Goal: Task Accomplishment & Management: Use online tool/utility

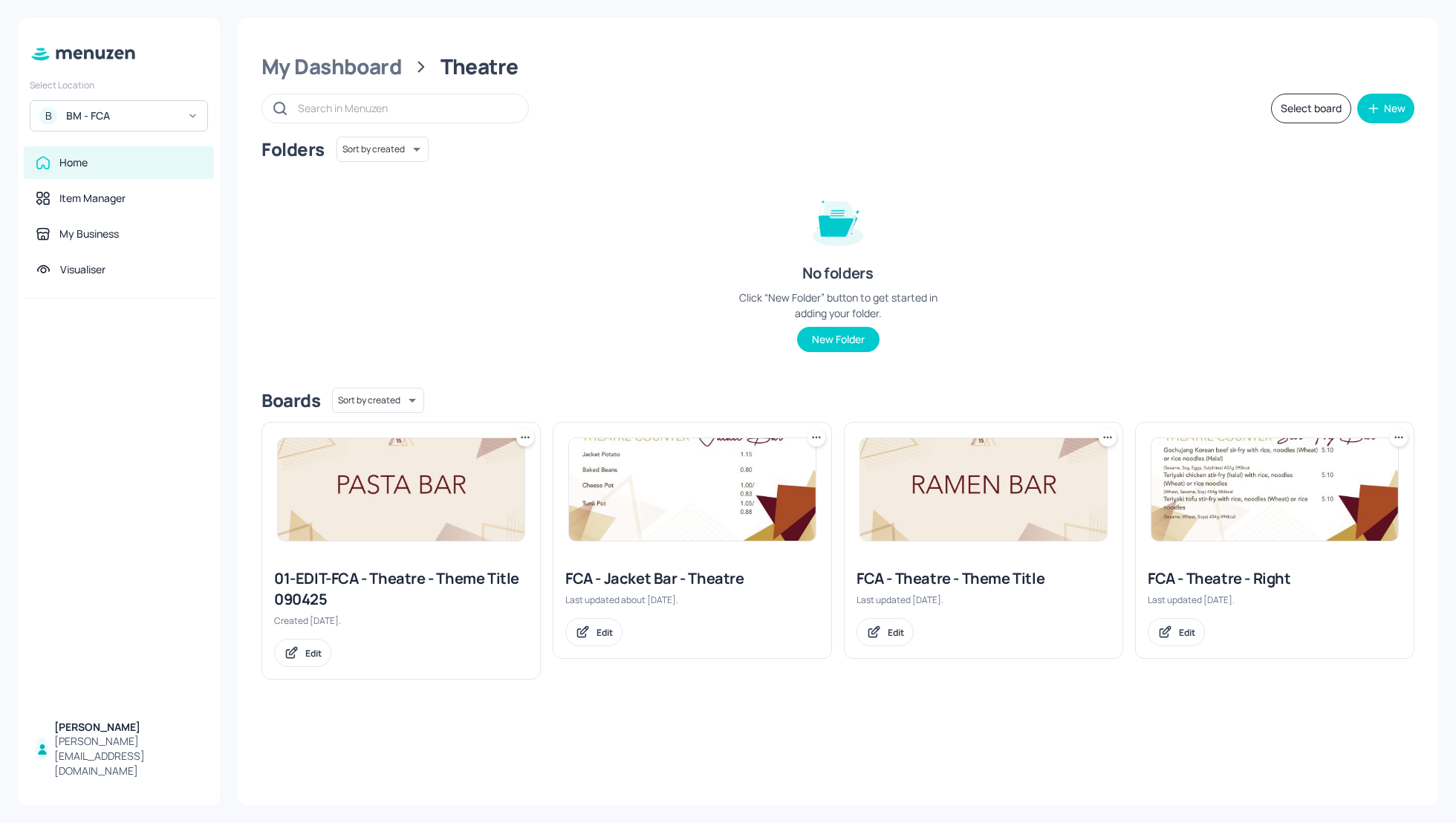
click at [127, 113] on div "BM - FCA" at bounding box center [122, 116] width 112 height 15
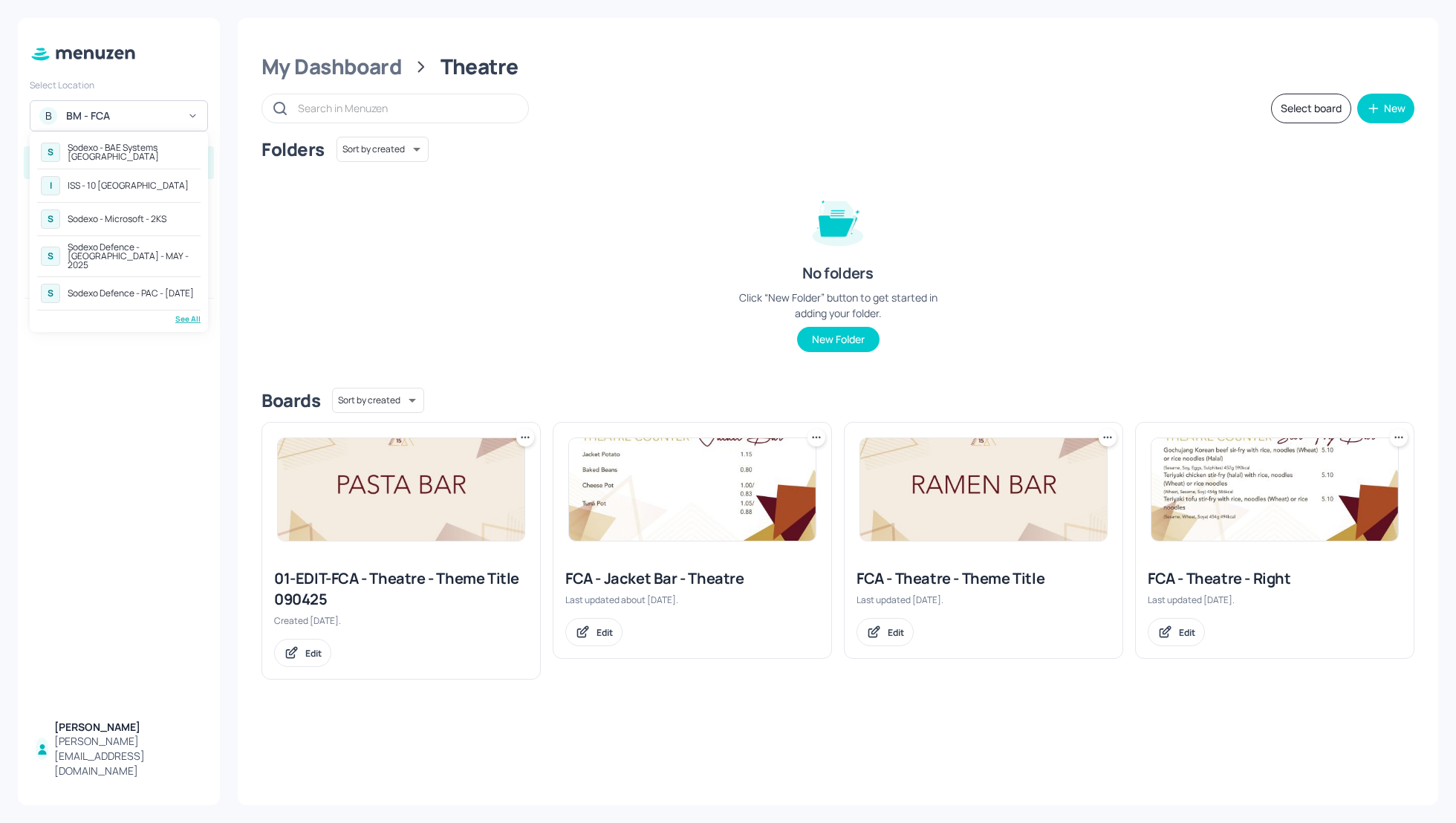
click at [143, 252] on div "Sodexo Defence - [GEOGRAPHIC_DATA] - MAY - 2025" at bounding box center [132, 256] width 129 height 26
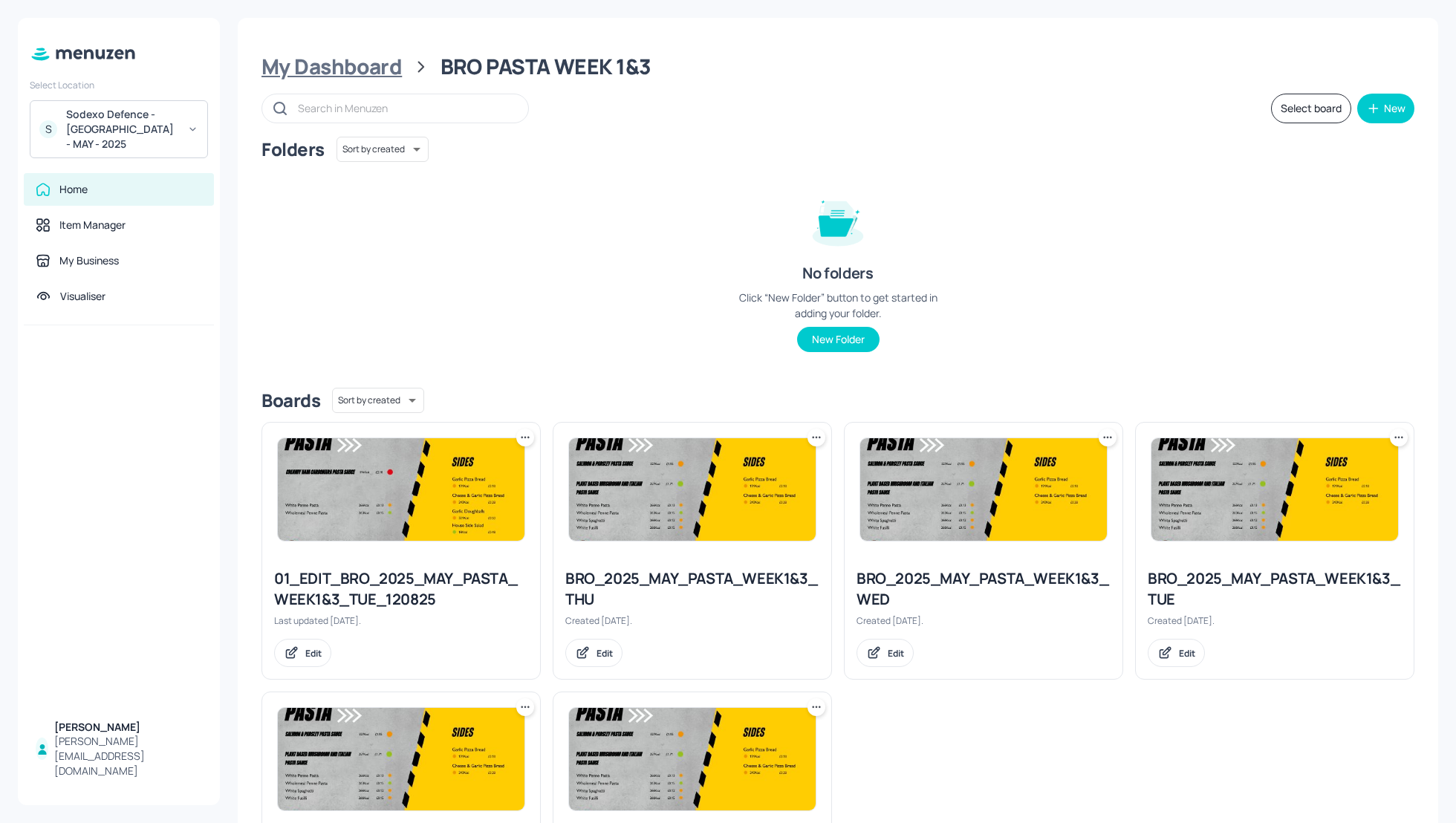
click at [309, 69] on div "My Dashboard" at bounding box center [332, 67] width 141 height 26
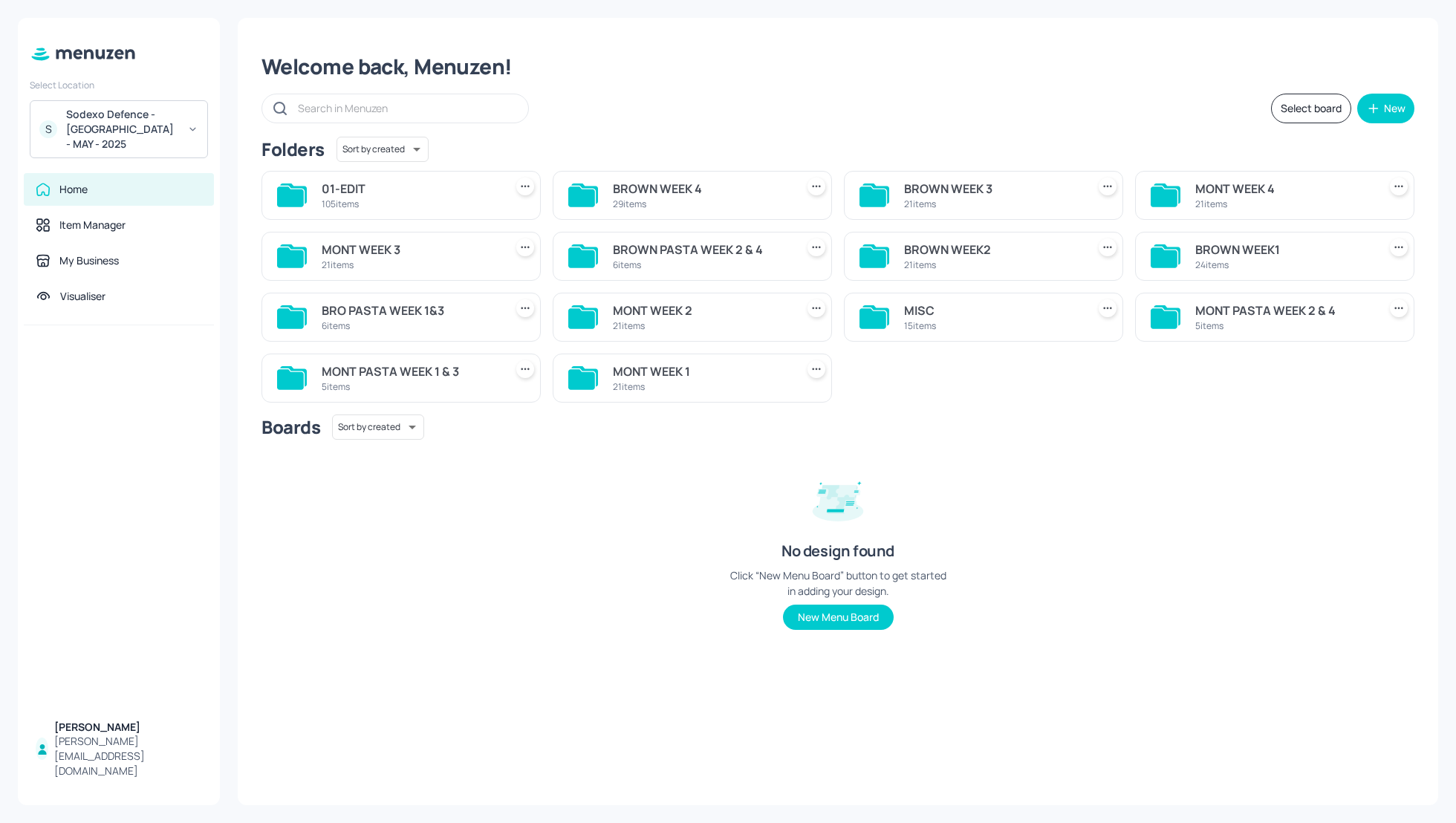
click at [137, 131] on div "Sodexo Defence - [GEOGRAPHIC_DATA] - MAY - 2025" at bounding box center [122, 129] width 112 height 44
click at [187, 334] on div "See All" at bounding box center [119, 338] width 163 height 11
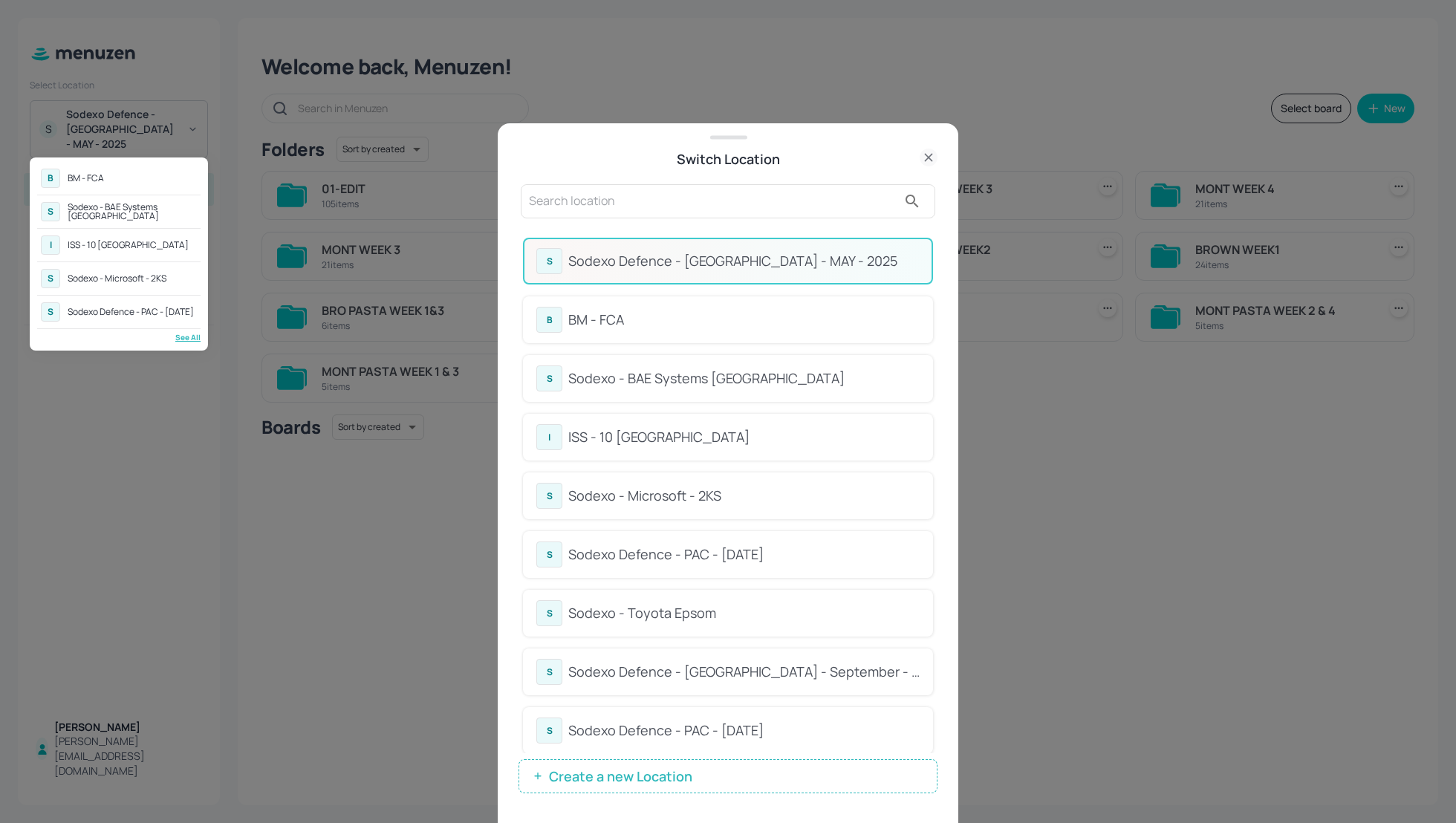
click at [934, 351] on div at bounding box center [728, 412] width 1456 height 823
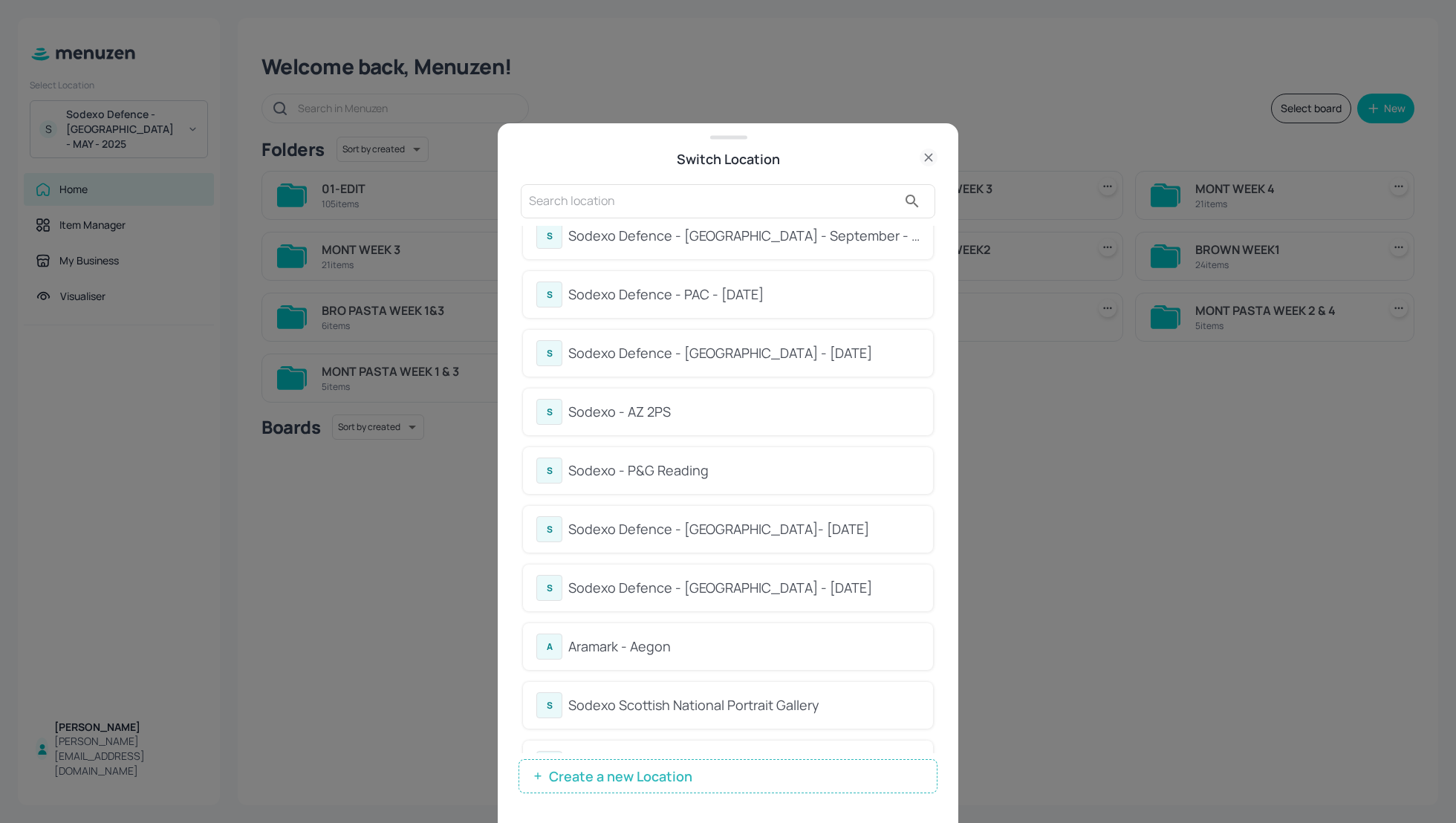
scroll to position [436, 0]
click at [781, 588] on div "Sodexo Defence - Winchester - MAY 2025" at bounding box center [744, 587] width 351 height 20
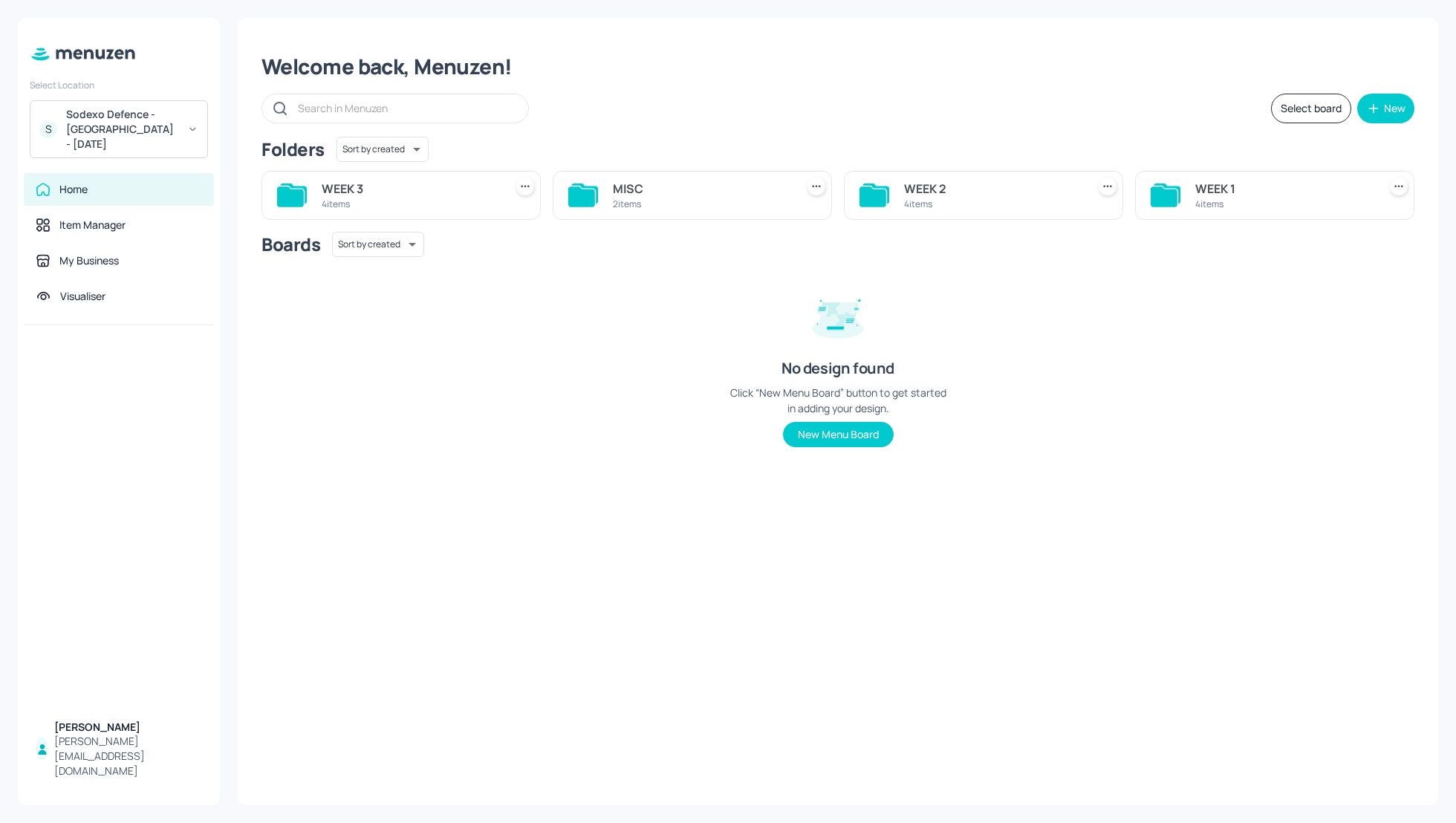
click at [349, 182] on div "WEEK 3" at bounding box center [410, 188] width 177 height 18
click at [645, 185] on div "DESSERT" at bounding box center [701, 188] width 177 height 18
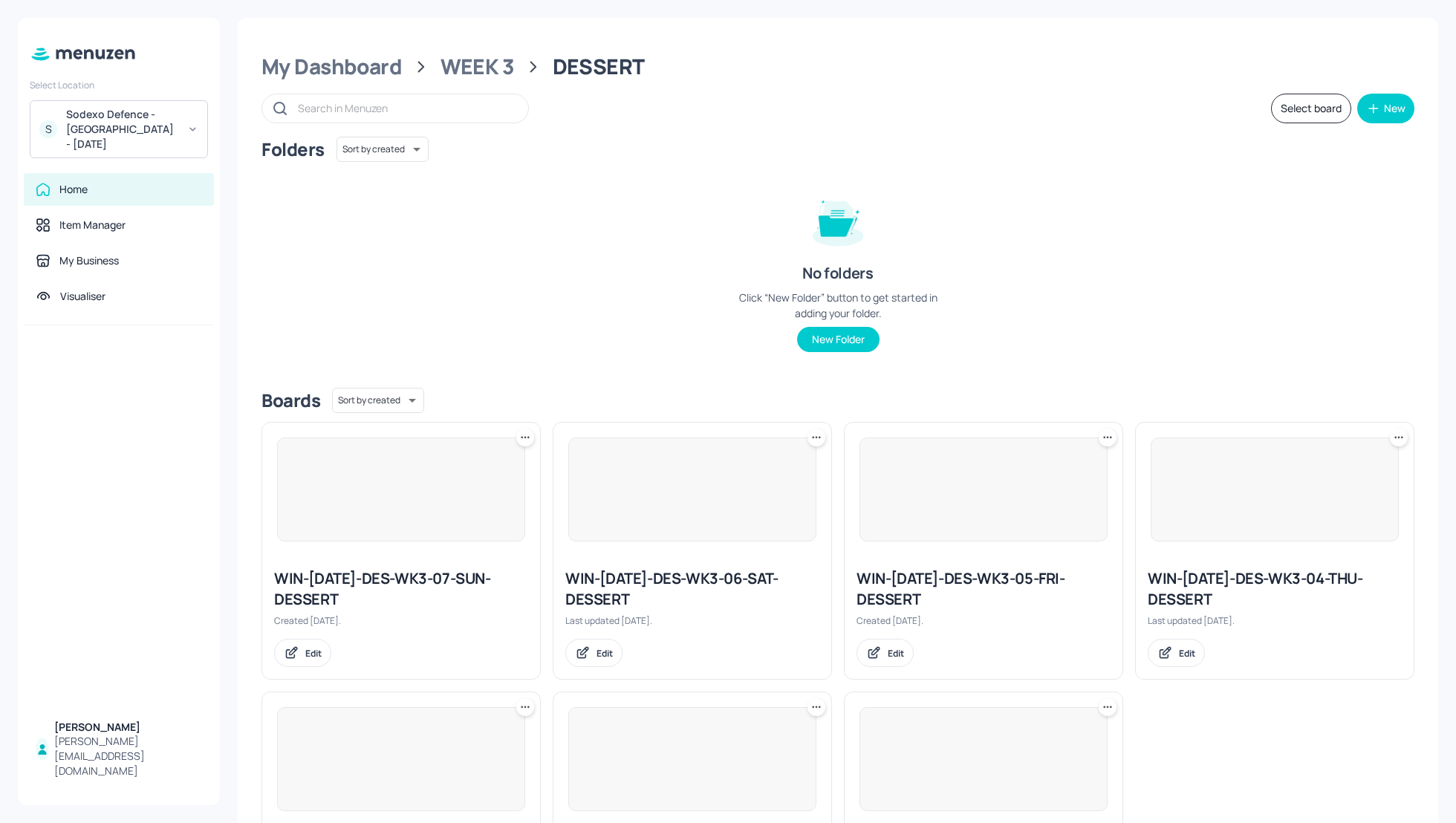
click at [684, 576] on div "WIN-2025-MAY-4-DES-WK3-06-SAT-DESSERT" at bounding box center [692, 589] width 254 height 42
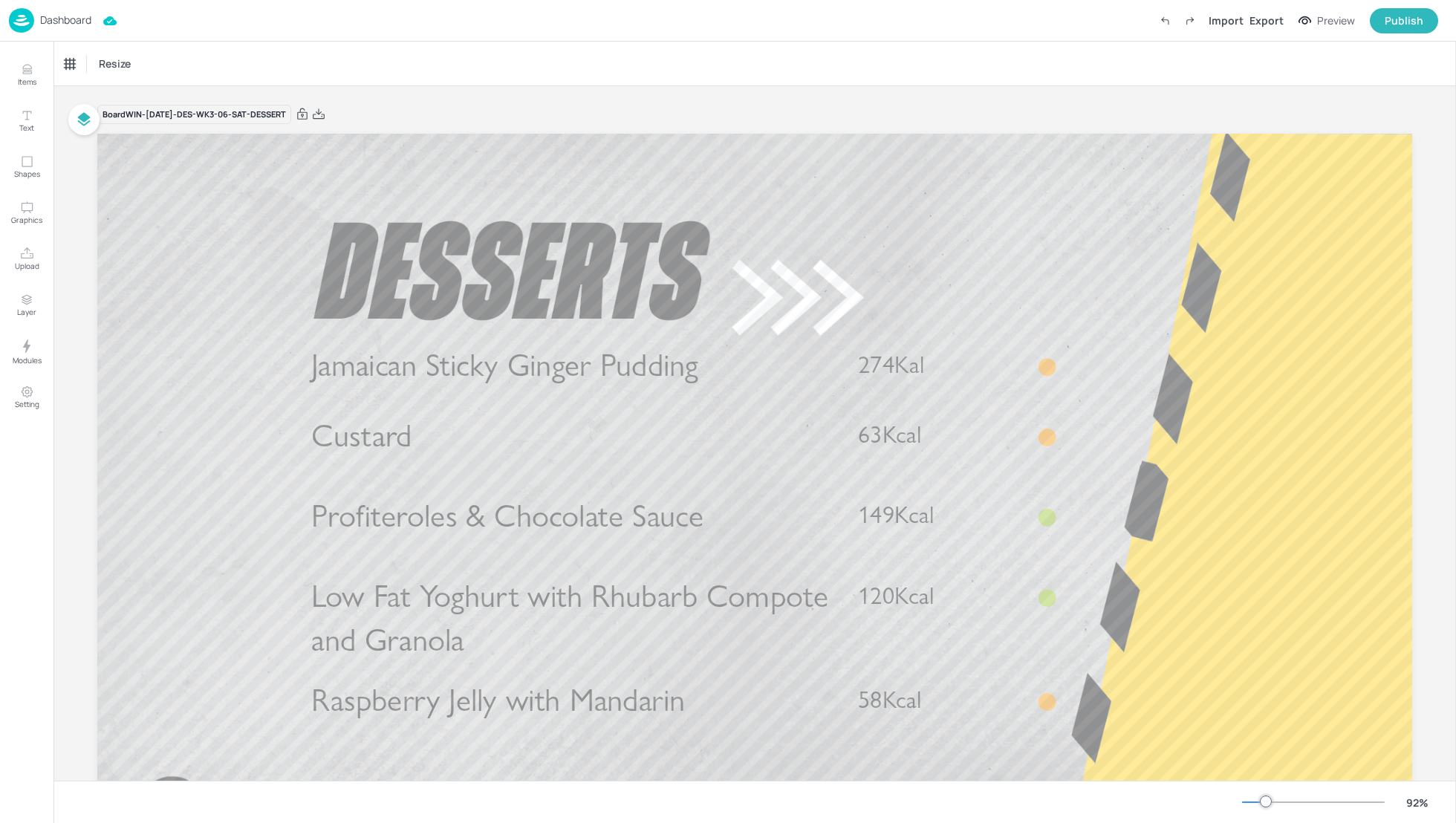
click at [71, 15] on p "Dashboard" at bounding box center [66, 19] width 51 height 10
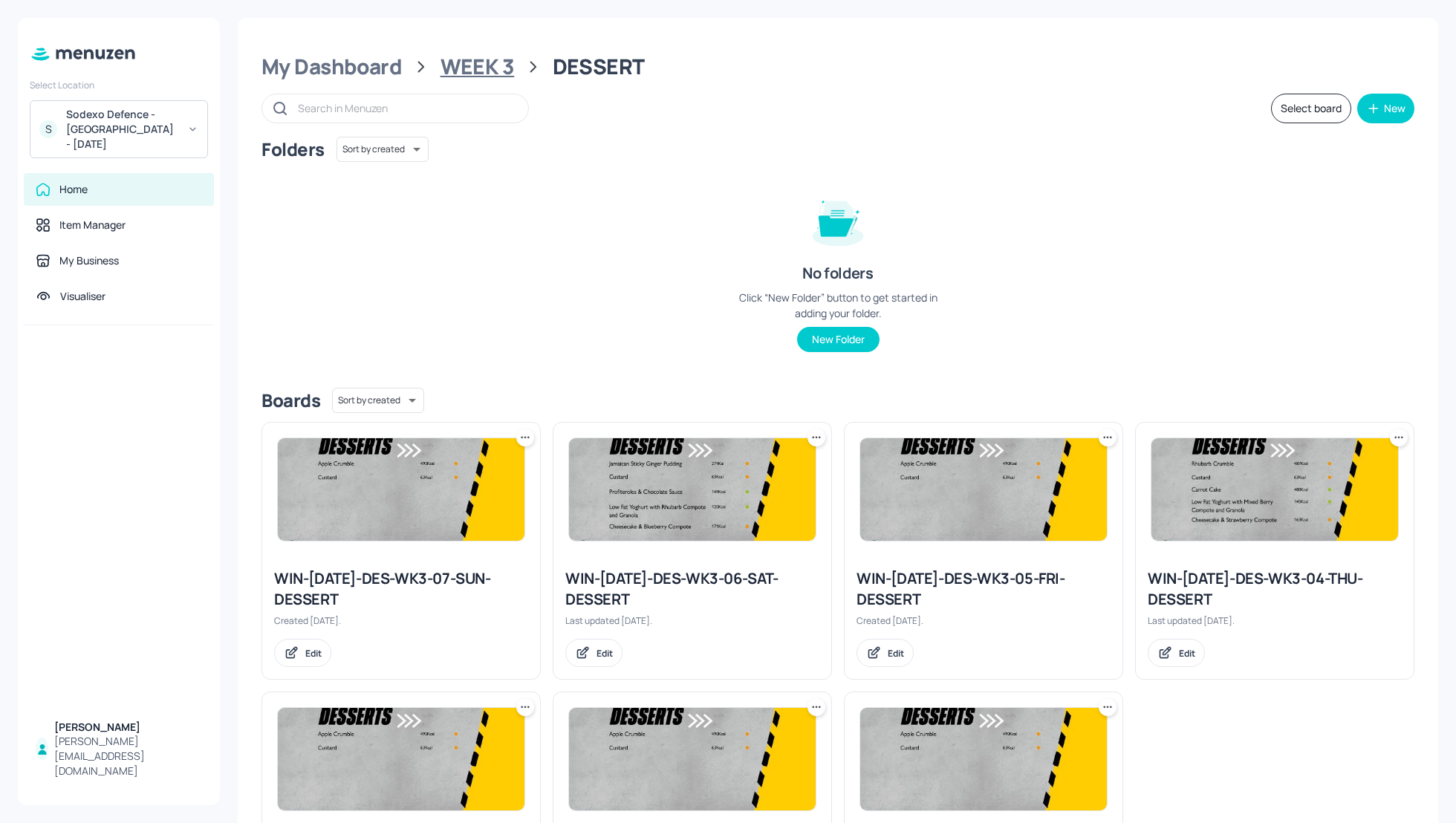
click at [447, 65] on div "WEEK 3" at bounding box center [478, 67] width 75 height 26
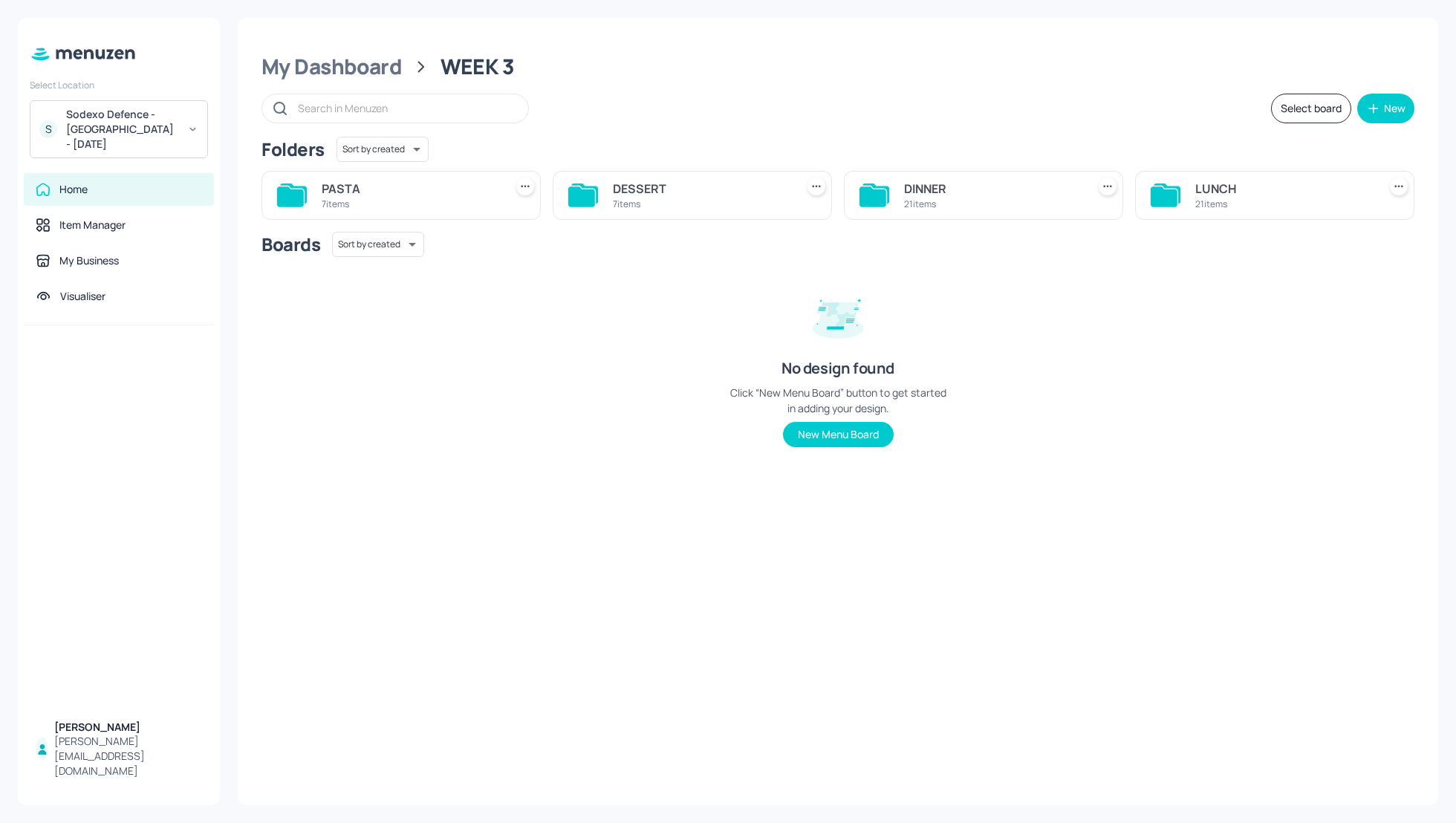
click at [932, 192] on div "DINNER" at bounding box center [992, 188] width 177 height 18
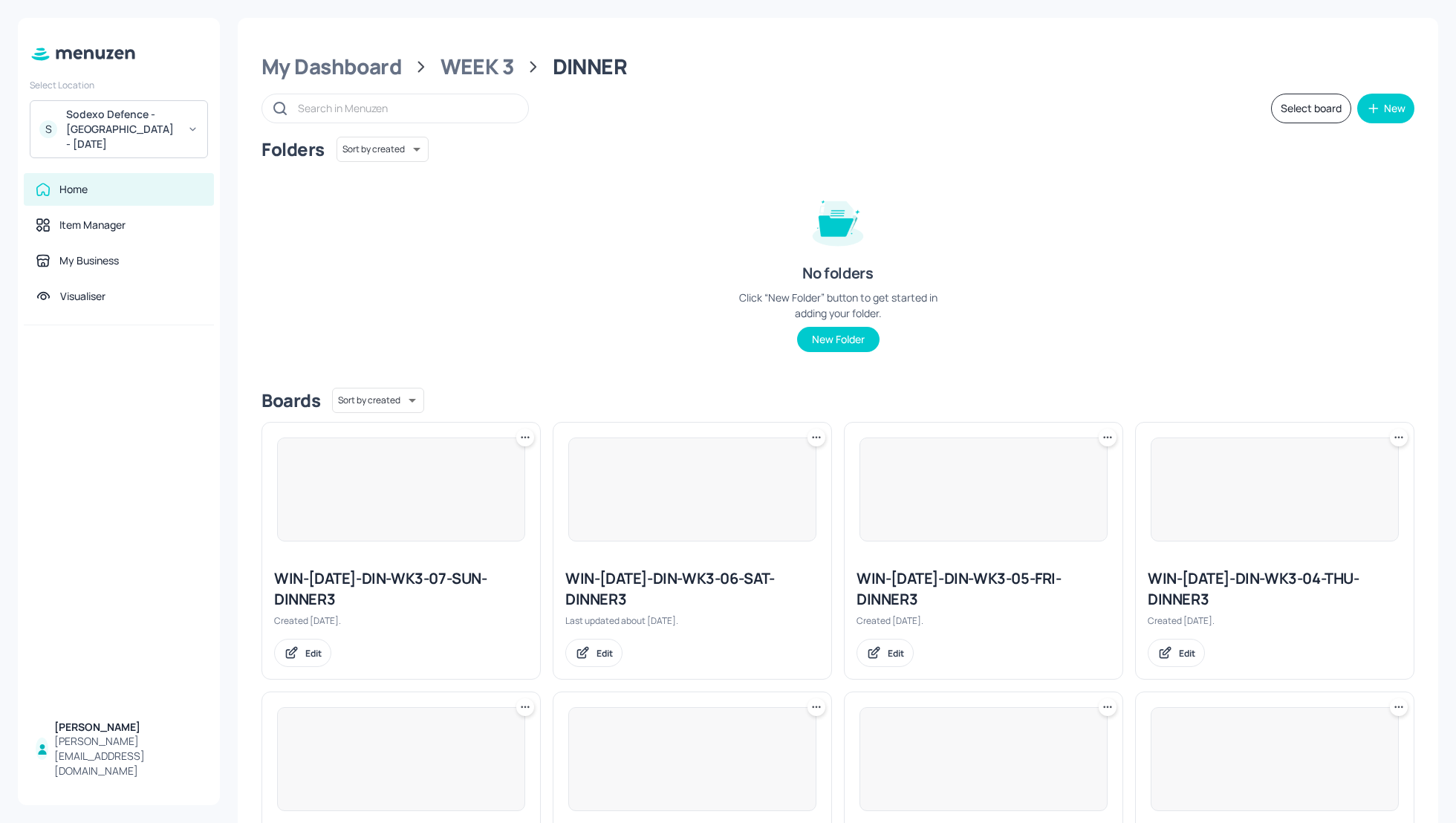
click at [947, 580] on div "WIN-2025-MAY-2-DIN-WK3-05-FRI-DINNER3" at bounding box center [983, 589] width 254 height 42
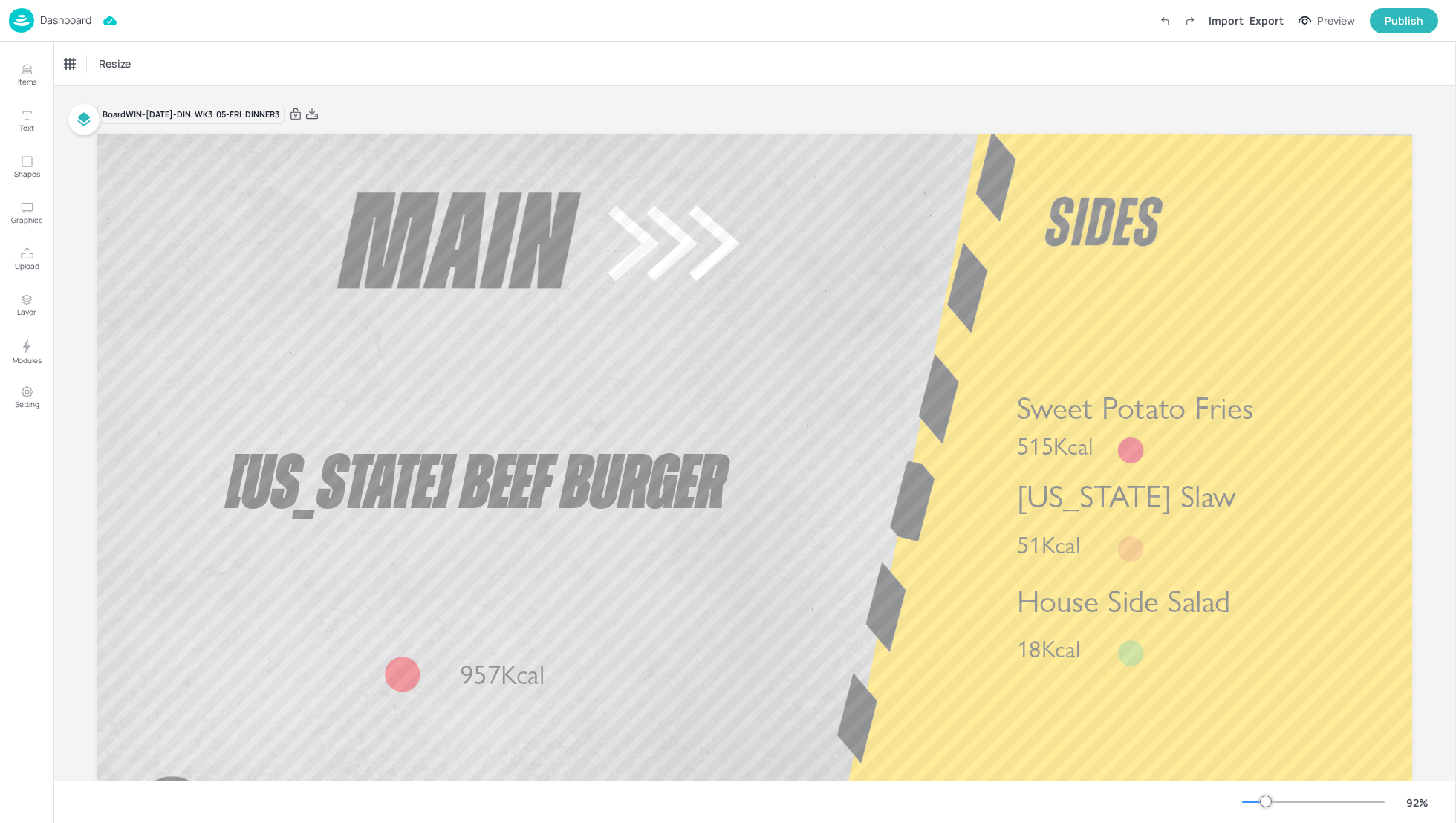
click at [538, 26] on div "Dashboard Import Export Preview Publish" at bounding box center [723, 20] width 1429 height 41
click at [68, 20] on p "Dashboard" at bounding box center [66, 19] width 51 height 10
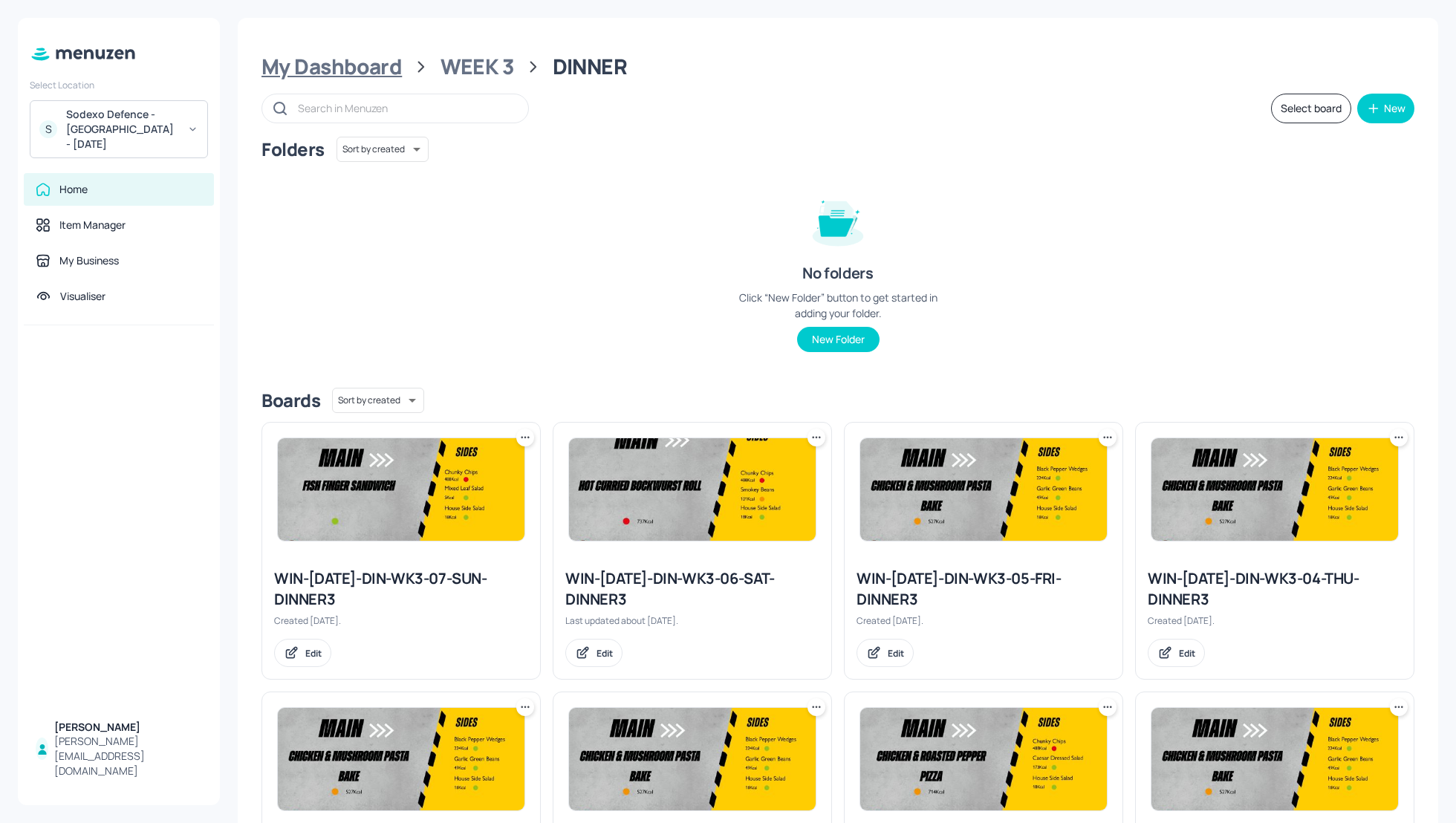
click at [335, 60] on div "My Dashboard" at bounding box center [332, 67] width 141 height 26
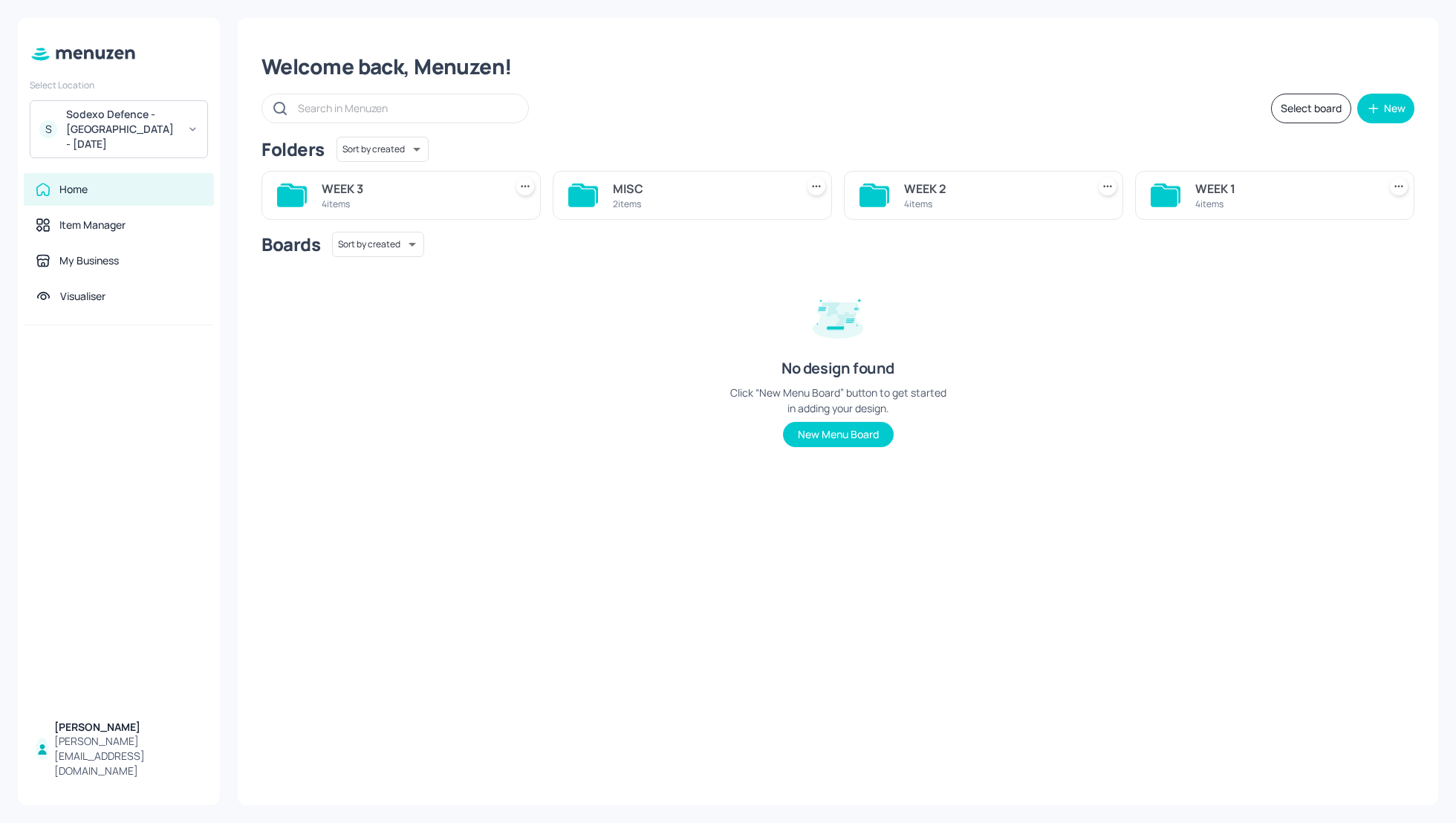
click at [126, 128] on div "Sodexo Defence - Winchester - MAY 2025" at bounding box center [122, 129] width 112 height 44
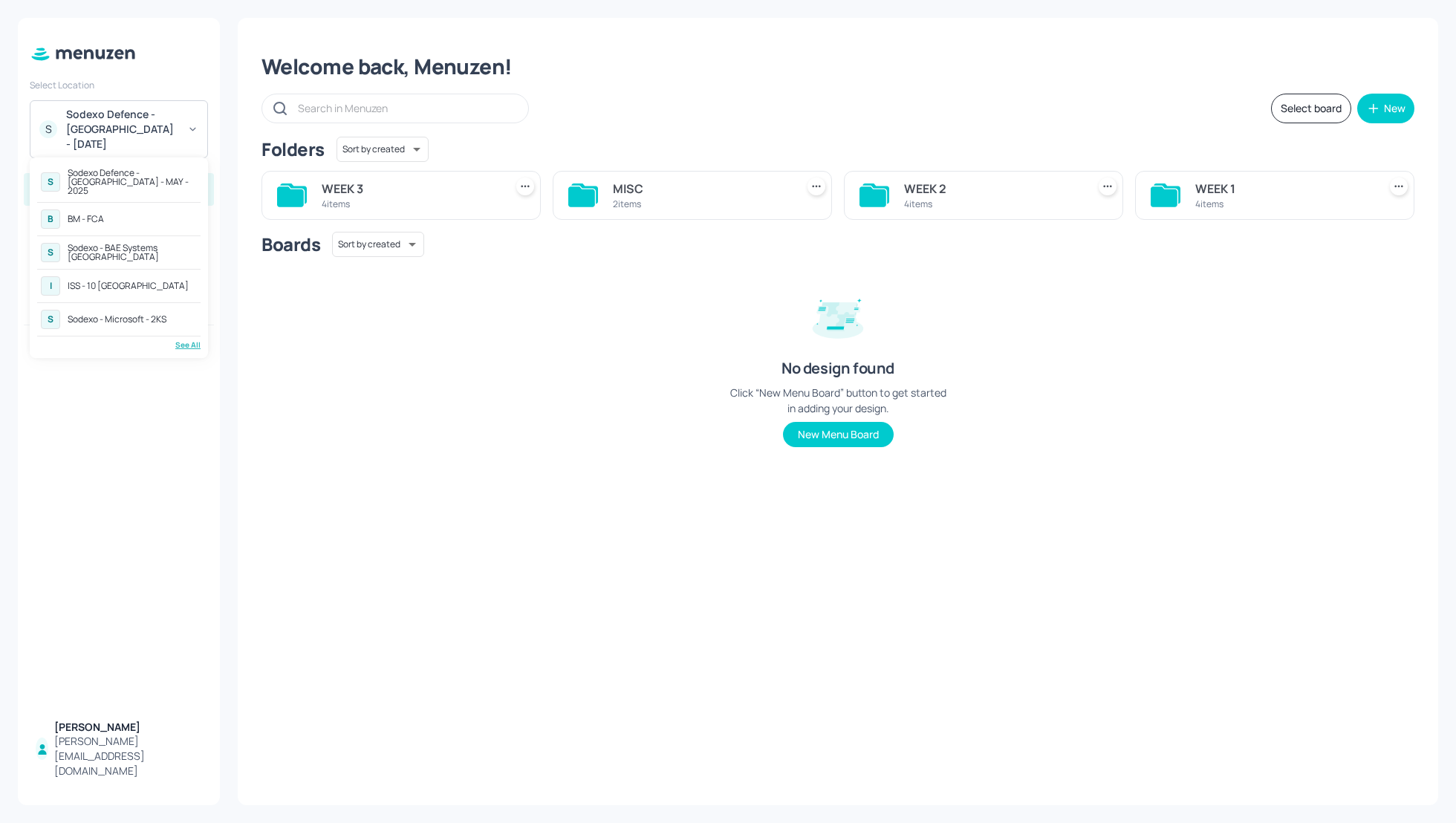
click at [190, 339] on div "See All" at bounding box center [119, 345] width 163 height 11
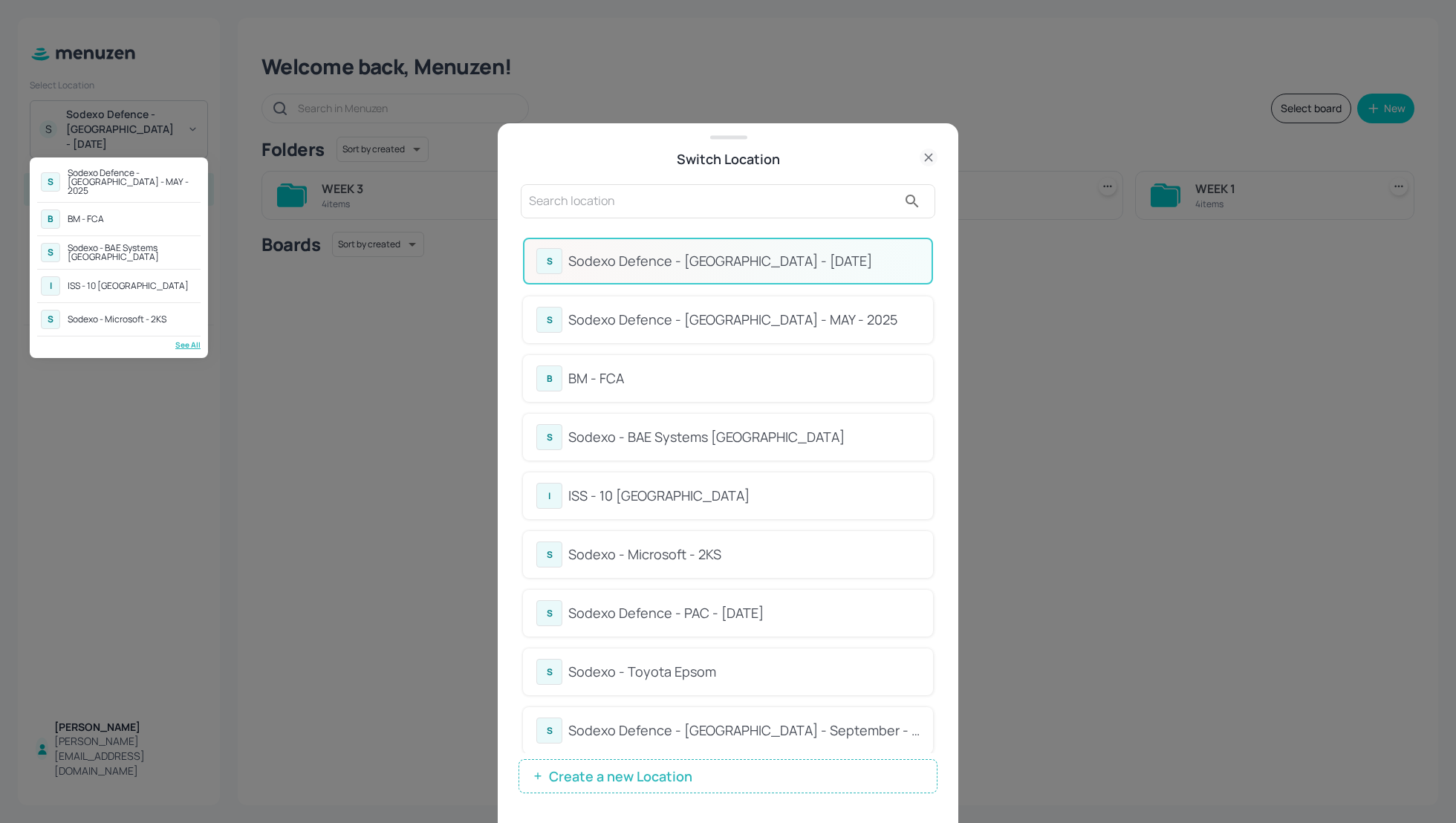
click at [126, 175] on div "Sodexo Defence - Colchester - MAY - 2025" at bounding box center [132, 182] width 129 height 26
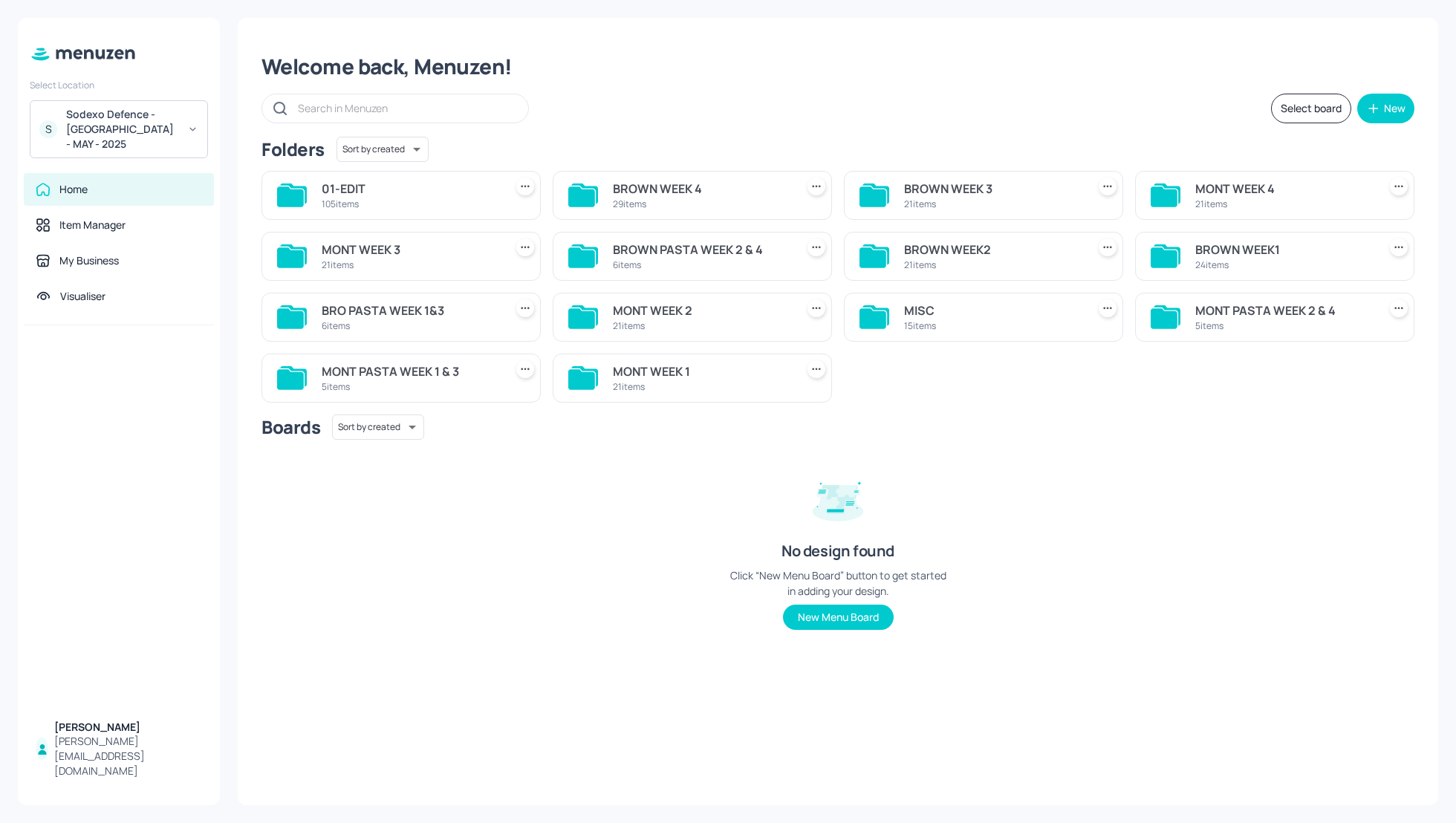
click at [973, 134] on div "Welcome back, Menuzen! Select board New Folders Sort by created id ​ 01-EDIT 10…" at bounding box center [838, 412] width 1201 height 787
click at [1216, 244] on div "BROWN WEEK1" at bounding box center [1284, 249] width 177 height 18
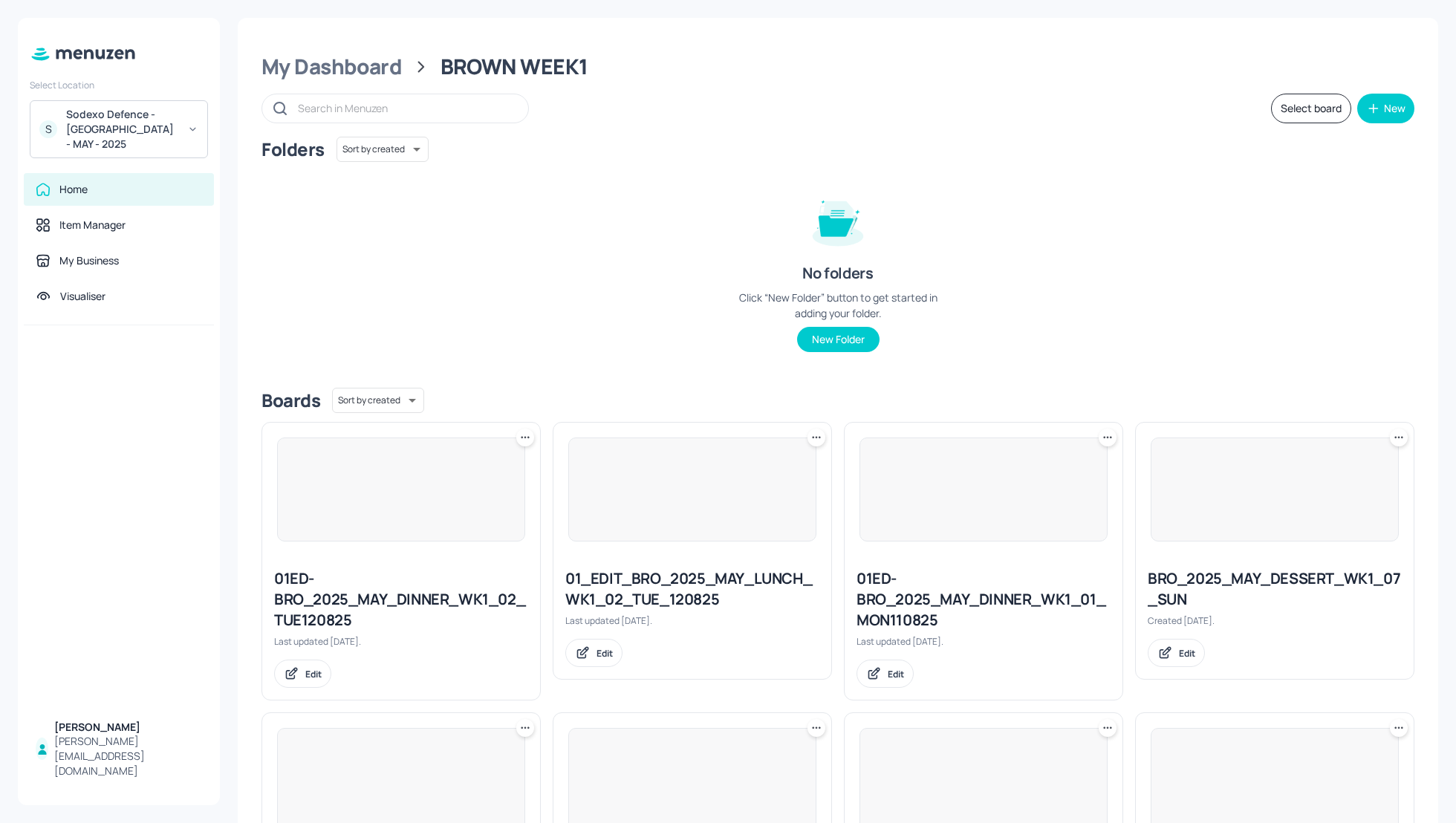
click at [1019, 230] on div "Folders Sort by created id ​ No folders Click “New Folder” button to get starte…" at bounding box center [838, 256] width 1152 height 239
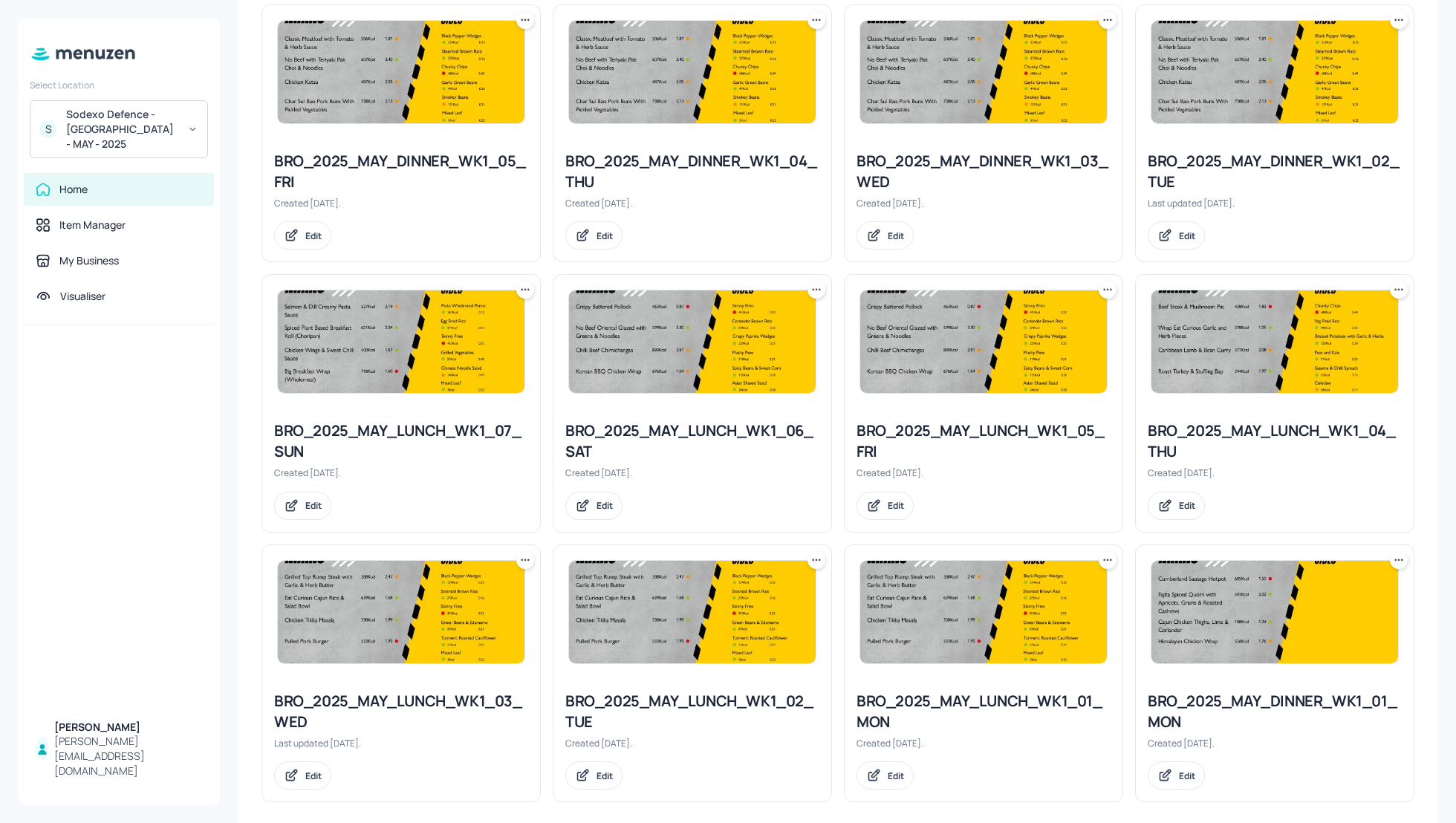
scroll to position [1256, 0]
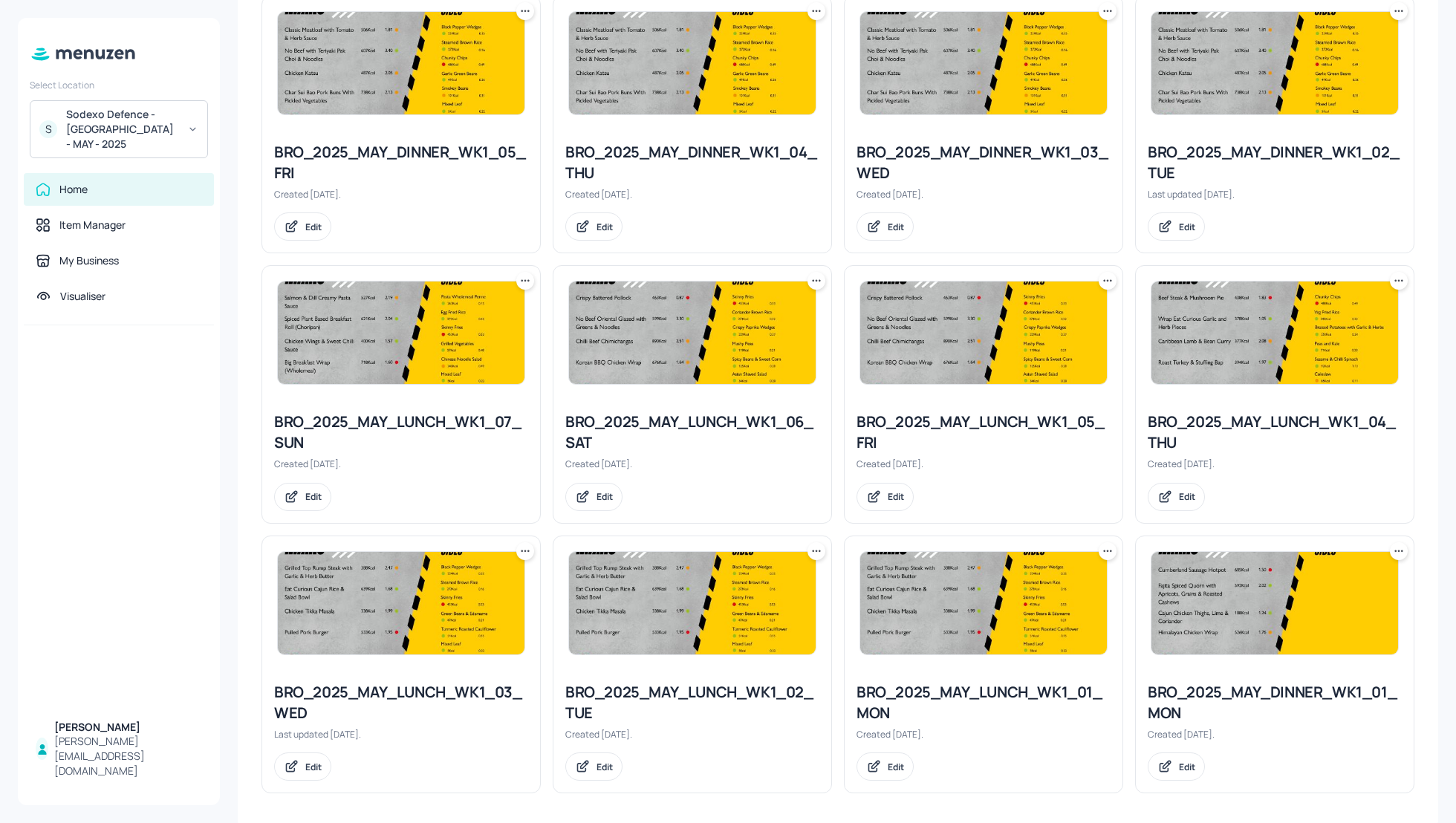
click at [1107, 282] on icon at bounding box center [1107, 280] width 15 height 15
click at [1055, 339] on div "Duplicate" at bounding box center [1048, 332] width 119 height 26
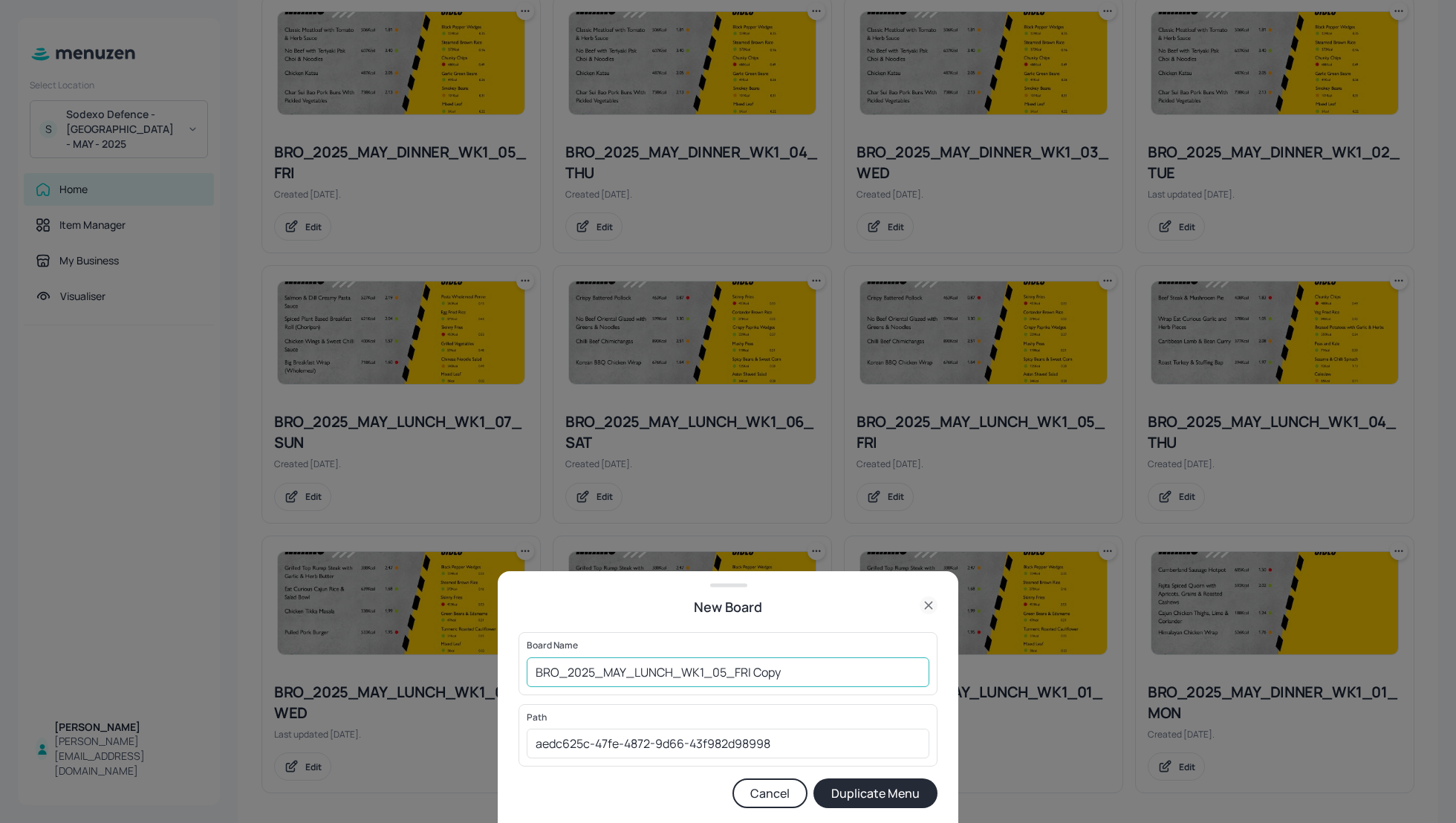
click at [537, 674] on input "BRO_2025_MAY_LUNCH_WK1_05_FRI Copy" at bounding box center [728, 672] width 402 height 30
click at [860, 672] on input "01-EDIT-BRO_2025_MAY_LUNCH_WK1_05_FRI Copy" at bounding box center [728, 672] width 402 height 30
click at [798, 673] on input "01-EDIT-BRO_2025_MAY_LUNCH_WK1_05_FRI150825" at bounding box center [728, 672] width 402 height 30
click at [552, 672] on input "01-EDIT-BRO_2025_MAY_LUNCH_WK1_05_FRI_150825" at bounding box center [728, 672] width 402 height 30
click at [583, 667] on input "01_EDIT-BRO_2025_MAY_LUNCH_WK1_05_FRI_150825" at bounding box center [728, 672] width 402 height 30
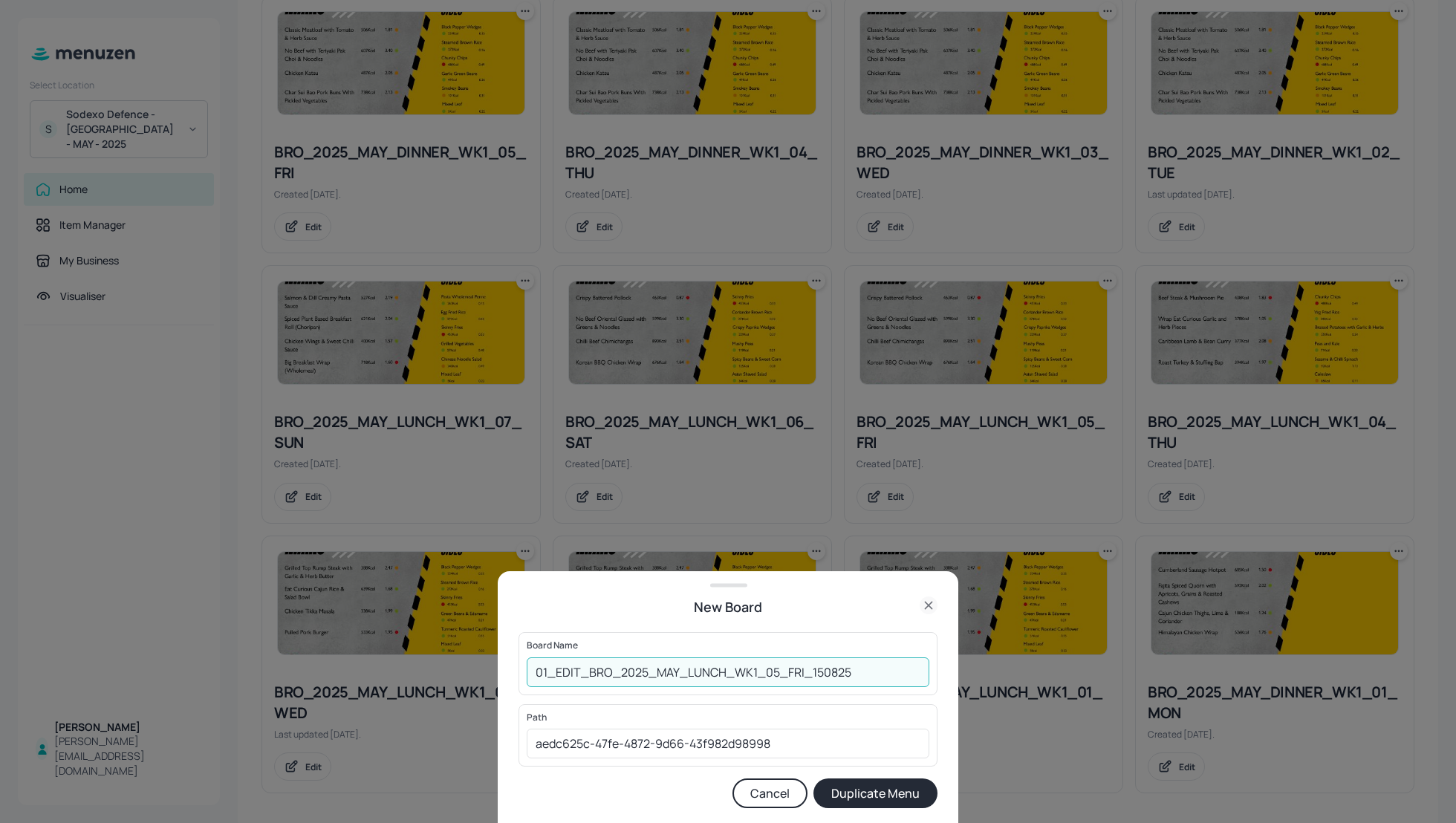
type input "01_EDIT_BRO_2025_MAY_LUNCH_WK1_05_FRI_150825"
click at [857, 787] on button "Duplicate Menu" at bounding box center [875, 793] width 124 height 30
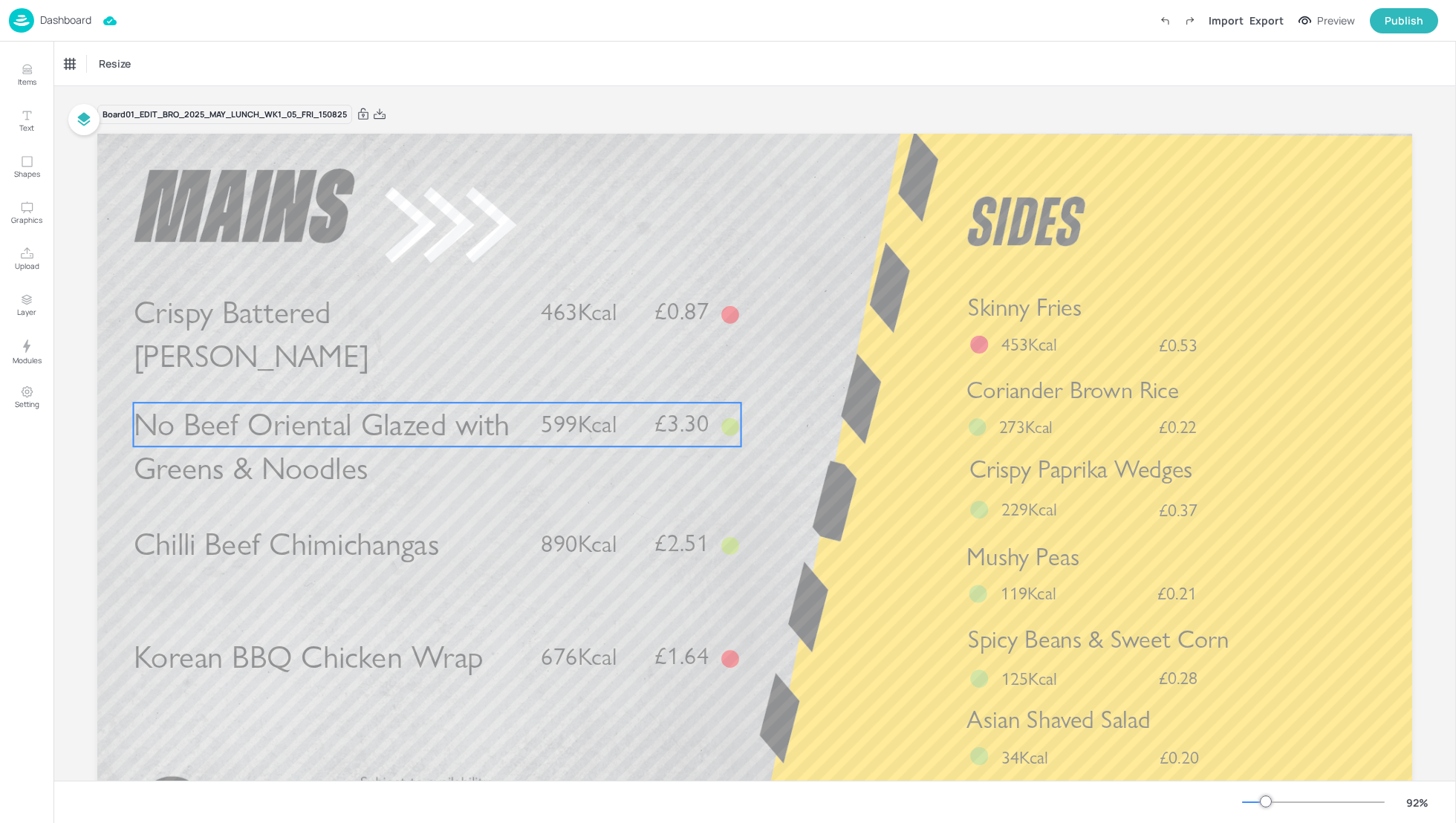
click at [326, 434] on span "No Beef Oriental Glazed with Greens & Noodles" at bounding box center [321, 446] width 377 height 82
click at [136, 62] on div "No Beef Oriental Glazed with Greens & Noodles" at bounding box center [126, 64] width 123 height 13
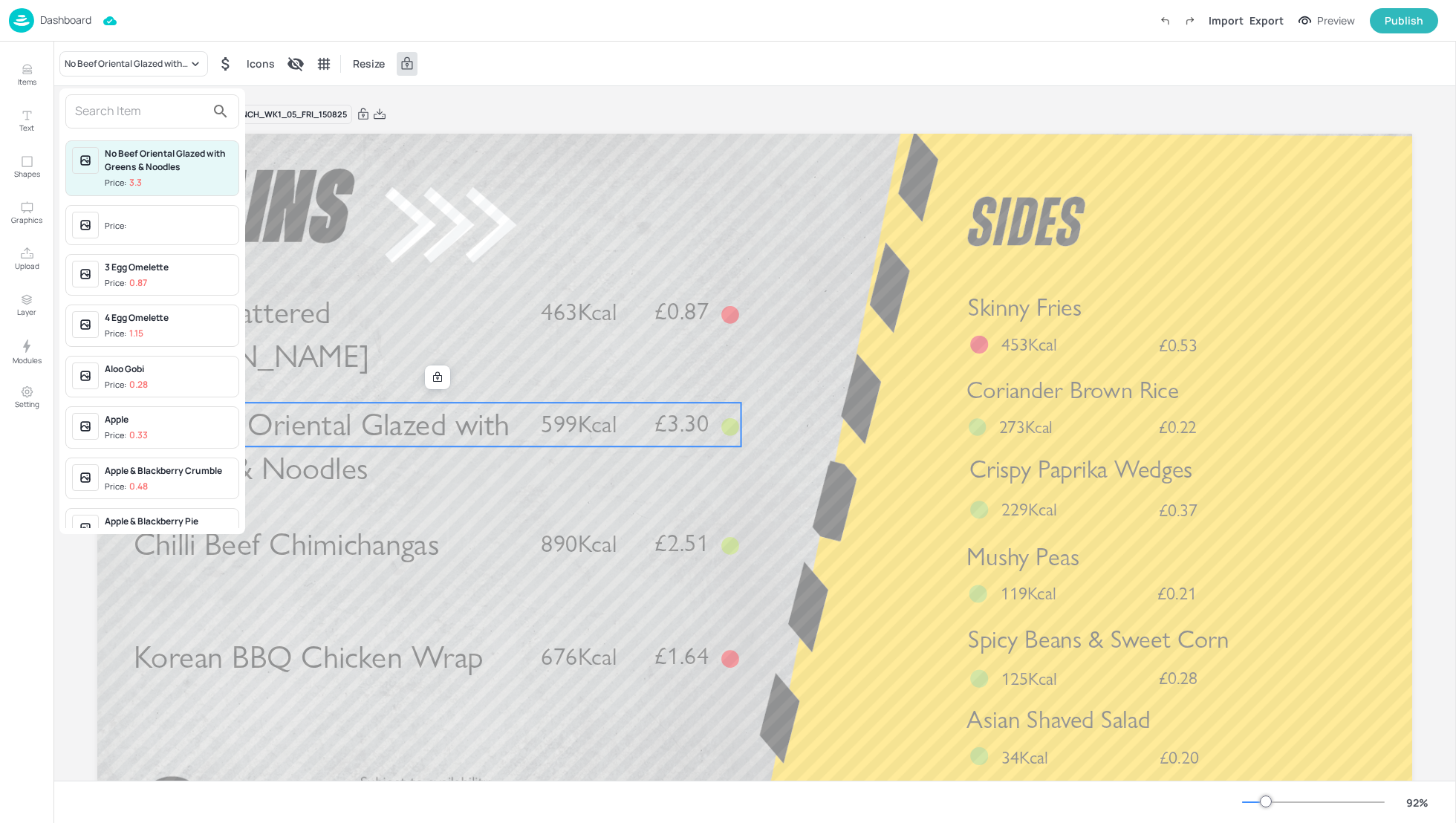
click at [119, 103] on input "text" at bounding box center [141, 111] width 130 height 24
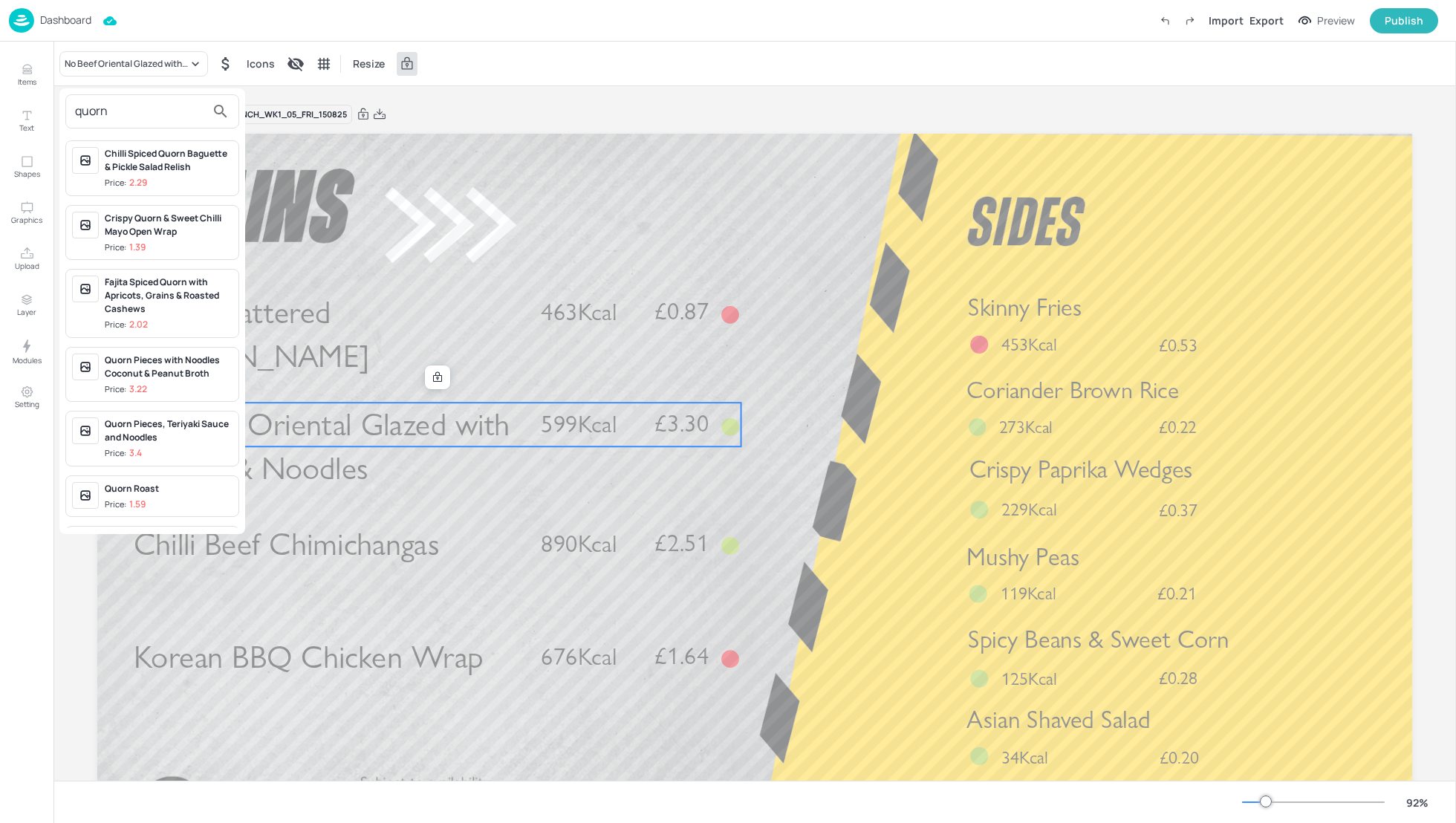
type input "quorn"
click at [153, 238] on div "Crispy Quorn & Sweet Chilli Mayo Open Wrap" at bounding box center [169, 225] width 128 height 26
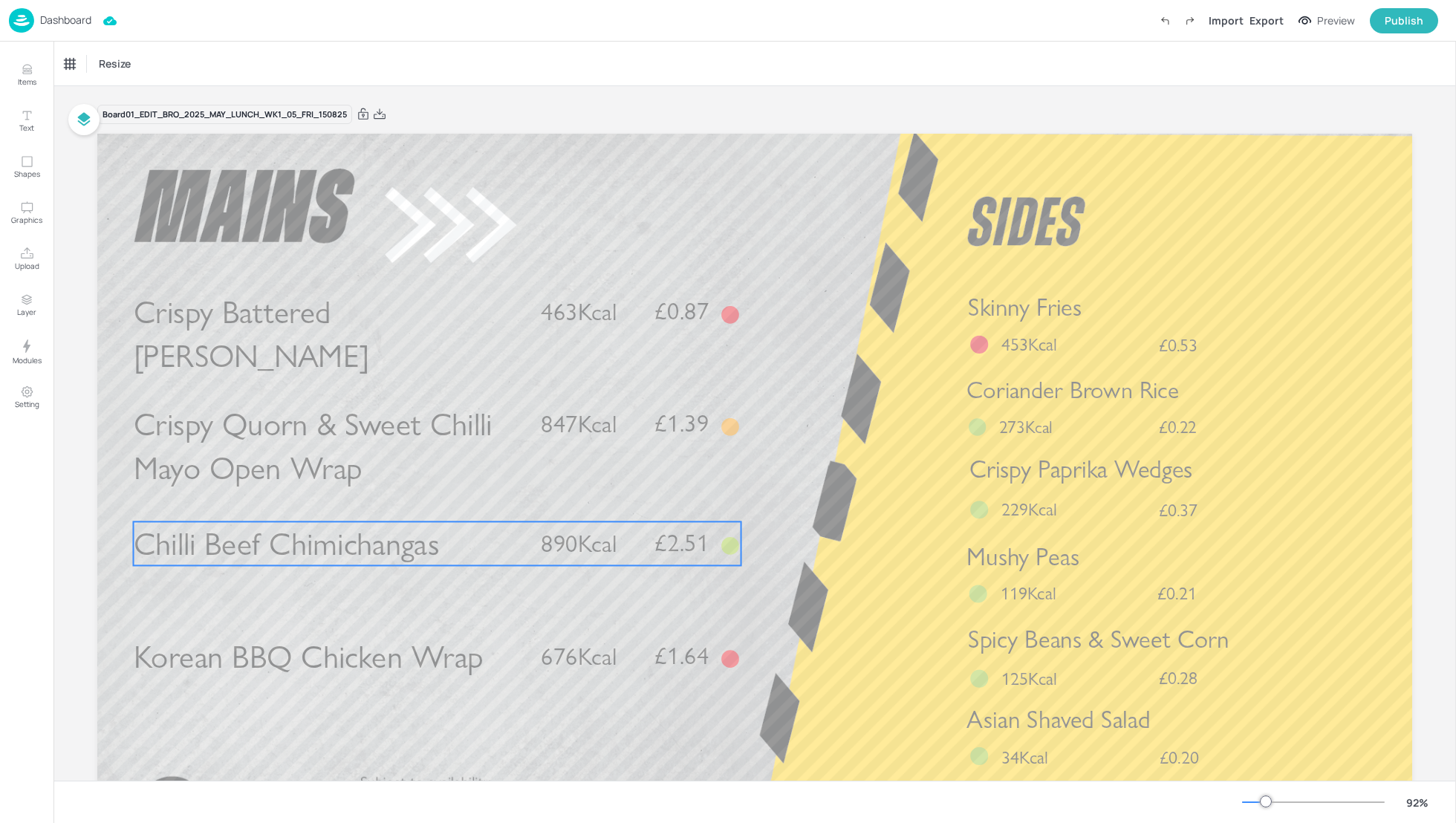
click at [369, 547] on span "Chilli Beef Chimichangas" at bounding box center [287, 543] width 306 height 39
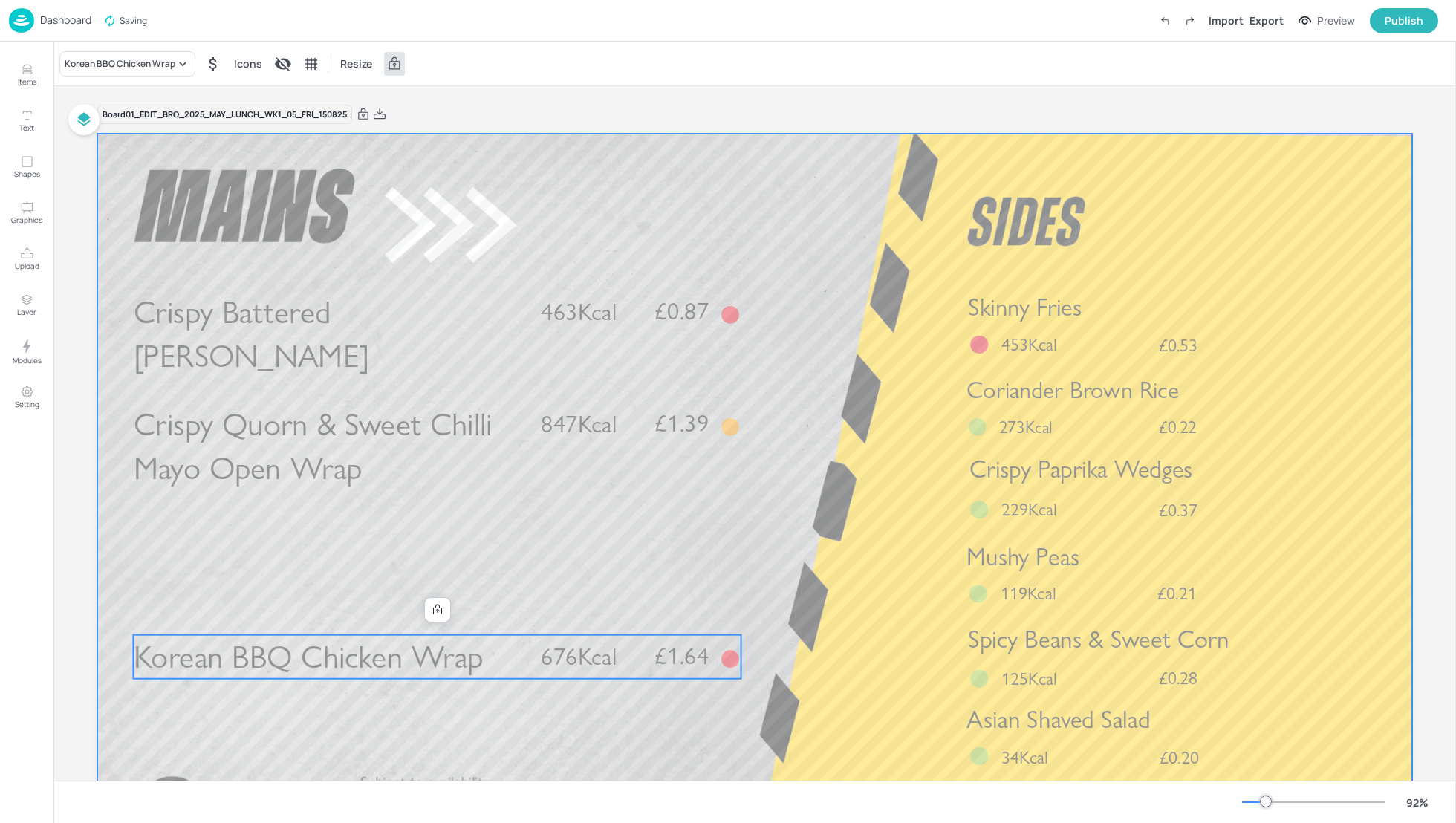
drag, startPoint x: 370, startPoint y: 648, endPoint x: 370, endPoint y: 585, distance: 63.0
click at [370, 134] on div "Crispy Battered Pollock £0.87 463Kcal Korean BBQ Chicken Wrap £1.64 676Kcal Cri…" at bounding box center [754, 134] width 1315 height 0
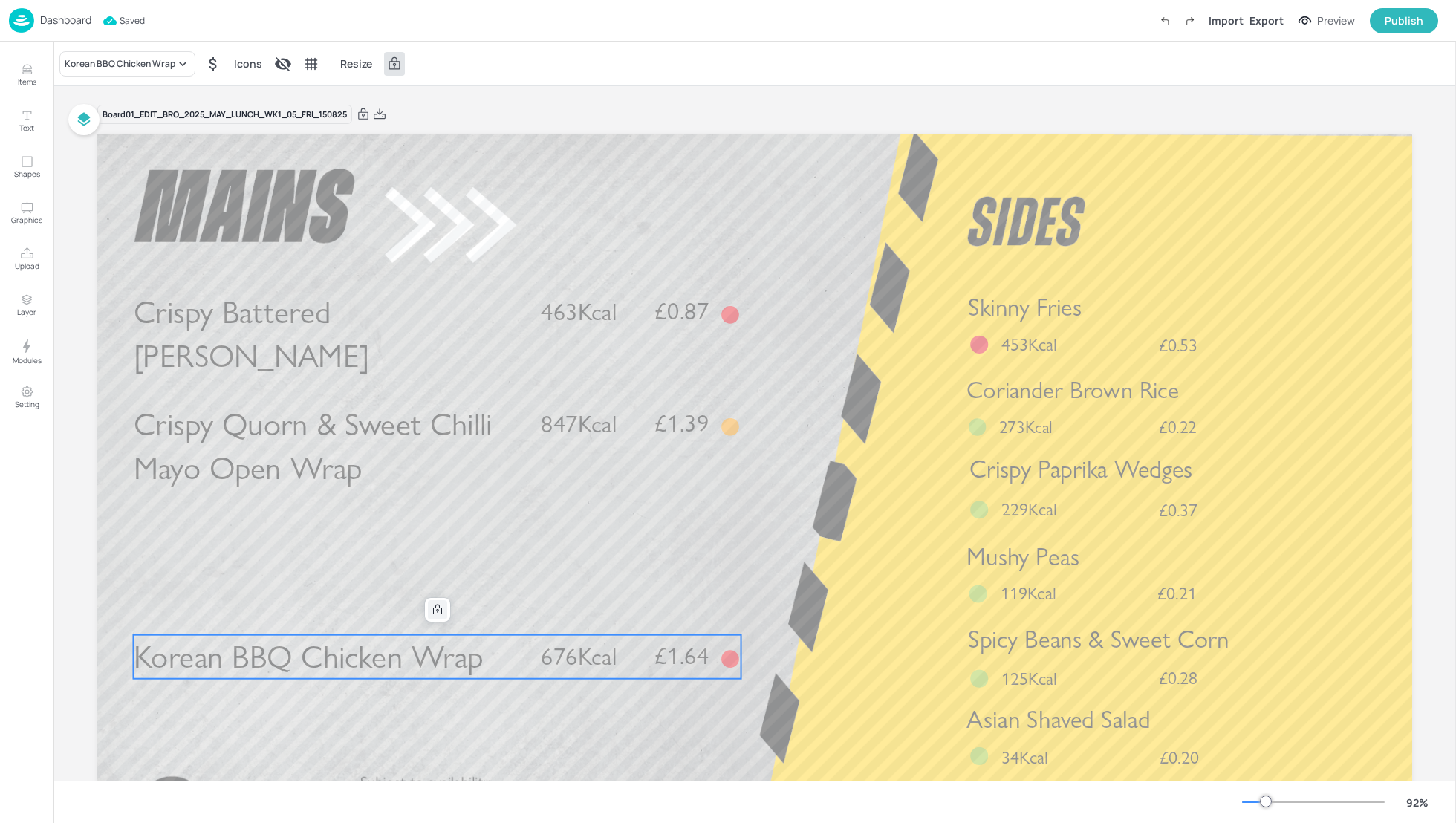
click at [437, 608] on icon at bounding box center [437, 609] width 12 height 12
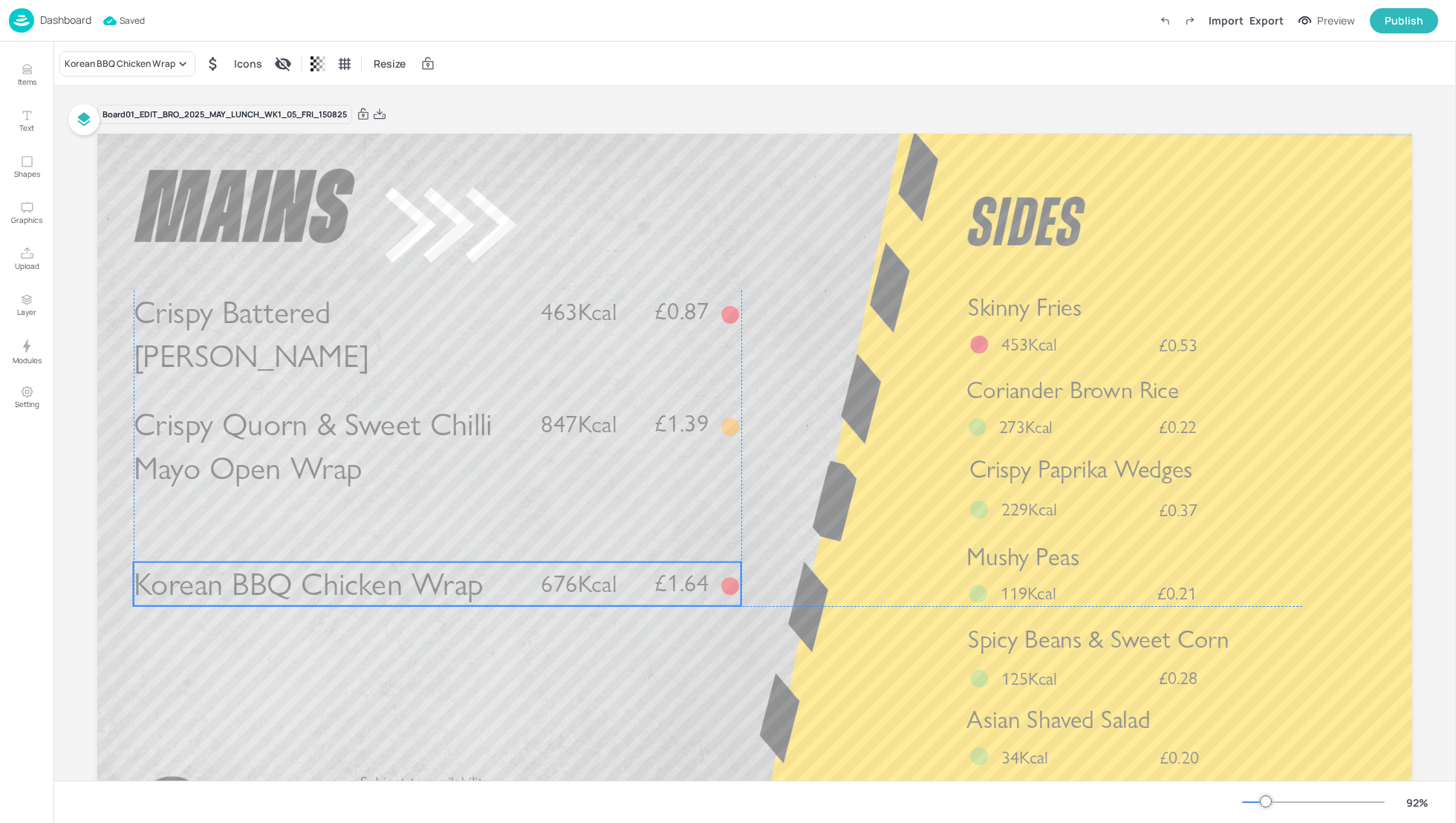
drag, startPoint x: 437, startPoint y: 665, endPoint x: 436, endPoint y: 590, distance: 75.0
click at [436, 590] on span "Korean BBQ Chicken Wrap" at bounding box center [308, 584] width 349 height 39
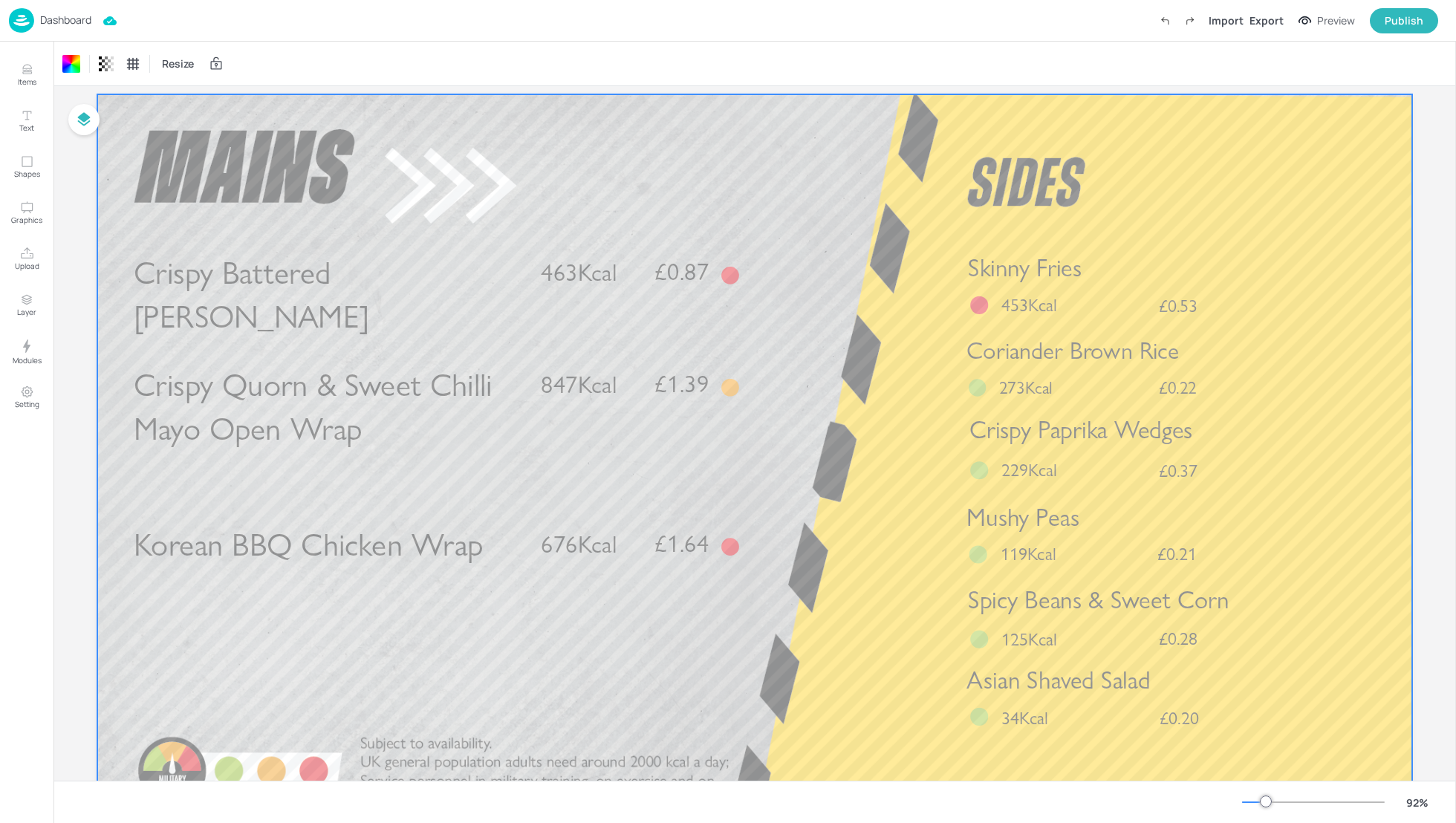
scroll to position [78, 0]
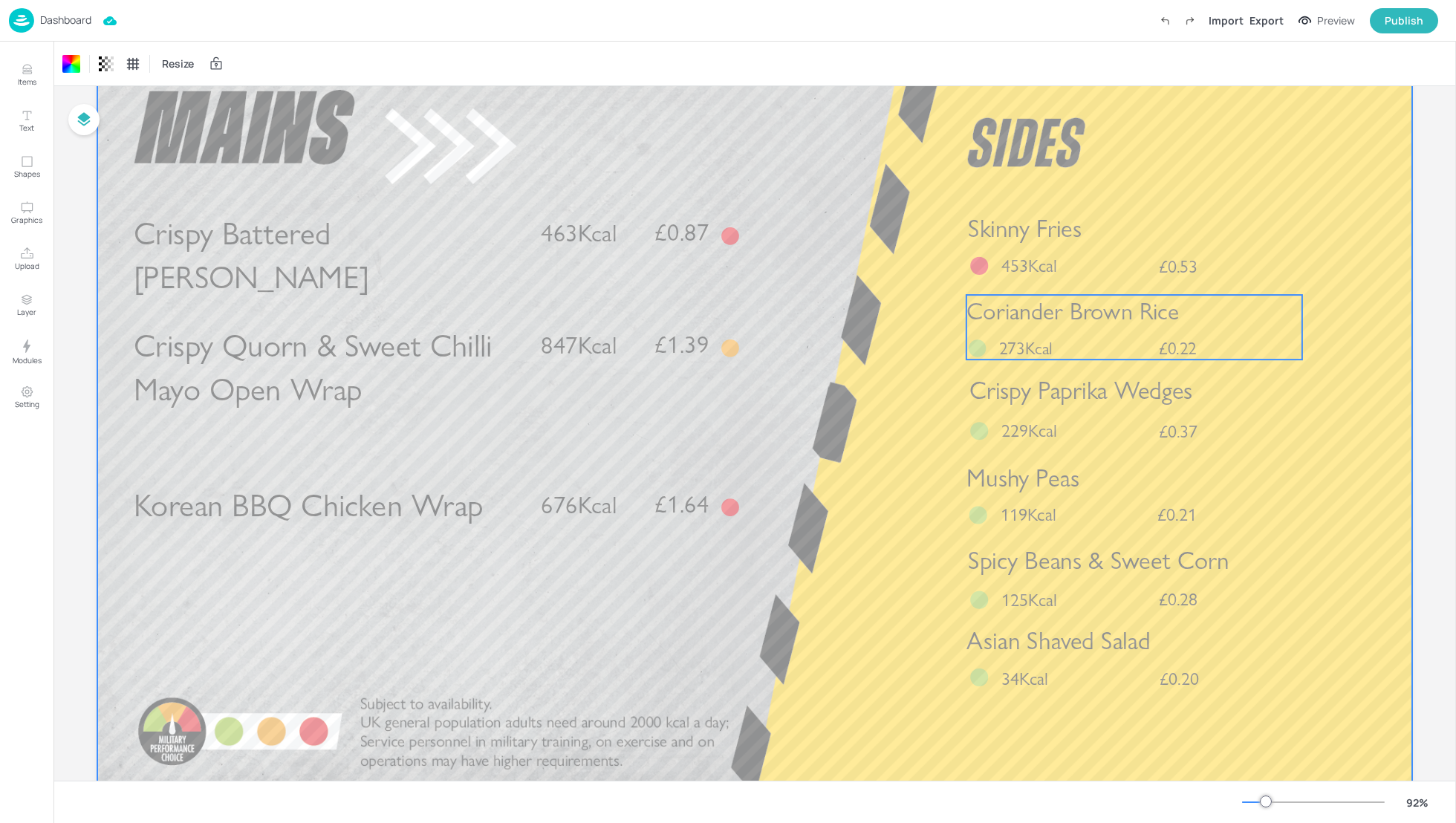
click at [1036, 322] on span "Coriander Brown Rice" at bounding box center [1072, 311] width 213 height 28
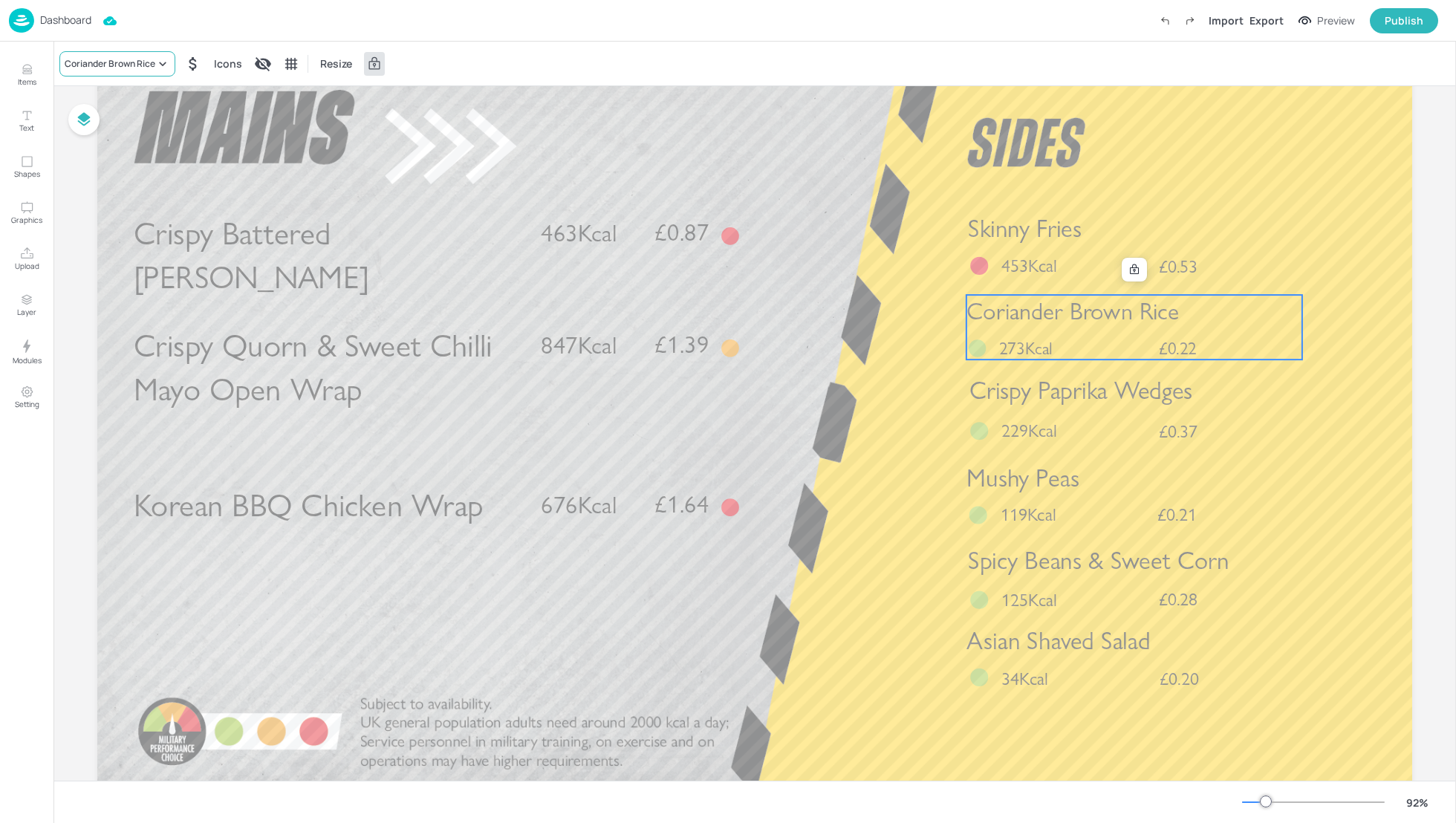
click at [108, 64] on div "Coriander Brown Rice" at bounding box center [109, 64] width 91 height 13
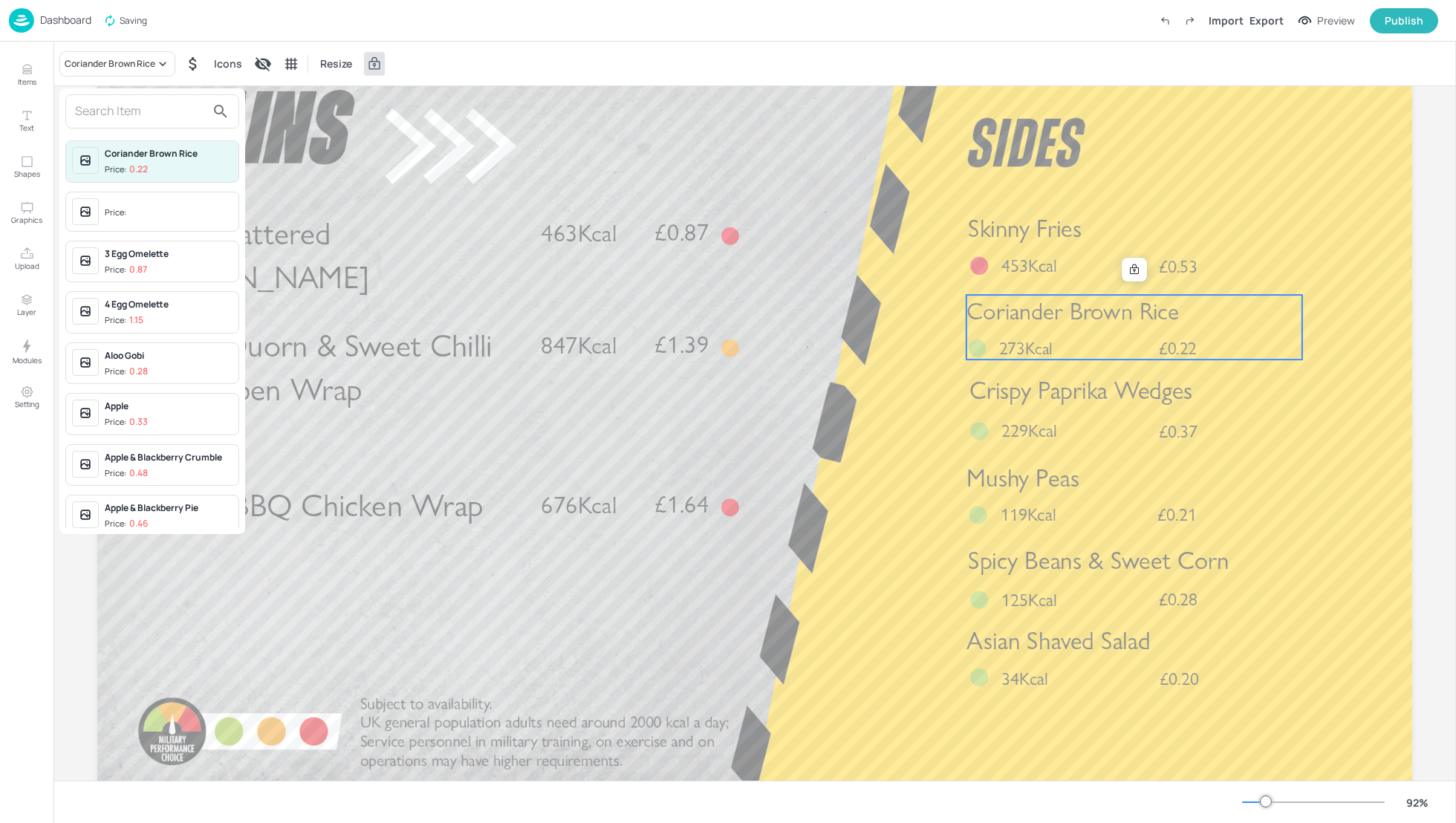
click at [99, 111] on input "text" at bounding box center [141, 111] width 130 height 24
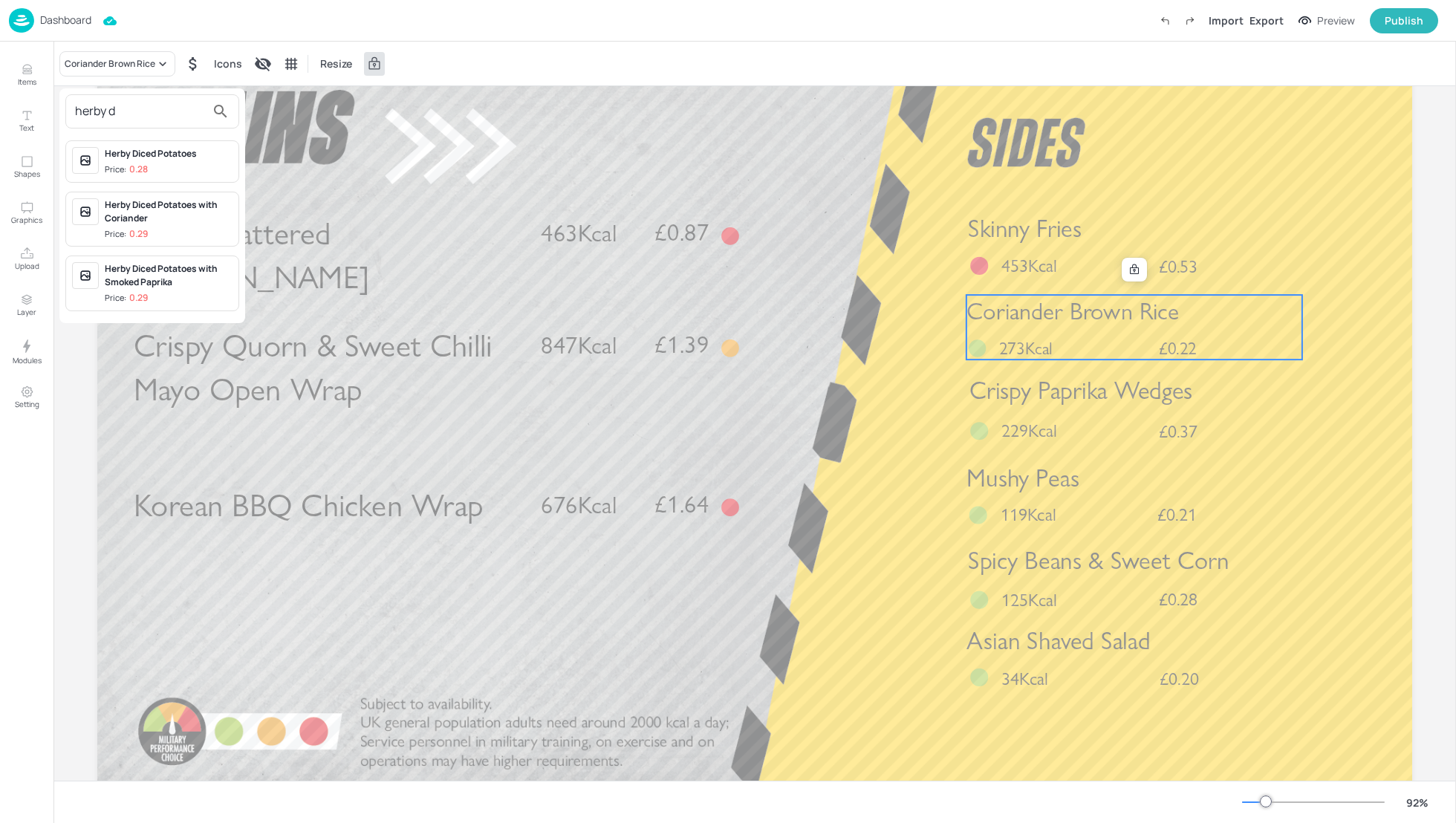
type input "herby d"
click at [123, 152] on div "Herby Diced Potatoes" at bounding box center [169, 153] width 128 height 13
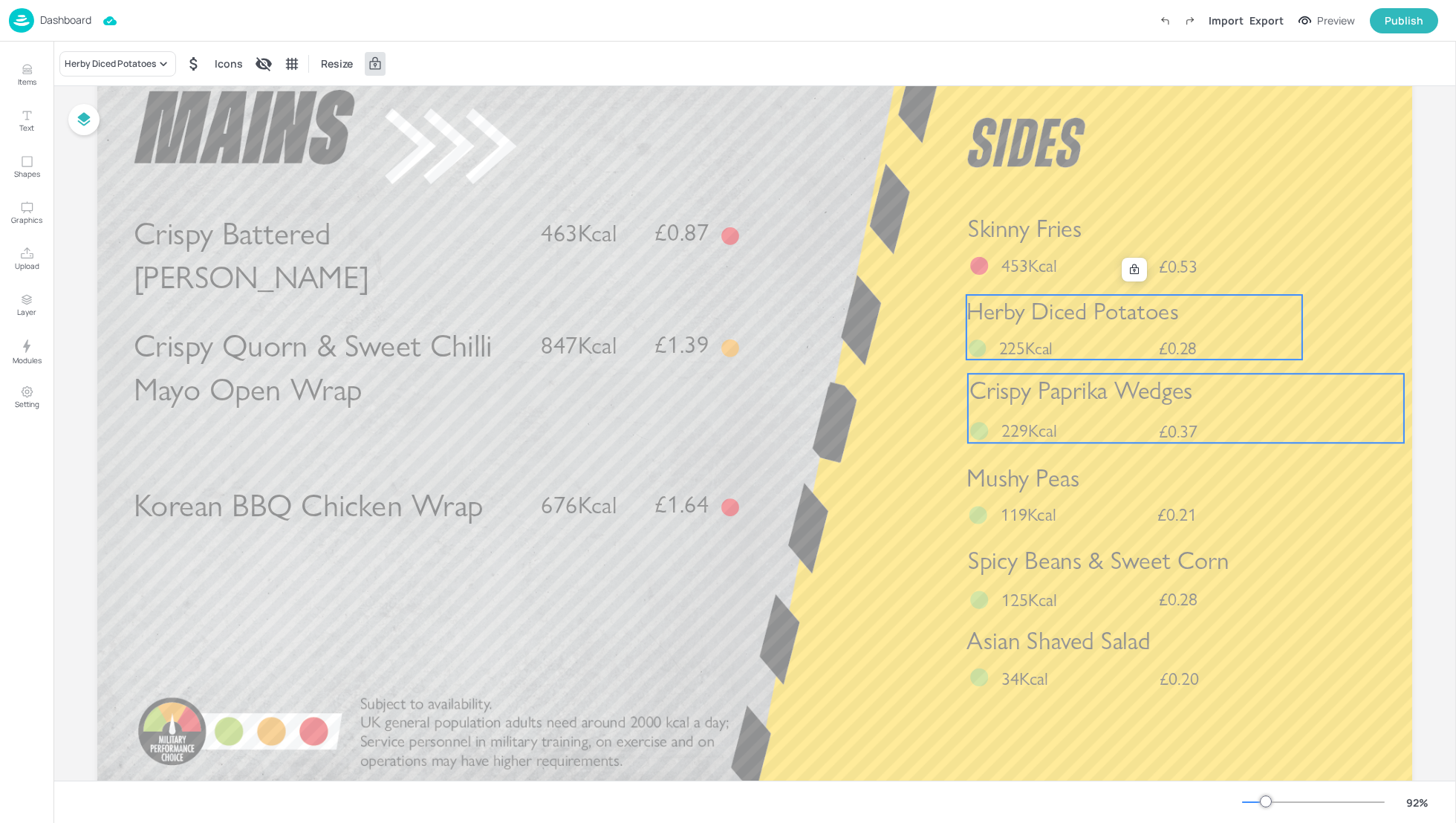
click at [1086, 418] on div "Crispy Paprika Wedges £0.37 229Kcal" at bounding box center [1185, 408] width 436 height 69
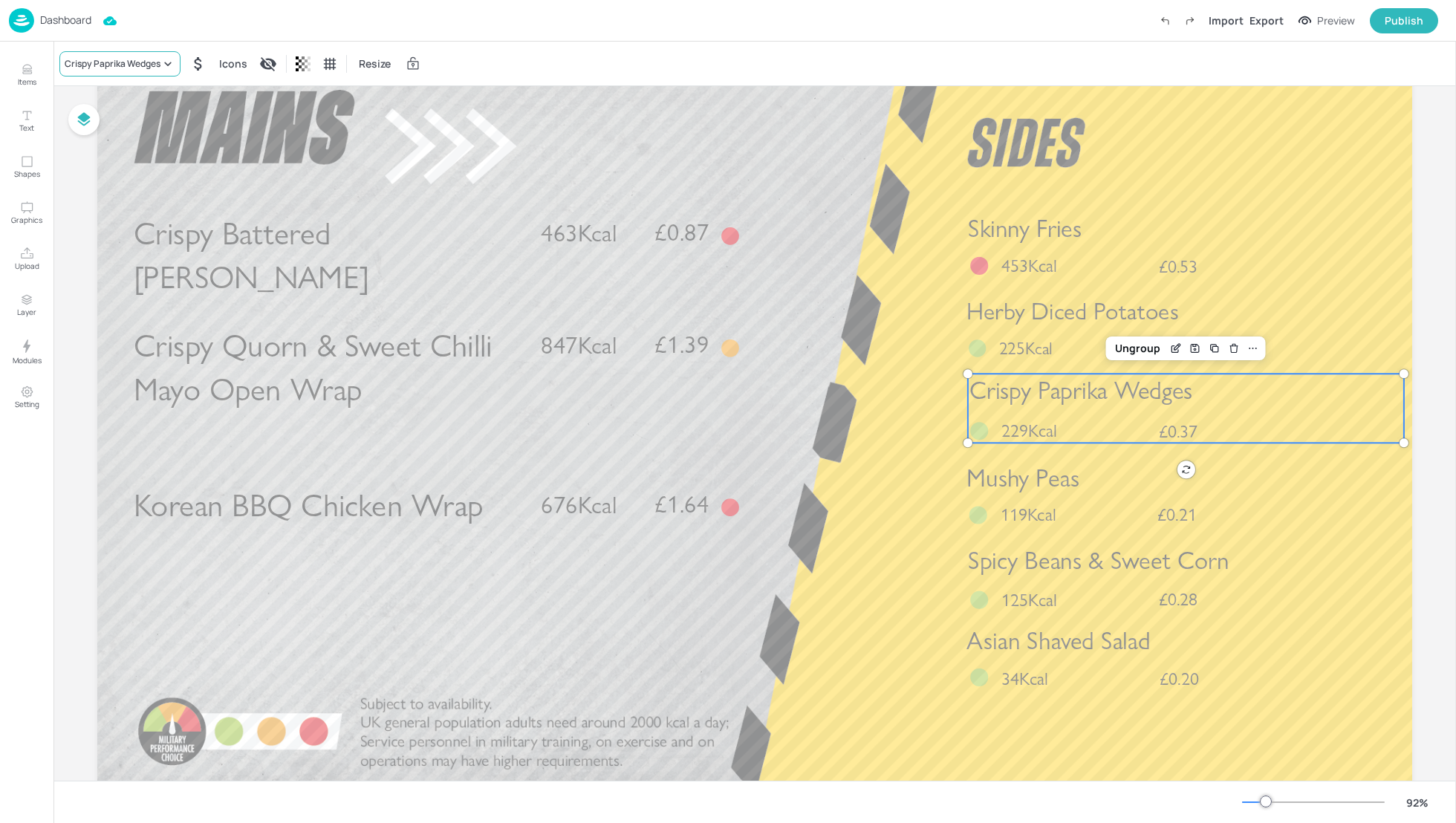
click at [96, 69] on div "Crispy Paprika Wedges" at bounding box center [112, 64] width 96 height 13
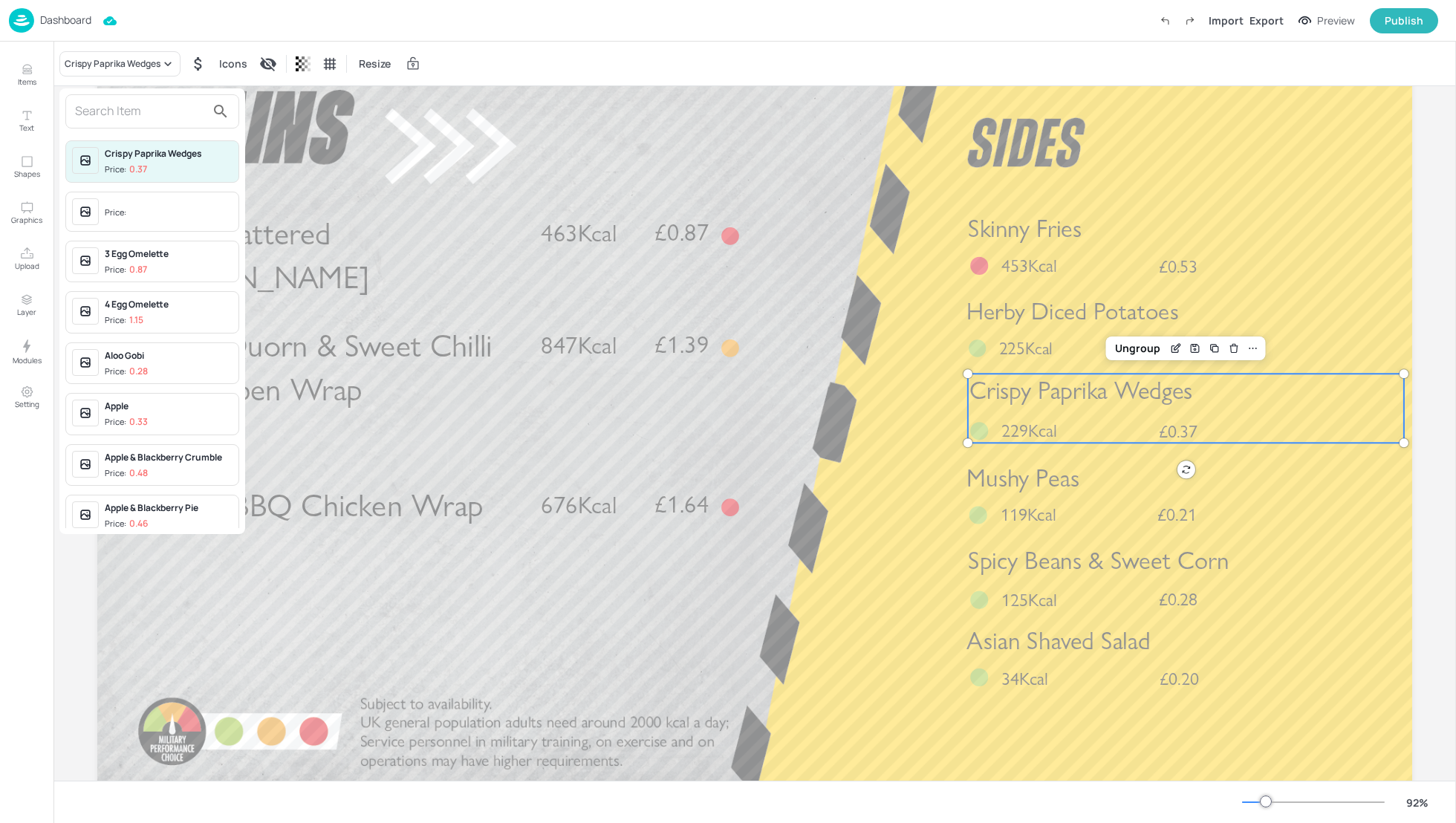
click at [97, 109] on input "text" at bounding box center [141, 111] width 130 height 24
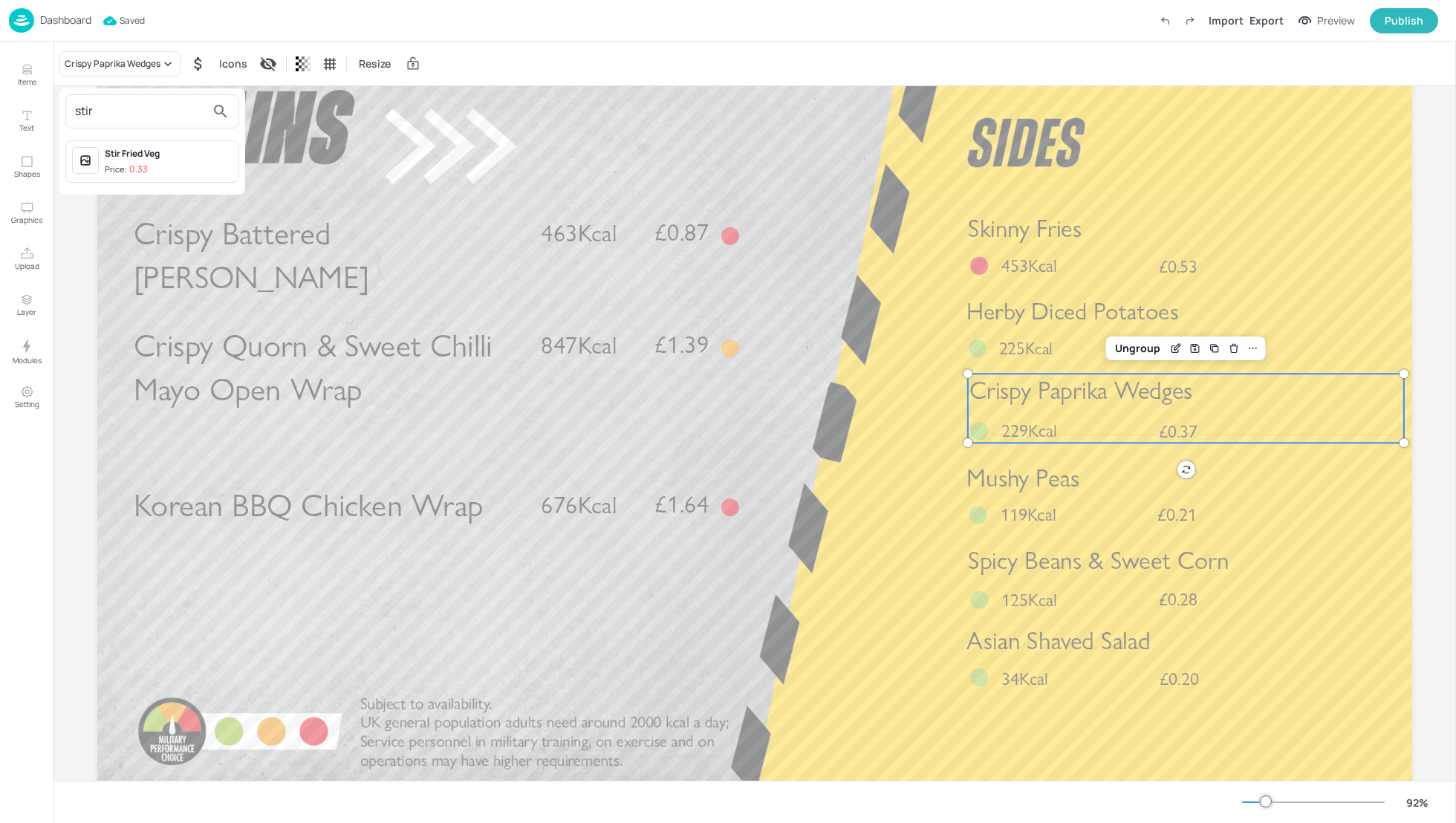
type input "stir"
click at [127, 153] on div "Stir Fried Veg" at bounding box center [169, 153] width 128 height 13
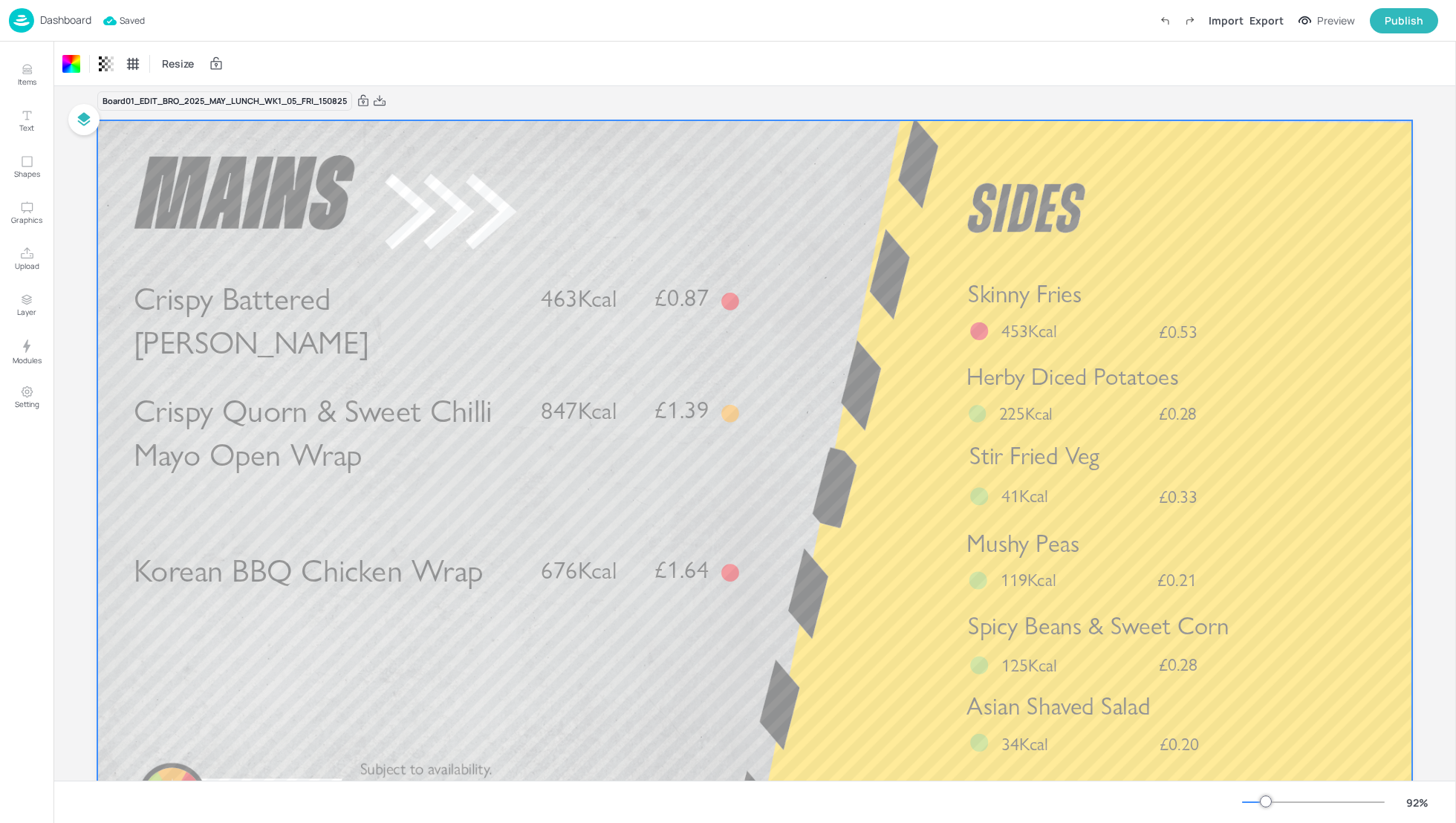
scroll to position [0, 0]
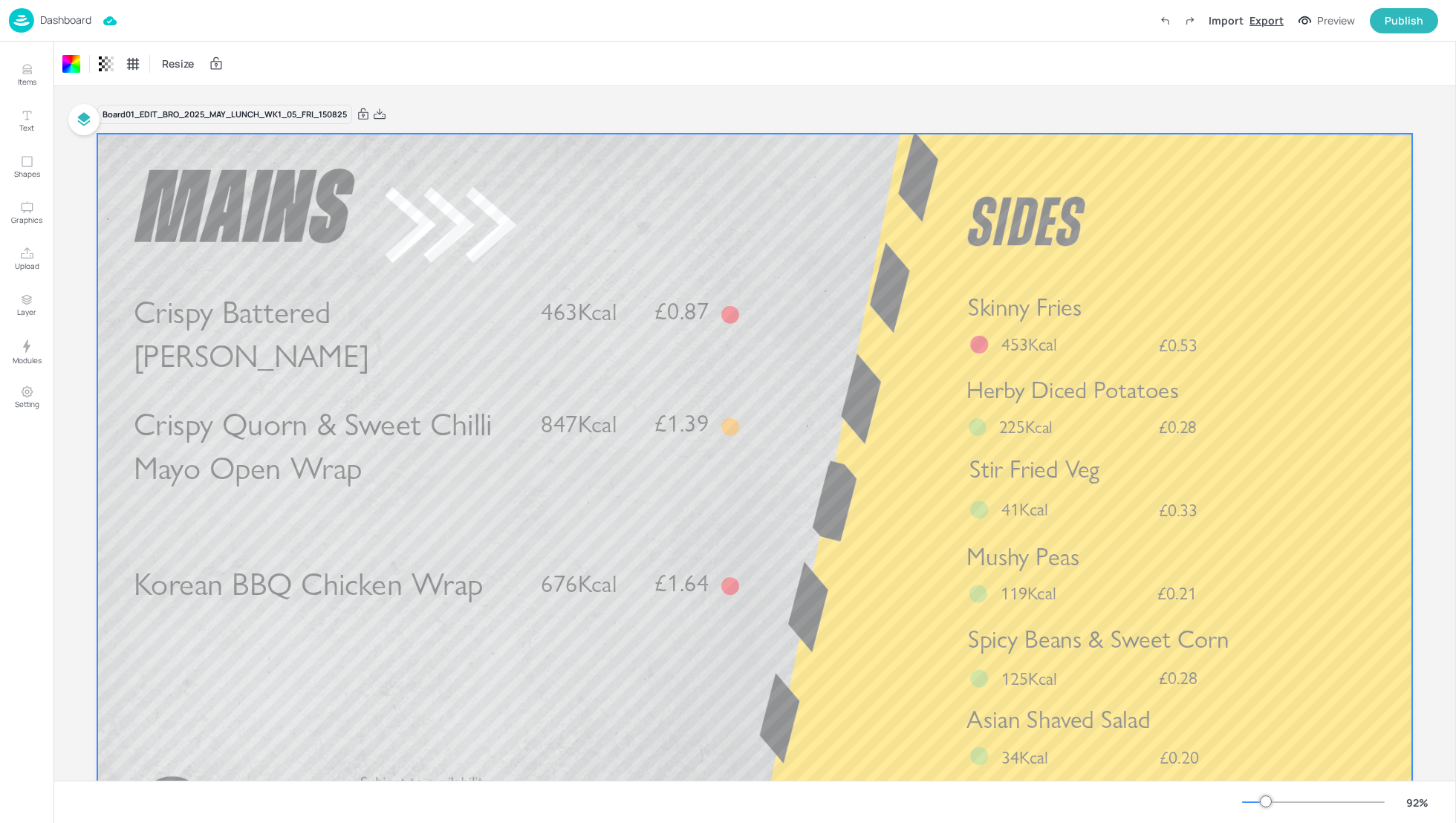
click at [1263, 19] on div "Export" at bounding box center [1267, 20] width 34 height 16
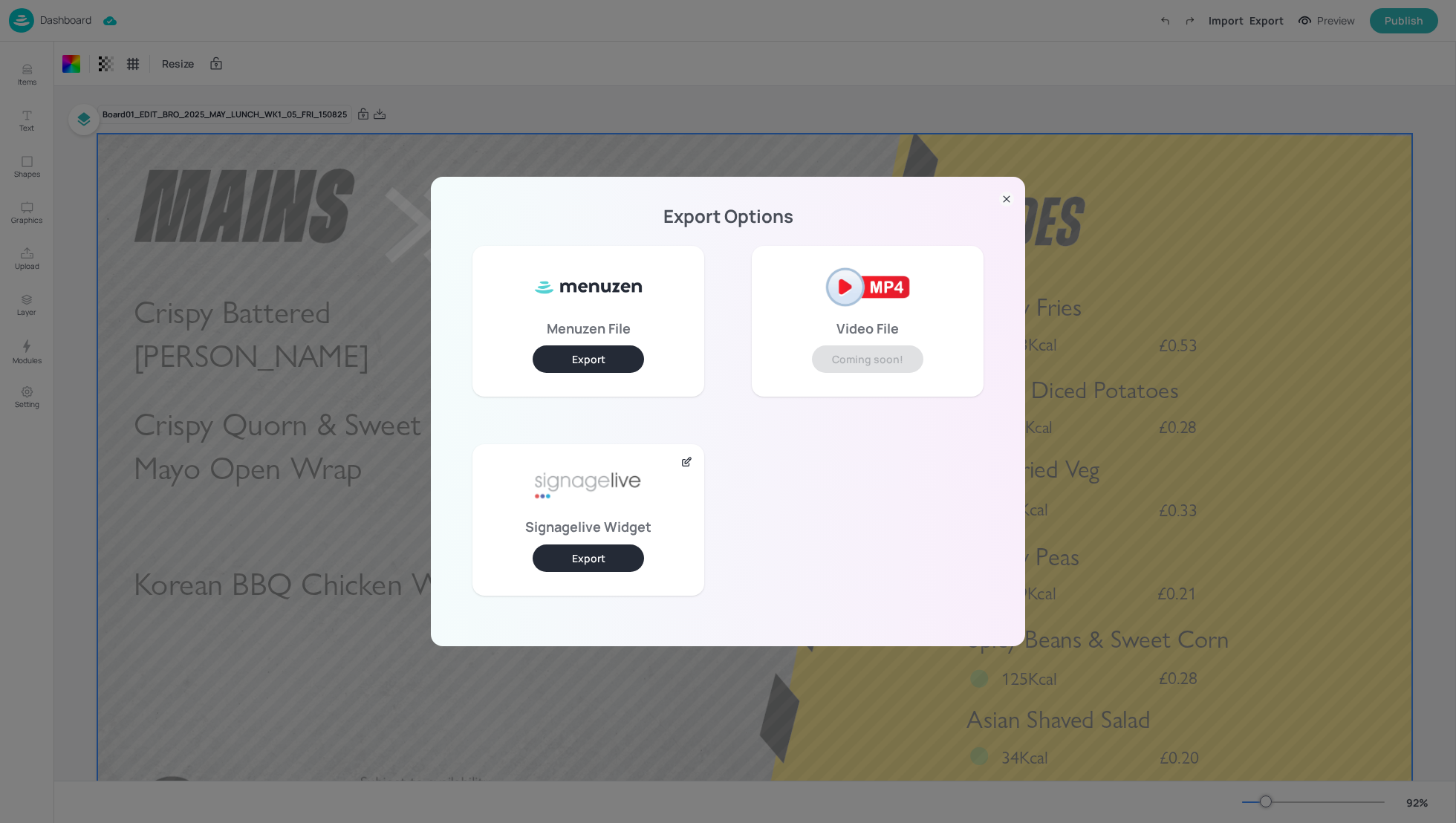
click at [566, 552] on button "Export" at bounding box center [588, 557] width 111 height 27
click at [573, 54] on div "Export Options Menuzen File Export Video File Coming soon! Signagelive Widget E…" at bounding box center [728, 412] width 1456 height 823
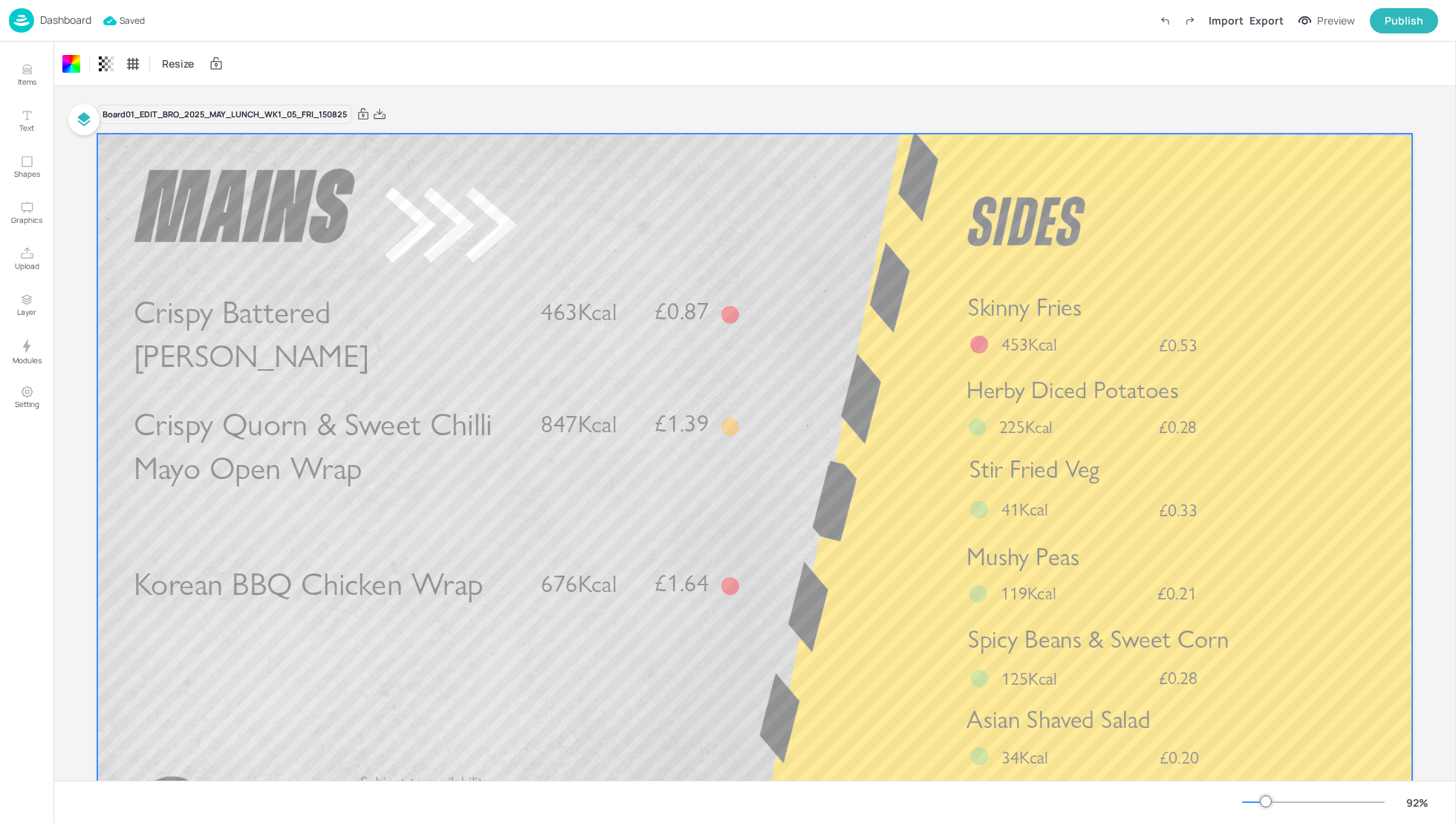
click at [61, 19] on p "Dashboard" at bounding box center [66, 19] width 51 height 10
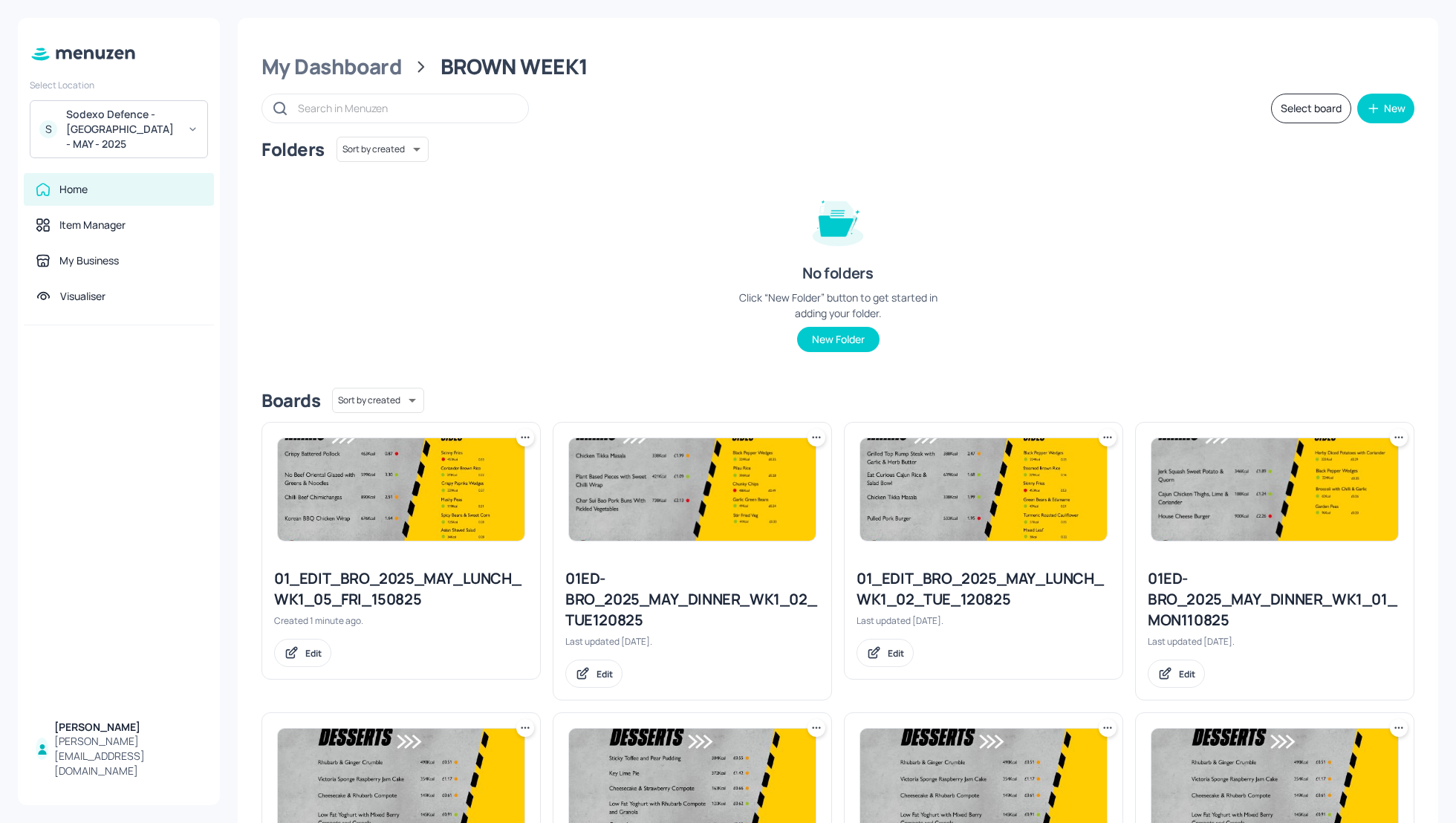
click at [1299, 286] on div "Folders Sort by created id ​ No folders Click “New Folder” button to get starte…" at bounding box center [838, 256] width 1152 height 239
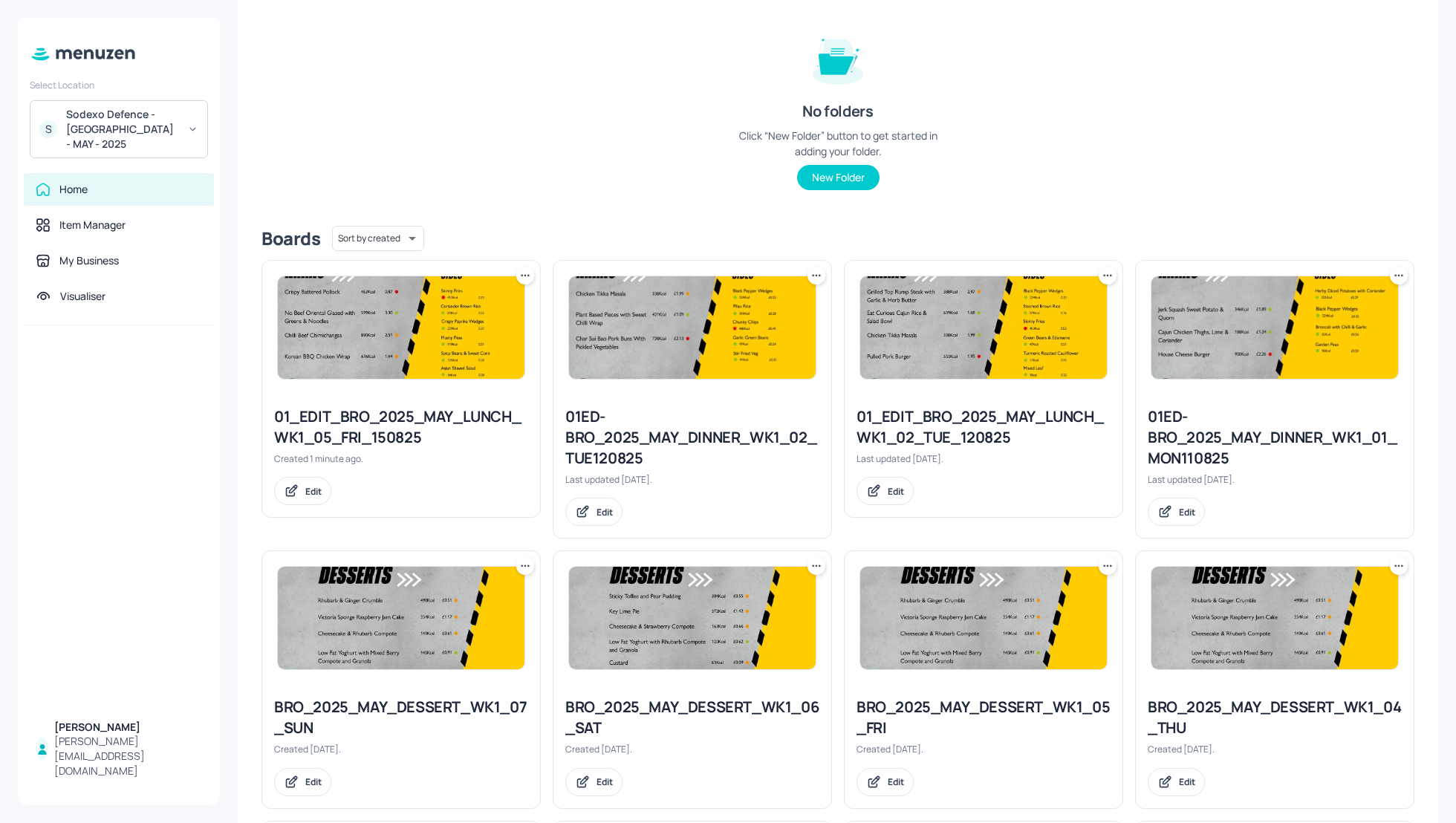
scroll to position [158, 0]
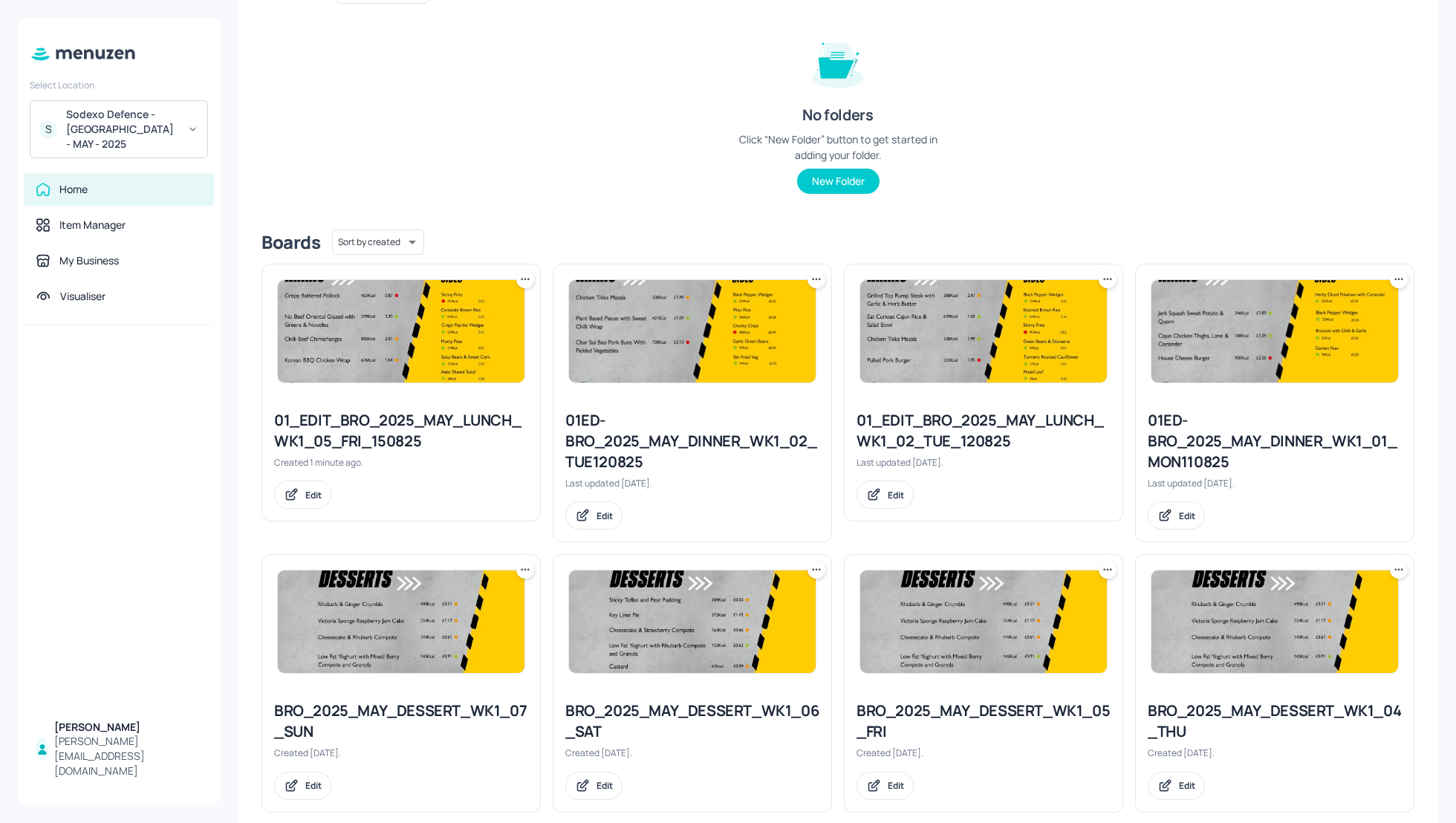
click at [372, 431] on div "01_EDIT_BRO_2025_MAY_LUNCH_WK1_05_FRI_150825" at bounding box center [401, 431] width 254 height 42
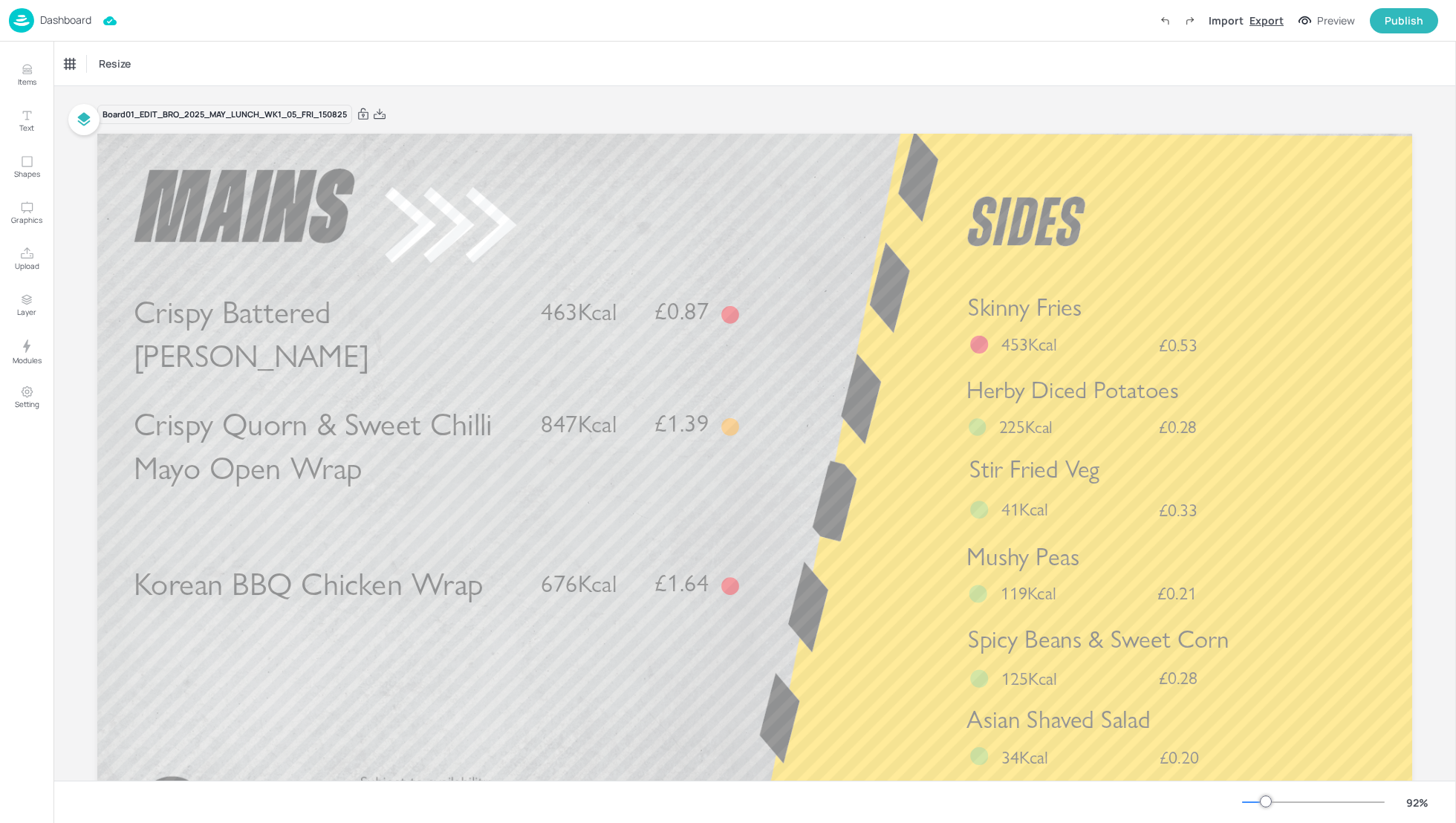
click at [1274, 19] on div "Export" at bounding box center [1267, 20] width 34 height 16
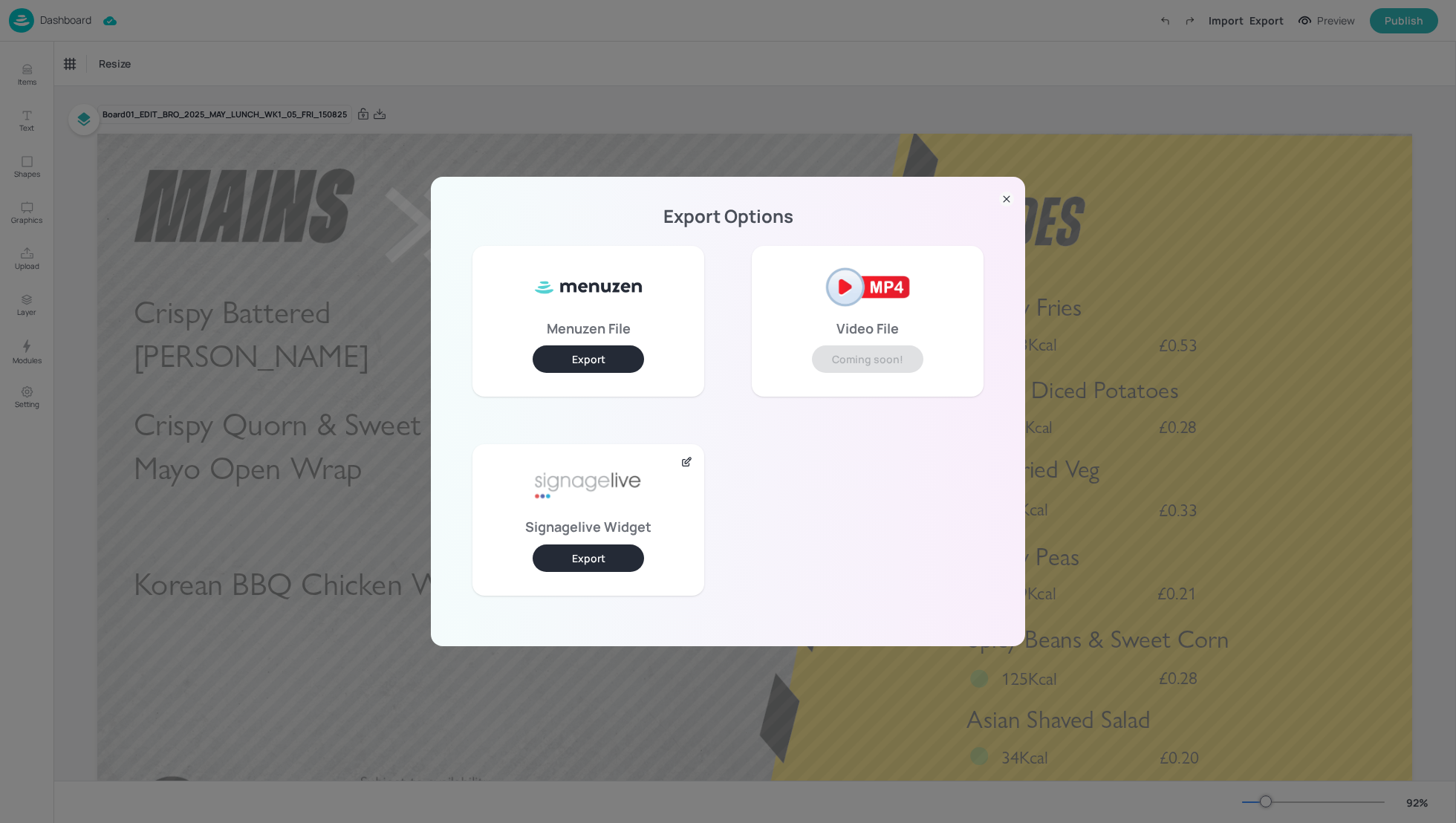
click at [604, 546] on button "Export" at bounding box center [588, 557] width 111 height 27
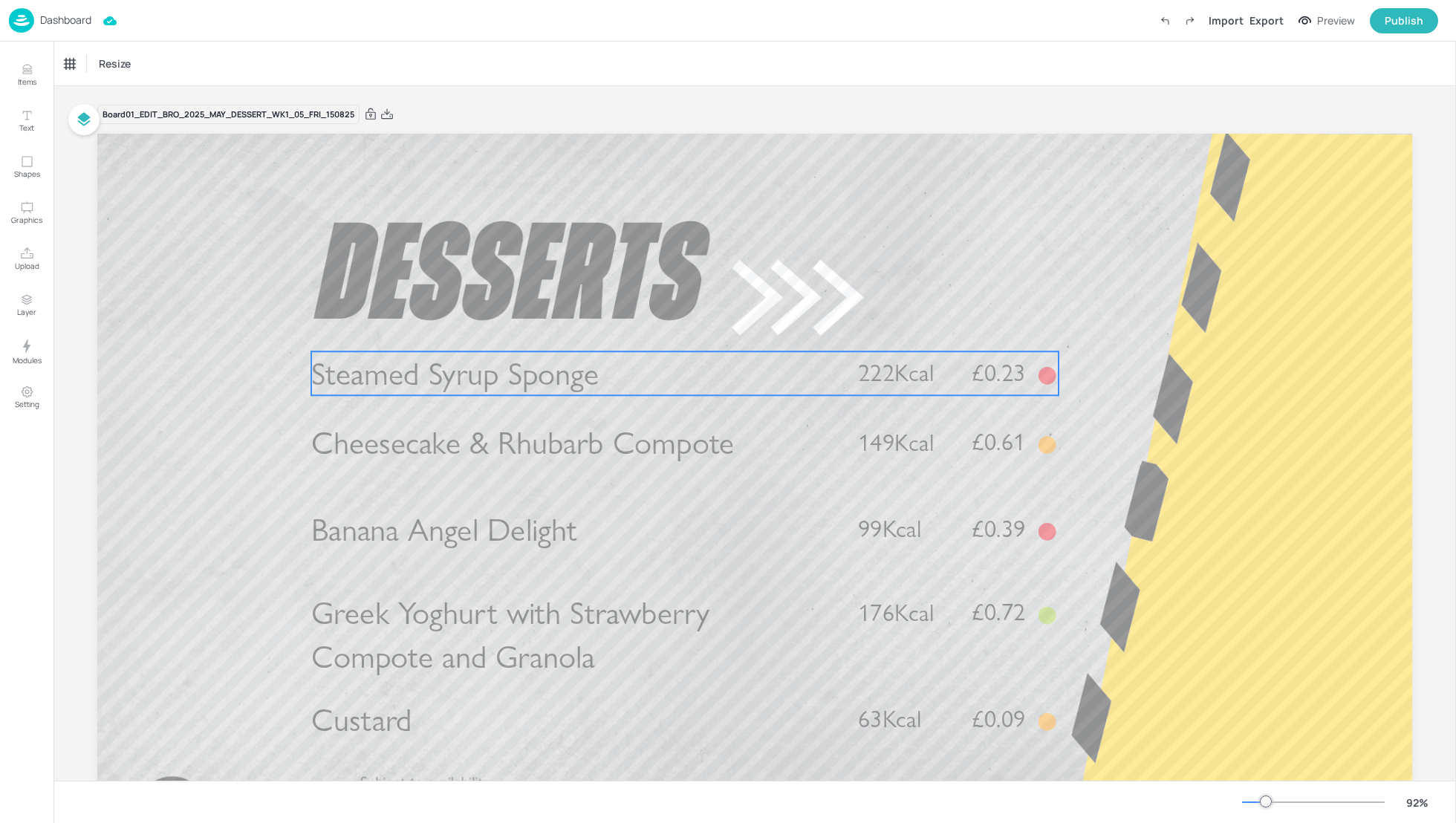
click at [455, 370] on span "Steamed Syrup Sponge" at bounding box center [455, 373] width 287 height 39
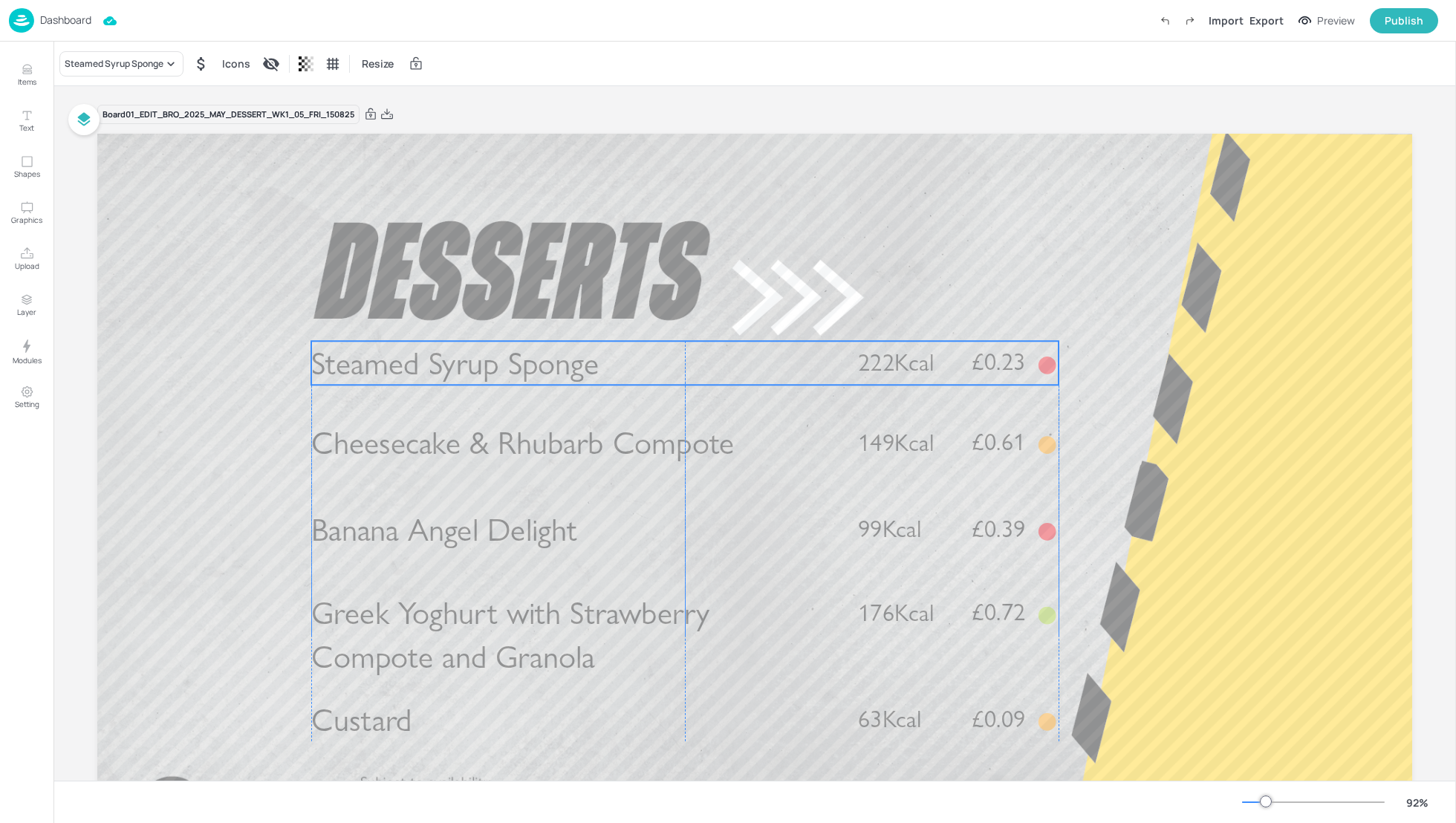
drag, startPoint x: 455, startPoint y: 370, endPoint x: 457, endPoint y: 359, distance: 11.2
click at [457, 359] on span "Steamed Syrup Sponge" at bounding box center [455, 363] width 287 height 39
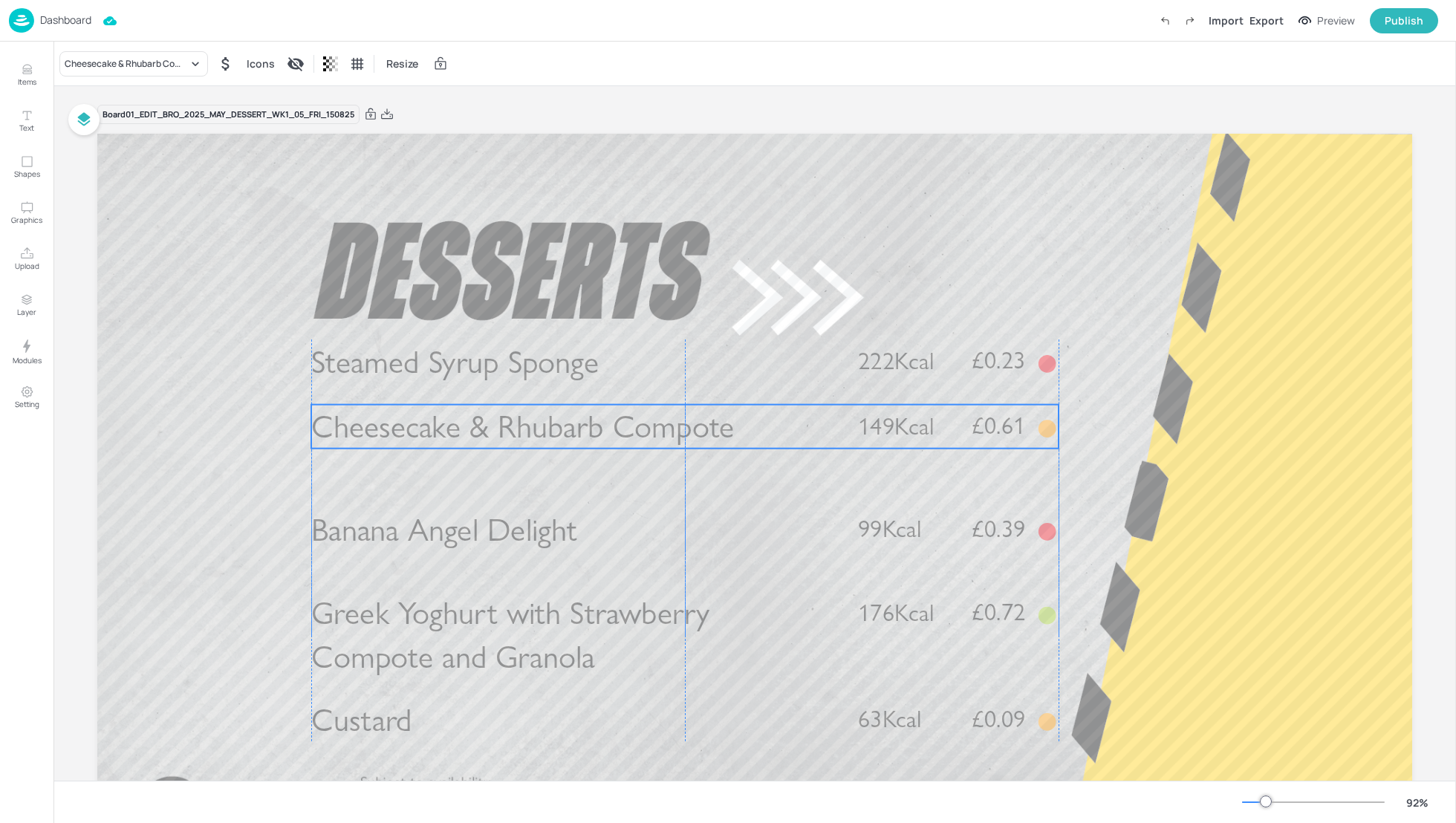
drag, startPoint x: 453, startPoint y: 443, endPoint x: 453, endPoint y: 428, distance: 15.0
click at [453, 427] on span "Cheesecake & Rhubarb Compote" at bounding box center [523, 426] width 423 height 39
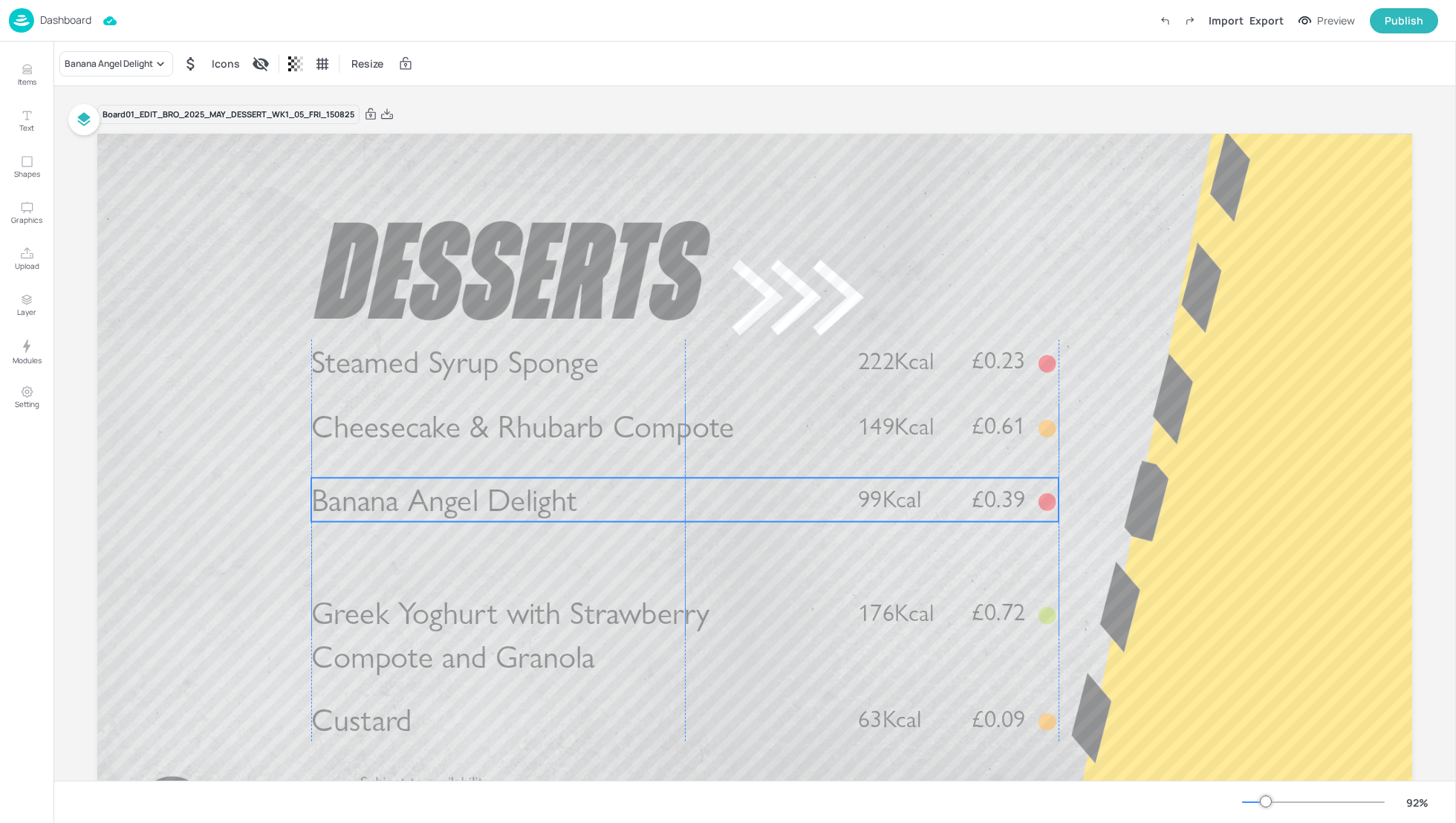
drag, startPoint x: 443, startPoint y: 524, endPoint x: 442, endPoint y: 494, distance: 30.0
click at [442, 494] on span "Banana Angel Delight" at bounding box center [444, 500] width 266 height 39
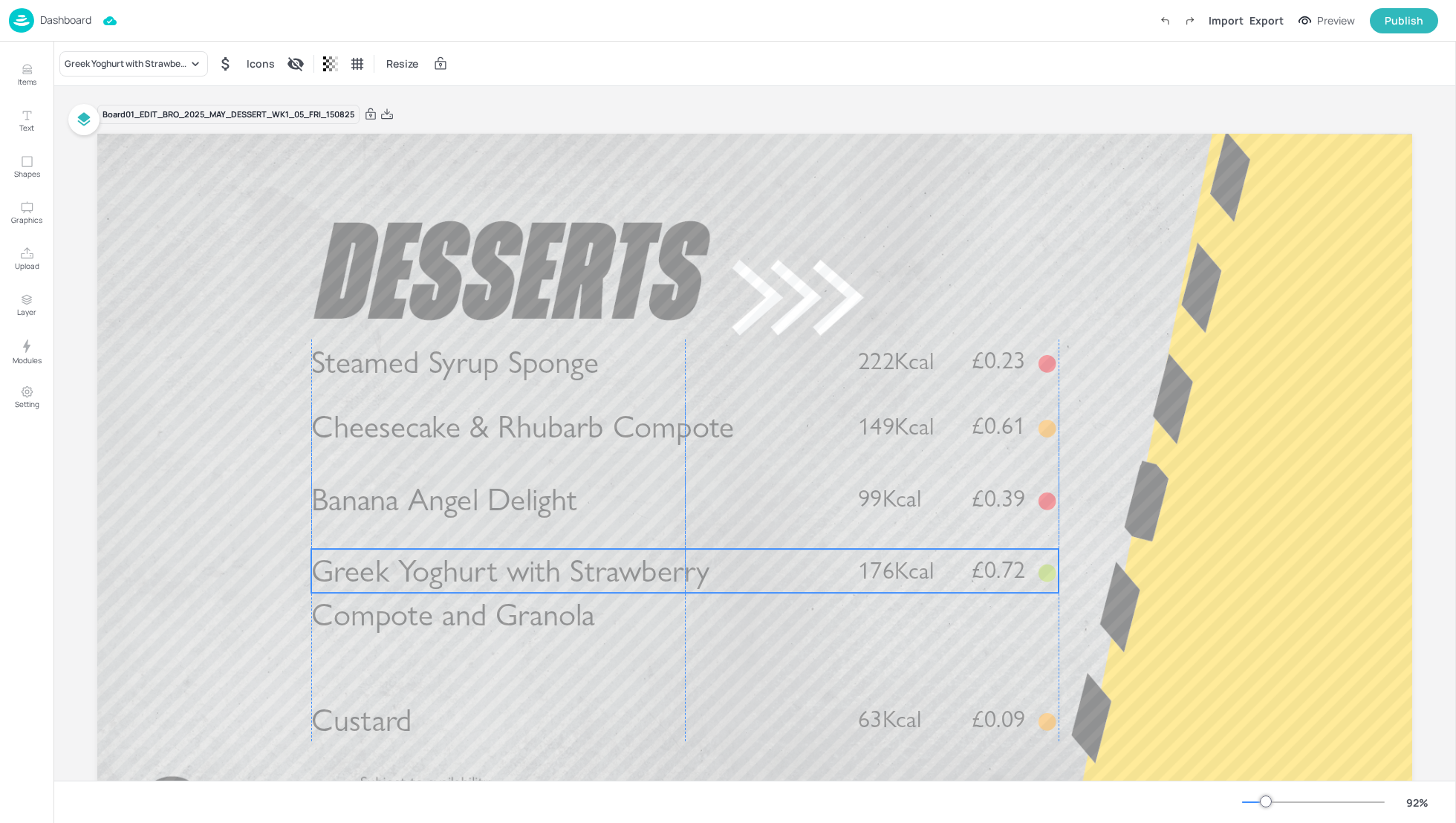
drag, startPoint x: 443, startPoint y: 613, endPoint x: 442, endPoint y: 570, distance: 43.0
click at [442, 570] on span "Greek Yoghurt with Strawberry Compote and Granola" at bounding box center [511, 593] width 399 height 82
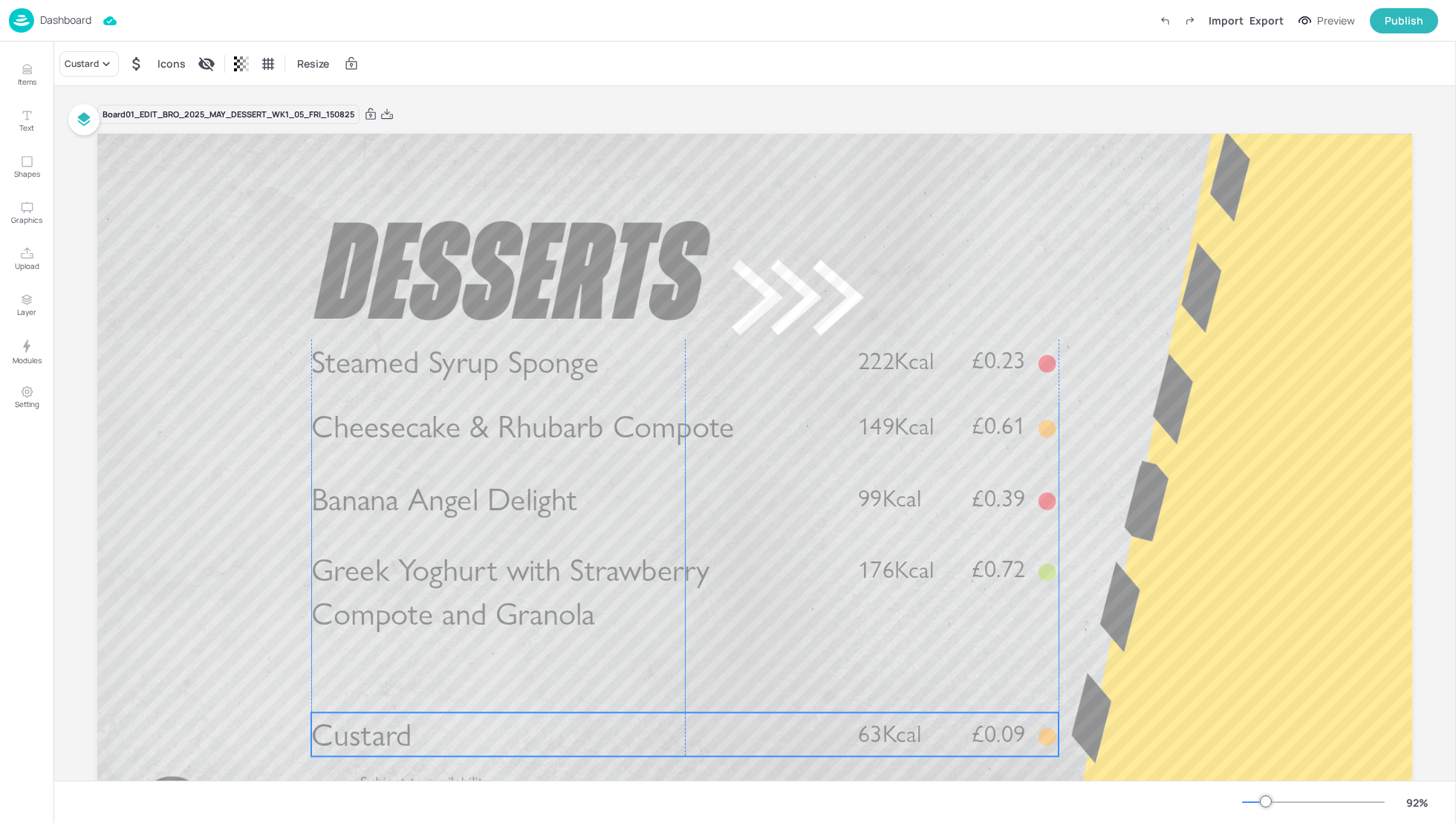
drag, startPoint x: 436, startPoint y: 707, endPoint x: 436, endPoint y: 721, distance: 14.0
click at [436, 721] on p "Custard" at bounding box center [572, 734] width 522 height 43
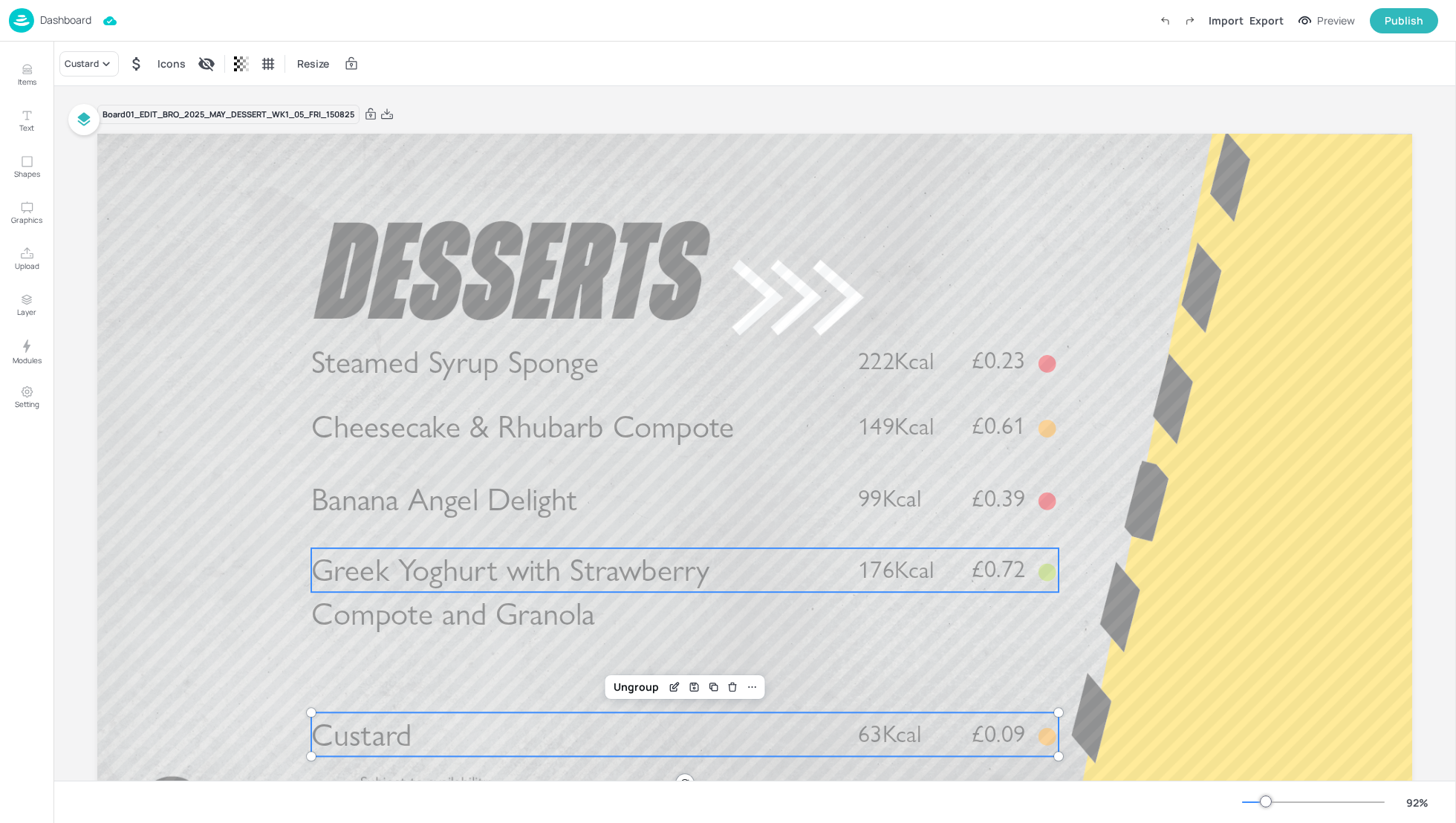
click at [422, 589] on span "Greek Yoghurt with Strawberry Compote and Granola" at bounding box center [511, 592] width 399 height 82
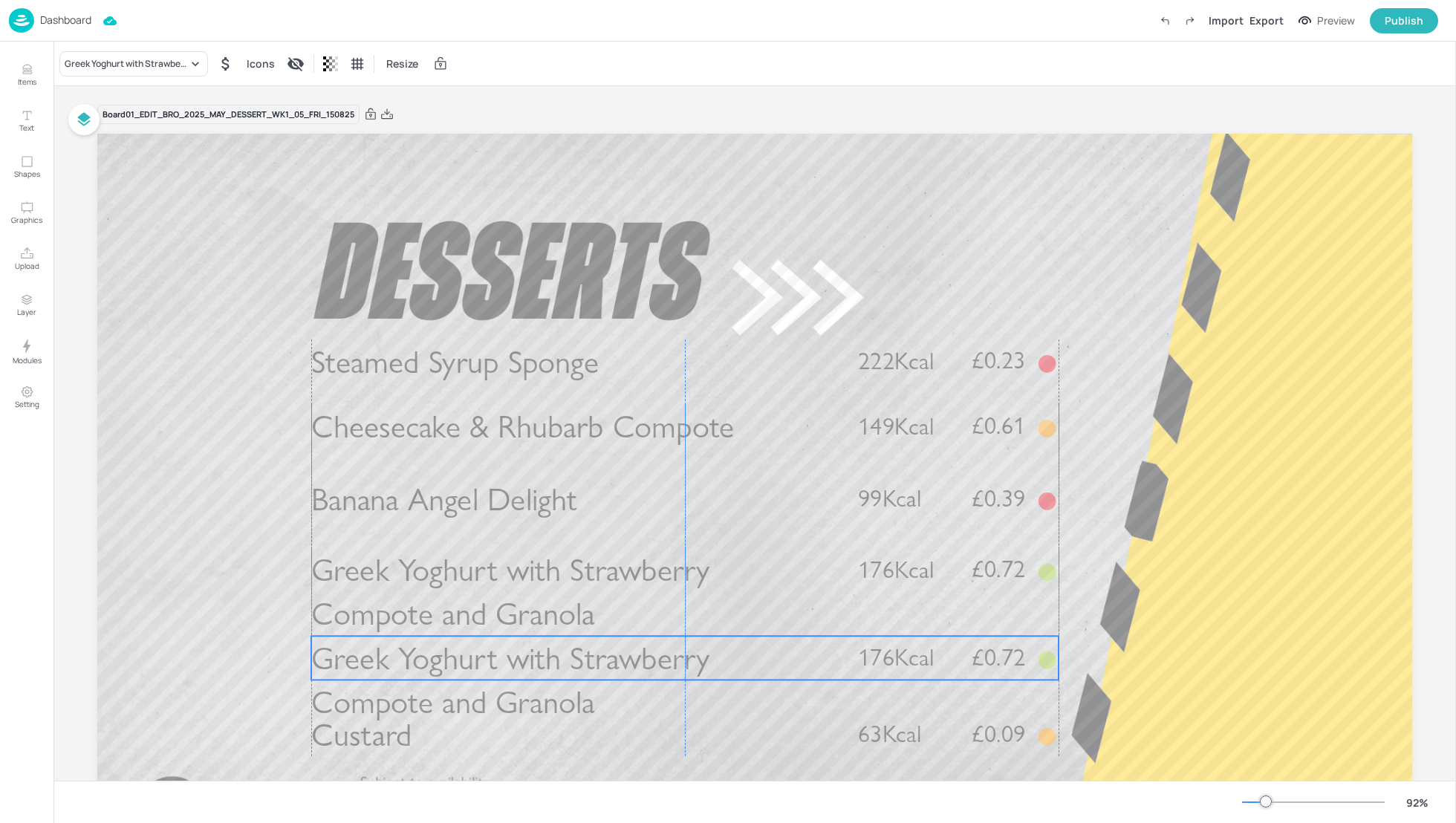
drag, startPoint x: 433, startPoint y: 582, endPoint x: 426, endPoint y: 663, distance: 81.3
click at [426, 663] on span "Greek Yoghurt with Strawberry Compote and Granola" at bounding box center [511, 680] width 399 height 82
click at [119, 57] on div "Greek Yoghurt with Strawberry Compote and Granola" at bounding box center [126, 64] width 123 height 13
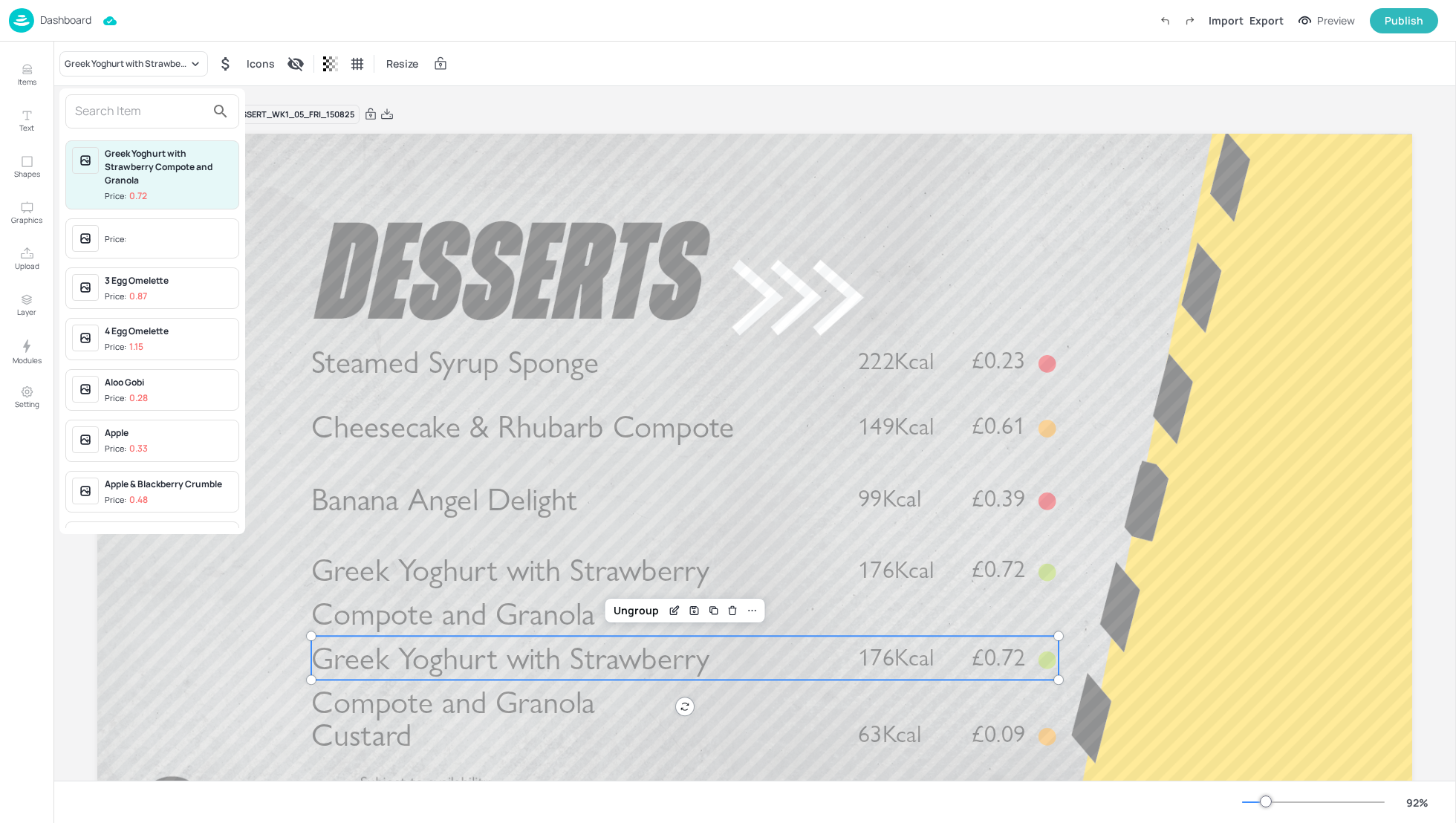
click at [115, 115] on input "text" at bounding box center [141, 111] width 130 height 24
type input "t"
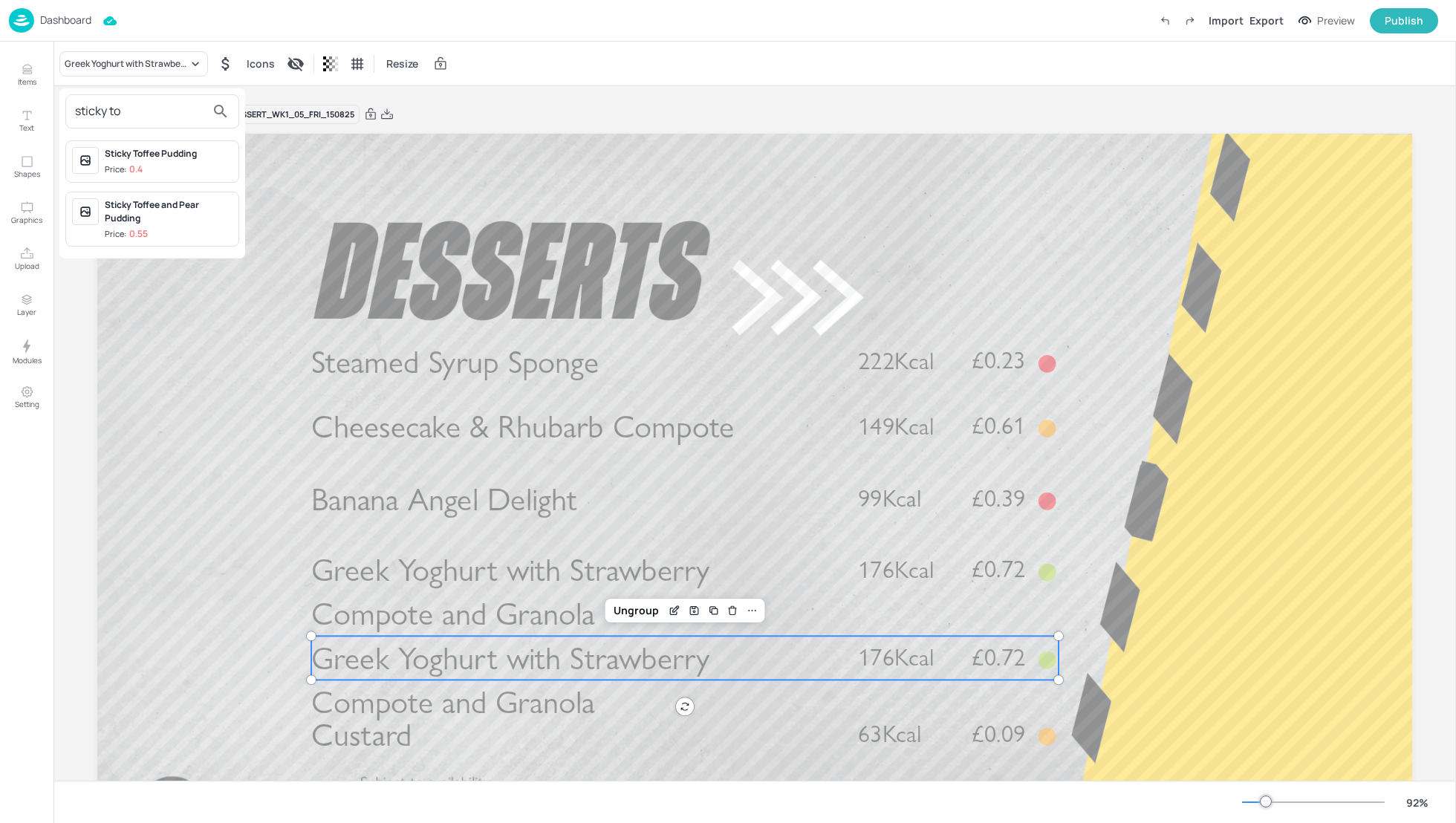
type input "sticky to"
click at [163, 158] on div "Sticky Toffee Pudding" at bounding box center [169, 153] width 128 height 13
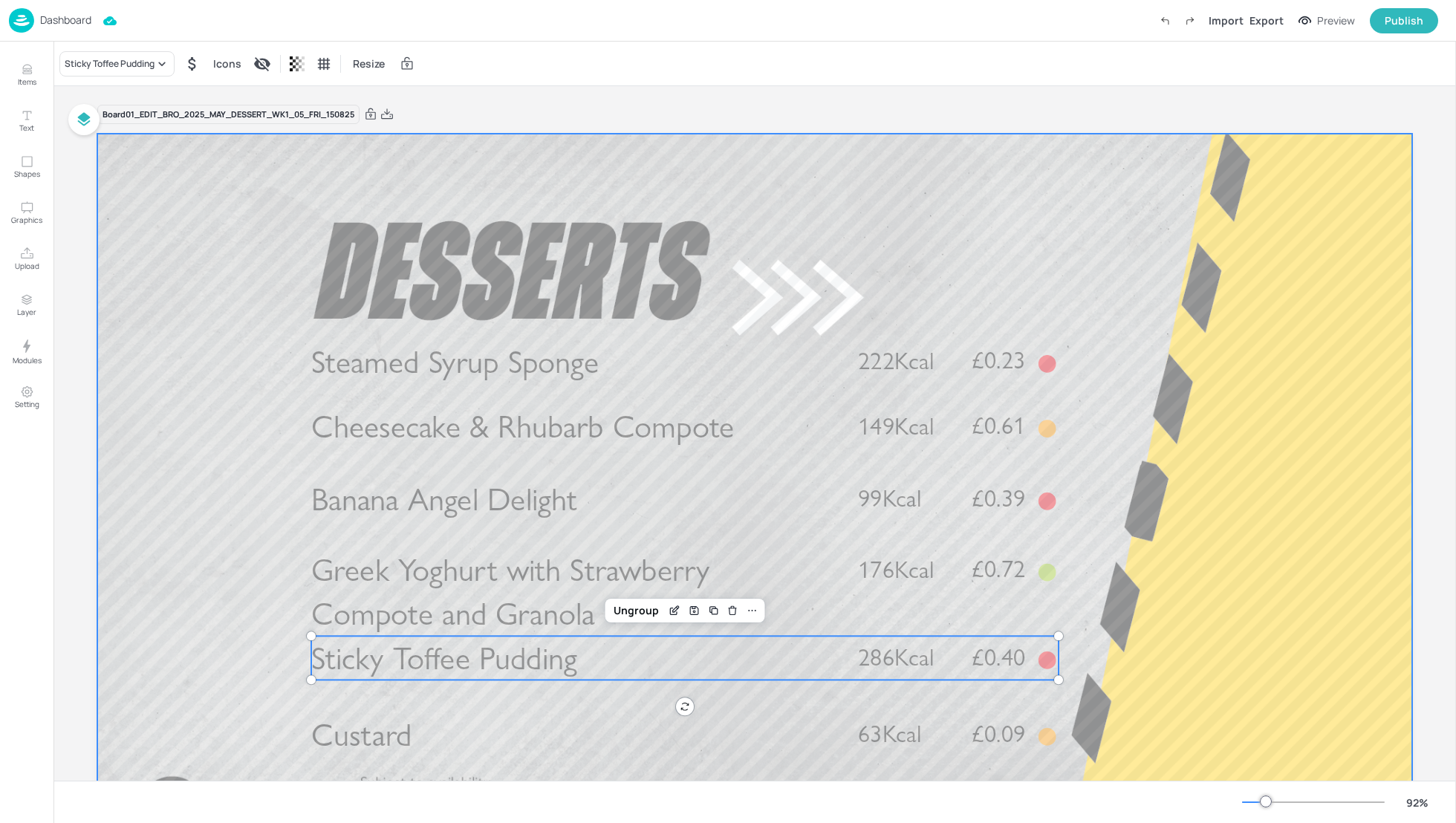
click at [1140, 644] on div at bounding box center [754, 503] width 1315 height 740
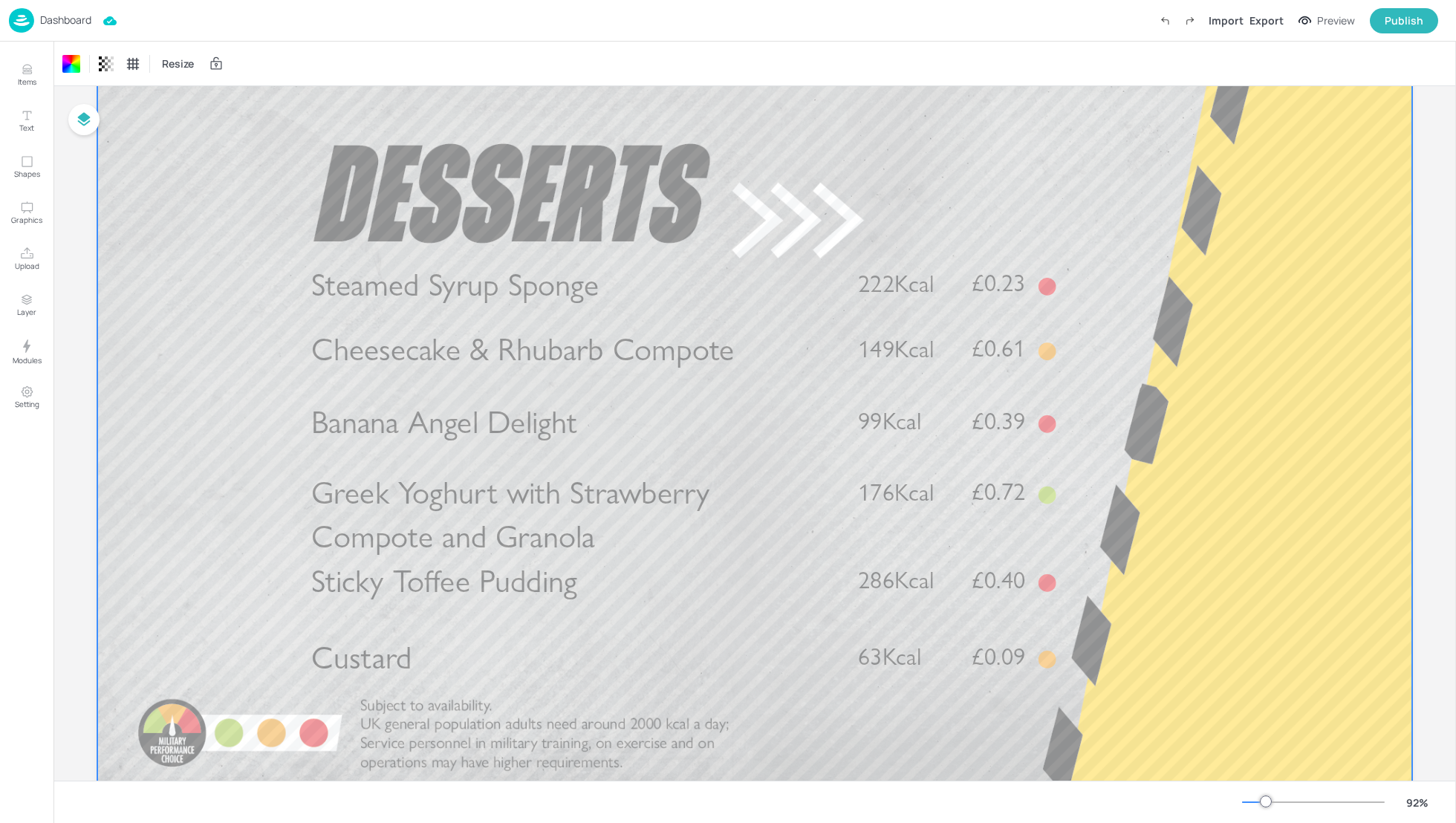
scroll to position [78, 0]
click at [381, 299] on span "Steamed Syrup Sponge" at bounding box center [455, 283] width 287 height 39
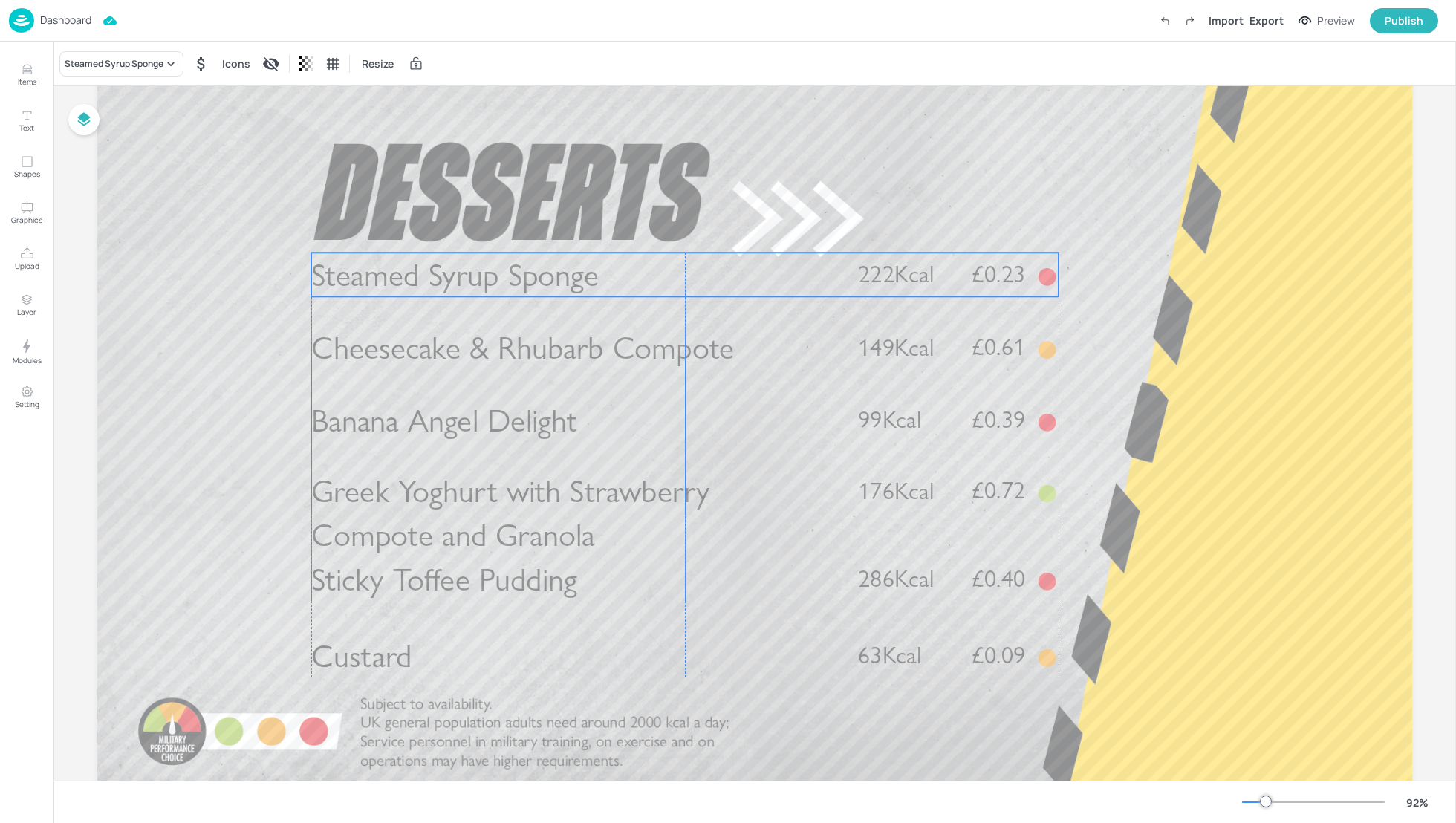
drag, startPoint x: 396, startPoint y: 295, endPoint x: 397, endPoint y: 286, distance: 9.1
click at [397, 286] on span "Steamed Syrup Sponge" at bounding box center [455, 275] width 287 height 39
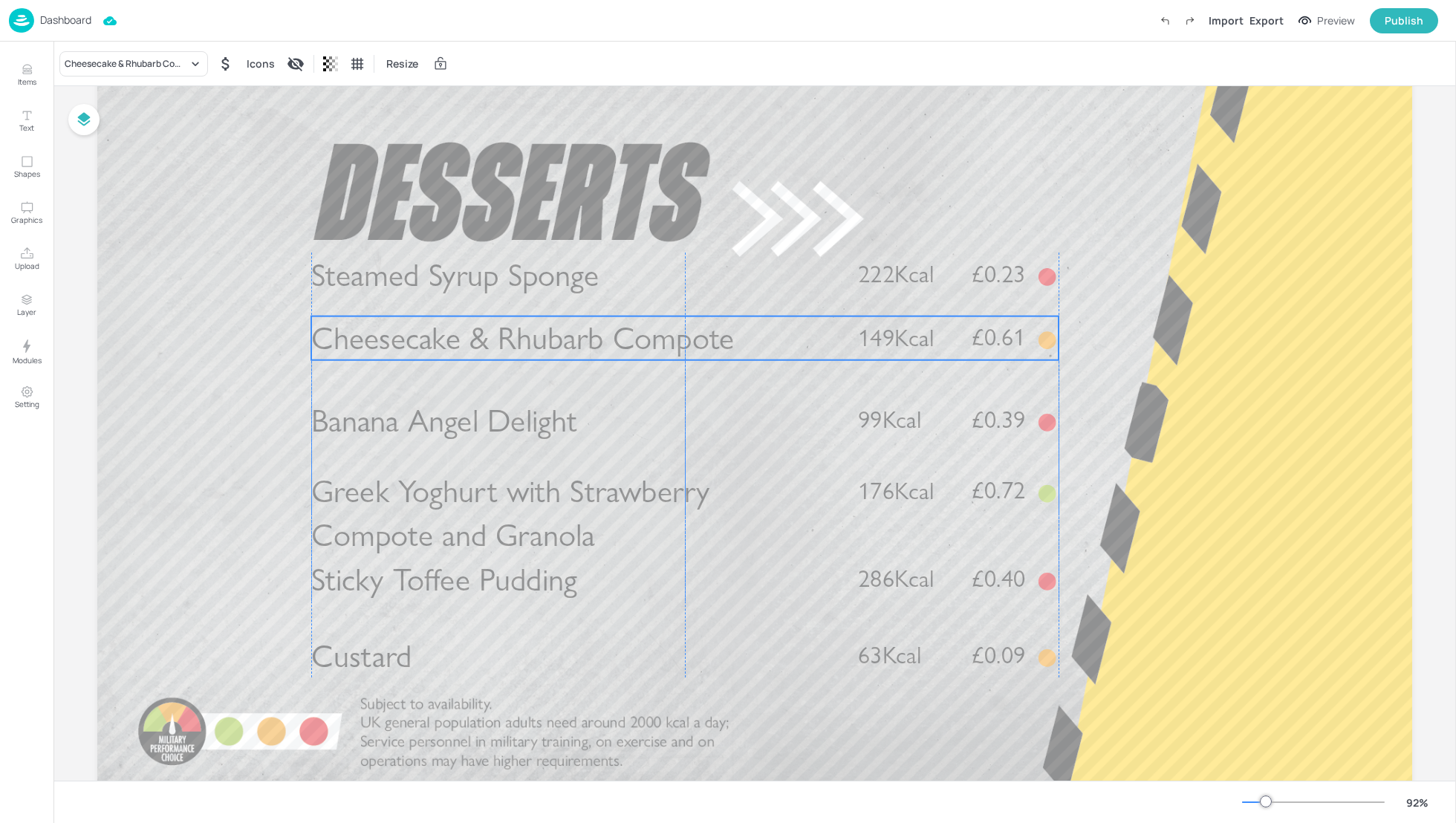
drag, startPoint x: 403, startPoint y: 358, endPoint x: 403, endPoint y: 348, distance: 10.0
click at [403, 348] on span "Cheesecake & Rhubarb Compote" at bounding box center [523, 338] width 423 height 39
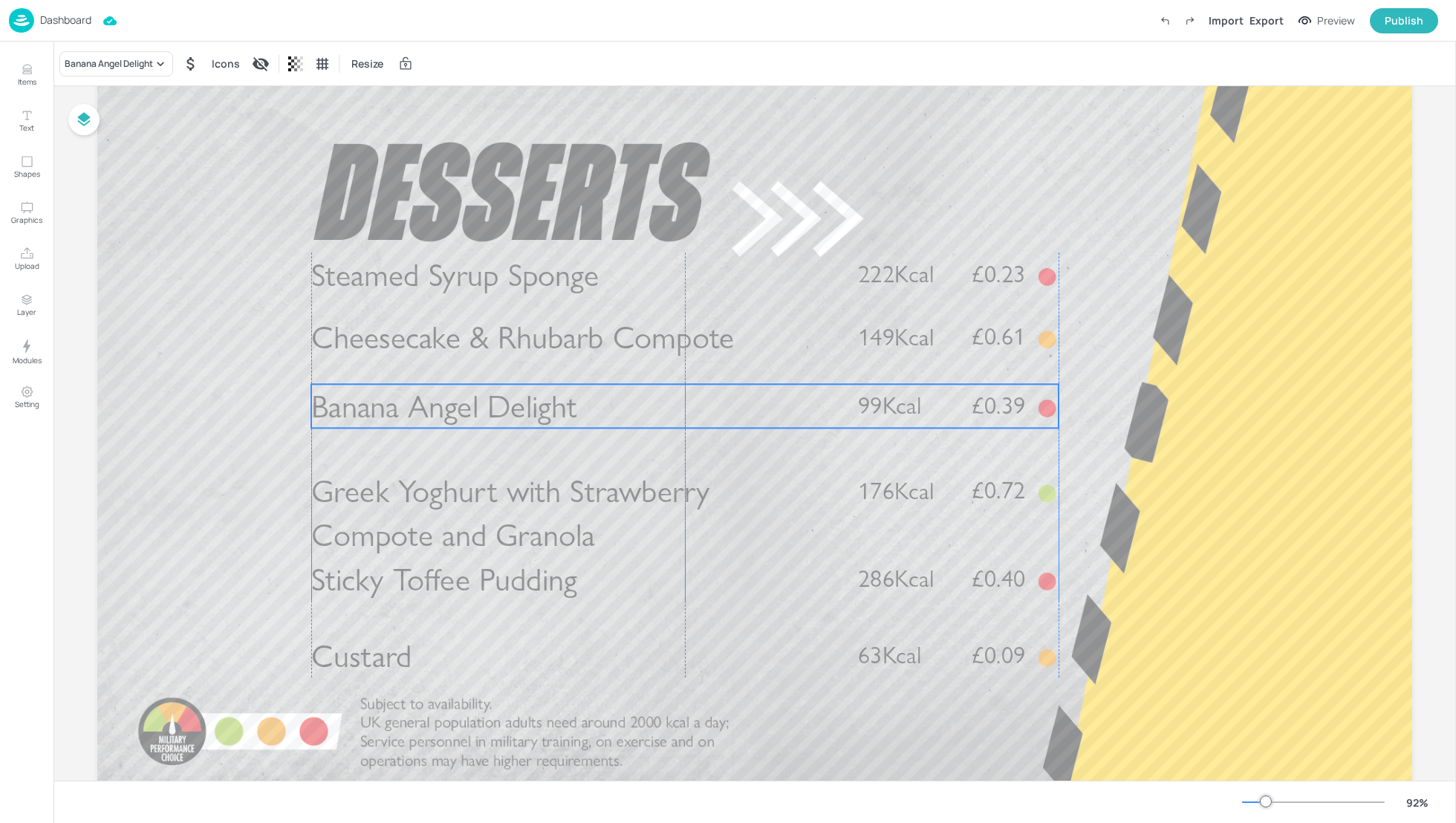
drag, startPoint x: 403, startPoint y: 408, endPoint x: 404, endPoint y: 393, distance: 15.0
click at [404, 393] on span "Banana Angel Delight" at bounding box center [444, 406] width 266 height 39
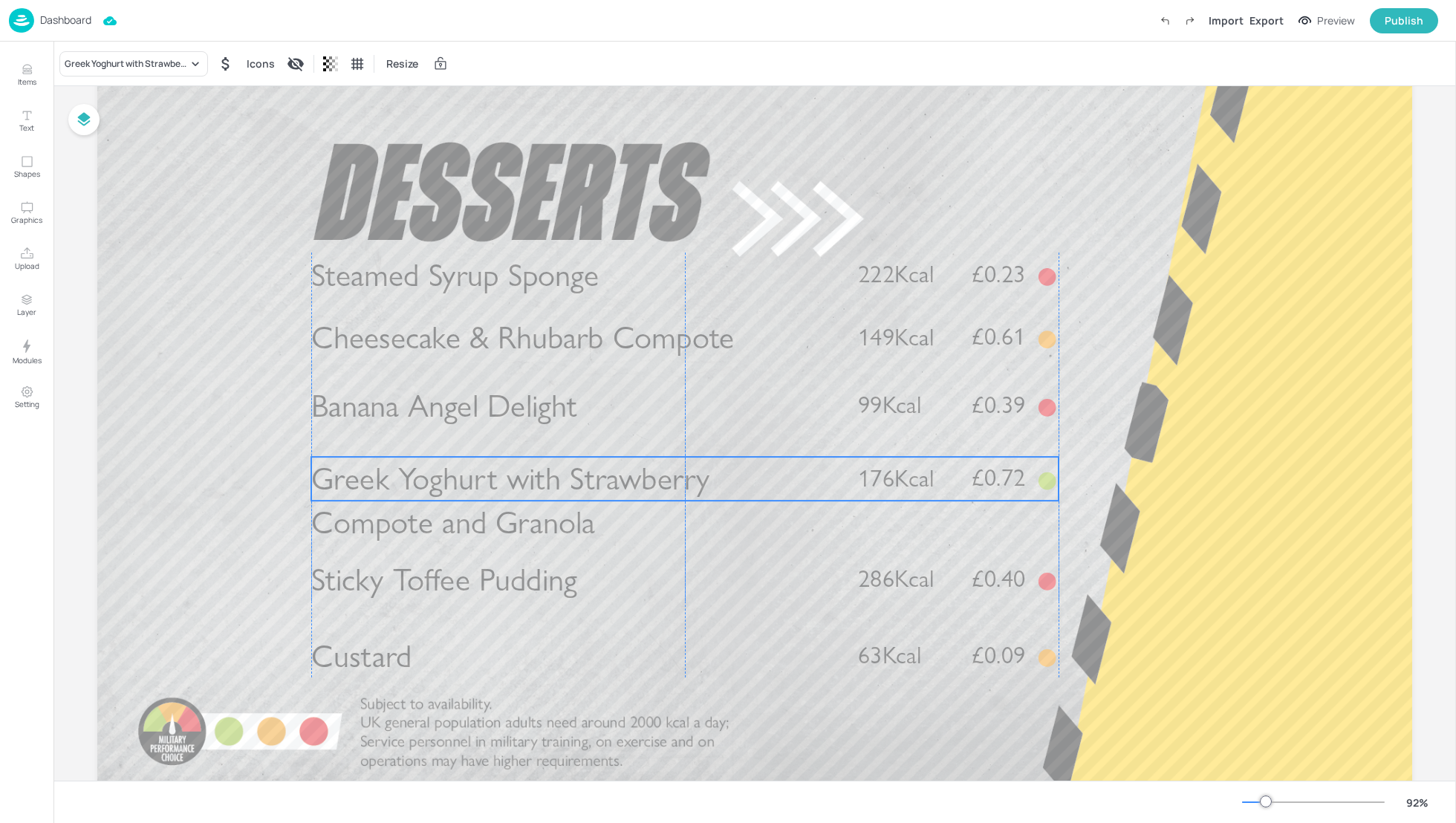
drag, startPoint x: 400, startPoint y: 477, endPoint x: 401, endPoint y: 464, distance: 13.0
click at [401, 464] on span "Greek Yoghurt with Strawberry Compote and Granola" at bounding box center [511, 501] width 399 height 82
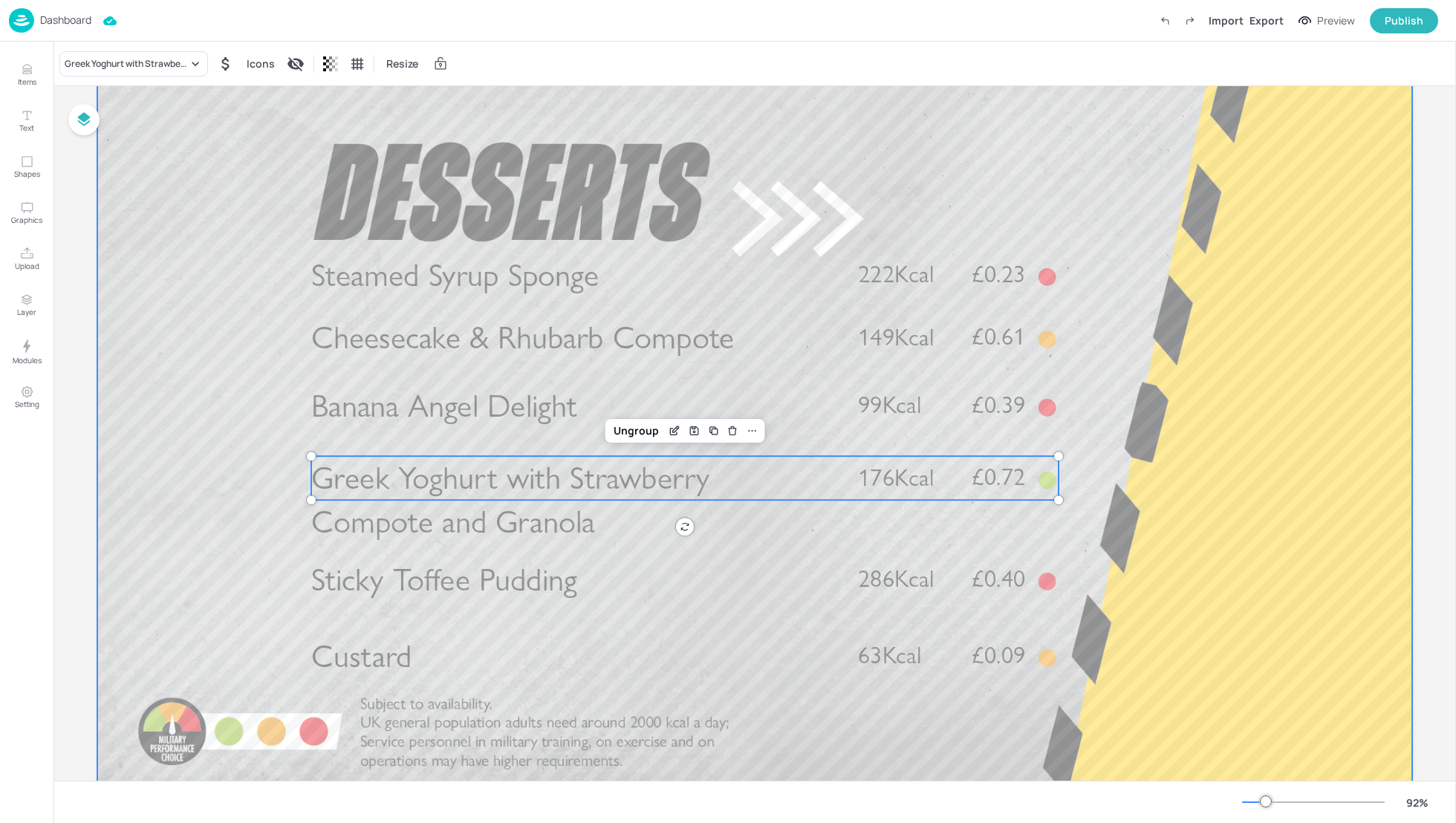
click at [1084, 524] on div at bounding box center [754, 425] width 1315 height 740
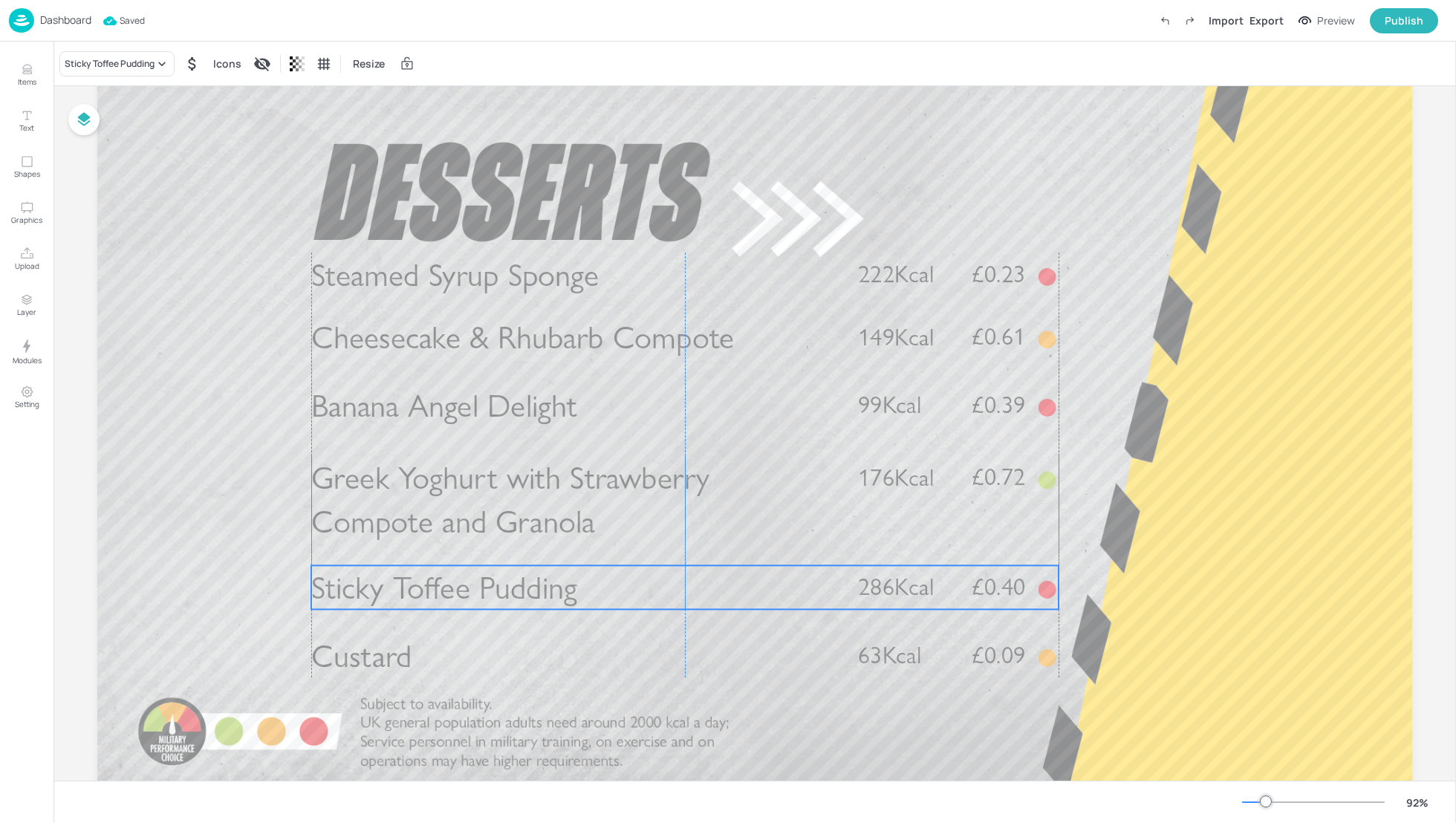
drag, startPoint x: 420, startPoint y: 582, endPoint x: 421, endPoint y: 590, distance: 8.1
click at [421, 590] on span "Sticky Toffee Pudding" at bounding box center [444, 588] width 266 height 39
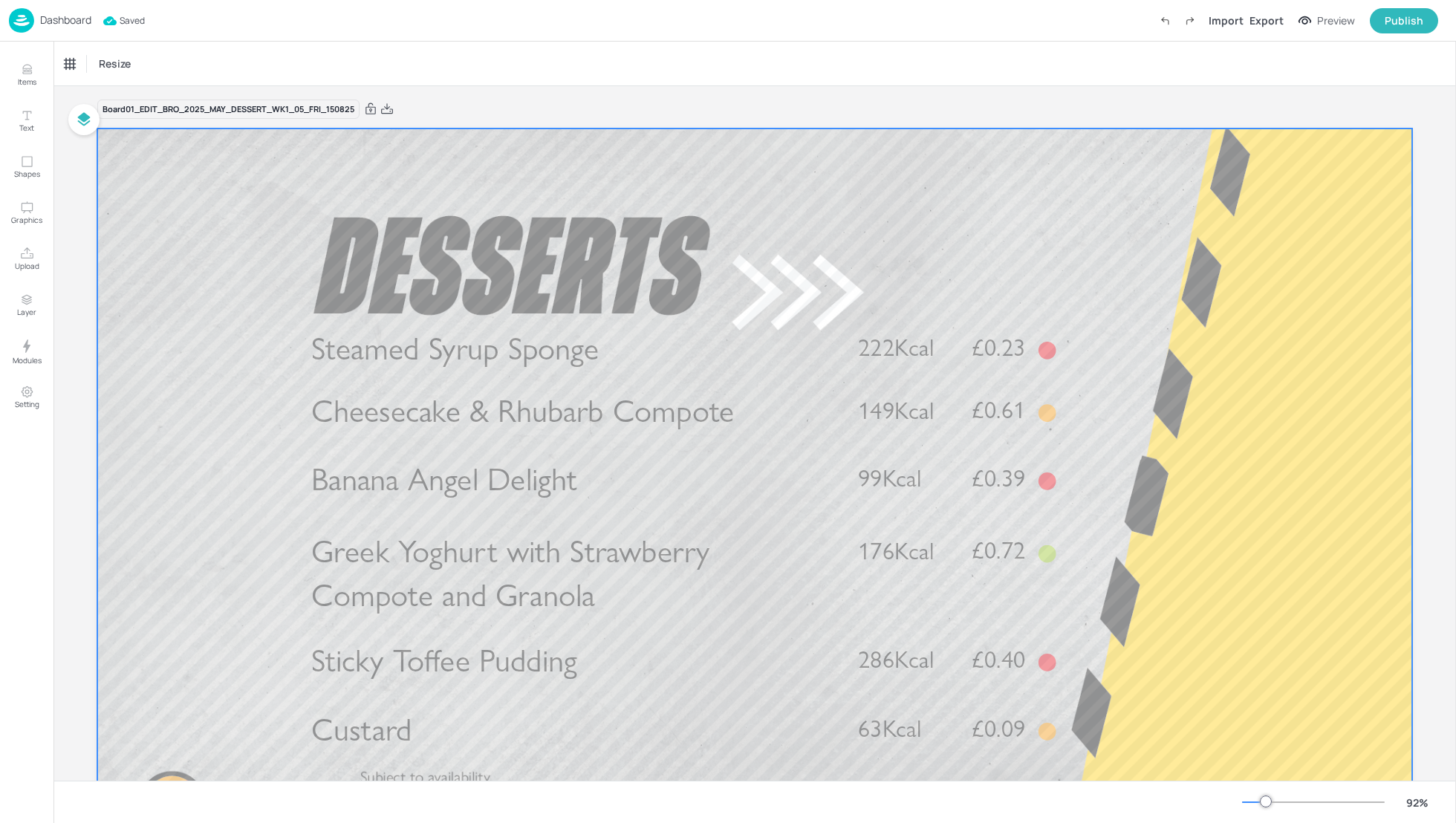
scroll to position [0, 0]
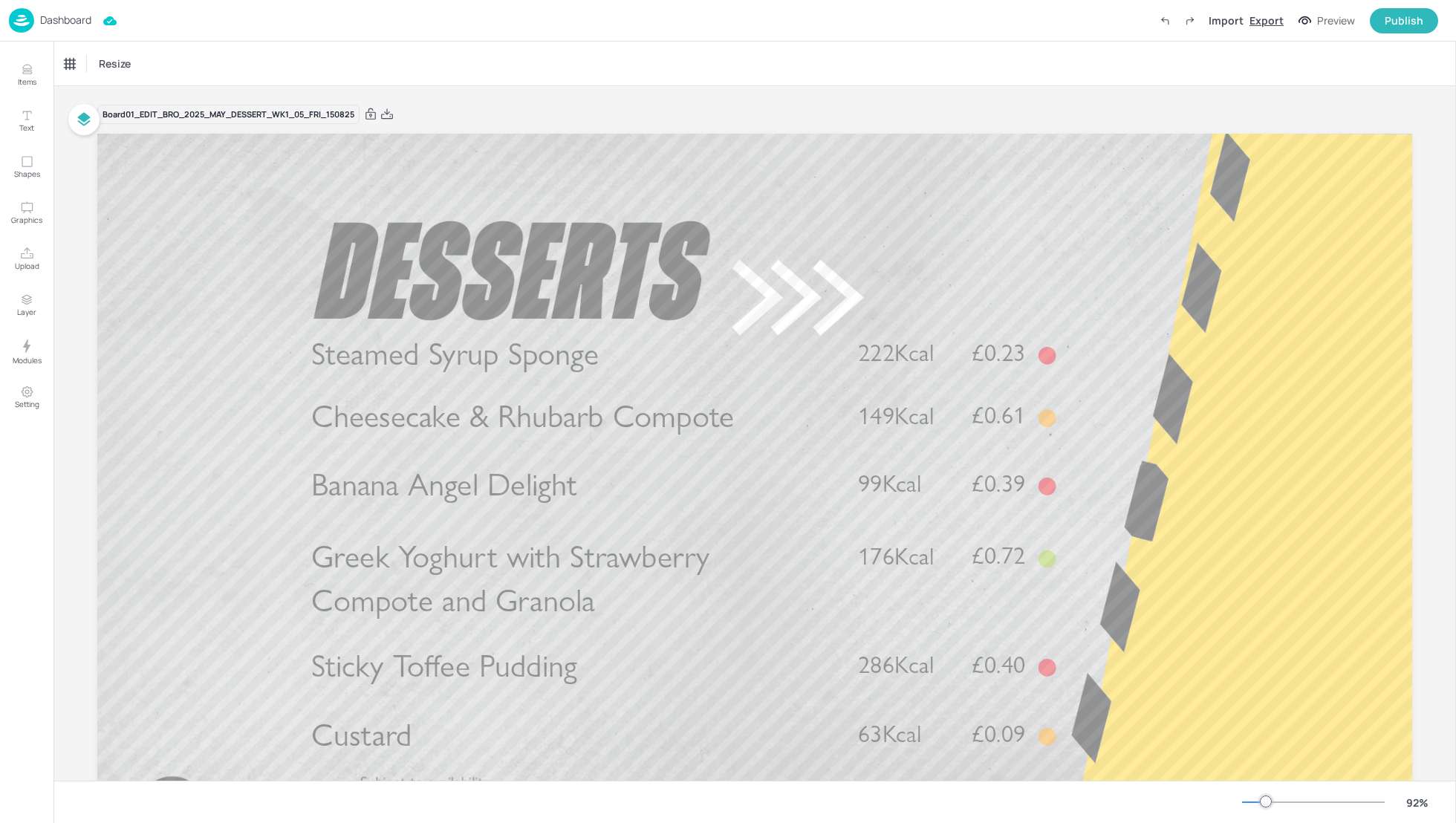
click at [1273, 21] on div "Export" at bounding box center [1267, 20] width 34 height 16
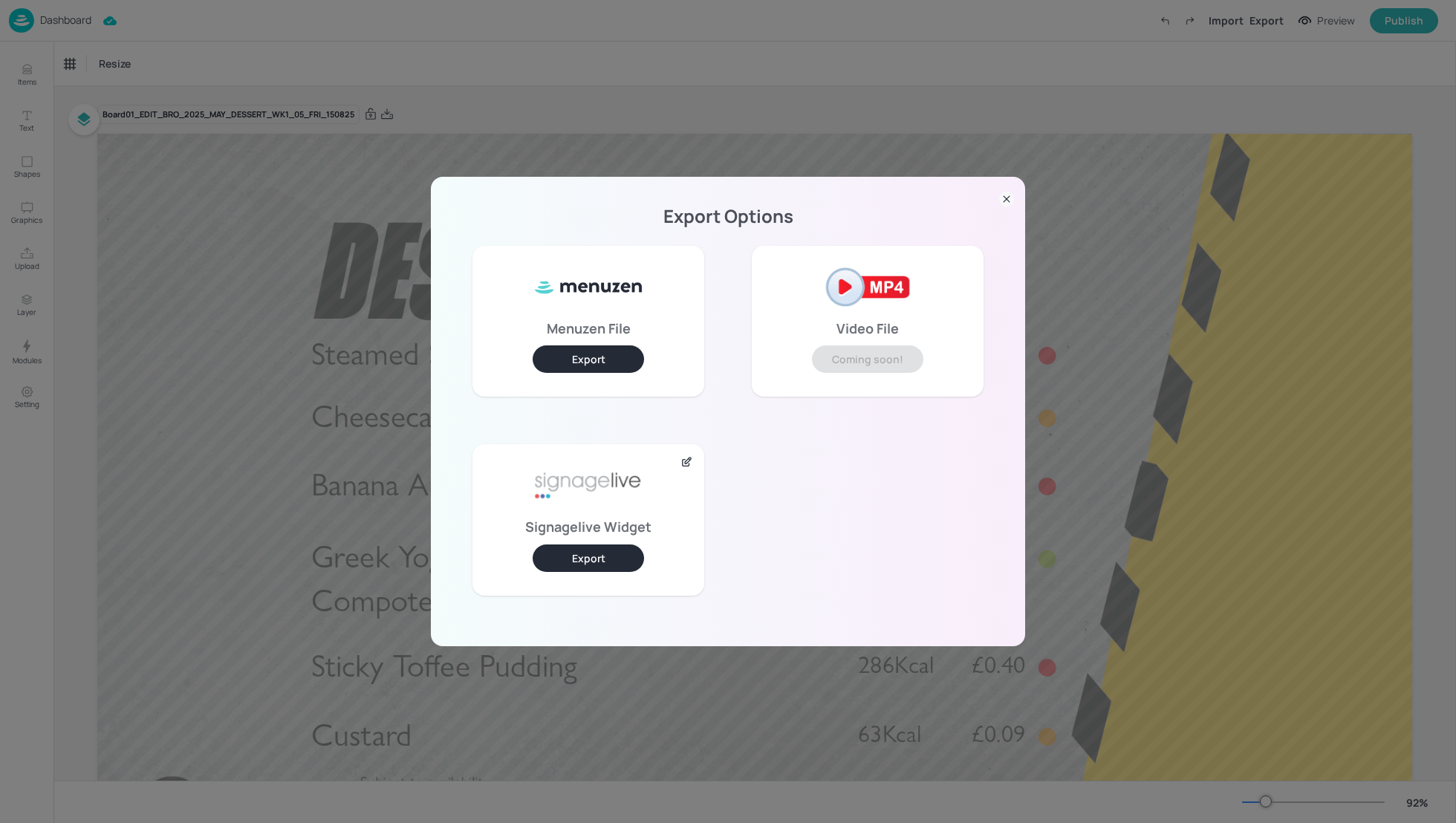
click at [599, 547] on button "Export" at bounding box center [588, 557] width 111 height 27
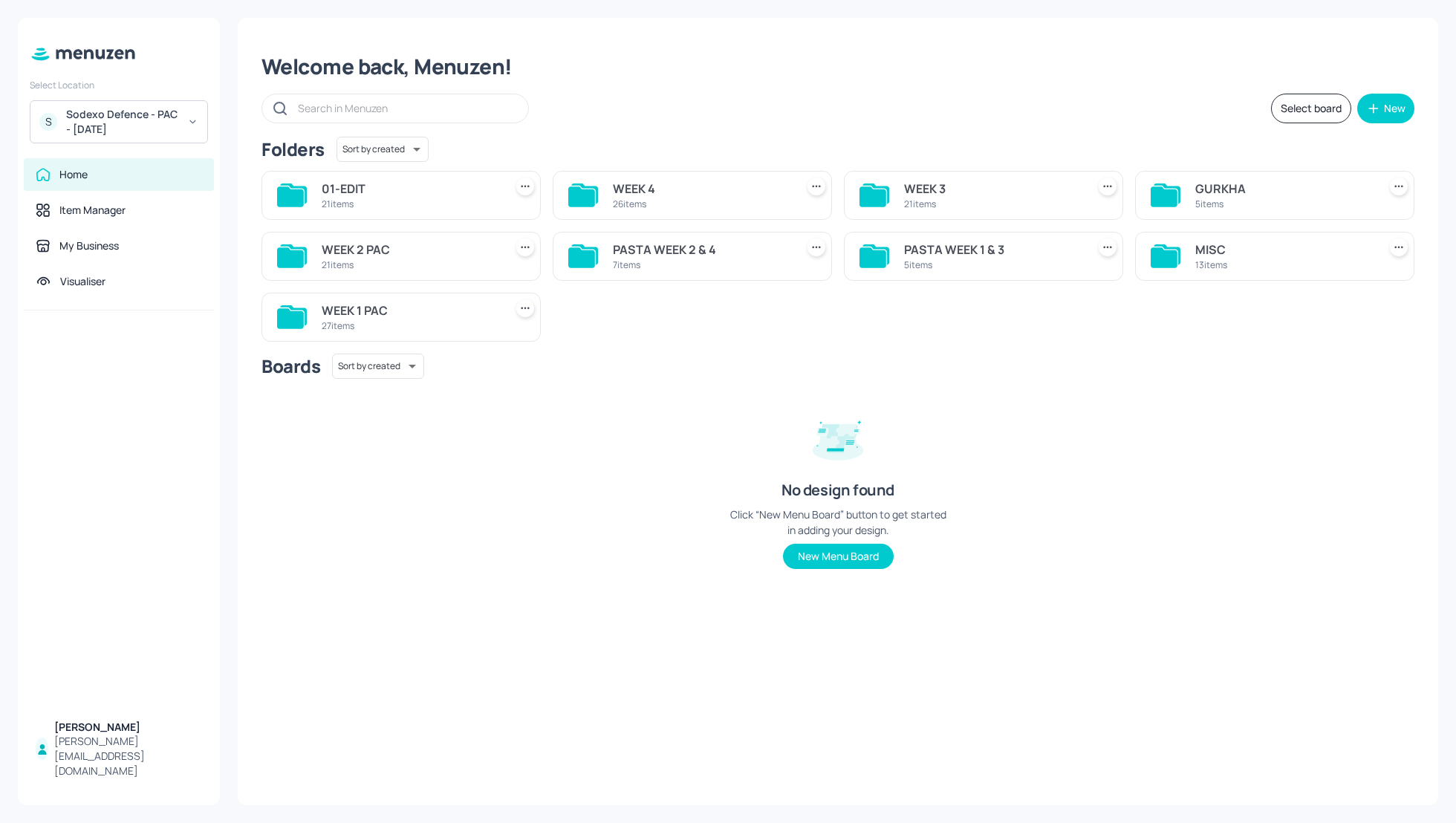
click at [363, 307] on div "WEEK 1 PAC" at bounding box center [410, 310] width 177 height 18
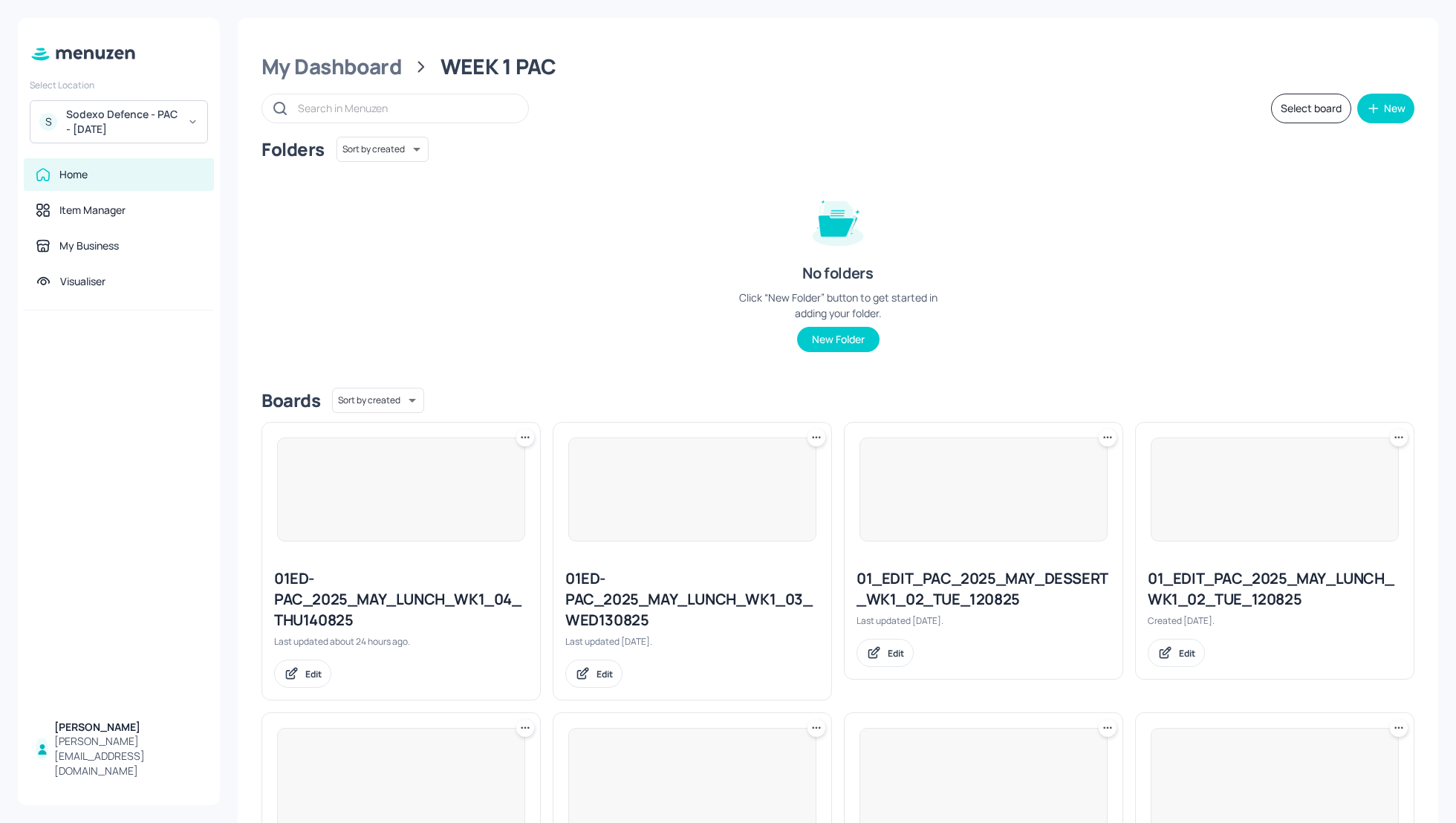
click at [543, 313] on div "Folders Sort by created id ​ No folders Click “New Folder” button to get starte…" at bounding box center [838, 256] width 1152 height 239
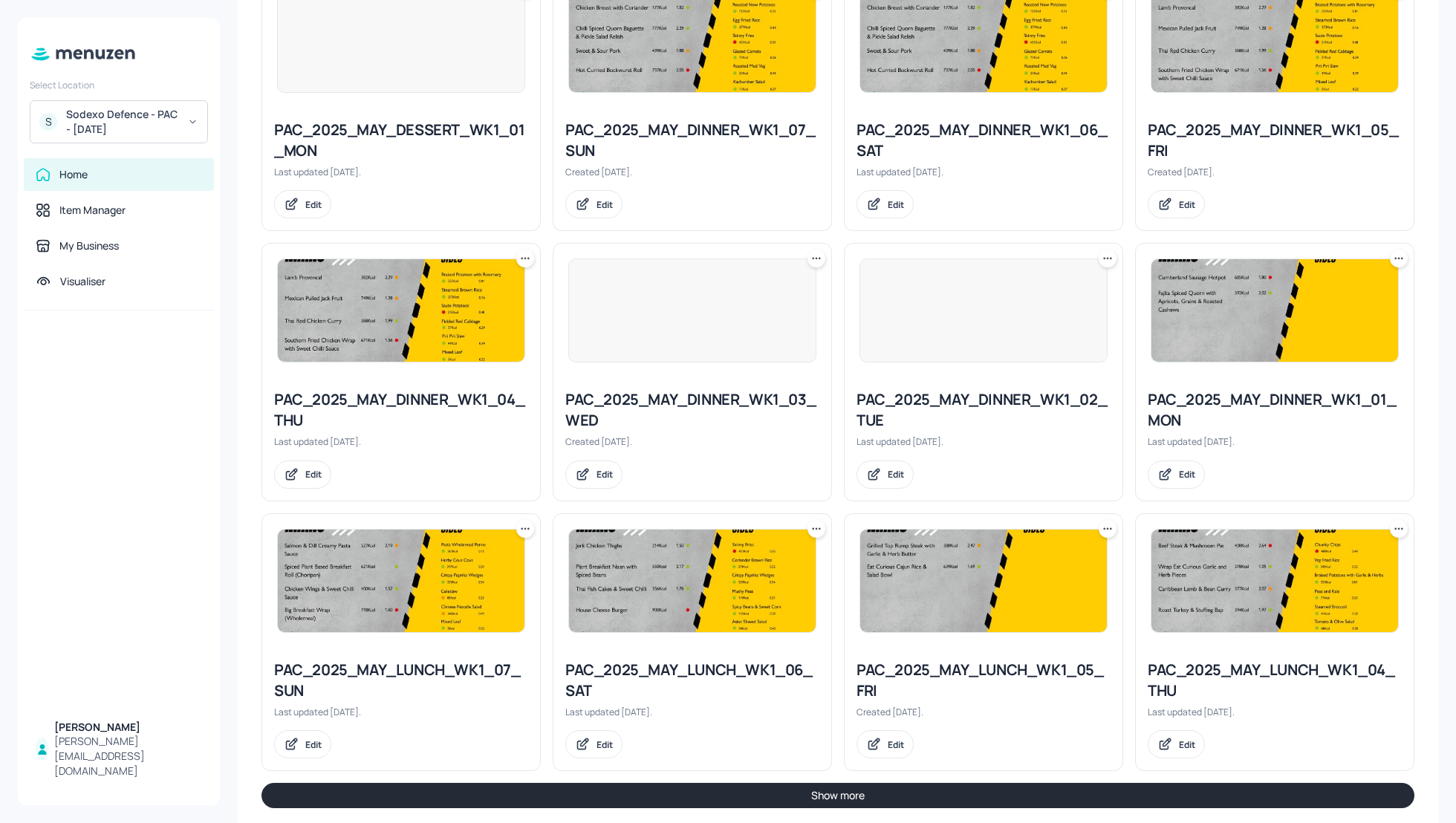
scroll to position [1314, 0]
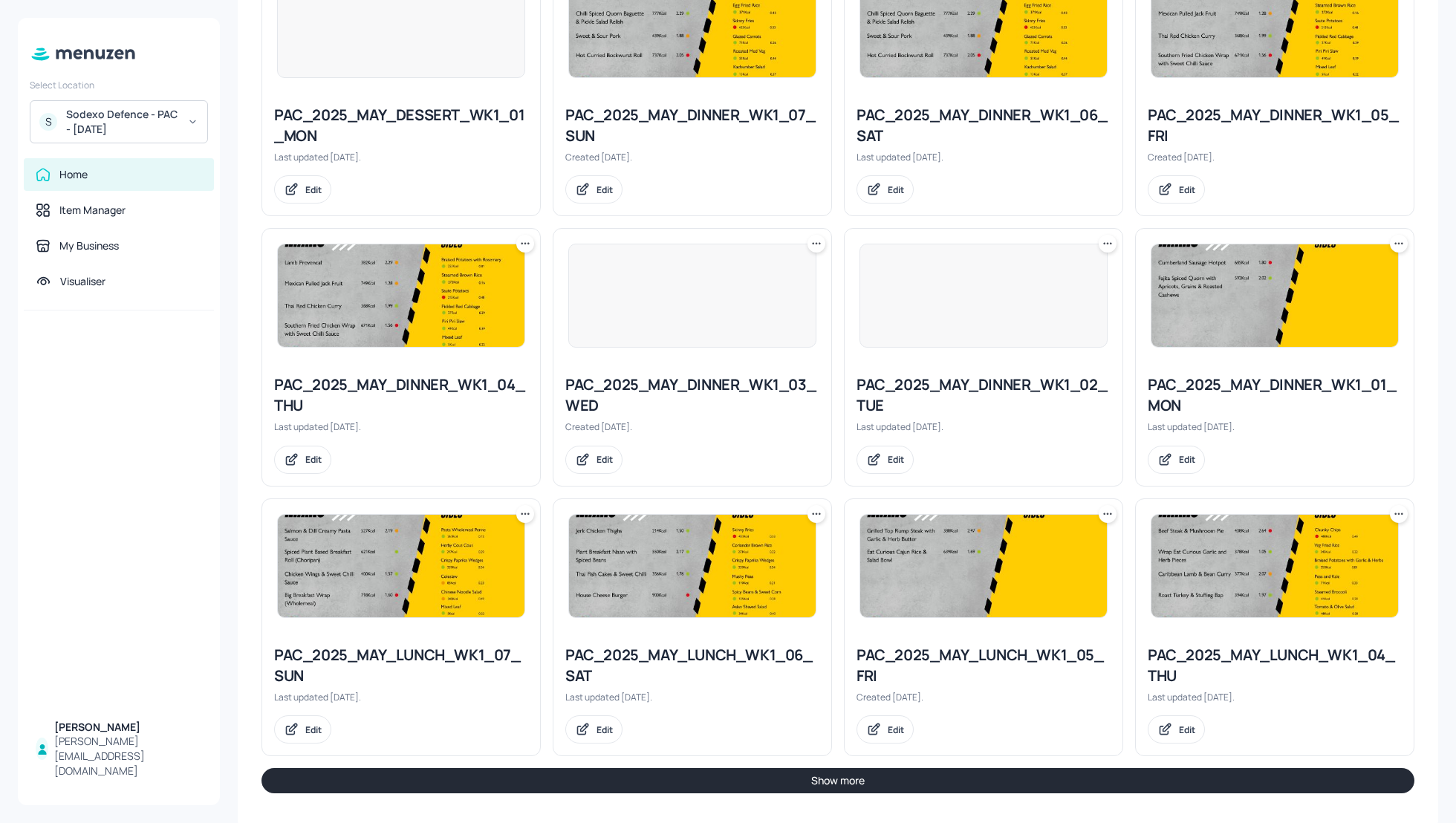
click at [1260, 787] on button "Show more" at bounding box center [838, 780] width 1152 height 26
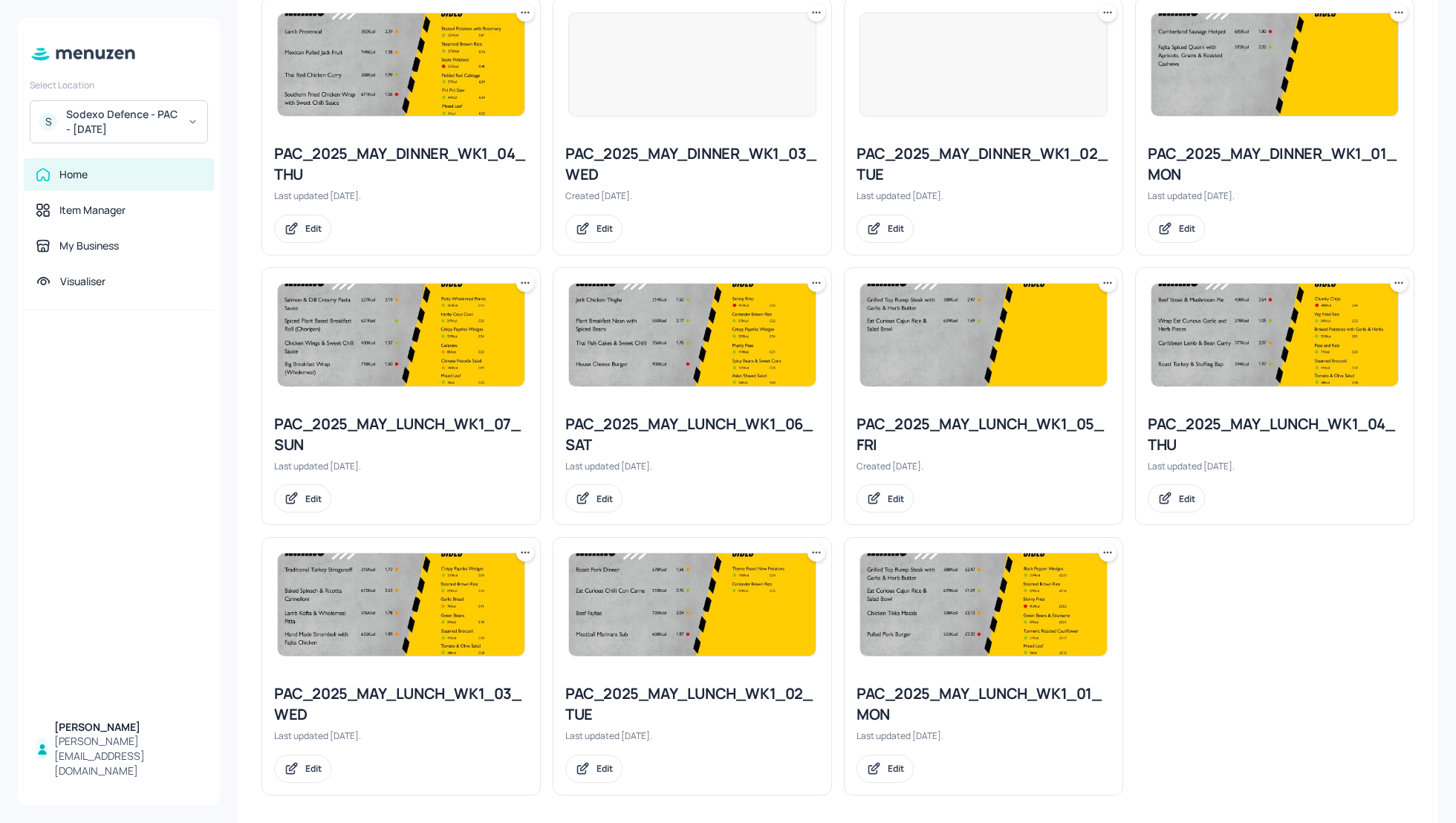
scroll to position [1546, 0]
click at [1009, 686] on div "PAC_2025_MAY_LUNCH_WK1_01_MON" at bounding box center [983, 703] width 254 height 42
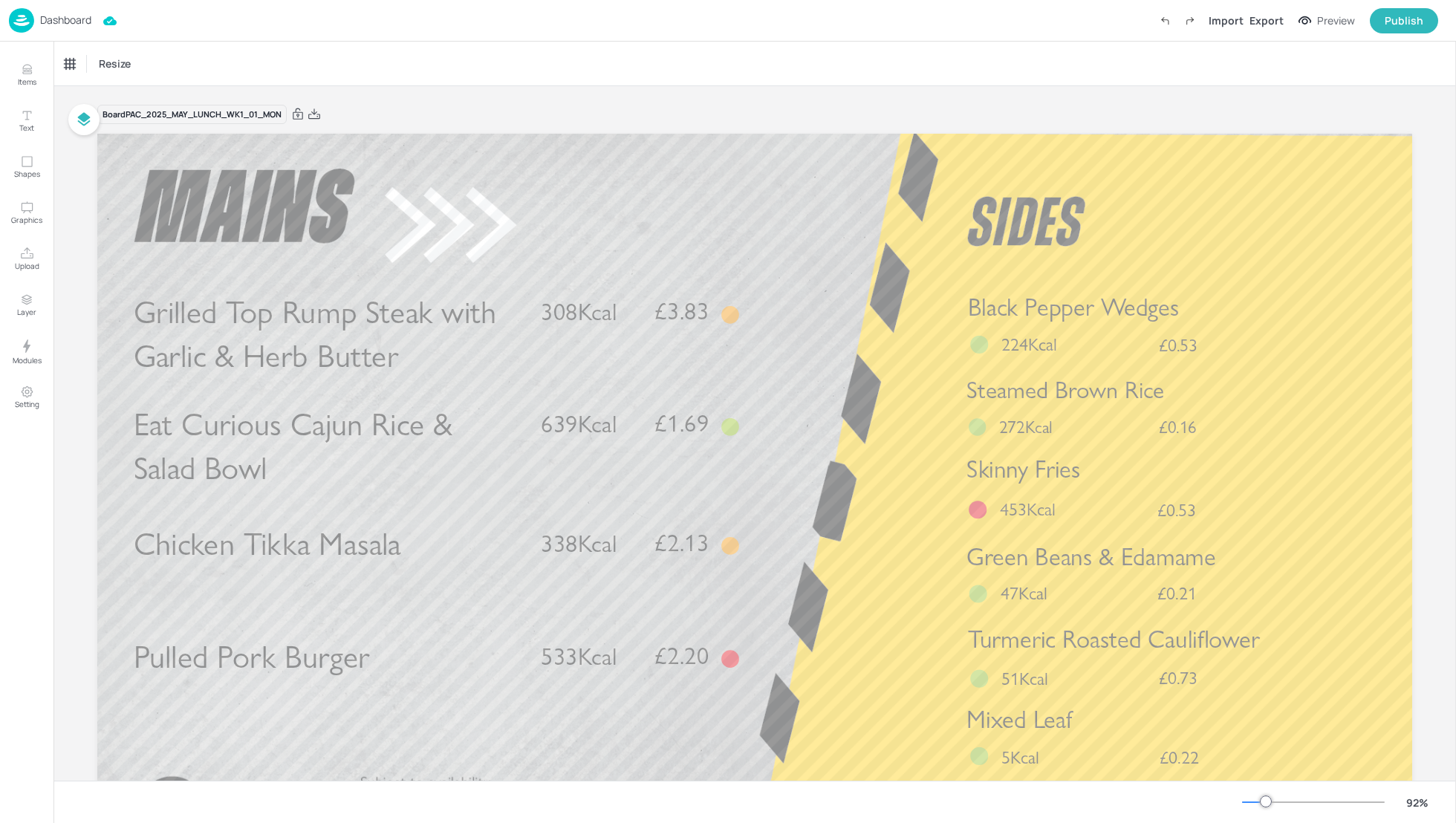
click at [57, 22] on p "Dashboard" at bounding box center [66, 19] width 51 height 10
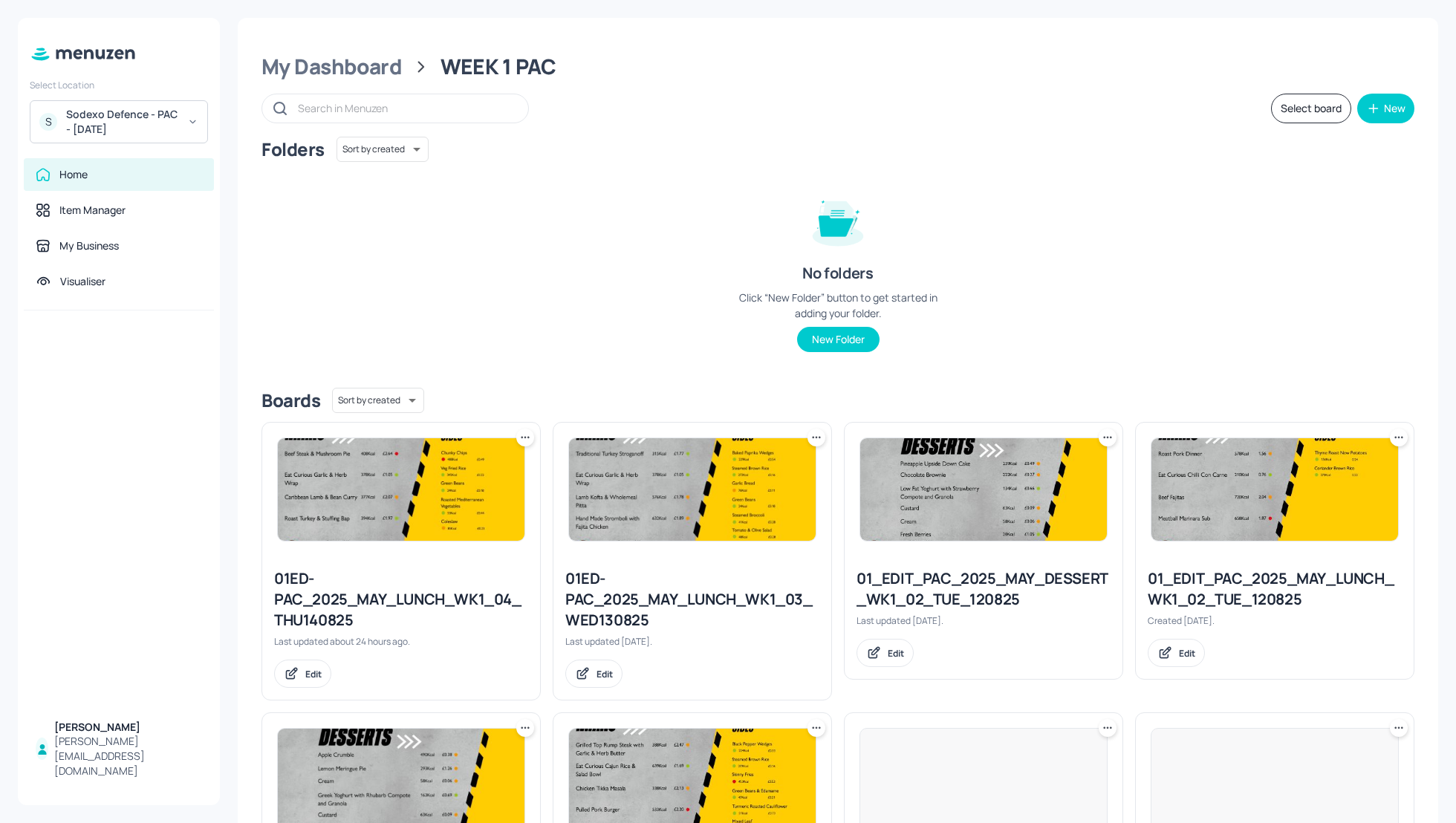
click at [114, 122] on div "Sodexo Defence - PAC - MAY 2025" at bounding box center [122, 122] width 112 height 30
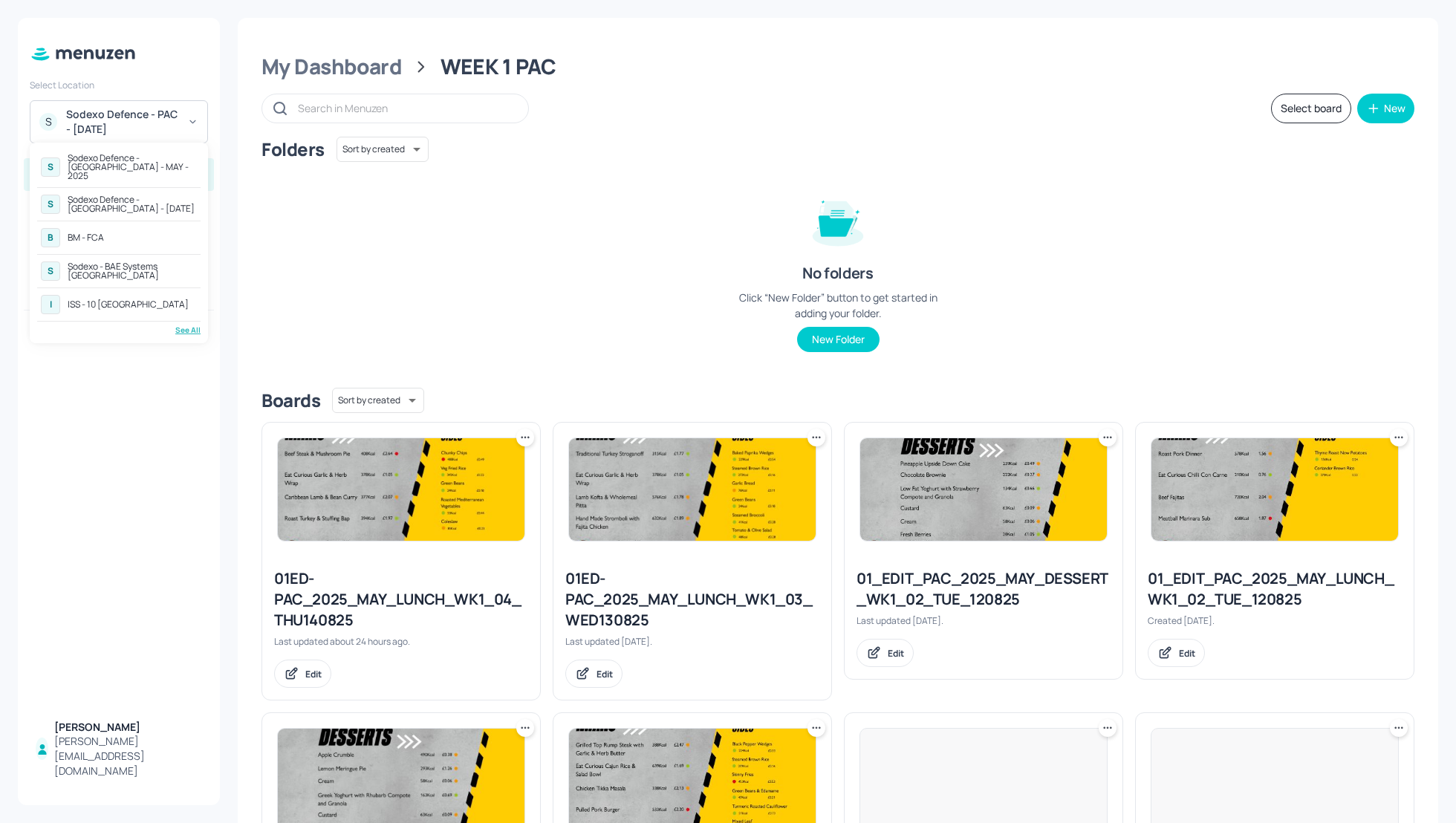
click at [137, 196] on div "Sodexo Defence - Winchester - MAY 2025" at bounding box center [132, 204] width 129 height 18
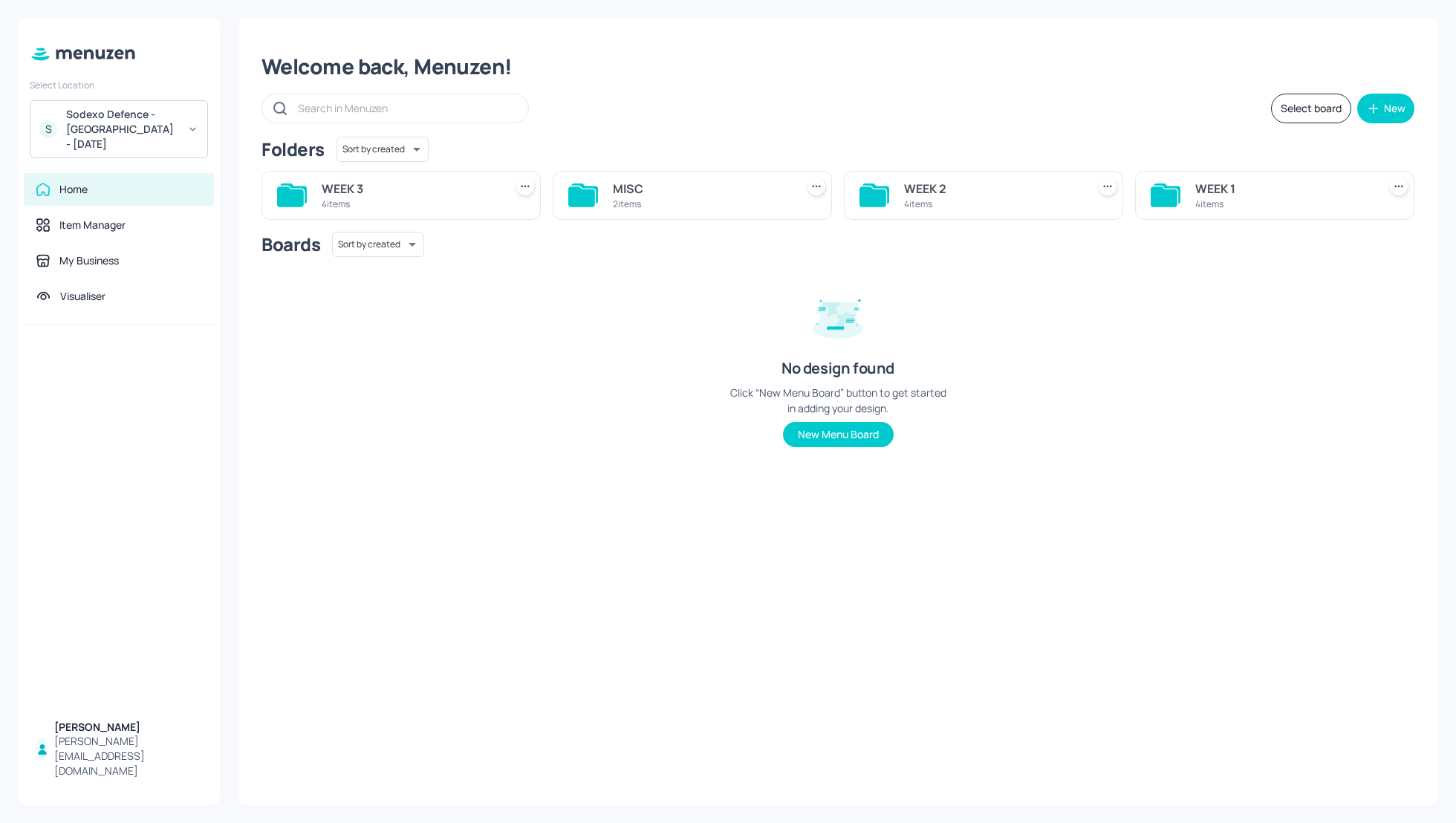
click at [907, 293] on div "No design found Click “New Menu Board” button to get started in adding your des…" at bounding box center [837, 363] width 223 height 169
click at [1218, 182] on div "WEEK 1" at bounding box center [1284, 188] width 177 height 18
click at [1218, 183] on div "LUNCH" at bounding box center [1284, 188] width 177 height 18
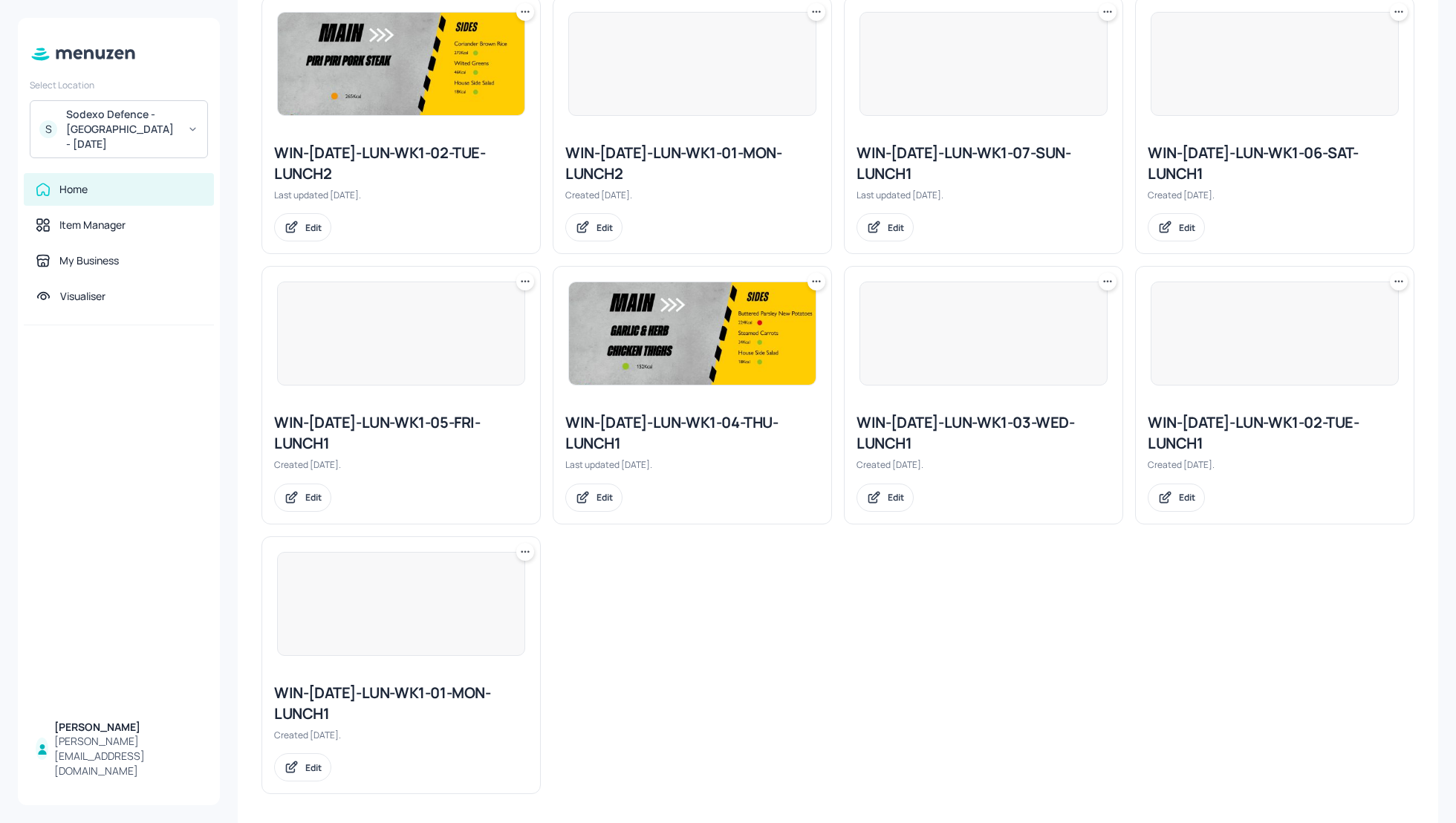
scroll to position [1235, 0]
click at [395, 683] on div "WIN-[DATE]-LUN-WK1-01-MON-LUNCH1" at bounding box center [401, 703] width 254 height 42
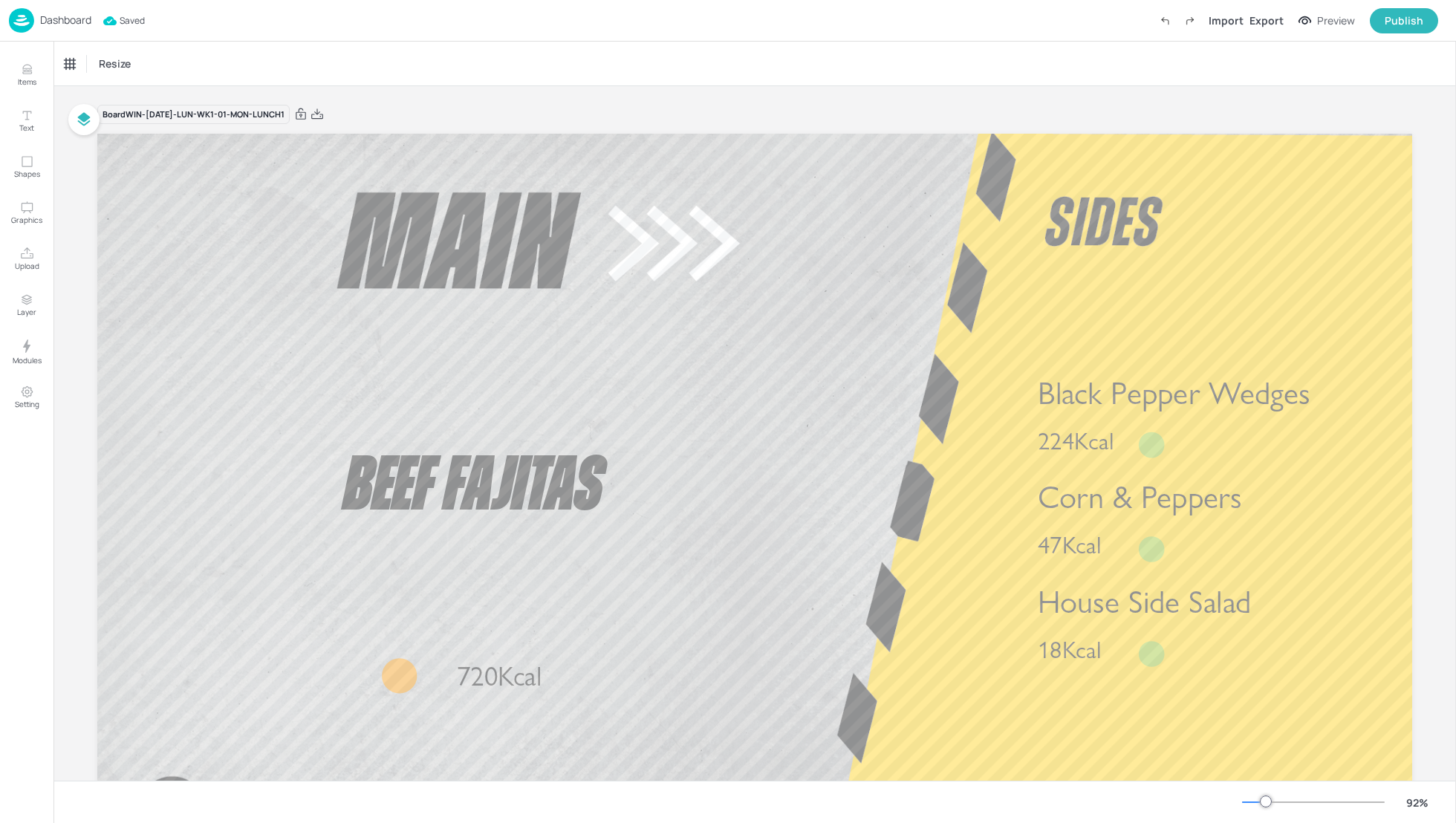
click at [72, 23] on p "Dashboard" at bounding box center [66, 19] width 51 height 10
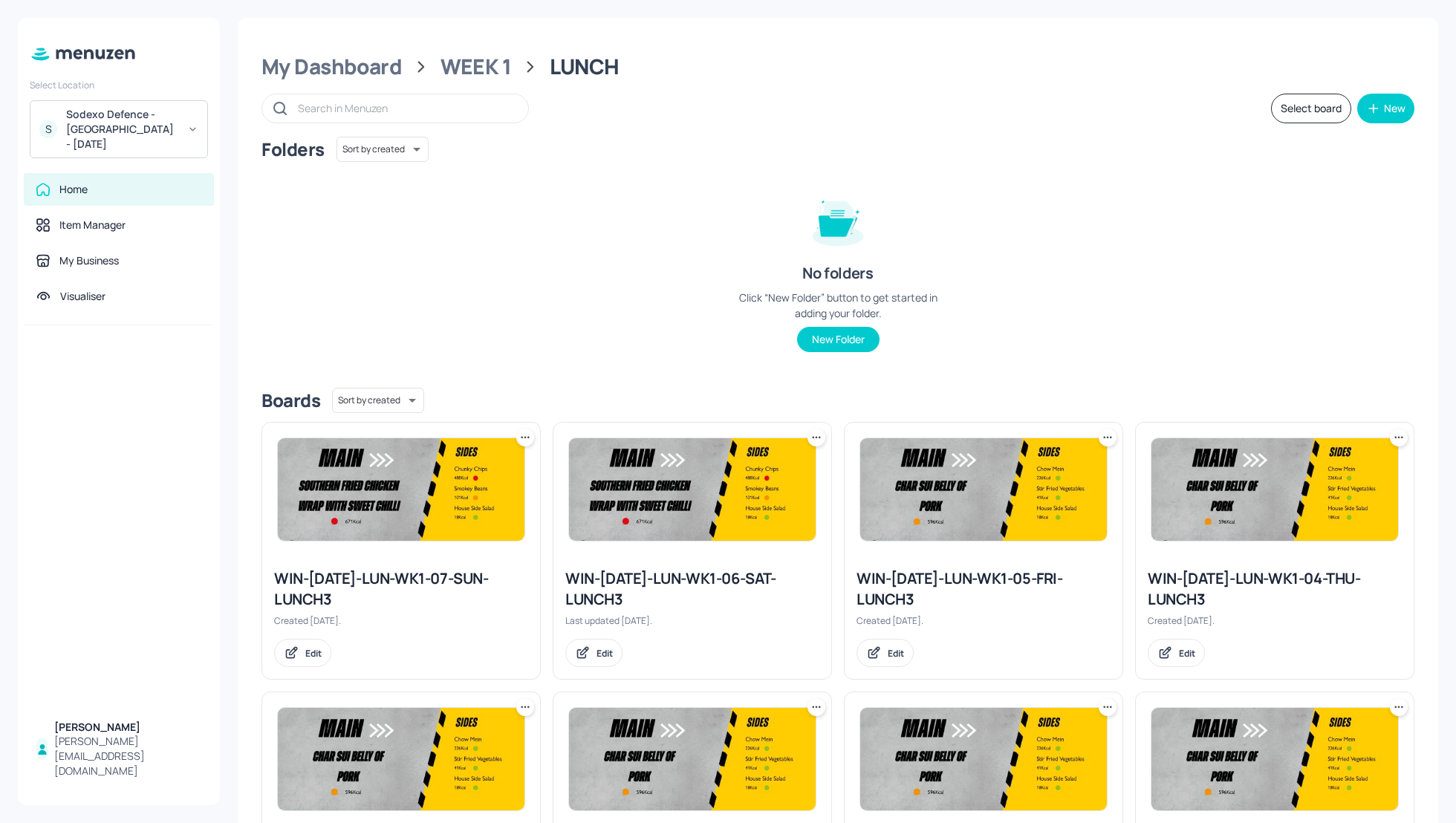
click at [129, 134] on div "Sodexo Defence - Winchester - MAY 2025" at bounding box center [122, 129] width 112 height 44
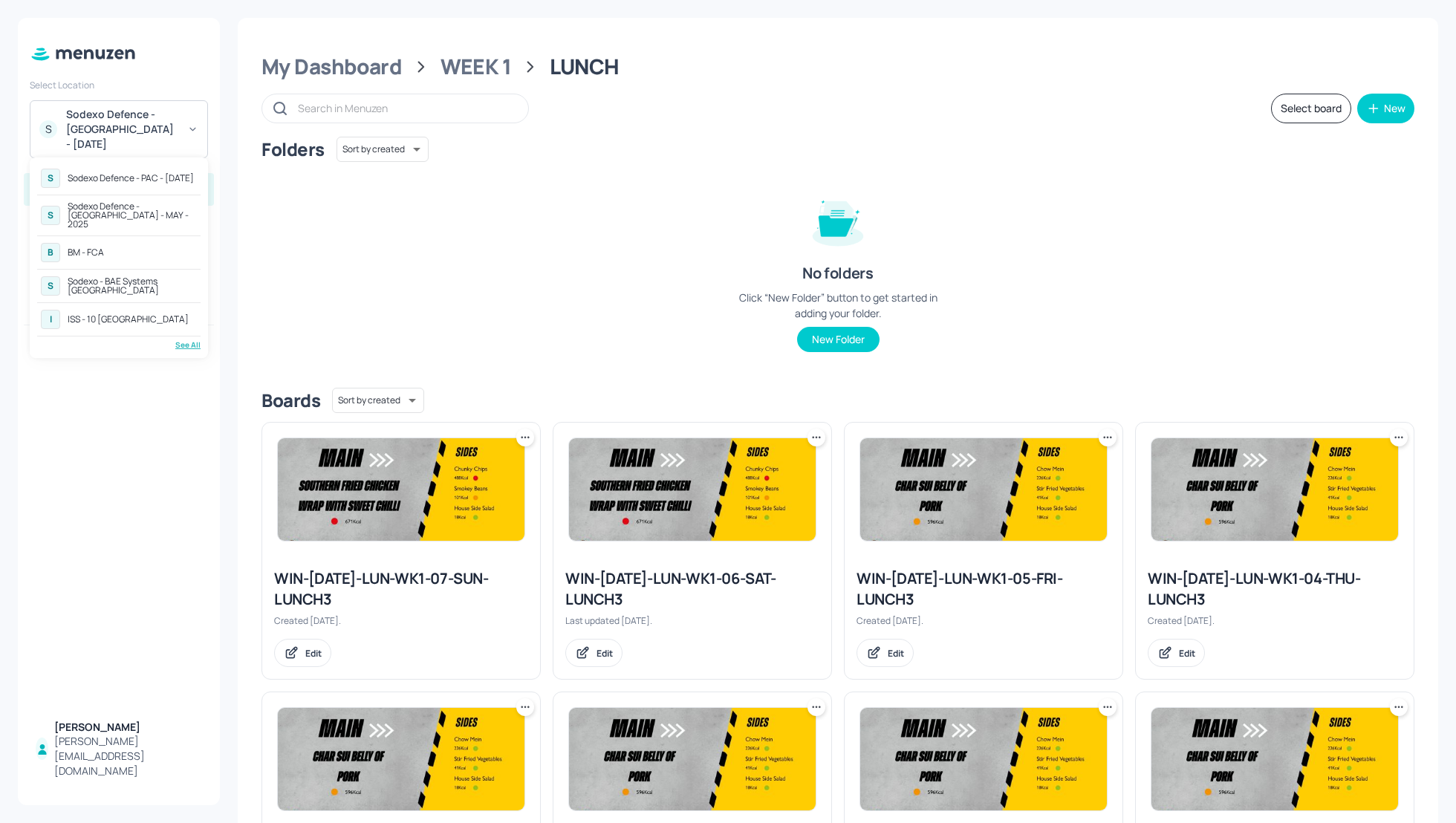
click at [112, 239] on div "B BM - FCA" at bounding box center [119, 252] width 163 height 26
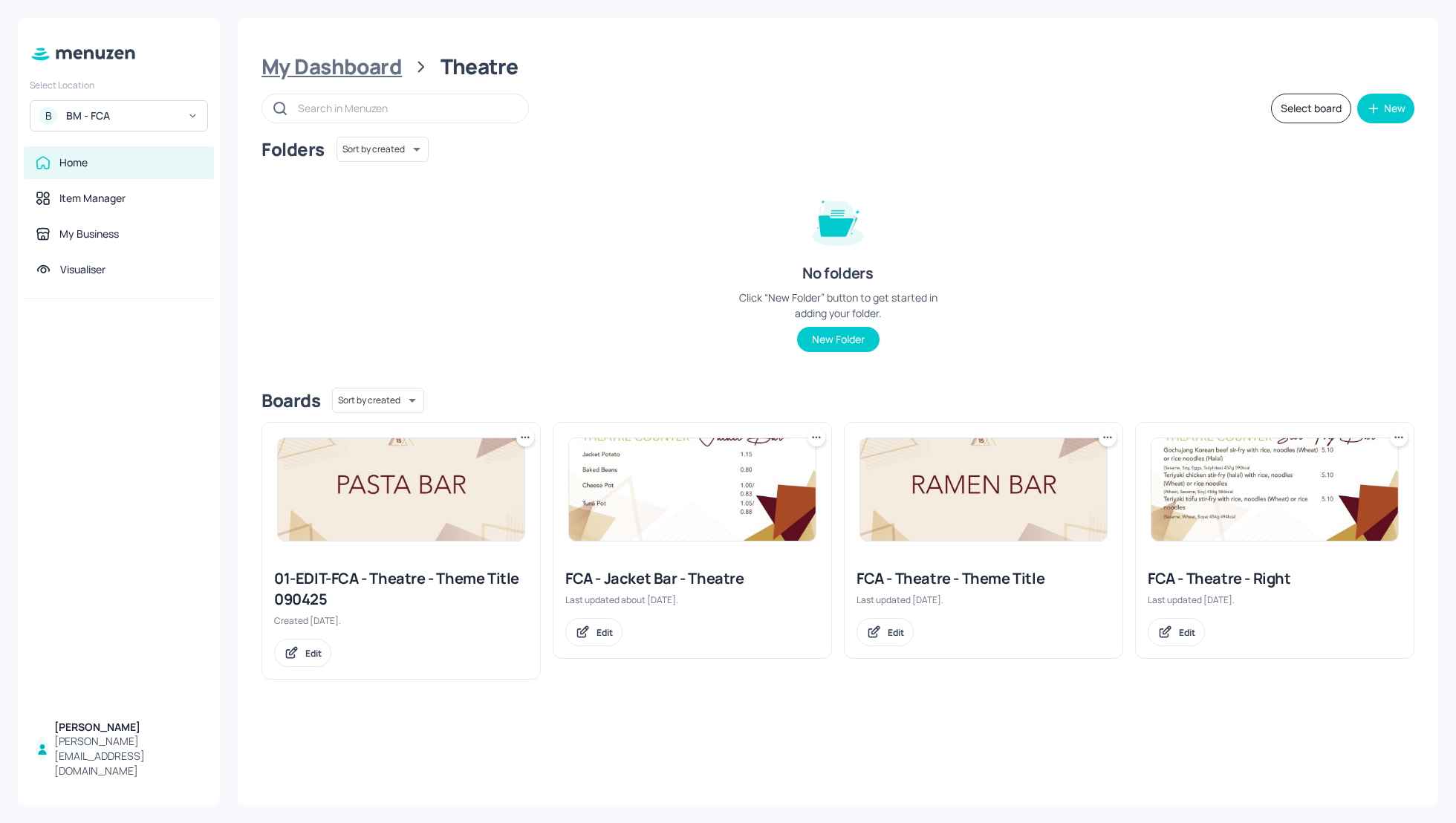
click at [314, 54] on div "My Dashboard" at bounding box center [332, 67] width 141 height 26
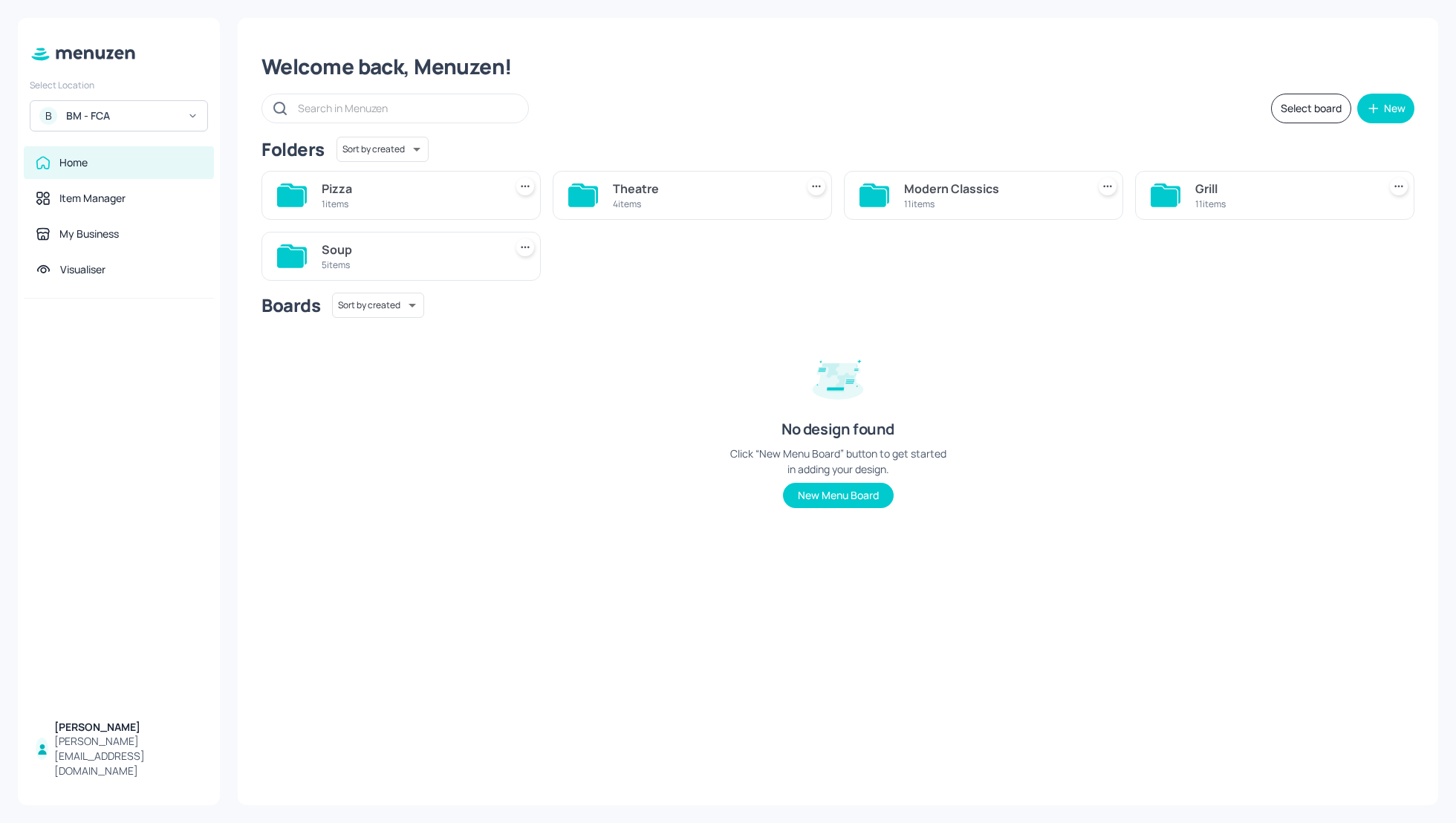
click at [792, 114] on div "Select board New" at bounding box center [838, 109] width 1152 height 30
click at [339, 259] on div "5 items" at bounding box center [410, 265] width 177 height 12
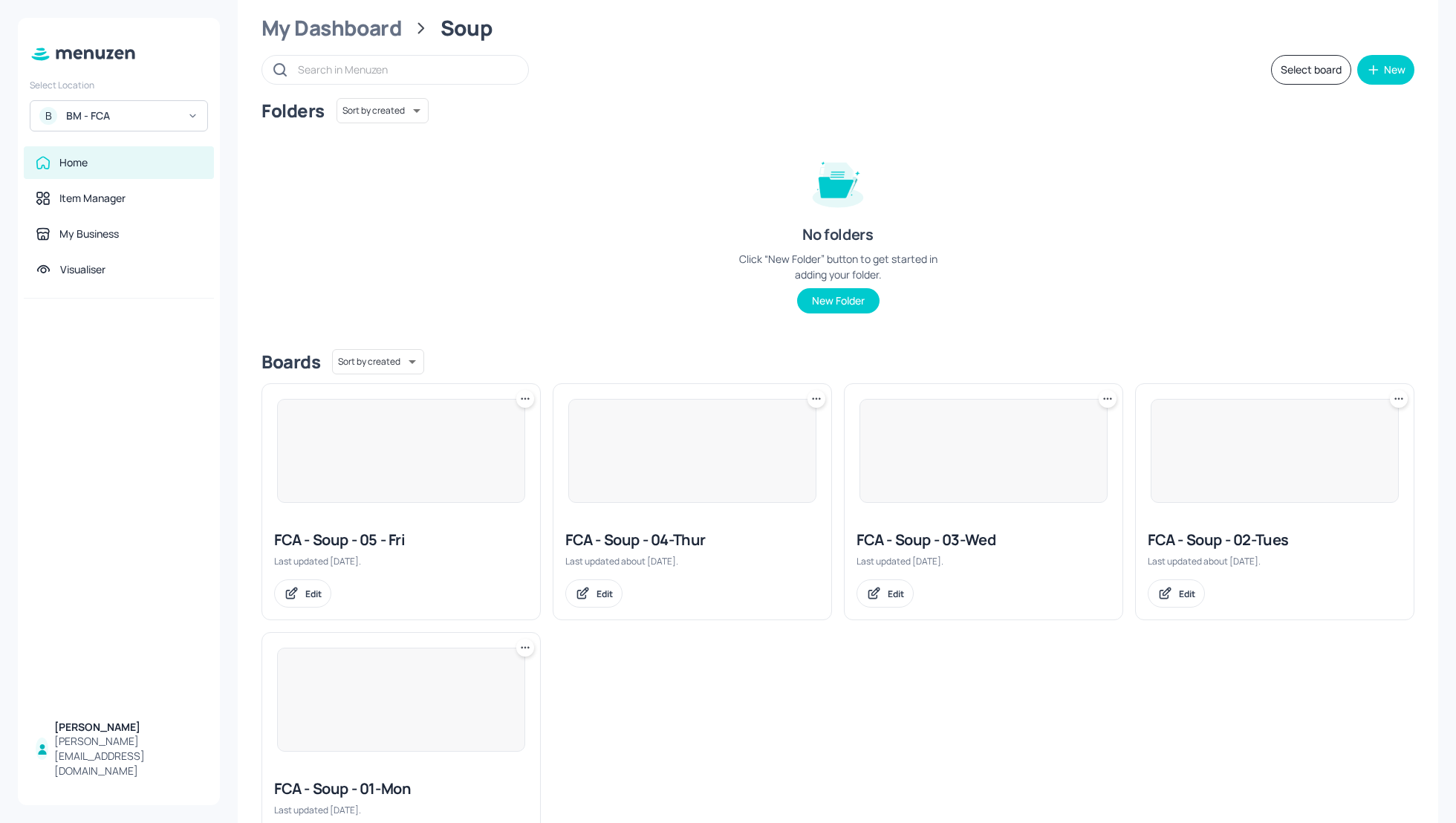
scroll to position [40, 0]
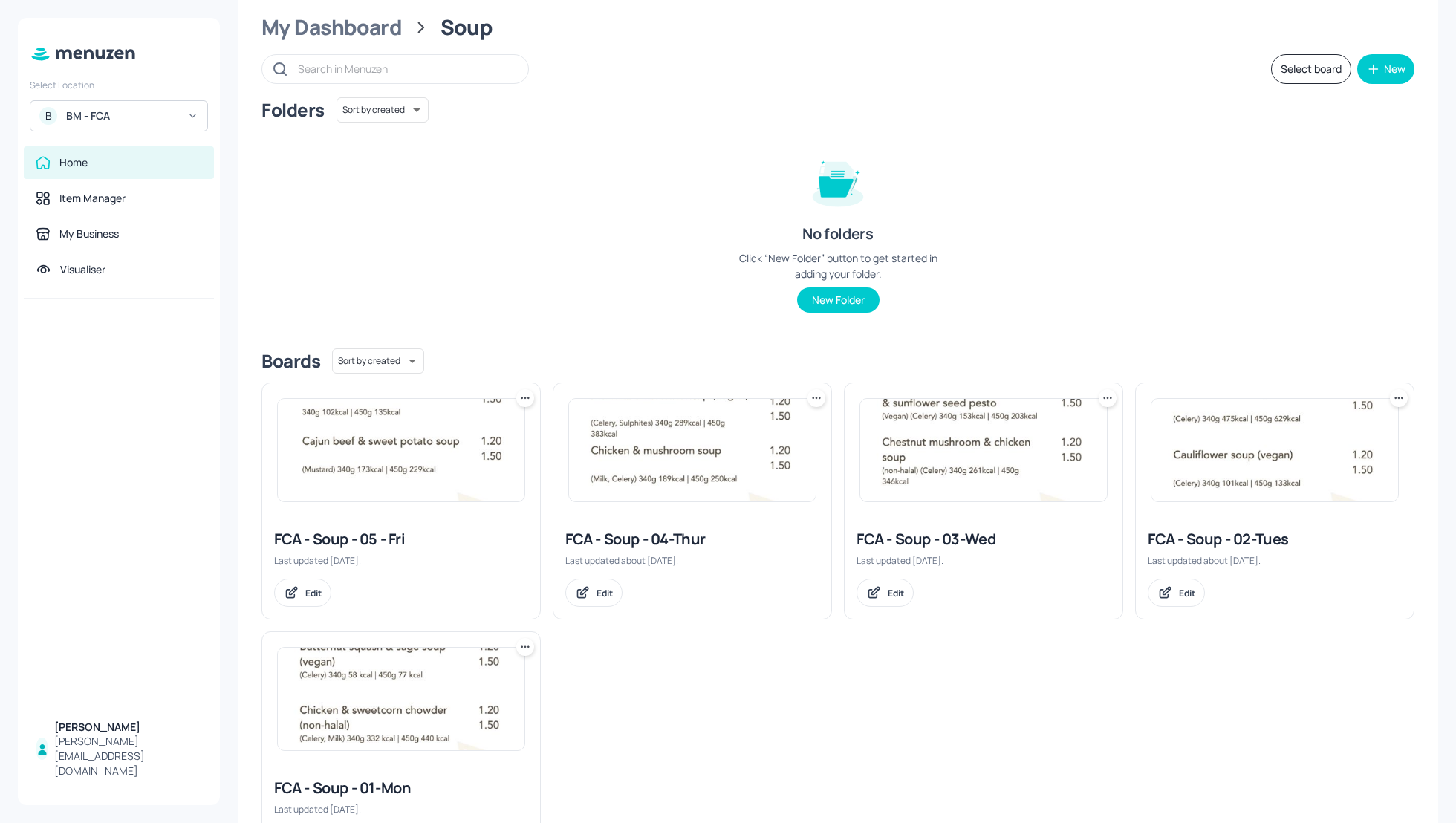
click at [405, 524] on div "FCA - Soup - 05 - Fri Last updated 2 days ago. Edit" at bounding box center [401, 568] width 278 height 102
click at [377, 533] on div "FCA - Soup - 05 - Fri" at bounding box center [401, 539] width 254 height 21
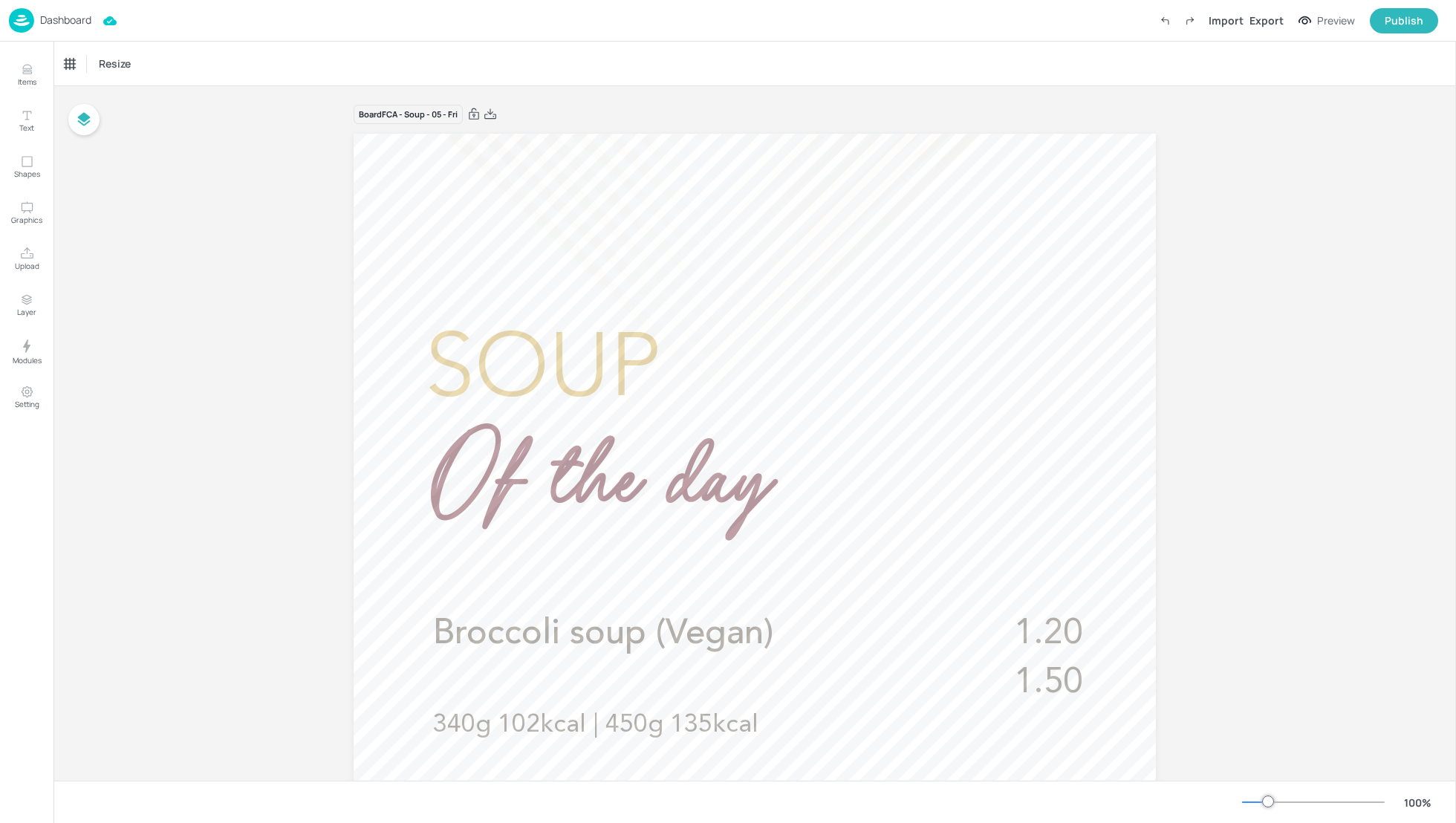
drag, startPoint x: 1455, startPoint y: 383, endPoint x: 1450, endPoint y: 518, distance: 135.1
click at [1450, 519] on div "Items Text Shapes Graphics Upload Layer Modules Setting Items 126 Add Integrate…" at bounding box center [728, 412] width 1456 height 823
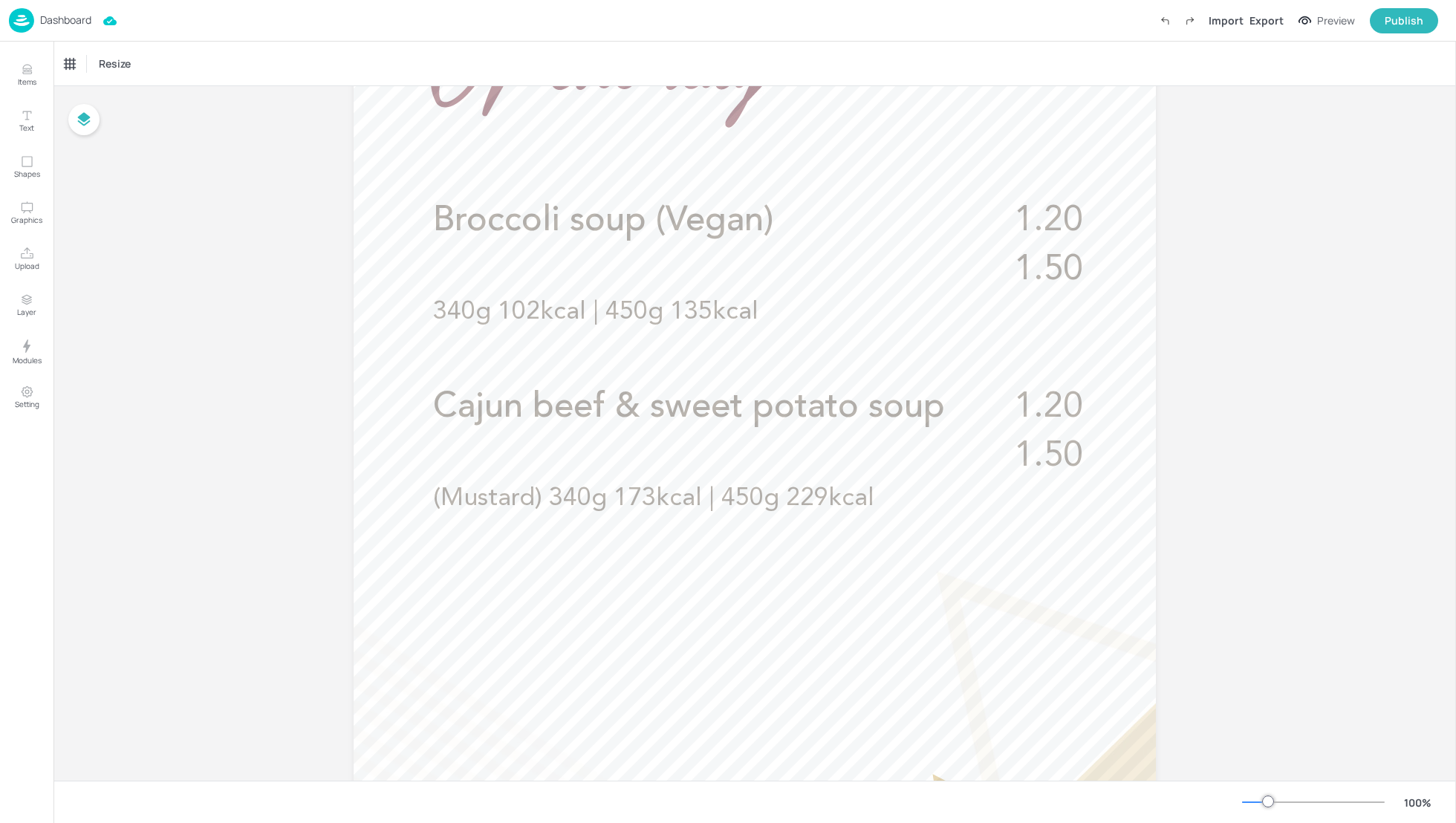
scroll to position [420, 0]
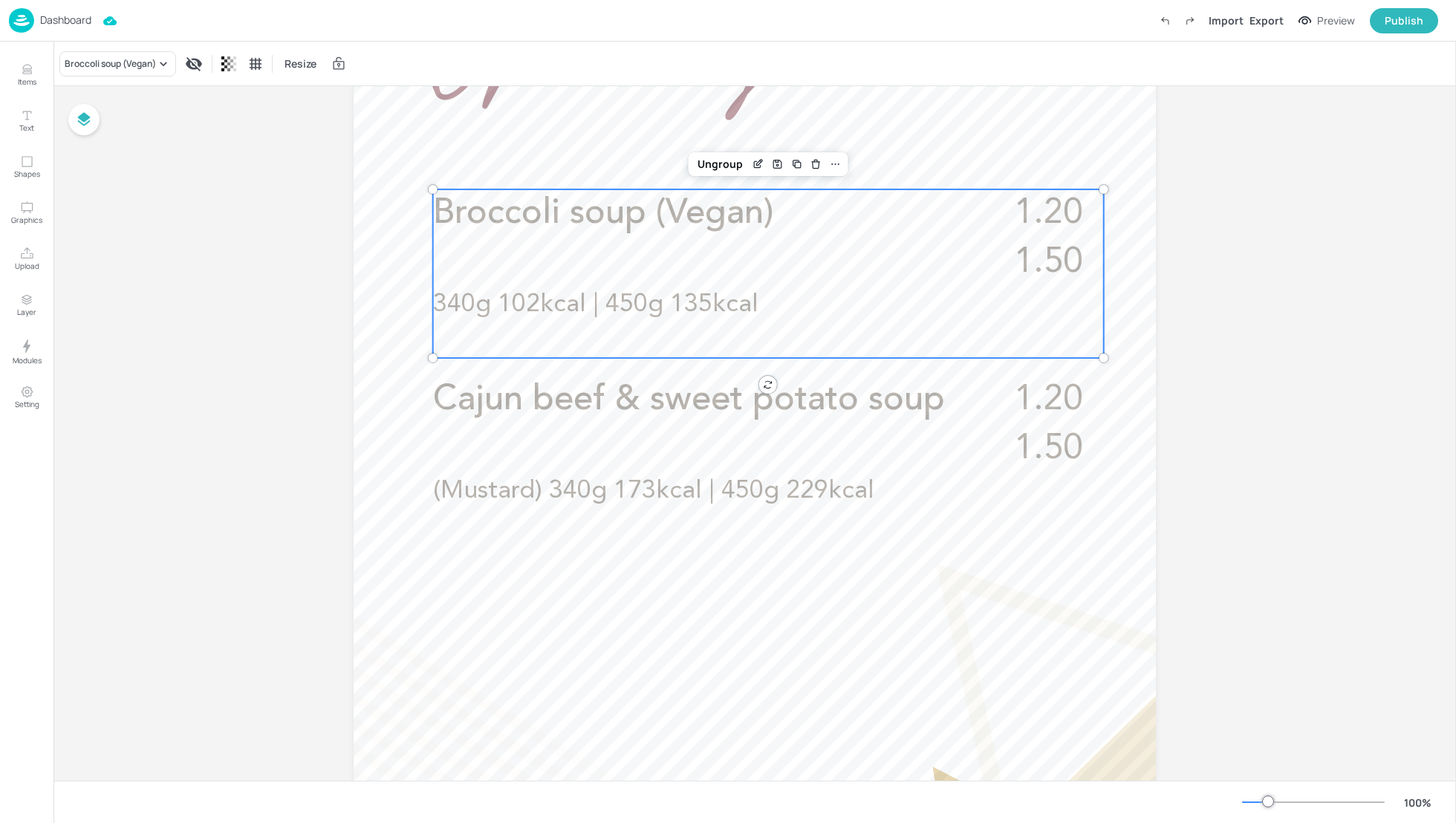
click at [544, 241] on div "Broccoli soup (Vegan) 1.20 1.50 340g 102kcal | 450g 135kcal" at bounding box center [769, 273] width 671 height 168
click at [756, 163] on icon "Edit Item" at bounding box center [759, 163] width 6 height 6
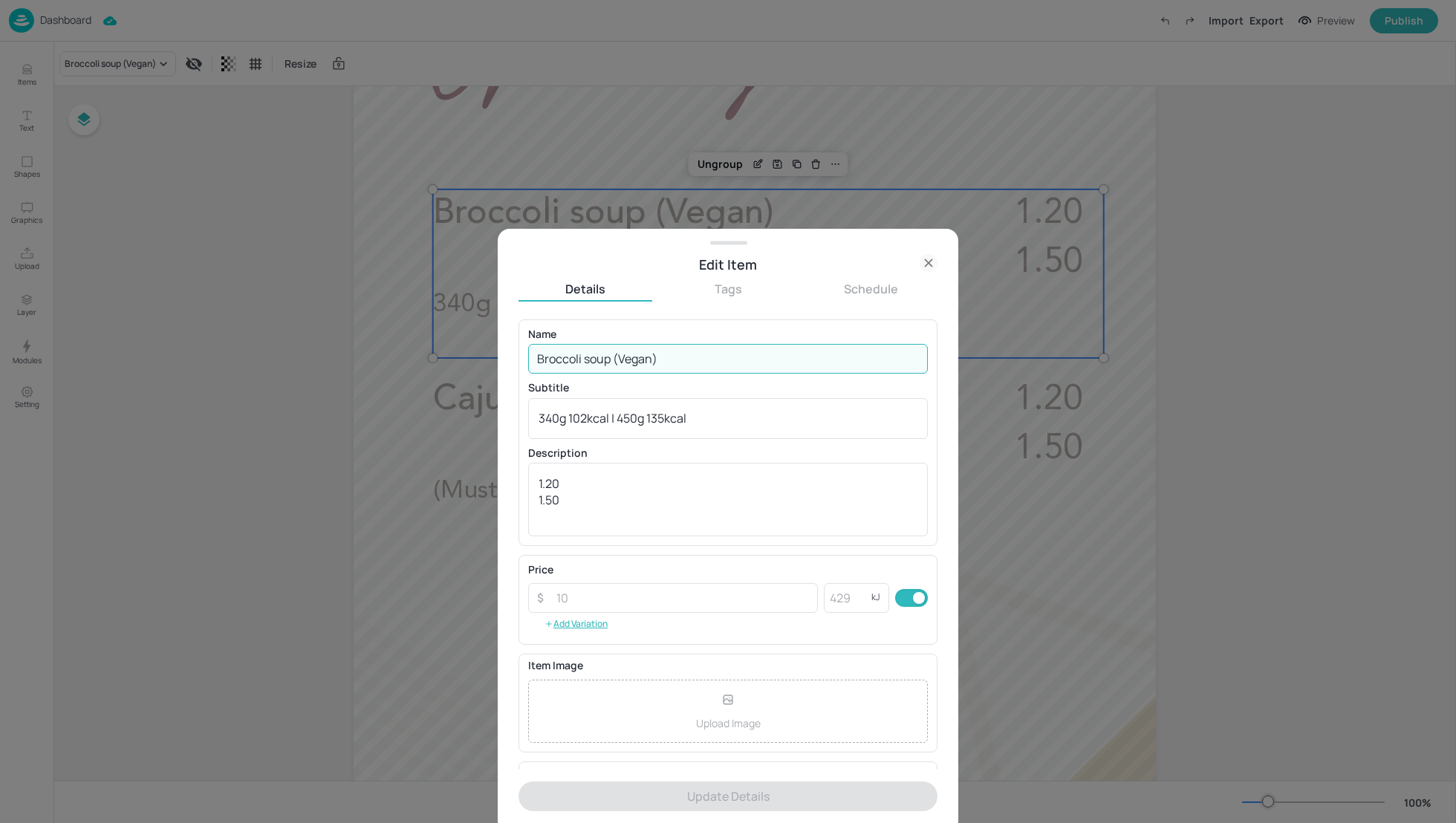
drag, startPoint x: 672, startPoint y: 358, endPoint x: 415, endPoint y: 359, distance: 257.0
click at [415, 359] on div "Edit Item Details Tags Schedule Name Broccoli soup (Vegan) ​ Subtitle 340g 102k…" at bounding box center [728, 412] width 1456 height 823
paste input "Cajun chicken & sweet potato soup (non-halal) (Mustard, Celery"
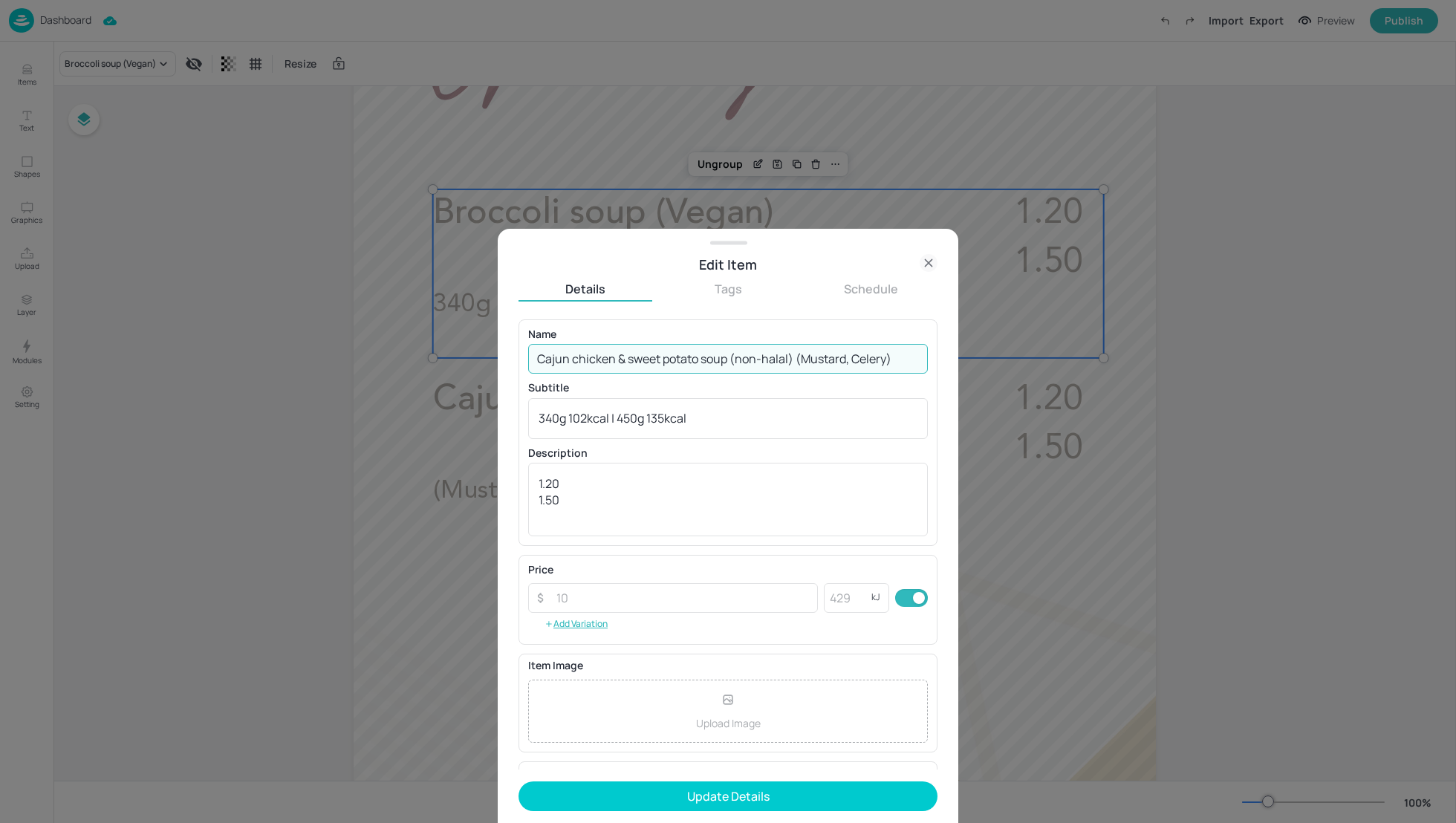
drag, startPoint x: 904, startPoint y: 358, endPoint x: 796, endPoint y: 358, distance: 108.0
click at [796, 358] on input "Cajun chicken & sweet potato soup (non-halal) (Mustard, Celery)" at bounding box center [728, 359] width 400 height 30
paste input "([PERSON_NAME], Celery)"
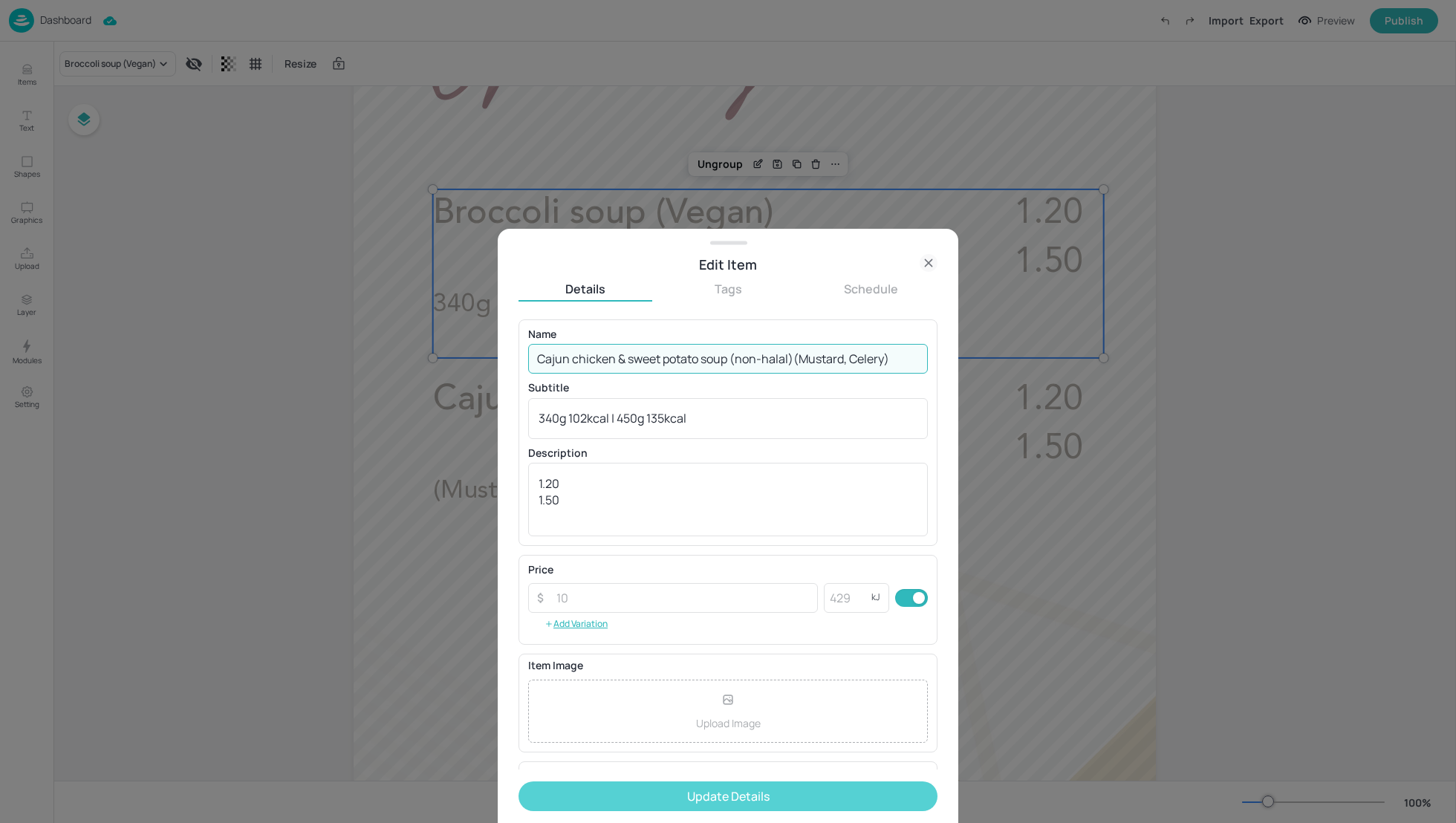
type input "Cajun chicken & sweet potato soup (non-halal)(Mustard, Celery)"
click at [740, 808] on button "Update Details" at bounding box center [728, 796] width 419 height 30
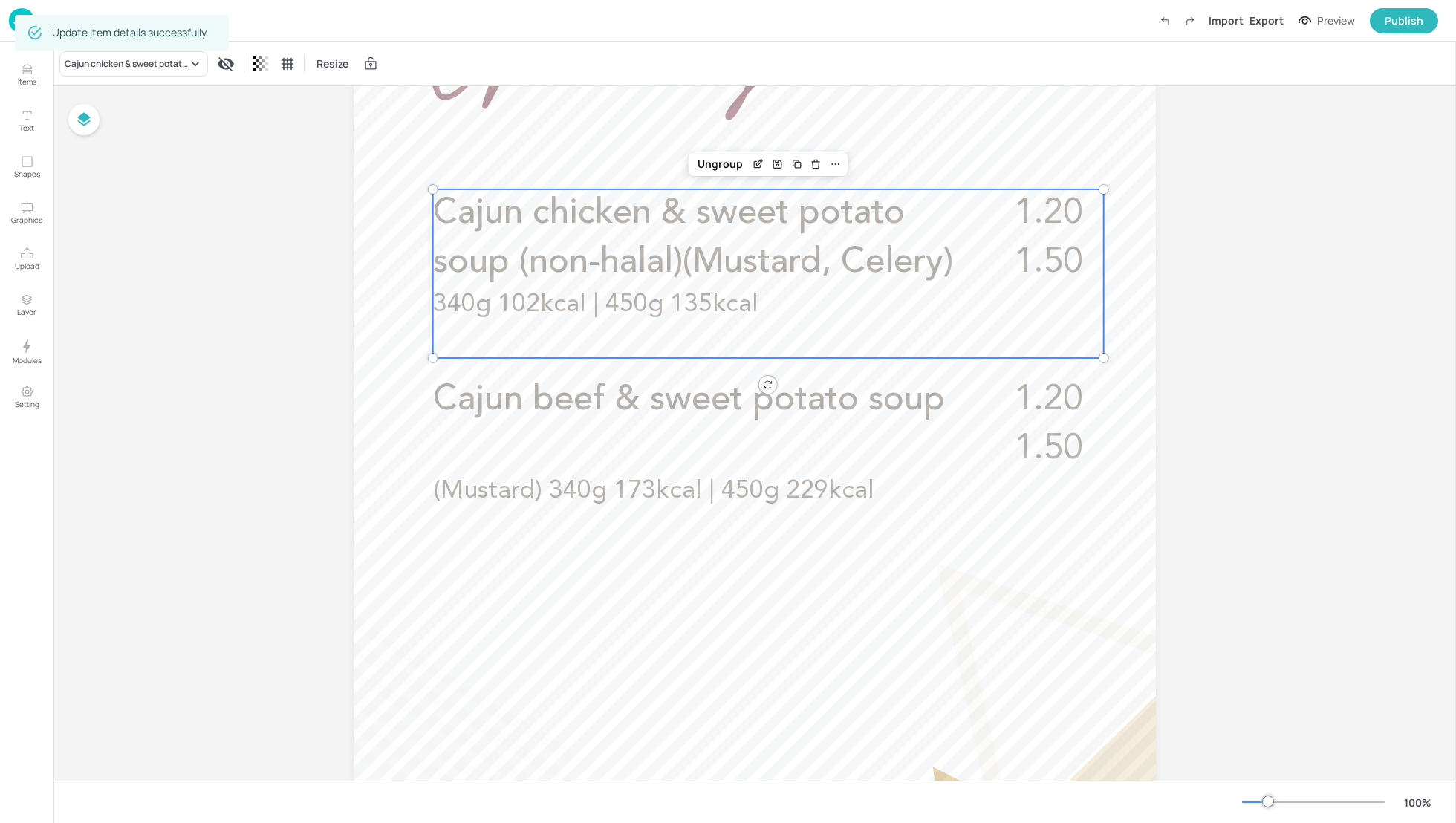
click at [752, 271] on span "Cajun chicken & sweet potato soup (non-halal)(Mustard, Celery)" at bounding box center [693, 238] width 520 height 84
click at [752, 161] on icon "Edit Item" at bounding box center [758, 164] width 12 height 12
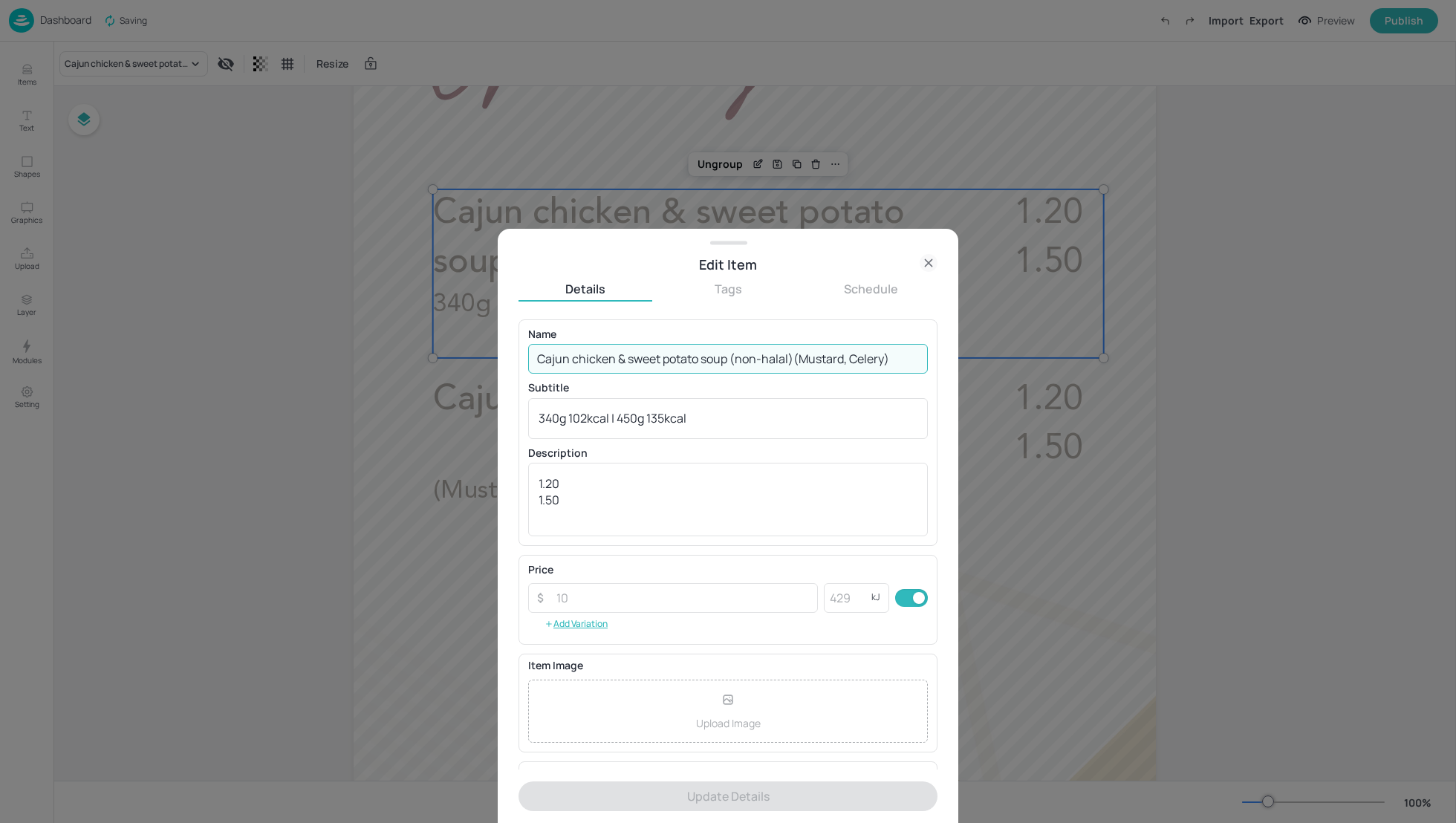
drag, startPoint x: 889, startPoint y: 358, endPoint x: 794, endPoint y: 358, distance: 95.0
click at [794, 358] on input "Cajun chicken & sweet potato soup (non-halal)(Mustard, Celery)" at bounding box center [728, 359] width 400 height 30
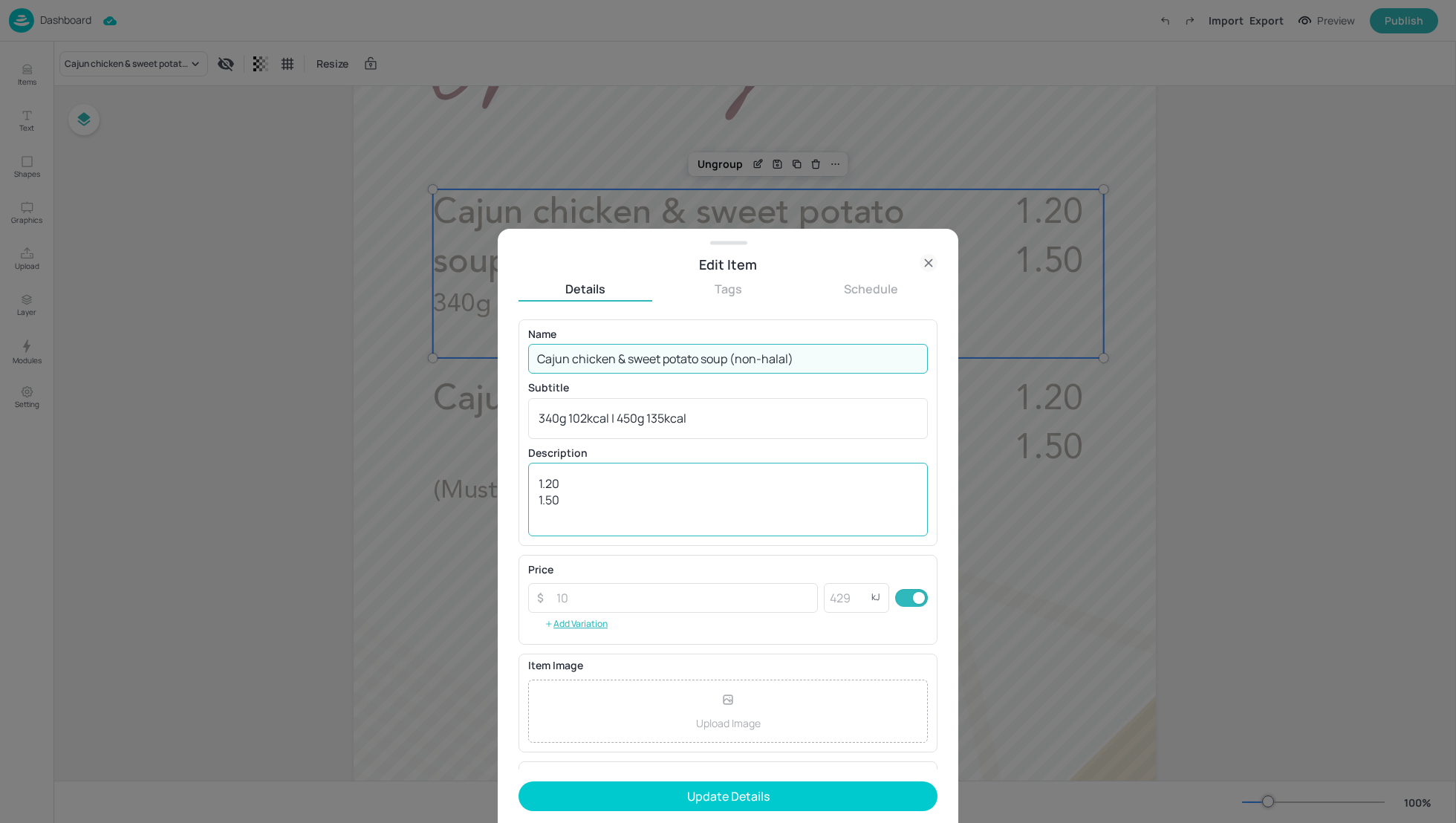
type input "Cajun chicken & sweet potato soup (non-halal)"
click at [680, 476] on textarea "1.20 1.50" at bounding box center [728, 499] width 379 height 49
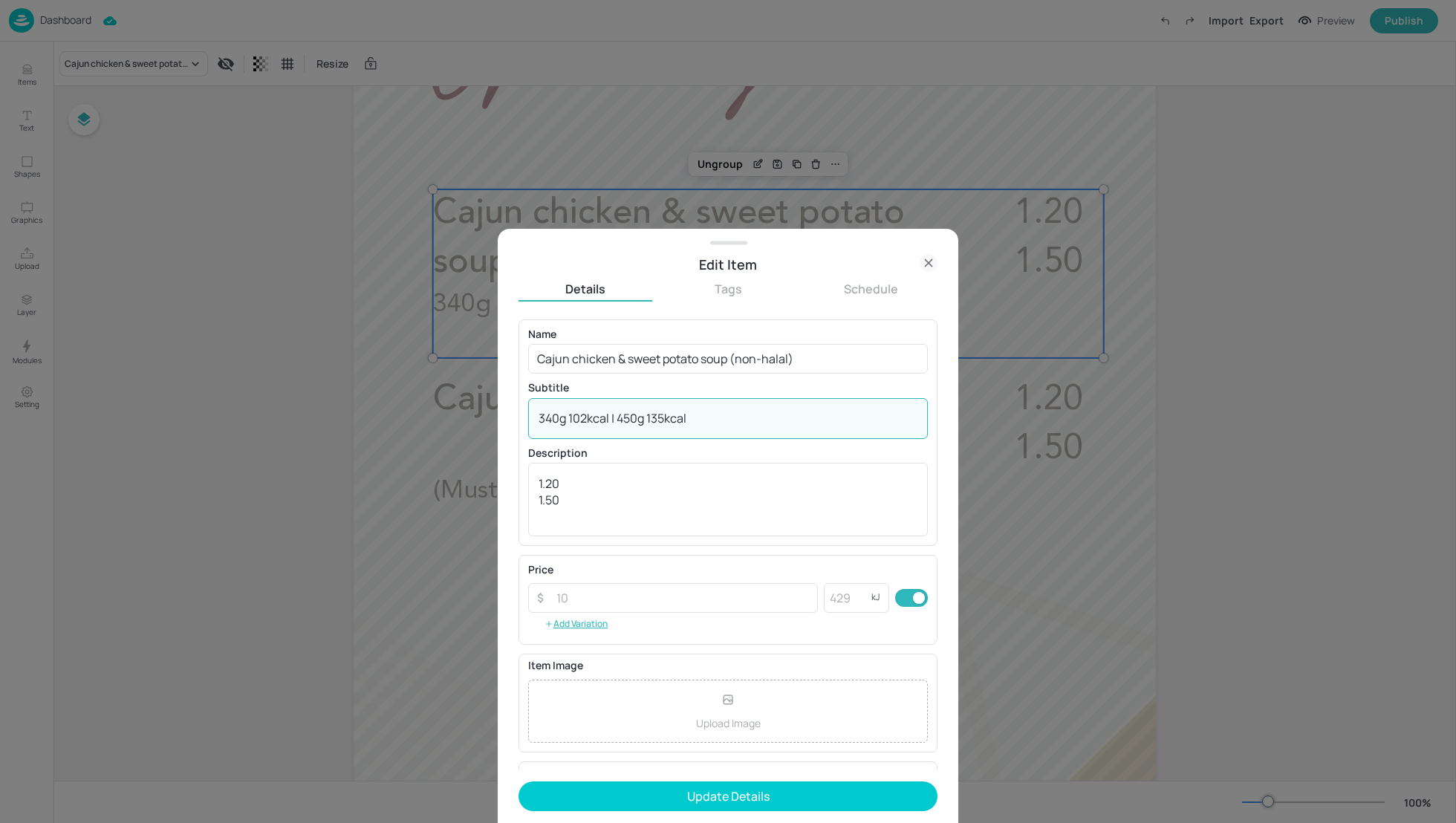
click at [726, 417] on textarea "340g 102kcal | 450g 135kcal" at bounding box center [728, 418] width 379 height 16
paste textarea "([PERSON_NAME], Celery)"
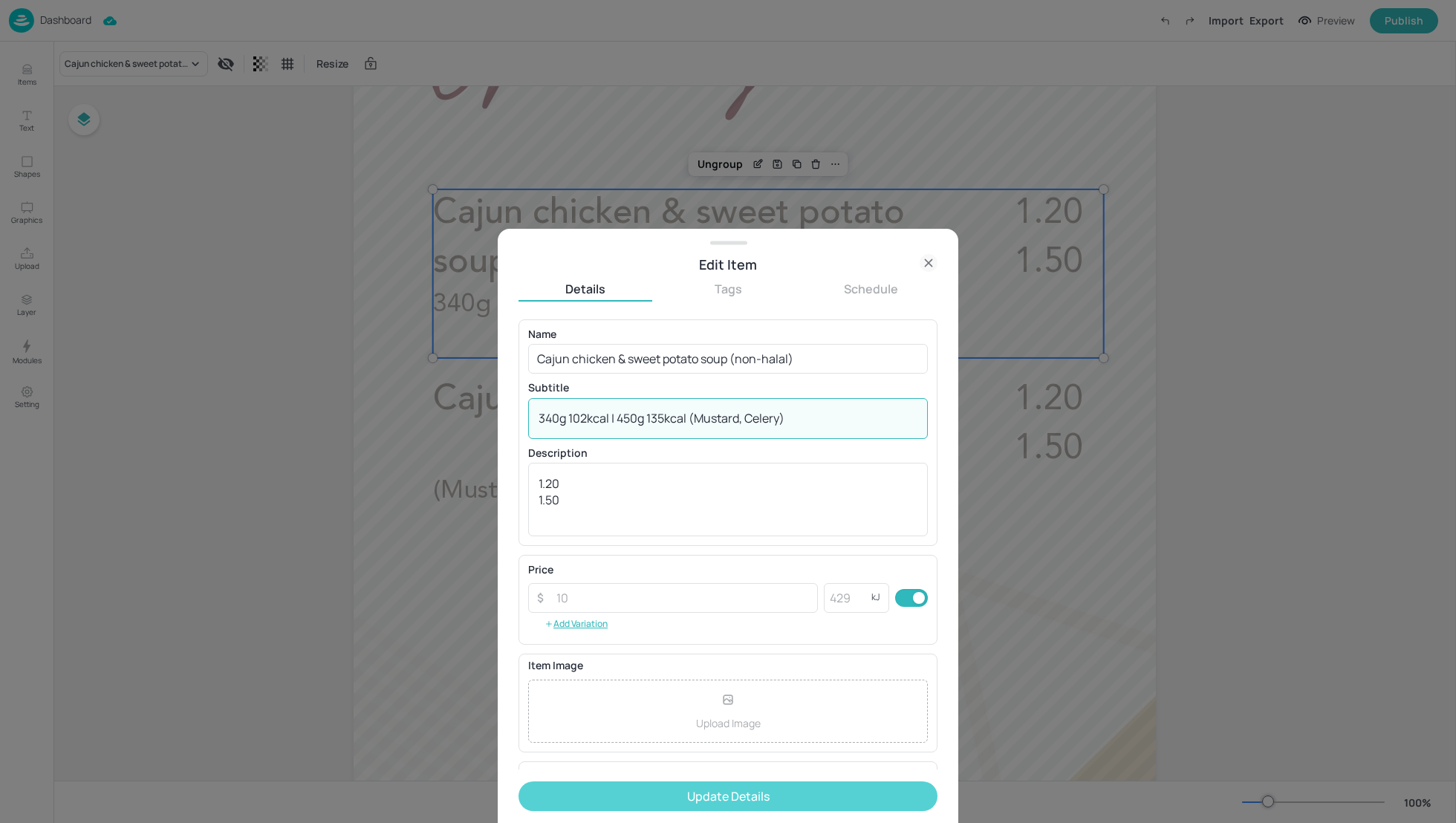
type textarea "340g 102kcal | 450g 135kcal (Mustard, Celery)"
click at [757, 792] on button "Update Details" at bounding box center [728, 796] width 419 height 30
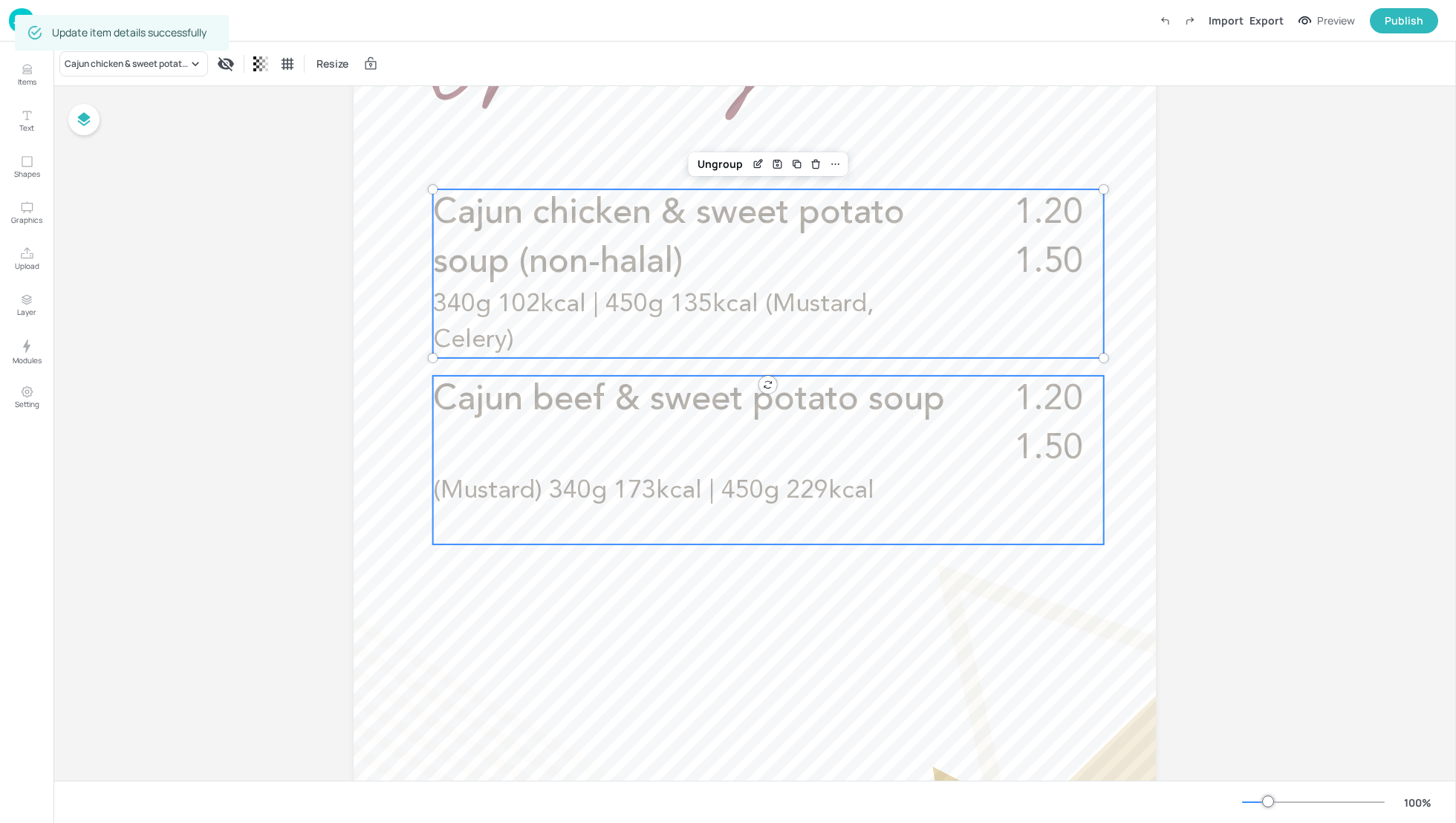
click at [673, 432] on div "Cajun beef & sweet potato soup 1.20 1.50 (Mustard) 340g 173kcal | 450g 229kcal" at bounding box center [769, 460] width 671 height 168
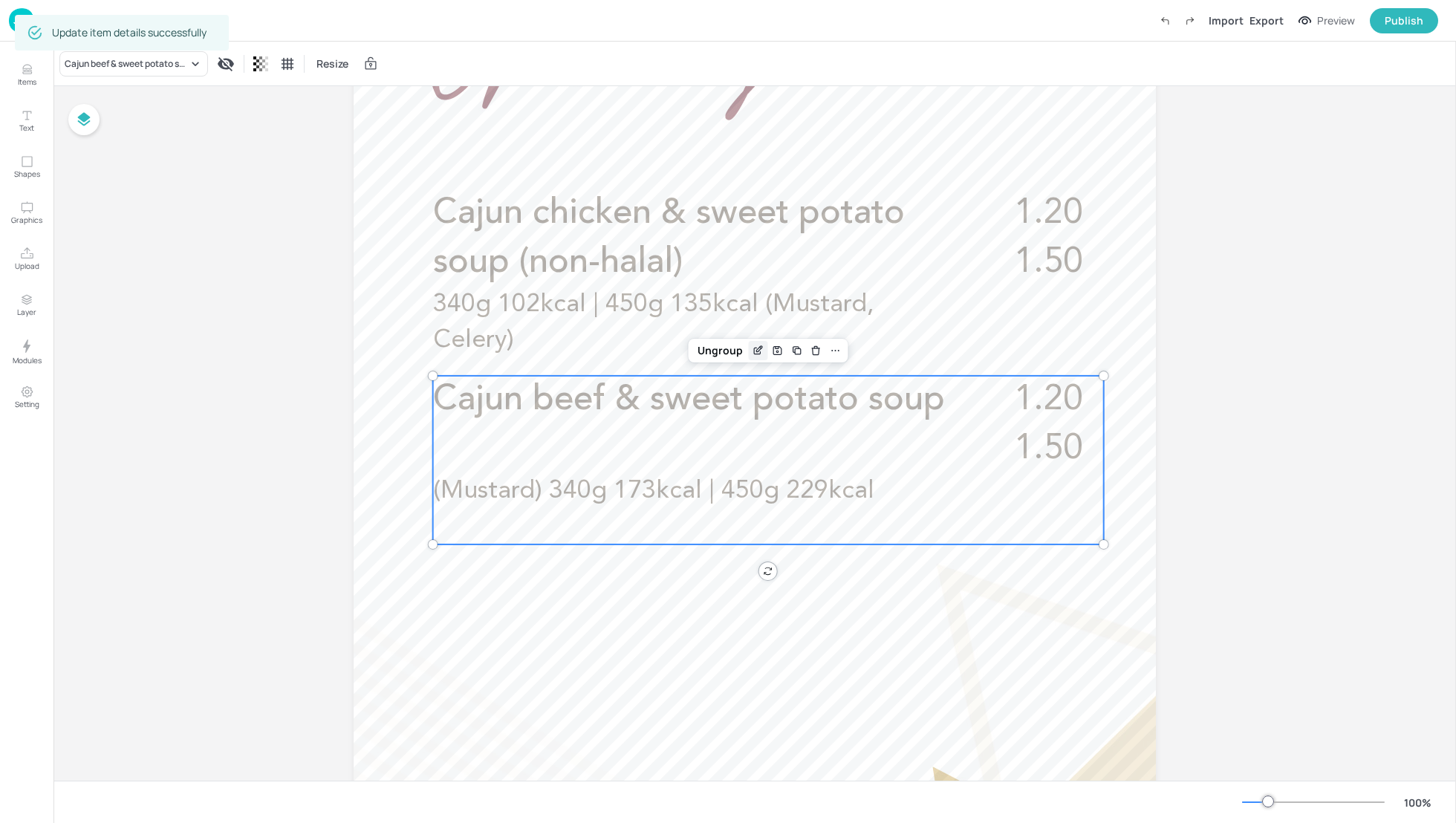
click at [758, 352] on icon "Edit Item" at bounding box center [758, 350] width 12 height 12
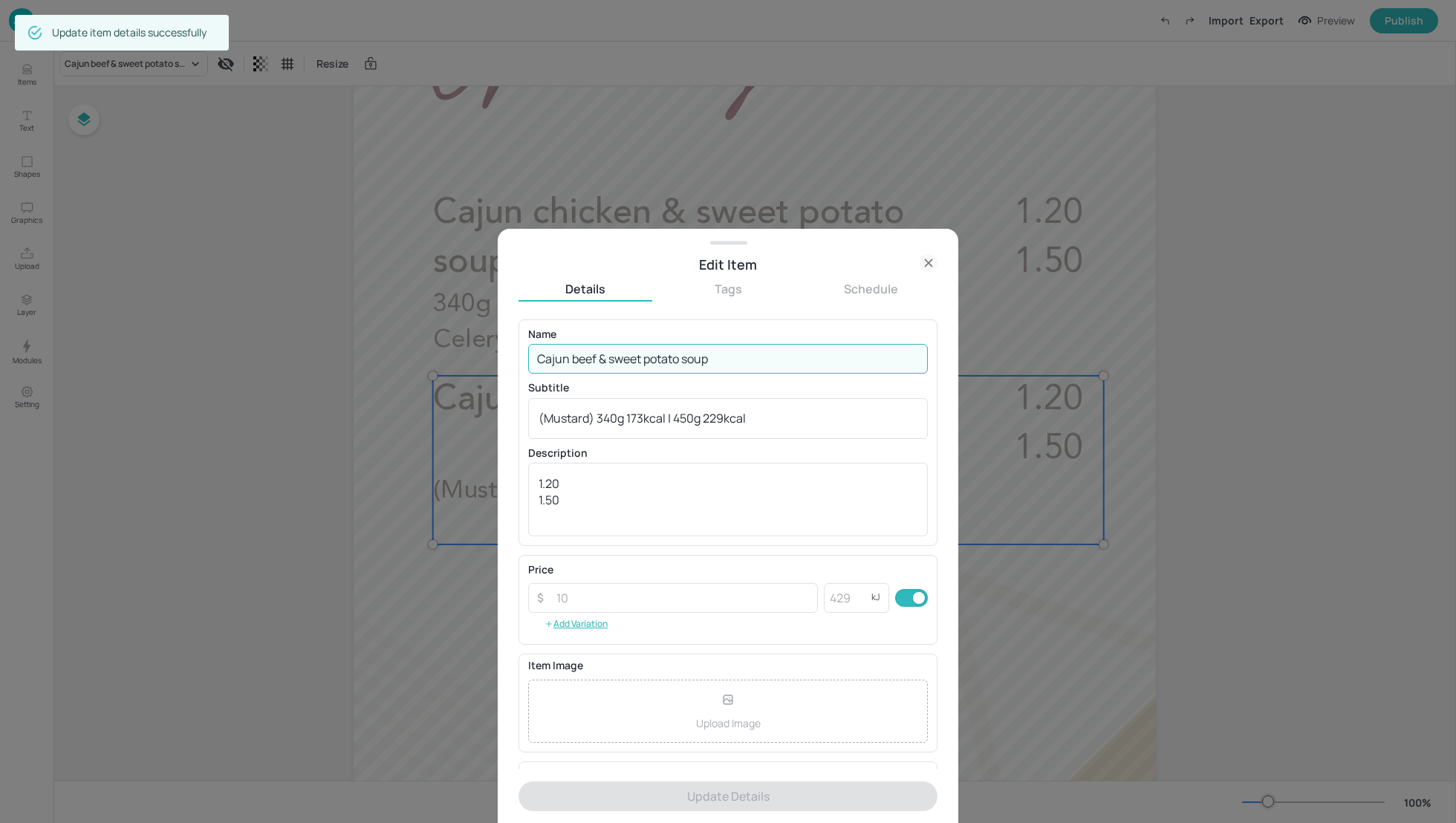
drag, startPoint x: 730, startPoint y: 362, endPoint x: 526, endPoint y: 356, distance: 204.1
click at [526, 356] on div "Name Cajun beef & sweet potato soup ​ Subtitle (Mustard) 340g 173kcal | 450g 22…" at bounding box center [728, 432] width 419 height 227
paste input "Broccoli"
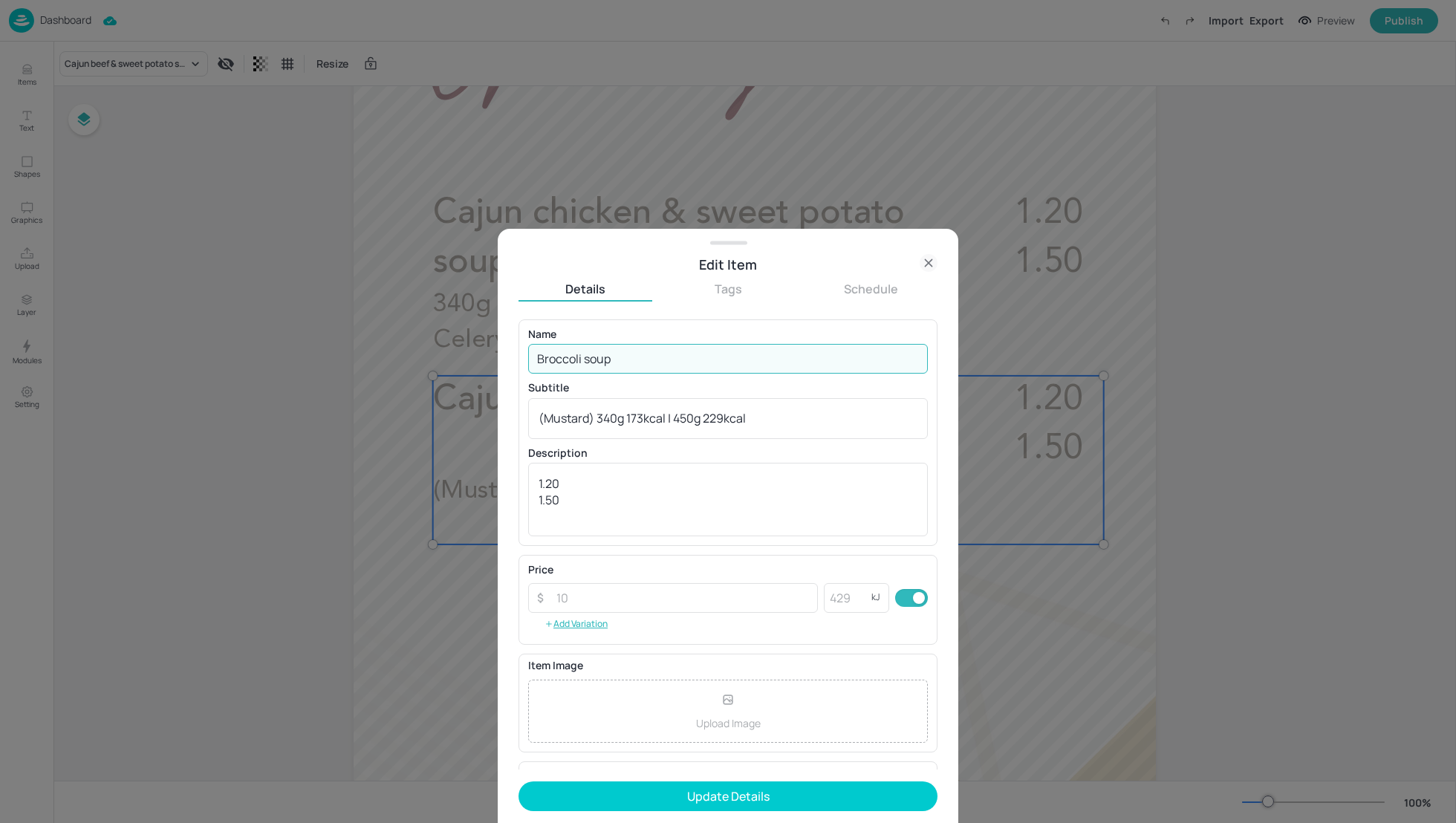
type input "Broccoli soup"
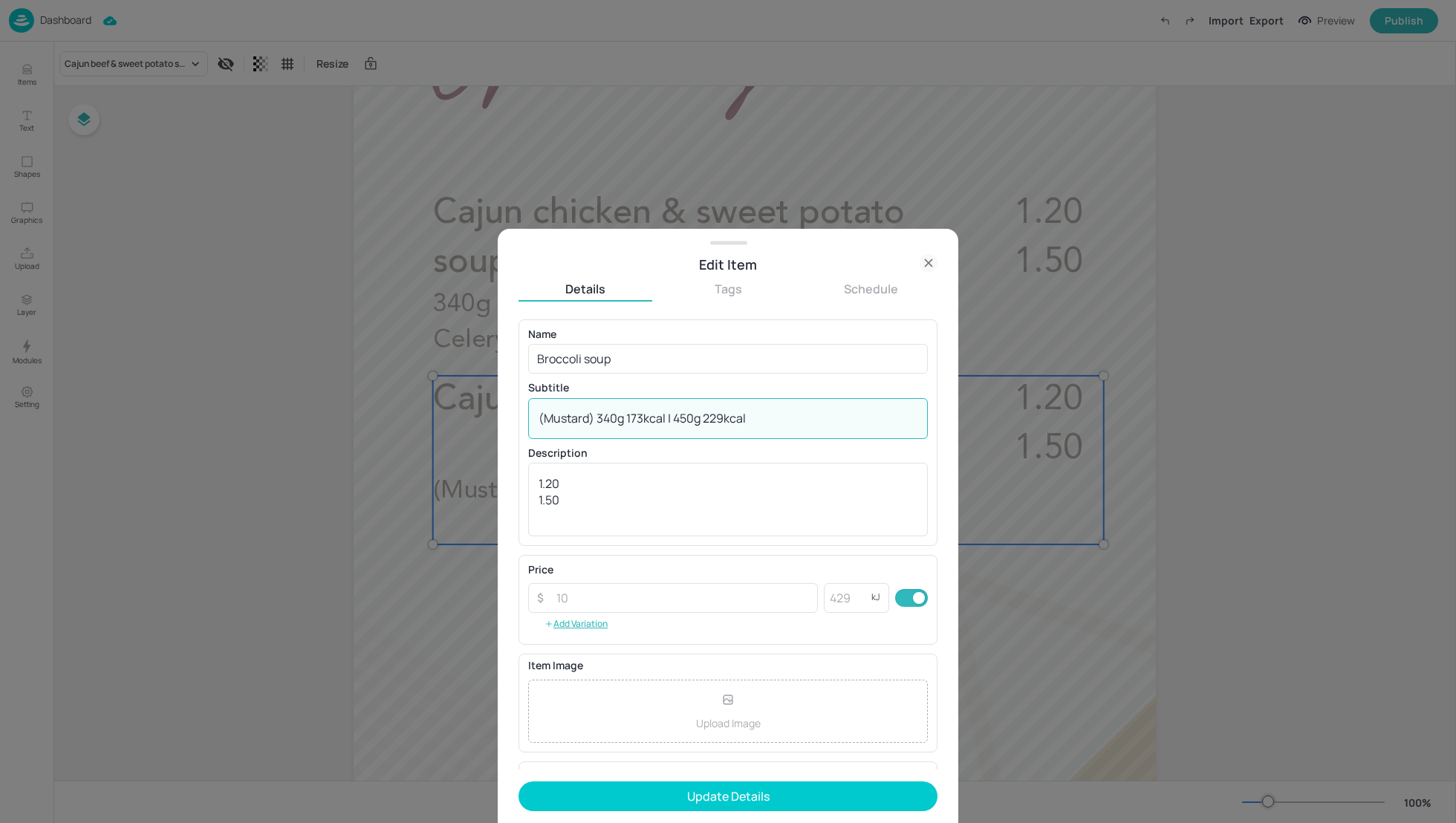
drag, startPoint x: 594, startPoint y: 418, endPoint x: 499, endPoint y: 419, distance: 95.0
click at [499, 419] on div "Edit Item Details Tags Schedule Name Broccoli soup ​ Subtitle (Mustard) 340g 17…" at bounding box center [728, 526] width 460 height 594
paste textarea "vegan) (Celery"
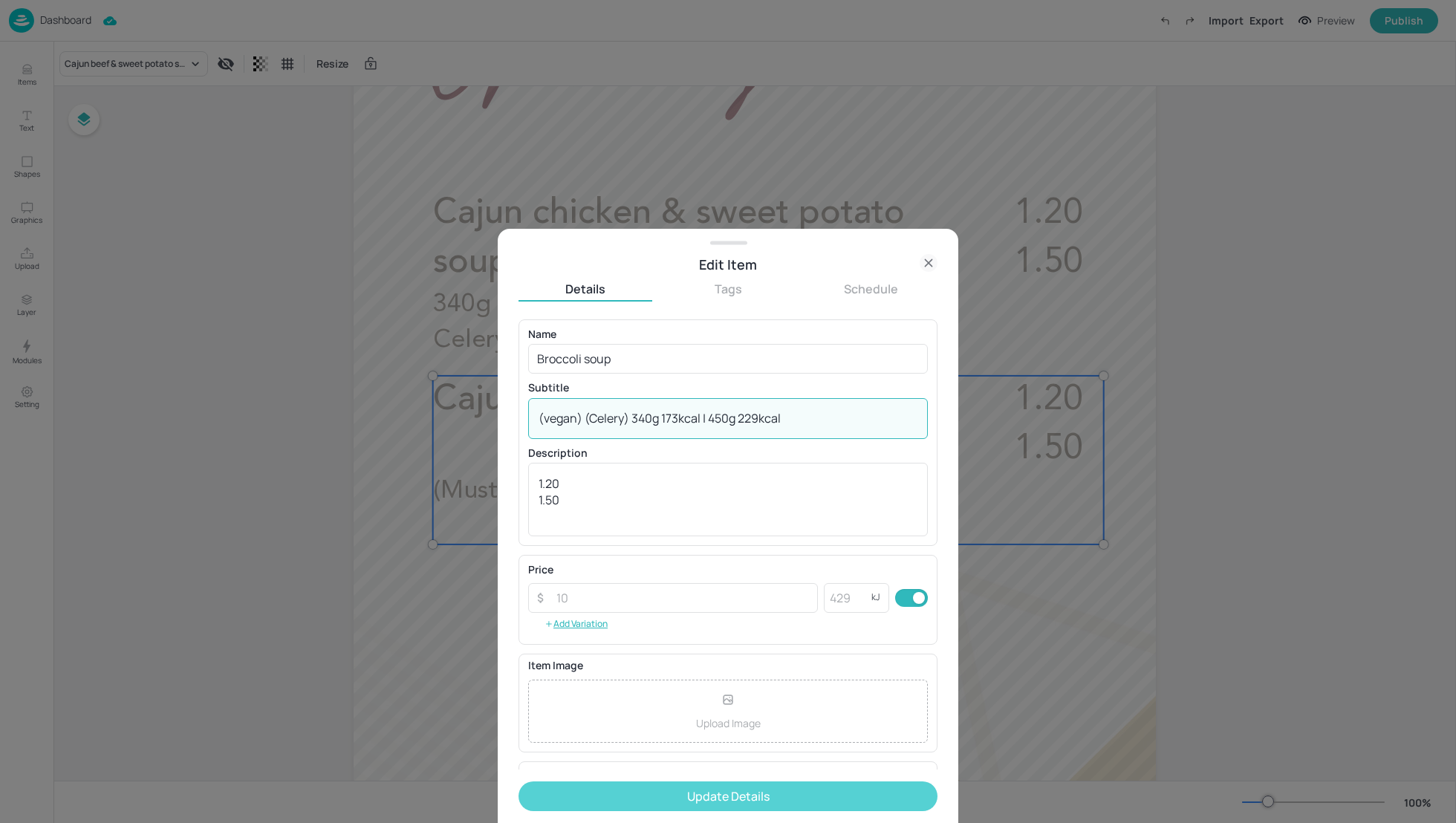
type textarea "(vegan) (Celery) 340g 173kcal | 450g 229kcal"
click at [750, 793] on button "Update Details" at bounding box center [728, 796] width 419 height 30
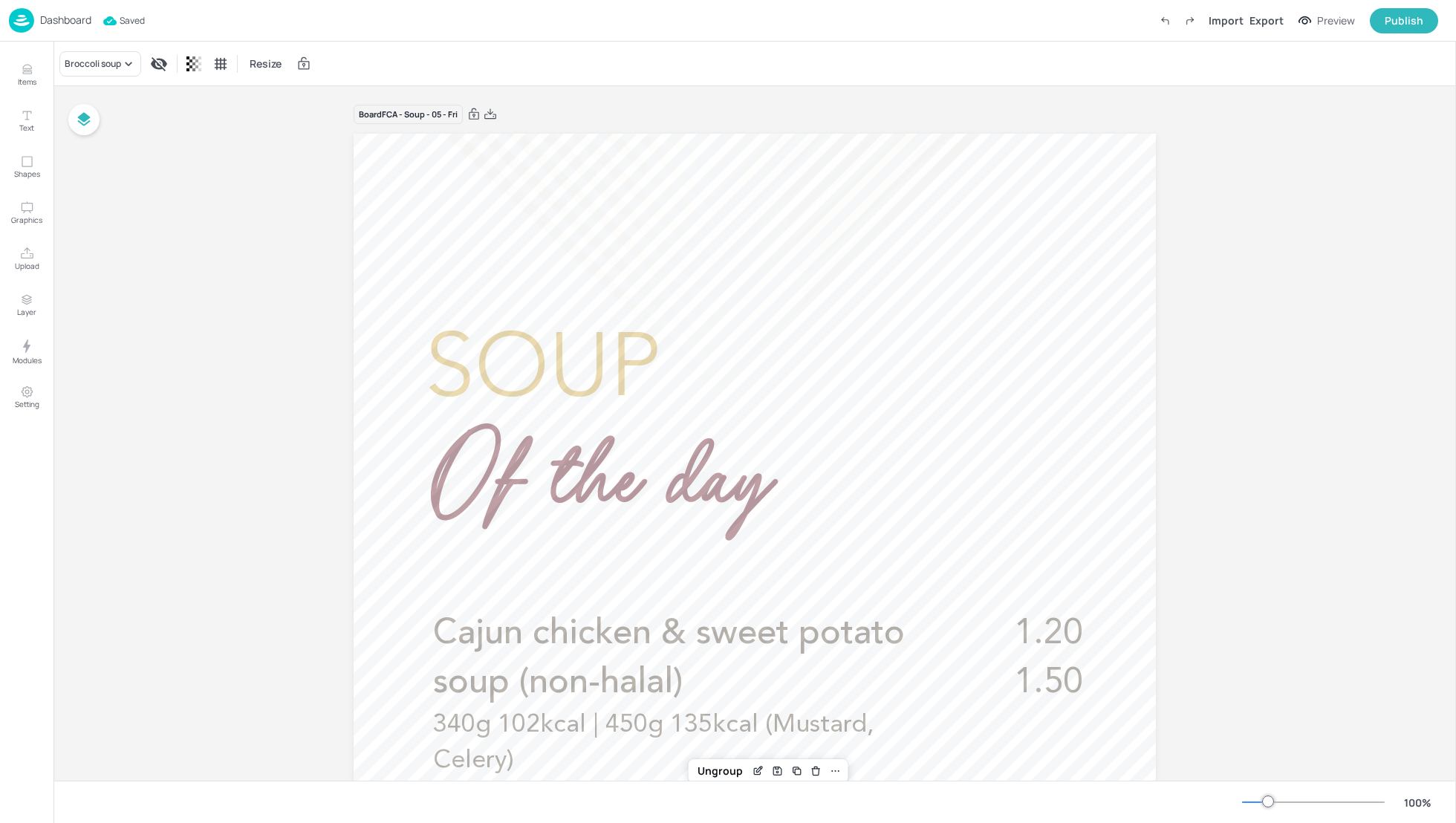
click at [54, 11] on div "Dashboard" at bounding box center [50, 21] width 82 height 25
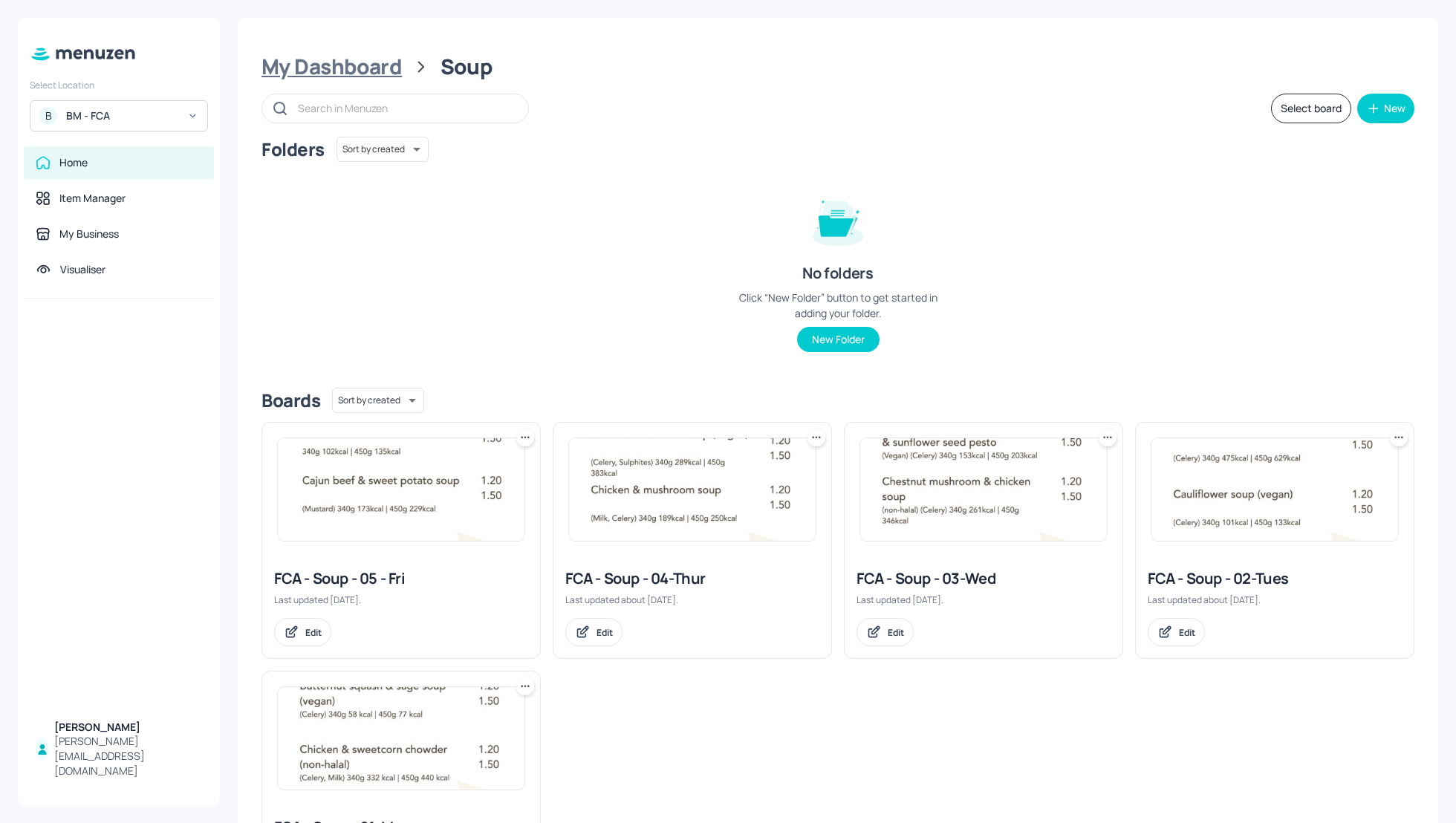
click at [265, 68] on div "My Dashboard" at bounding box center [332, 67] width 141 height 26
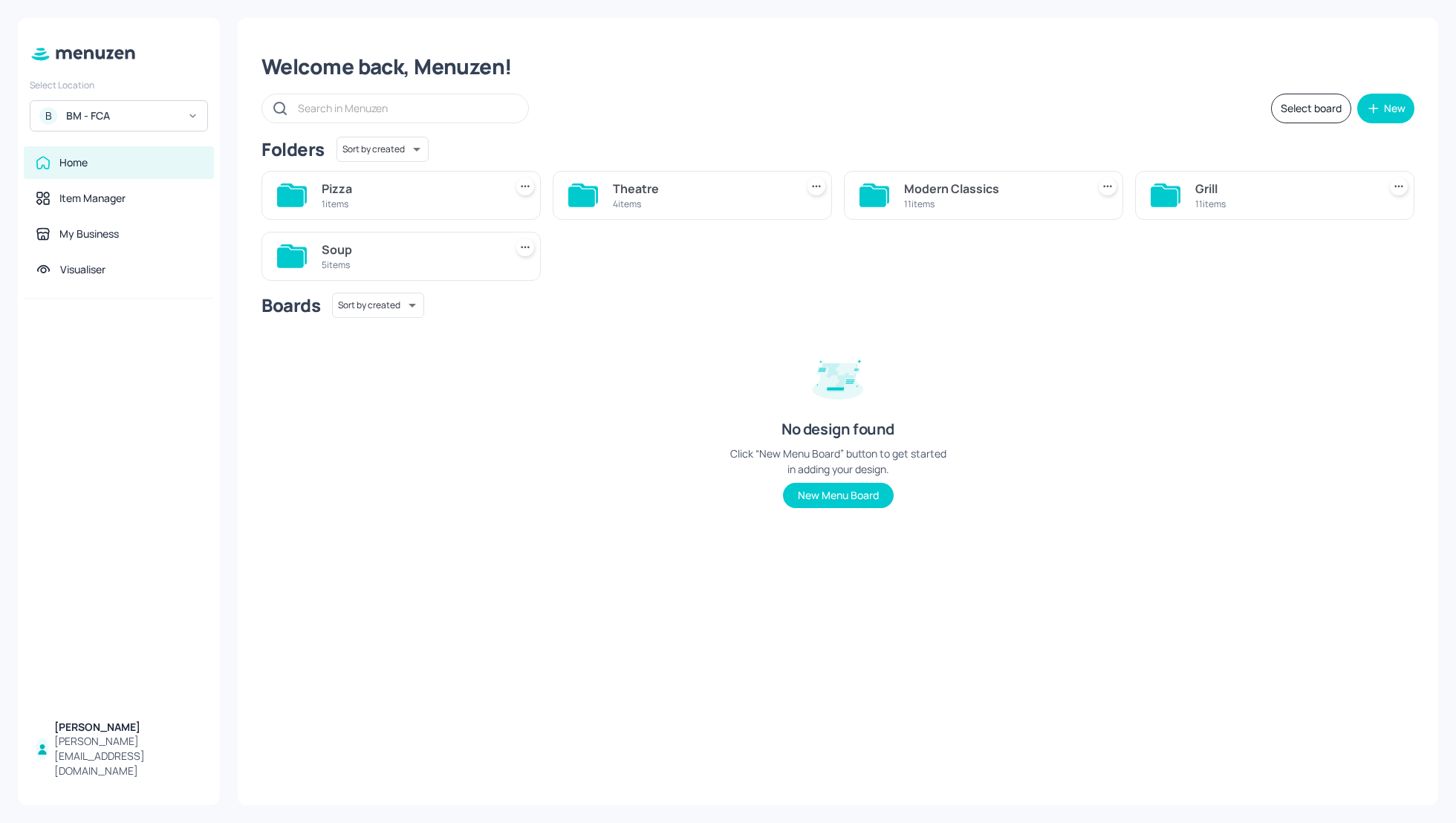
click at [971, 193] on div "Modern Classics" at bounding box center [992, 188] width 177 height 18
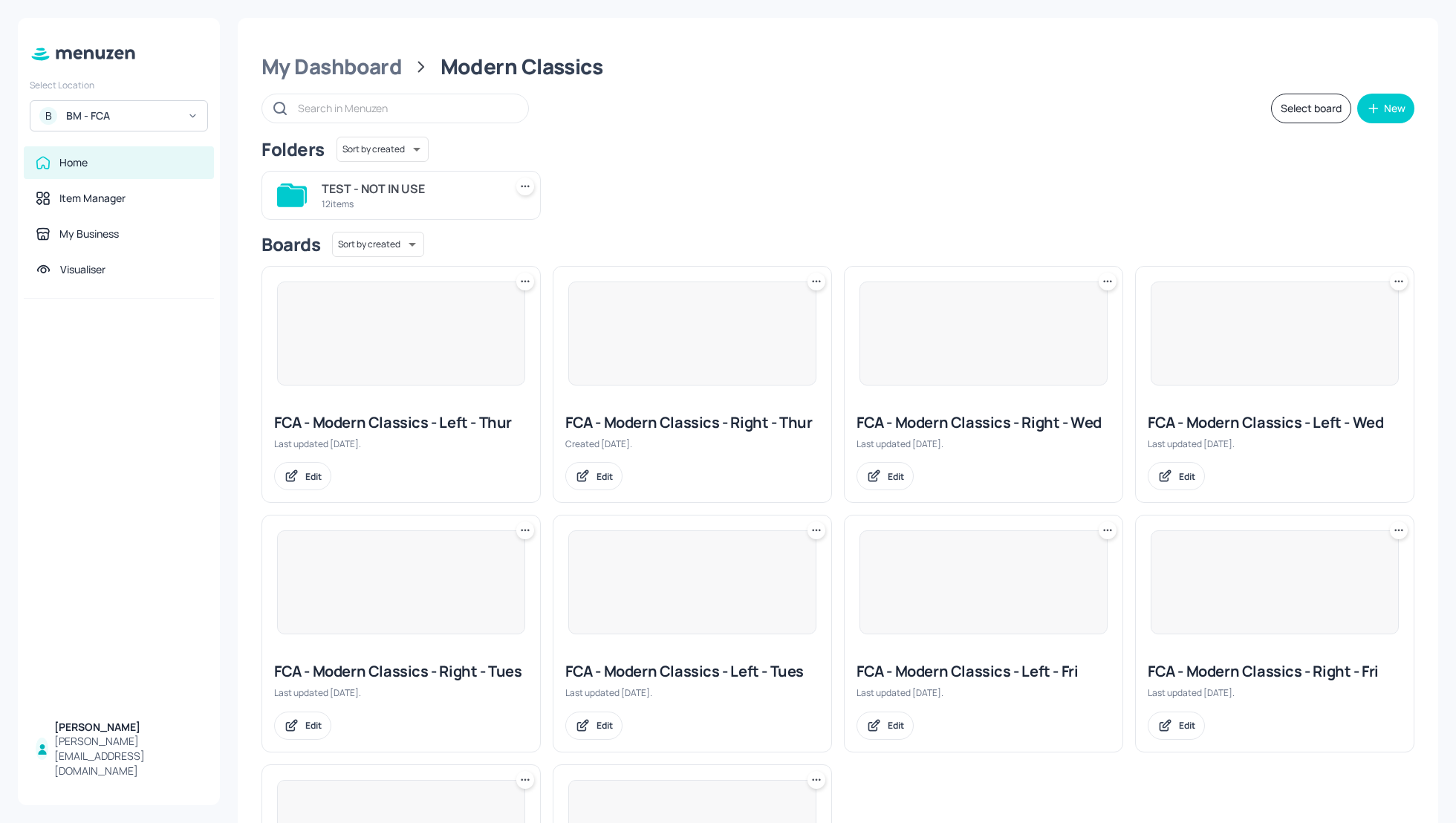
click at [1136, 149] on div "Folders Sort by created id ​" at bounding box center [838, 149] width 1152 height 26
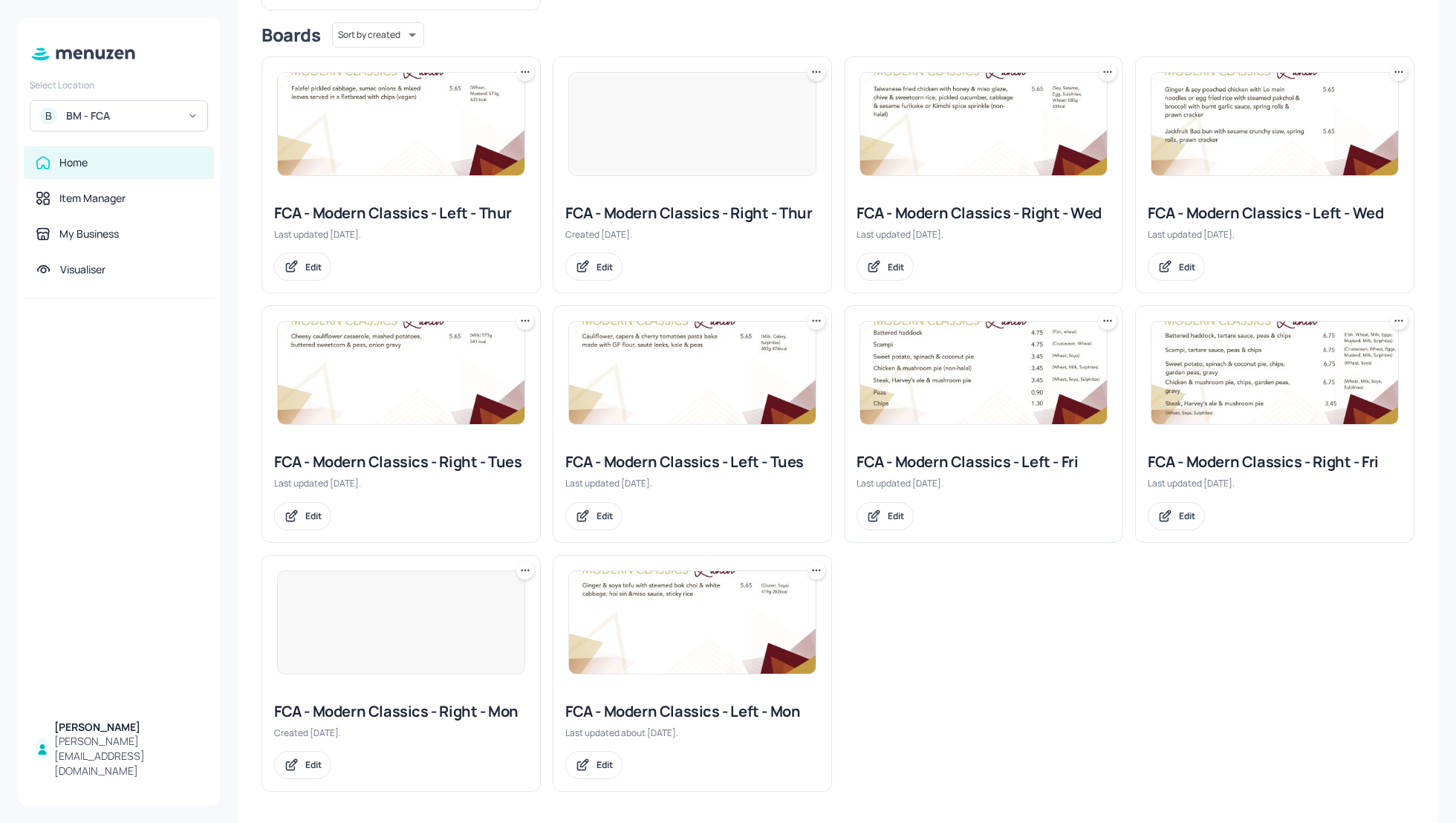
scroll to position [210, 0]
click at [1093, 661] on div "FCA - Modern Classics - Left - Thur Last updated [DATE]. Edit FCA - Modern Clas…" at bounding box center [832, 417] width 1165 height 747
click at [1000, 461] on div "FCA - Modern Classics - Left - Fri" at bounding box center [983, 461] width 254 height 21
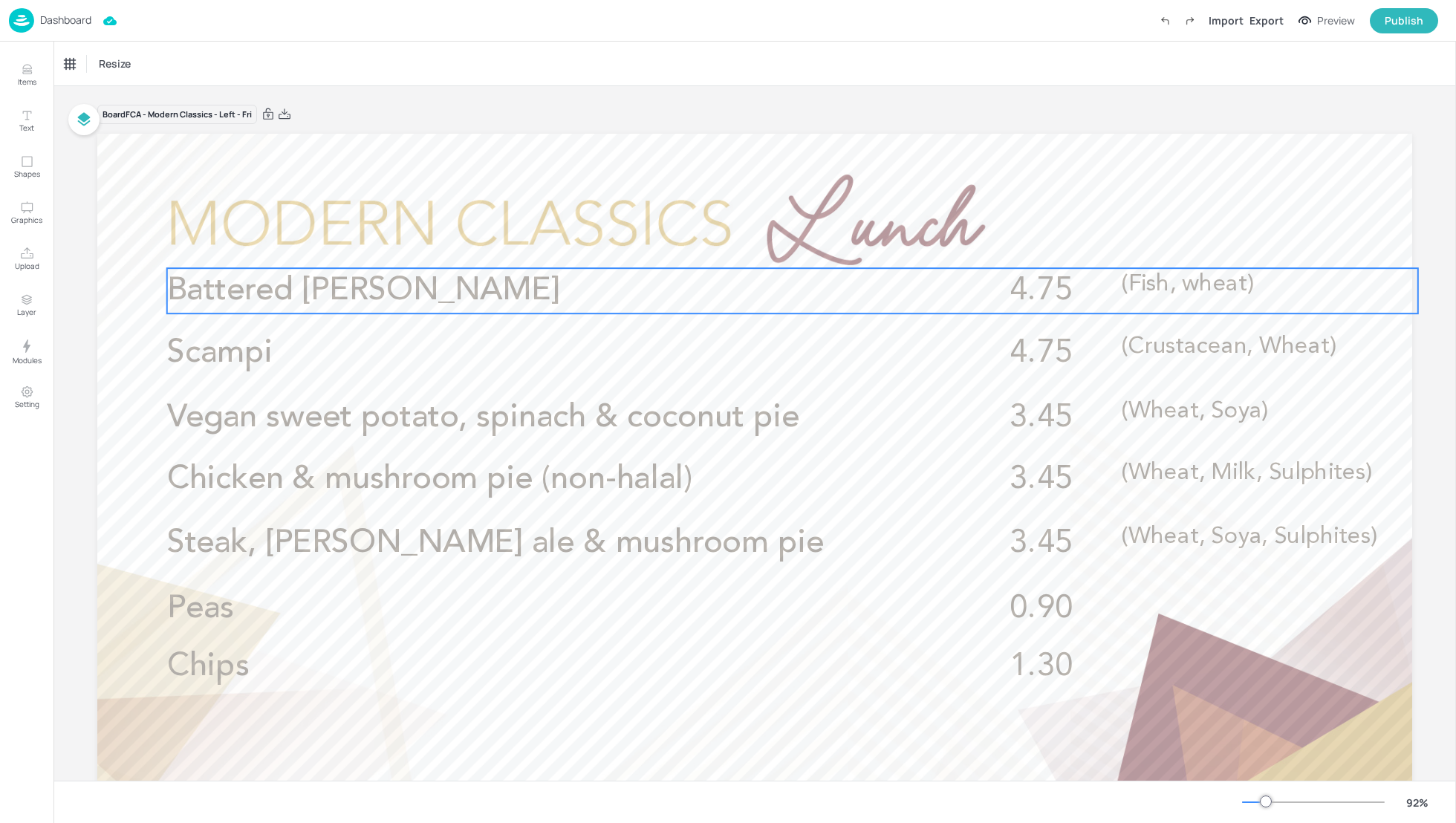
click at [815, 301] on p "Battered [PERSON_NAME]" at bounding box center [539, 290] width 744 height 45
click at [780, 245] on icon "Edit Item" at bounding box center [784, 241] width 6 height 6
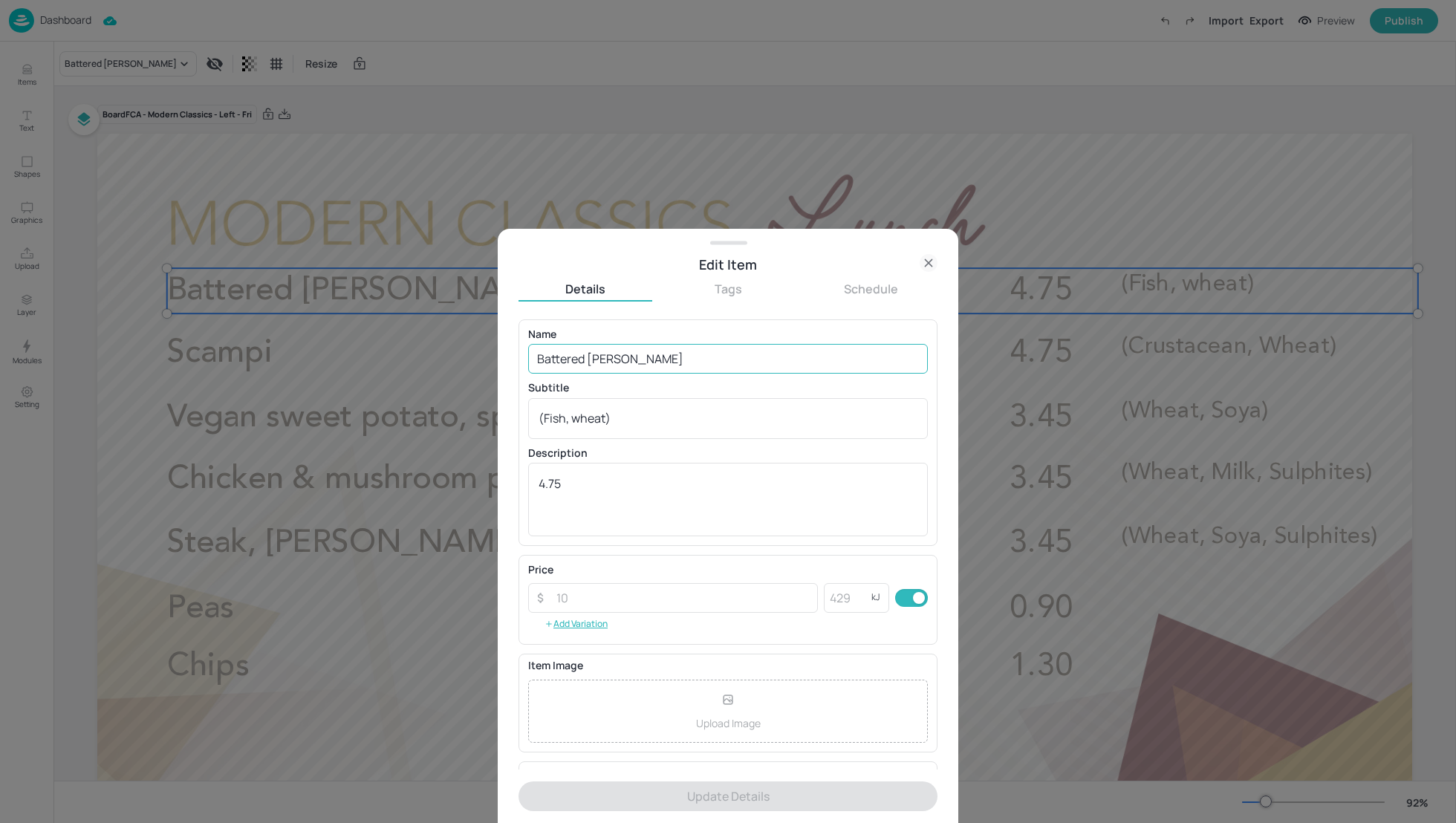
click at [578, 363] on input "Battered [PERSON_NAME]" at bounding box center [728, 359] width 400 height 30
paste input ", tartare sauce, garden peas & chips (Fish, Wheat, Eggs, Mustard, Milk, Sulphit…"
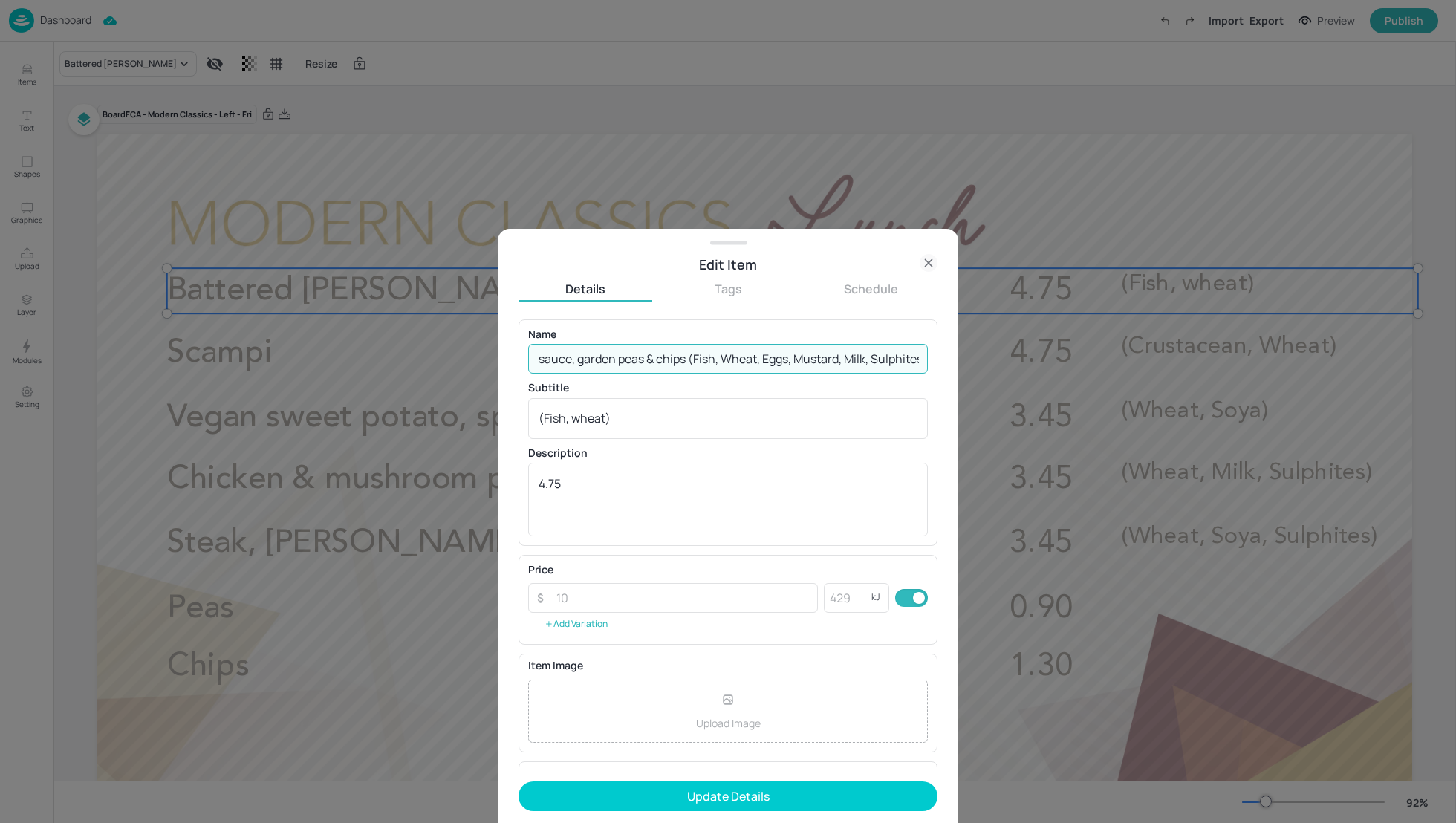
drag, startPoint x: 641, startPoint y: 359, endPoint x: 882, endPoint y: 362, distance: 241.0
click at [882, 362] on input "Battered [PERSON_NAME], tartare sauce, garden peas & chips (Fish, Wheat, Eggs, …" at bounding box center [728, 359] width 400 height 30
type input "Battered [PERSON_NAME], tartare sauce, garden peas & chips £6.75"
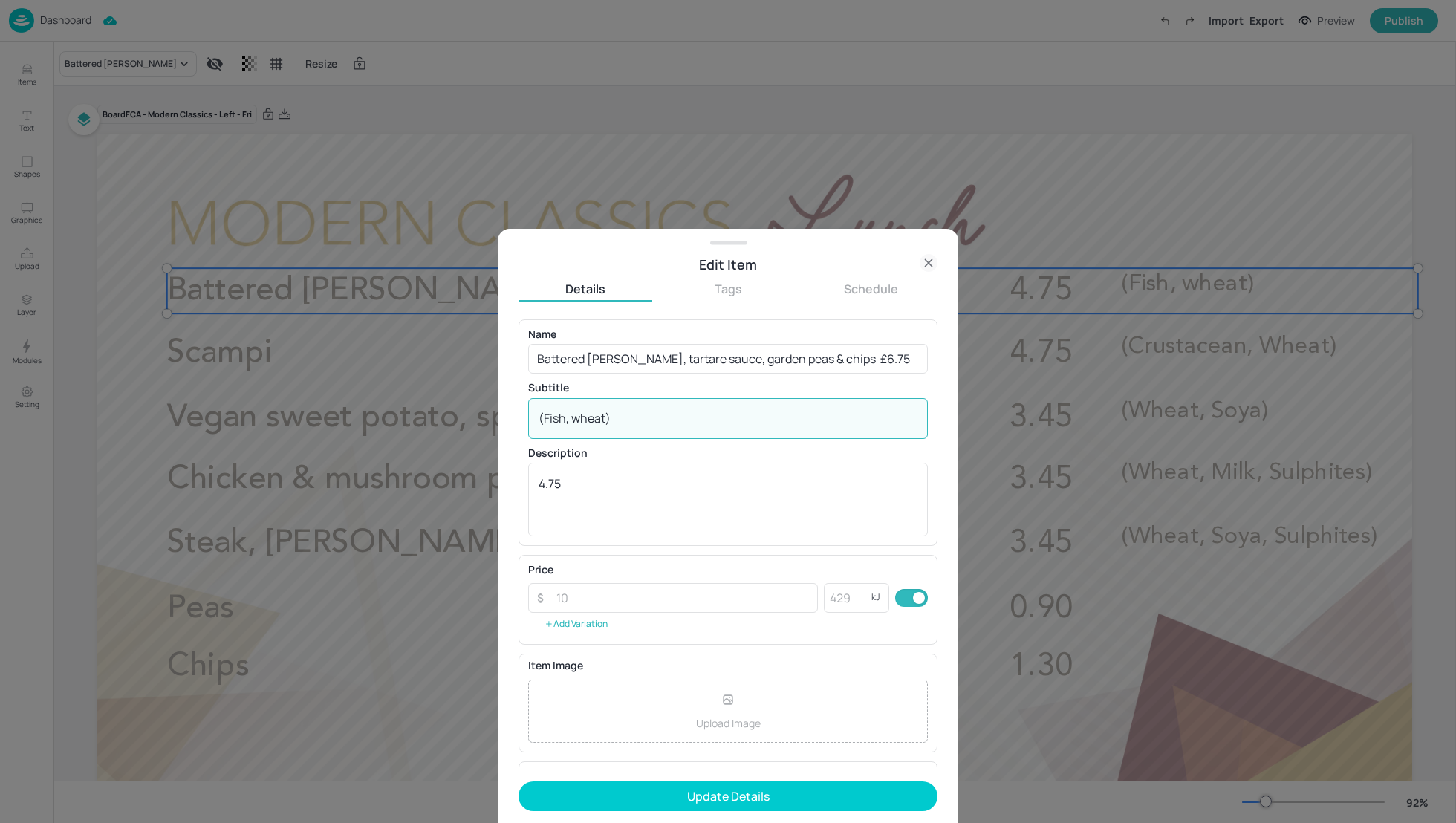
drag, startPoint x: 609, startPoint y: 418, endPoint x: 502, endPoint y: 418, distance: 107.0
click at [500, 418] on div "Edit Item Details Tags Schedule Name Battered [PERSON_NAME], tartare sauce, gar…" at bounding box center [728, 526] width 460 height 594
paste textarea "Wheat, Eggs, Mustard, Milk, Sulphites"
type textarea "(Fish, Wheat, Eggs, Mustard, Milk, Sulphites)"
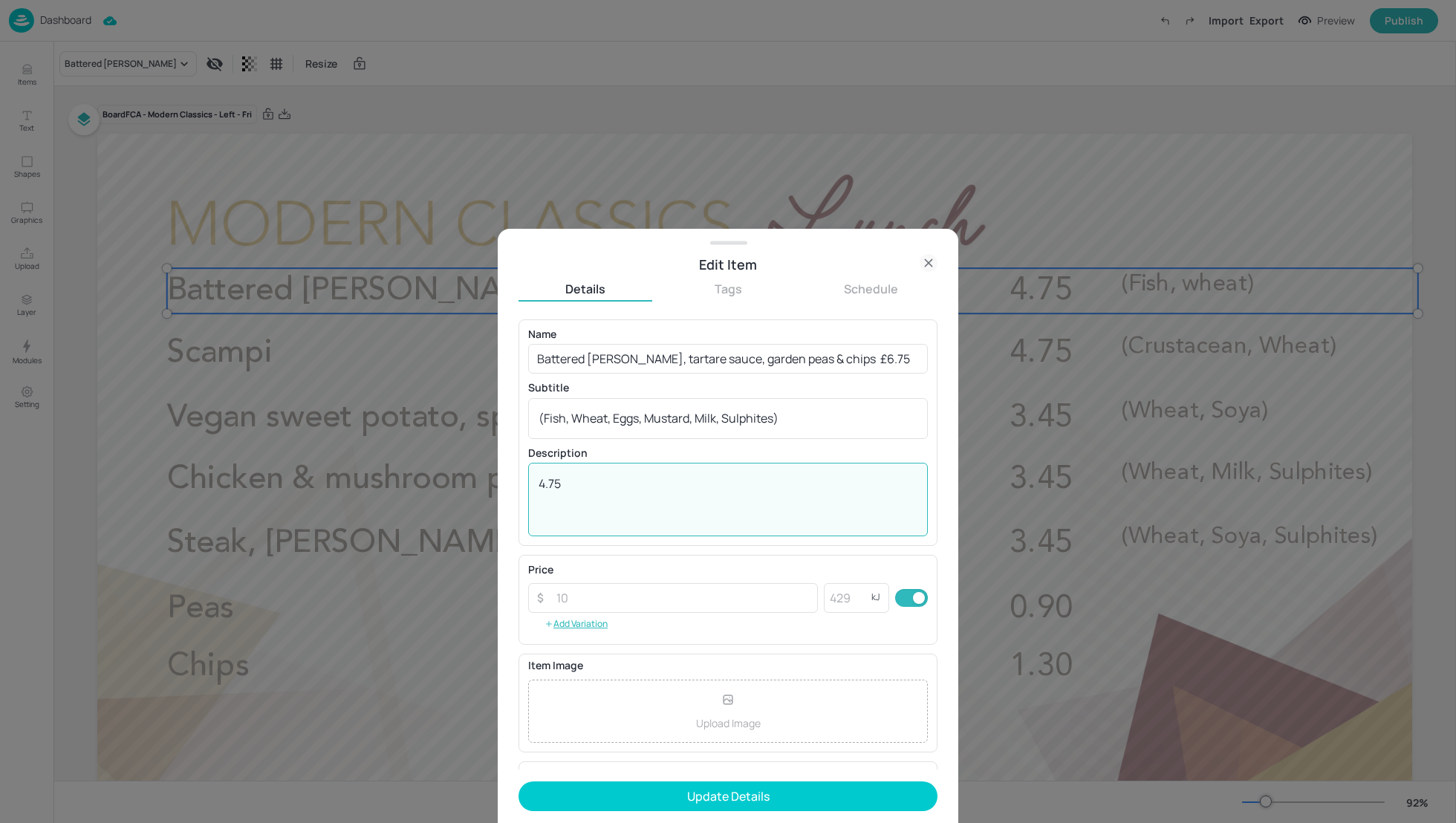
click at [545, 487] on textarea "4.75" at bounding box center [728, 499] width 379 height 49
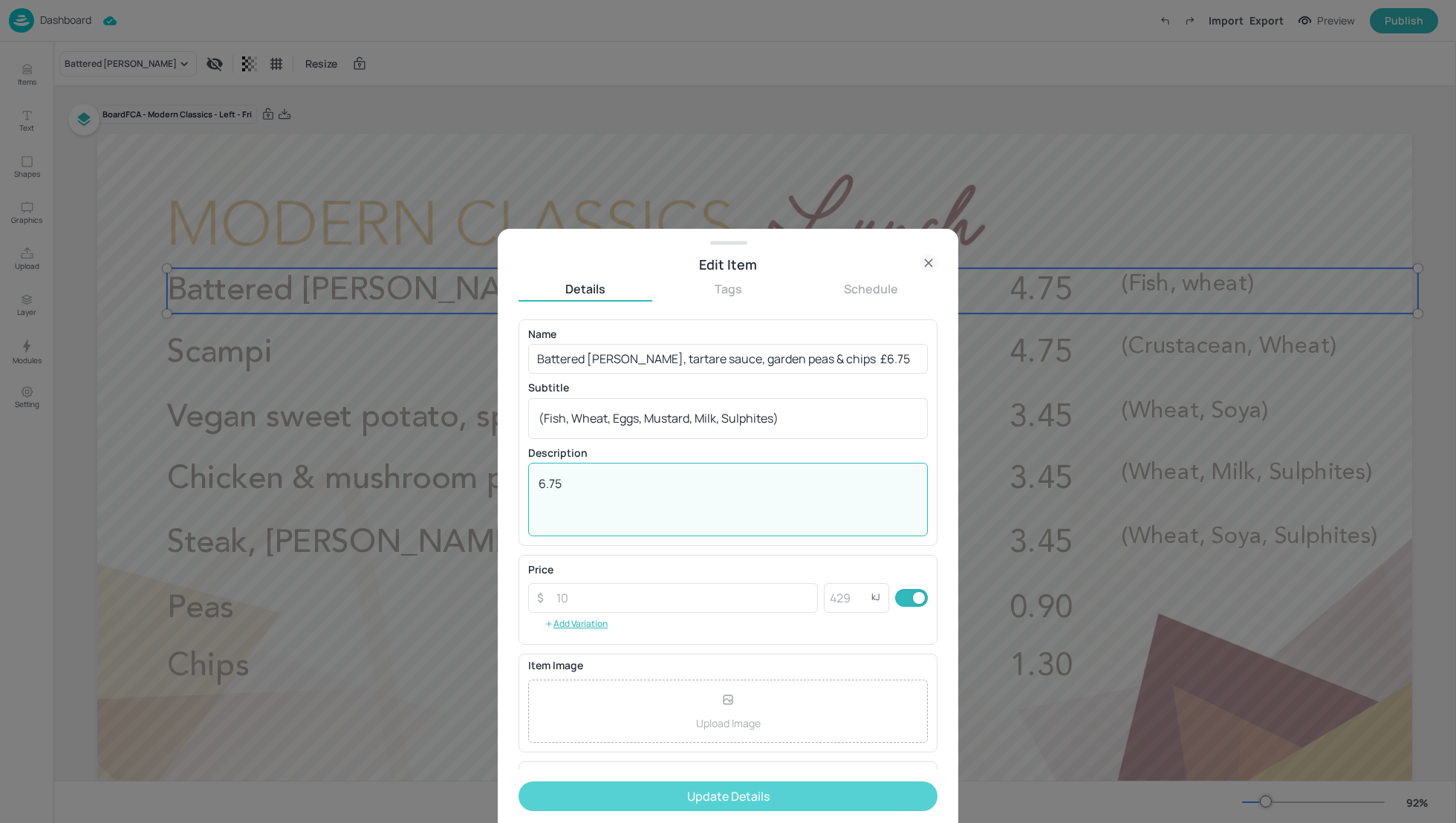
type textarea "6.75"
click at [696, 790] on button "Update Details" at bounding box center [728, 796] width 419 height 30
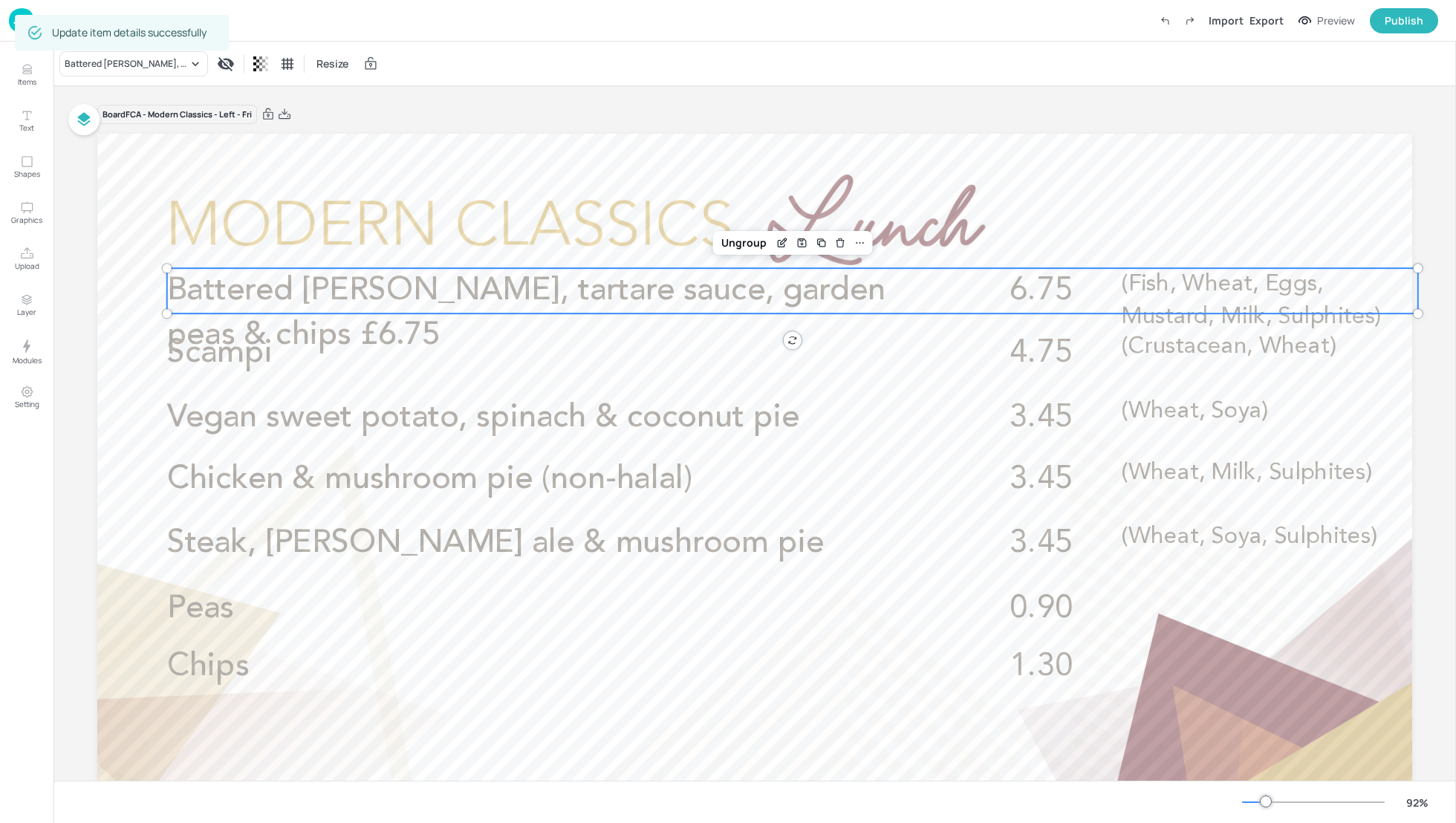
click at [408, 294] on span "Battered [PERSON_NAME], tartare sauce, garden peas & chips £6.75" at bounding box center [526, 312] width 718 height 77
click at [781, 247] on icon "Edit Item" at bounding box center [782, 242] width 12 height 12
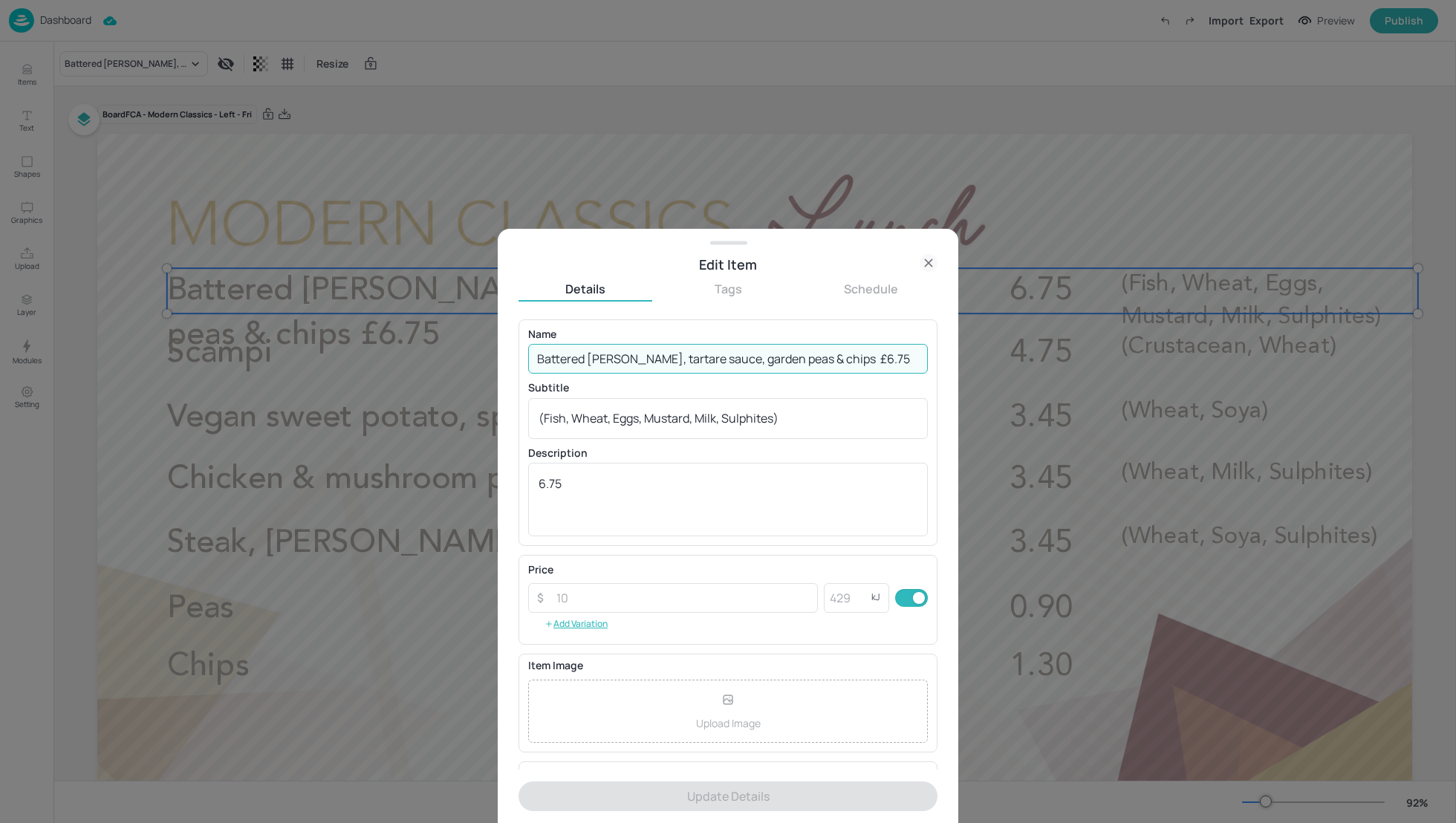
drag, startPoint x: 829, startPoint y: 359, endPoint x: 635, endPoint y: 359, distance: 194.0
click at [635, 359] on input "Battered [PERSON_NAME], tartare sauce, garden peas & chips £6.75" at bounding box center [728, 359] width 400 height 30
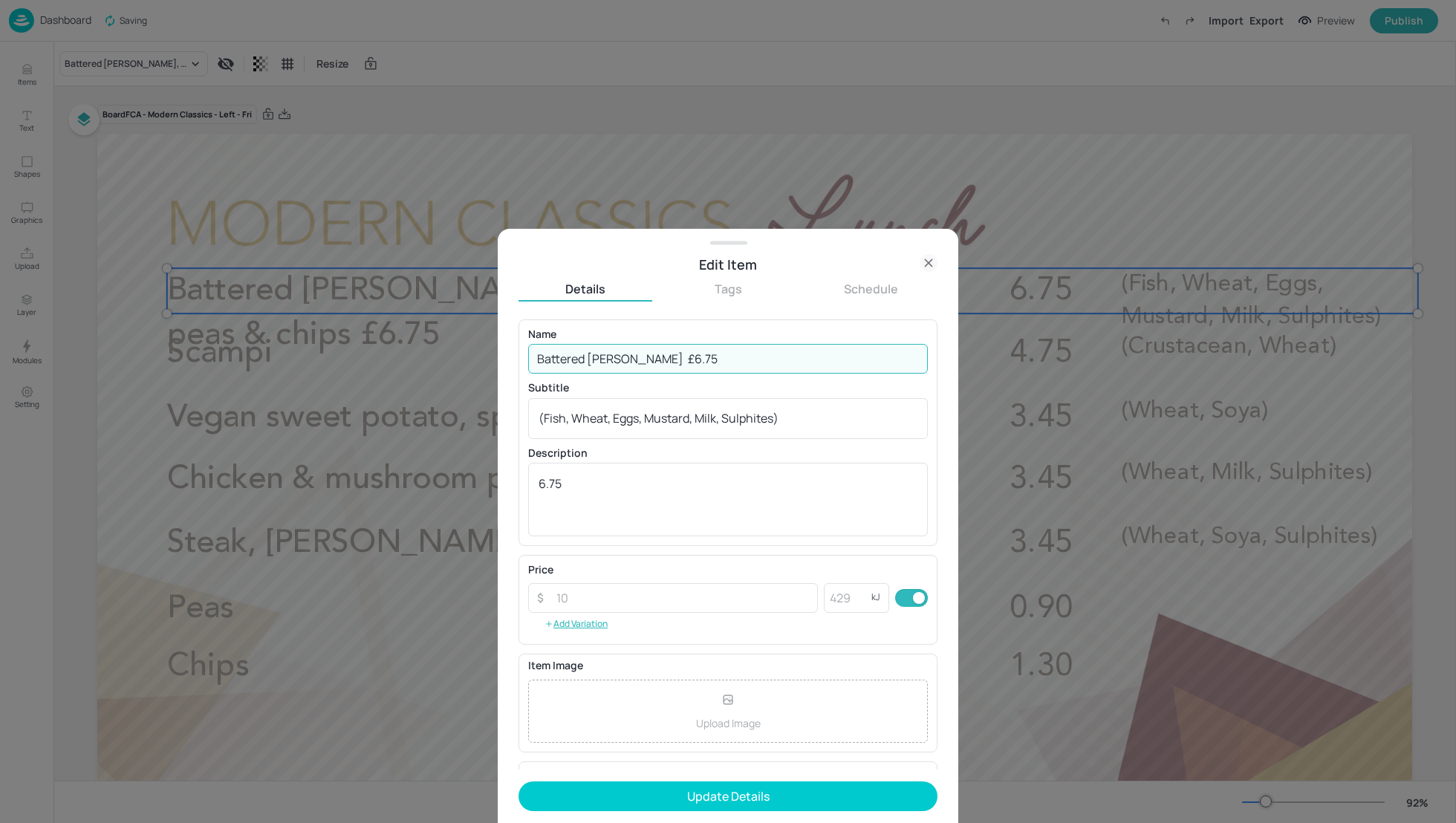
click at [750, 361] on input "Battered [PERSON_NAME] £6.75" at bounding box center [728, 359] width 400 height 30
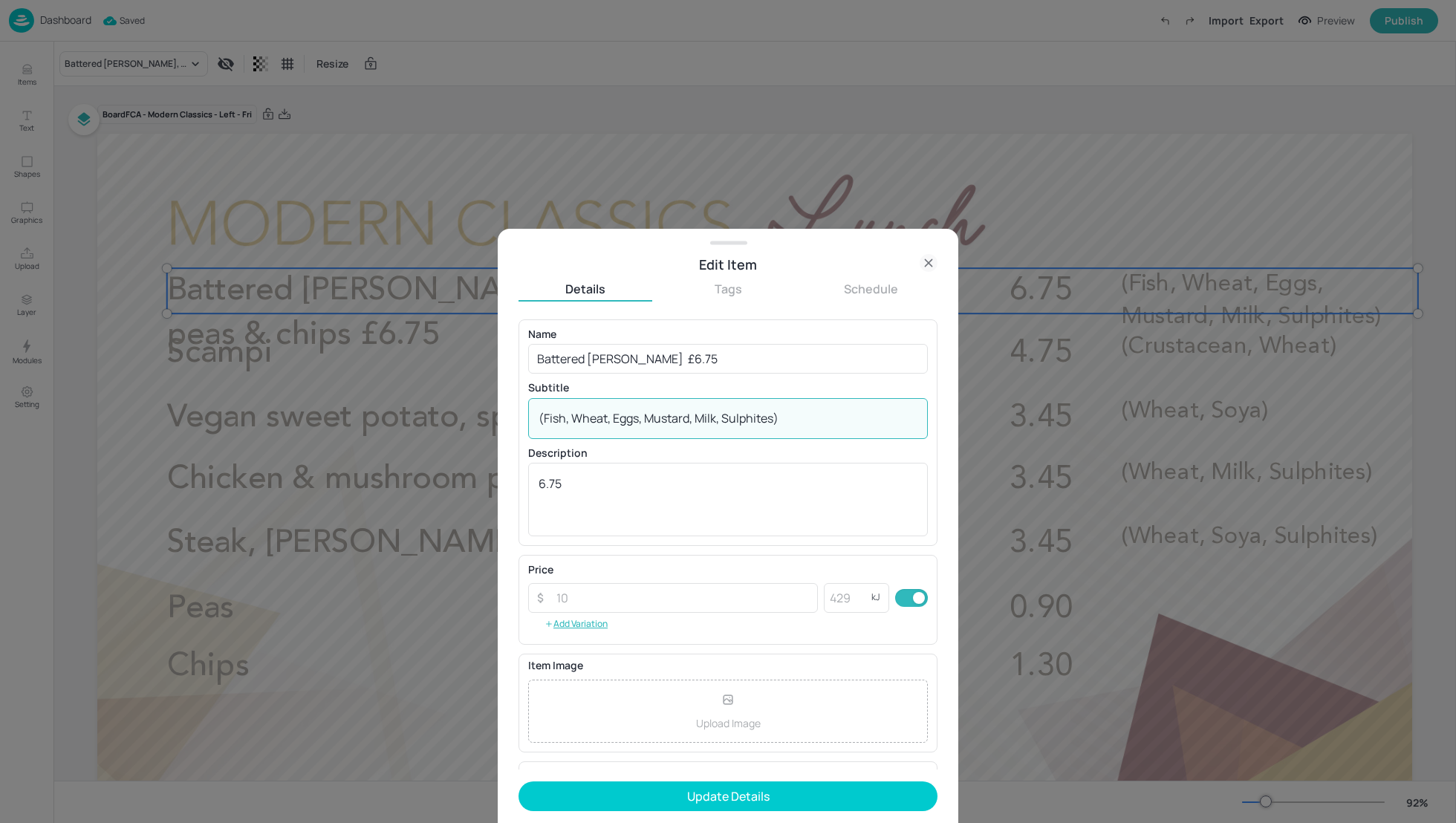
click at [804, 417] on textarea "(Fish, Wheat, Eggs, Mustard, Milk, Sulphites)" at bounding box center [728, 418] width 379 height 16
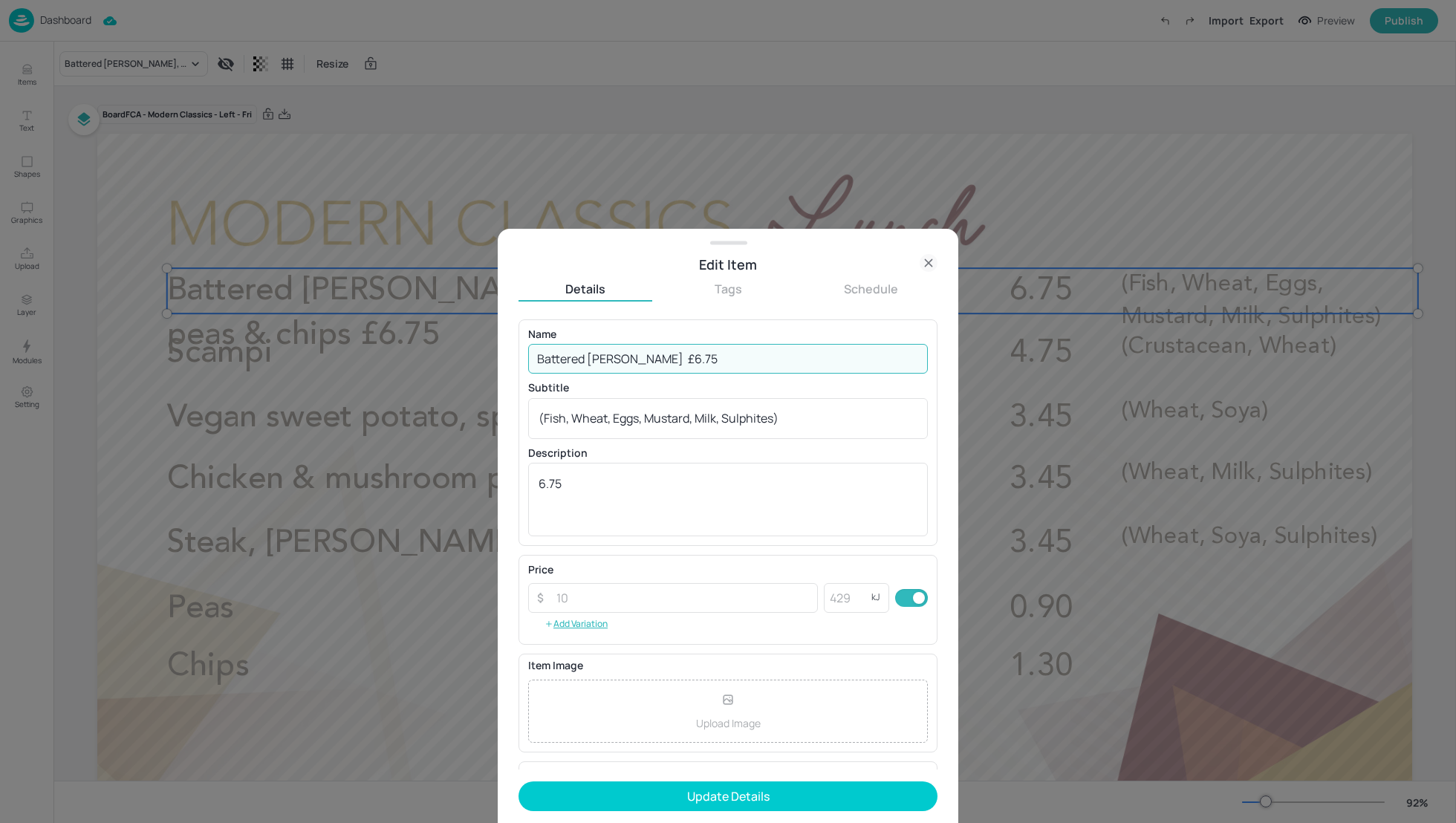
drag, startPoint x: 680, startPoint y: 356, endPoint x: 639, endPoint y: 357, distance: 41.0
click at [639, 357] on input "Battered [PERSON_NAME] £6.75" at bounding box center [728, 359] width 400 height 30
type input "Battered [PERSON_NAME]"
click at [683, 323] on div "Name Battered [PERSON_NAME] ​ Subtitle (Fish, Wheat, Eggs, Mustard, Milk, Sulph…" at bounding box center [728, 432] width 419 height 227
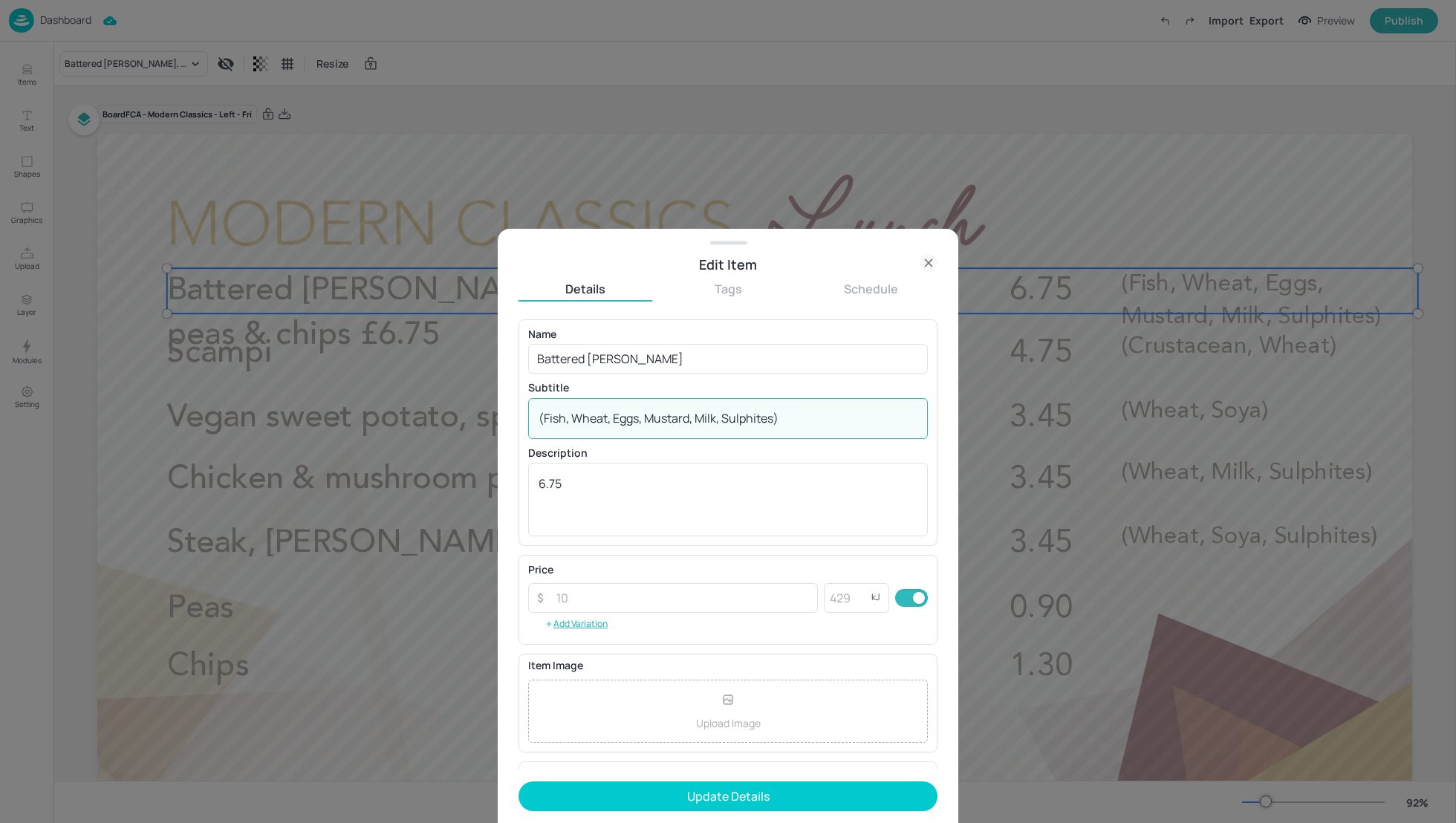
drag, startPoint x: 789, startPoint y: 418, endPoint x: 774, endPoint y: 417, distance: 15.0
click at [775, 418] on textarea "(Fish, Wheat, Eggs, Mustard, Milk, Sulphites)" at bounding box center [728, 418] width 379 height 16
click at [775, 387] on p "Subtitle" at bounding box center [728, 387] width 400 height 10
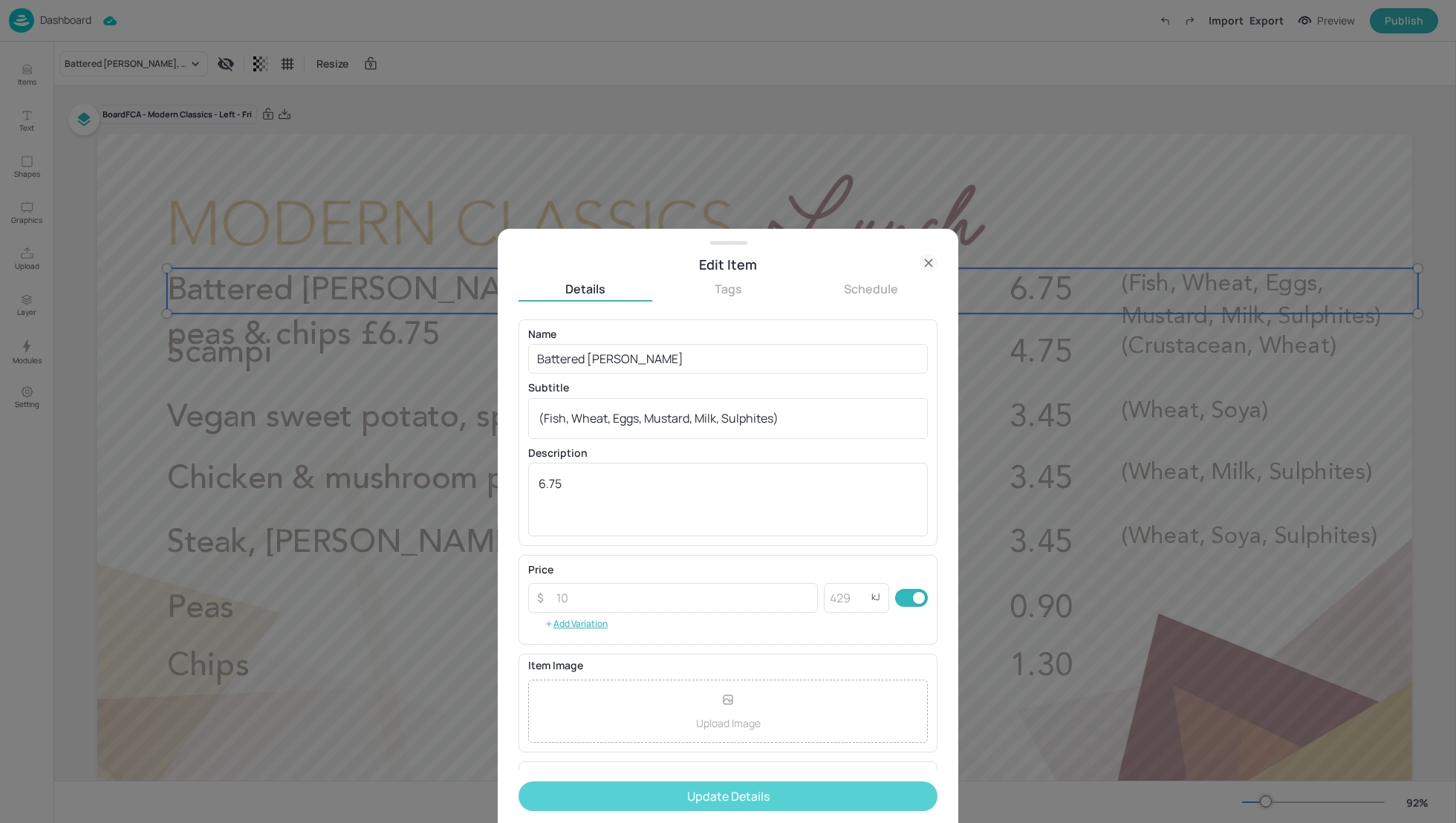
click at [774, 797] on button "Update Details" at bounding box center [728, 796] width 419 height 30
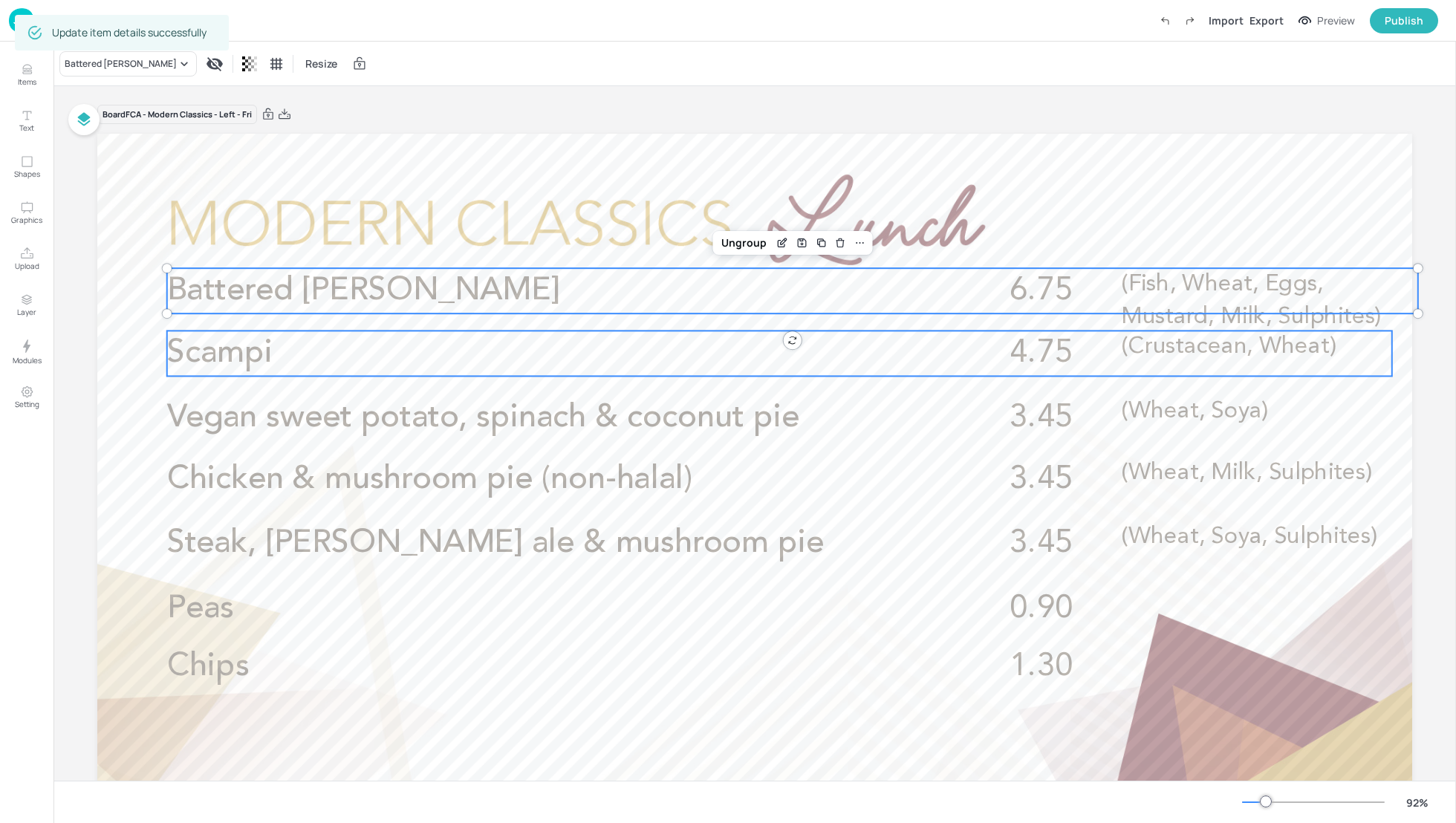
click at [248, 351] on span "Scampi" at bounding box center [220, 352] width 106 height 32
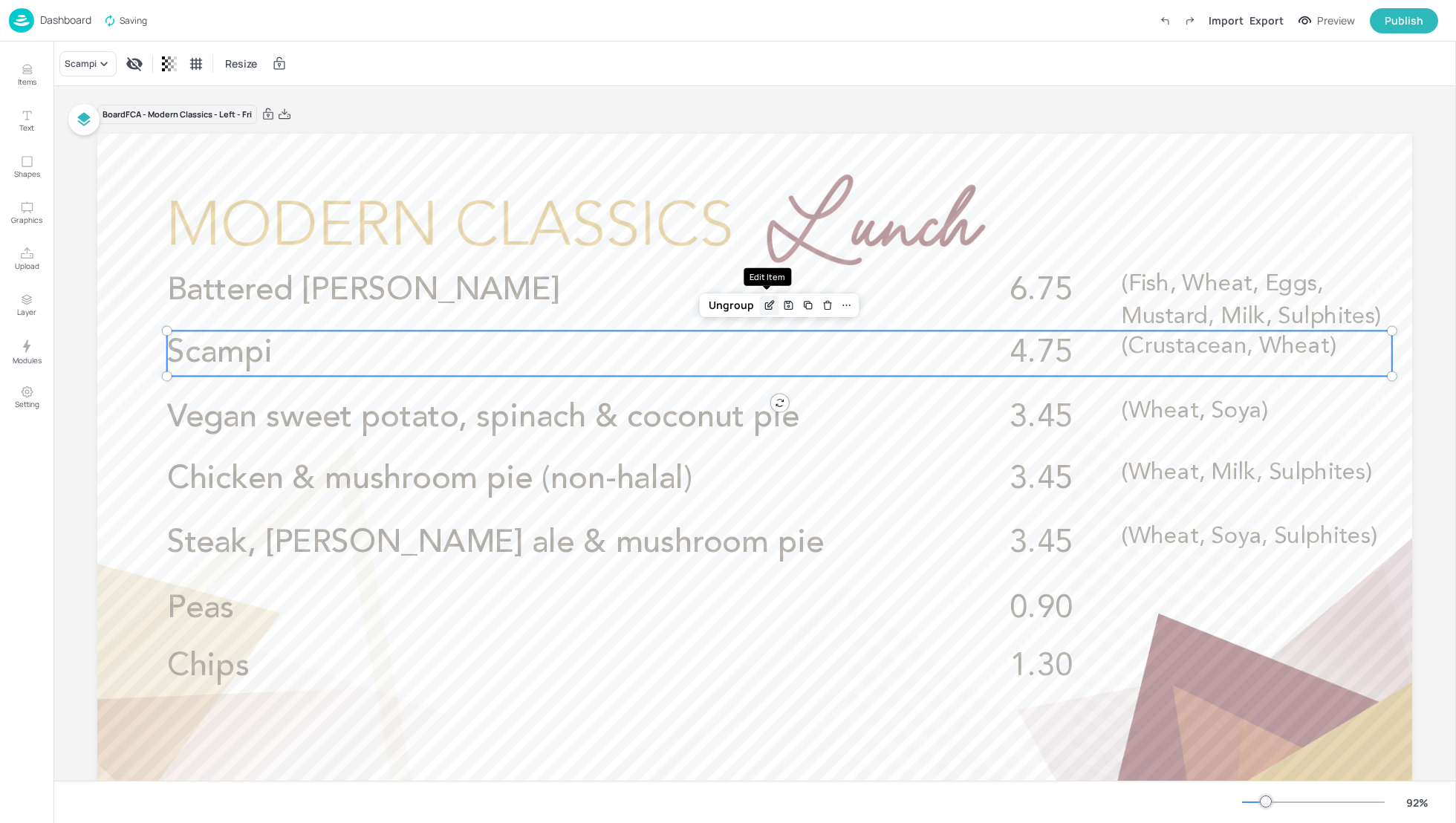
click at [767, 304] on icon "Edit Item" at bounding box center [770, 304] width 6 height 6
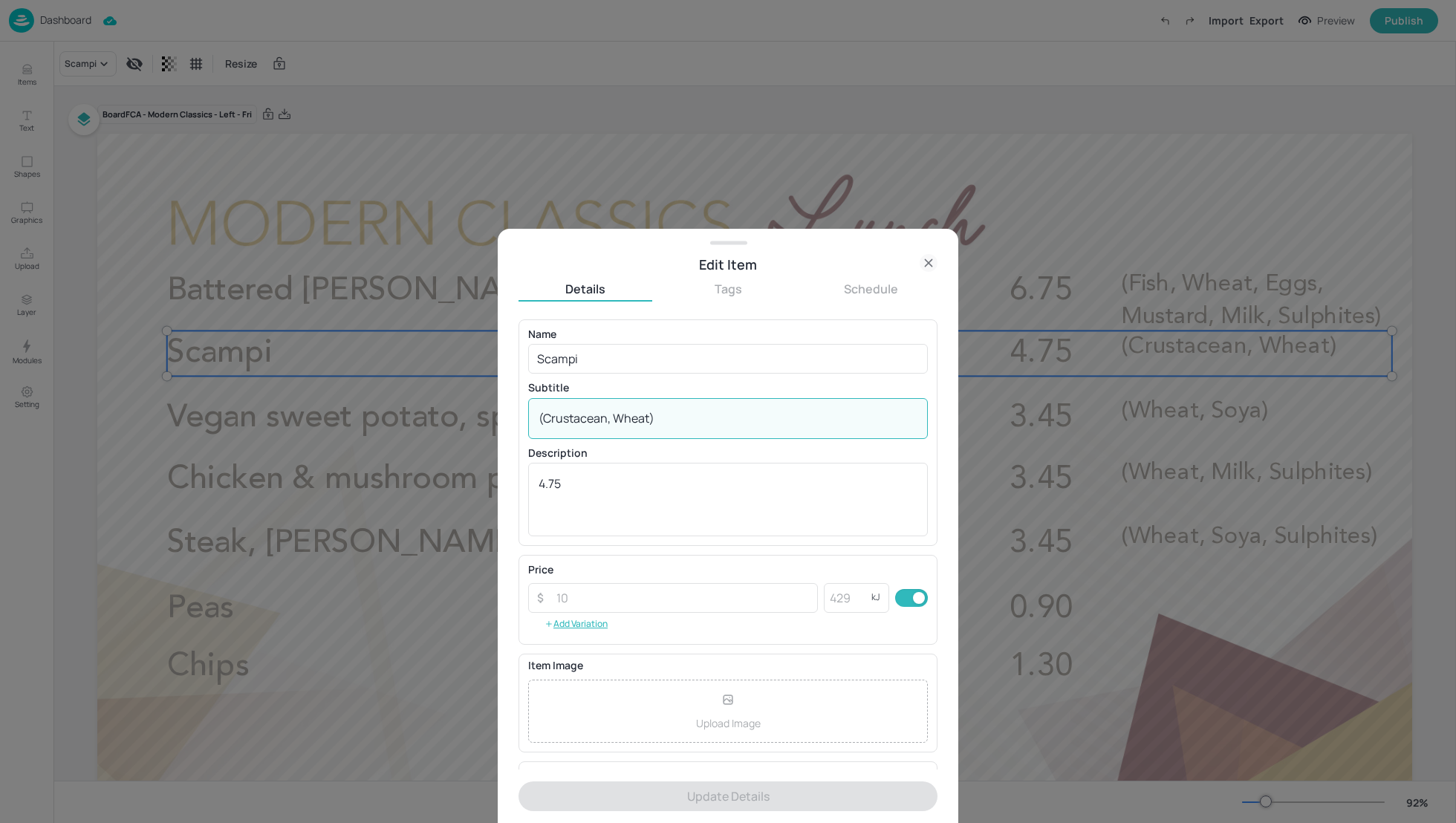
drag, startPoint x: 669, startPoint y: 418, endPoint x: 527, endPoint y: 418, distance: 142.0
click at [528, 418] on div "(Crustacean, Wheat) x ​" at bounding box center [728, 418] width 400 height 41
paste textarea ", Eggs, Mustard, Milk, Sulphites"
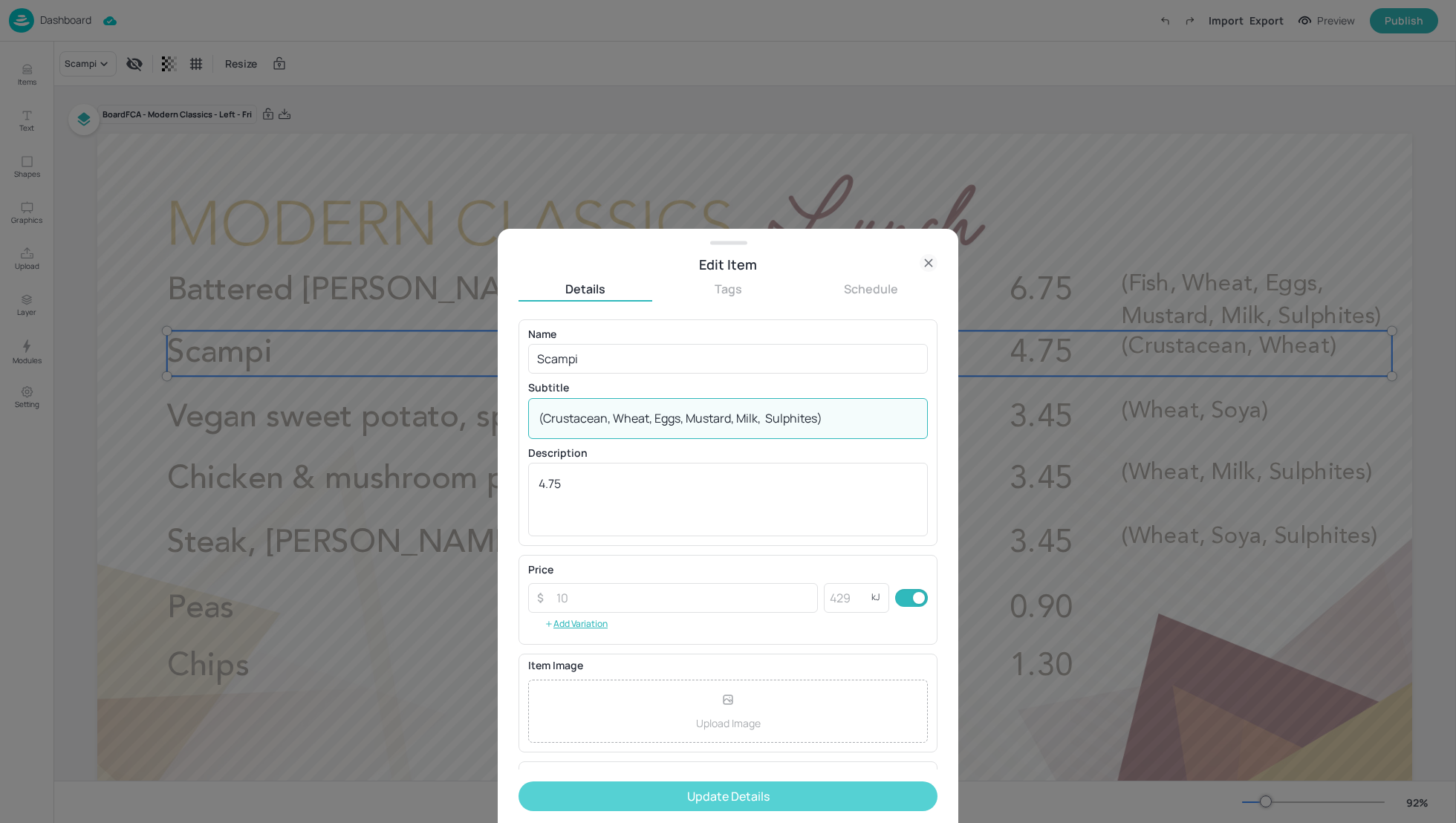
type textarea "(Crustacean, Wheat, Eggs, Mustard, Milk, Sulphites)"
click at [745, 801] on button "Update Details" at bounding box center [728, 796] width 419 height 30
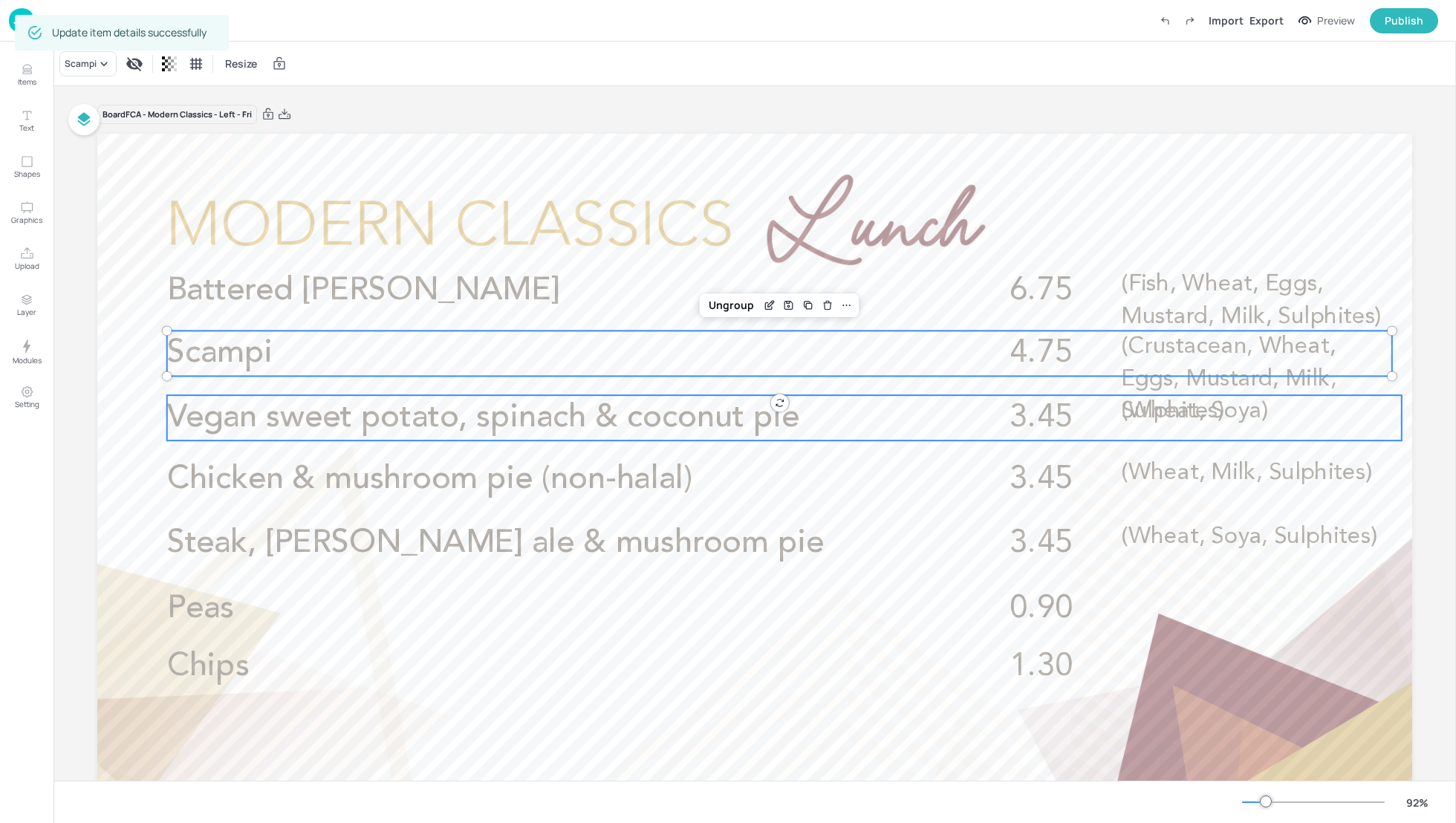
click at [425, 425] on span "Vegan sweet potato, spinach & coconut pie" at bounding box center [483, 416] width 632 height 32
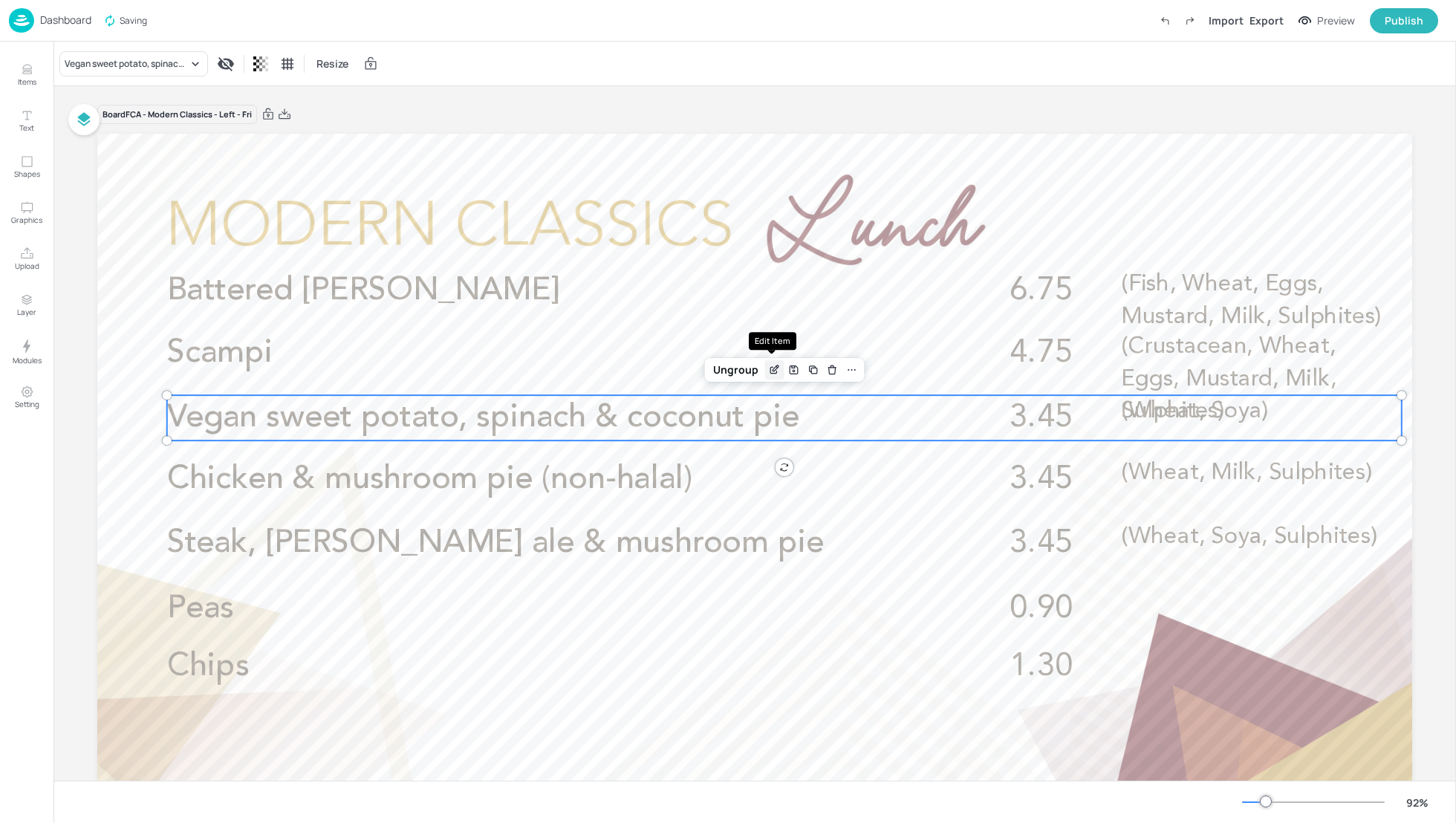
click at [773, 370] on icon "Edit Item" at bounding box center [776, 369] width 6 height 6
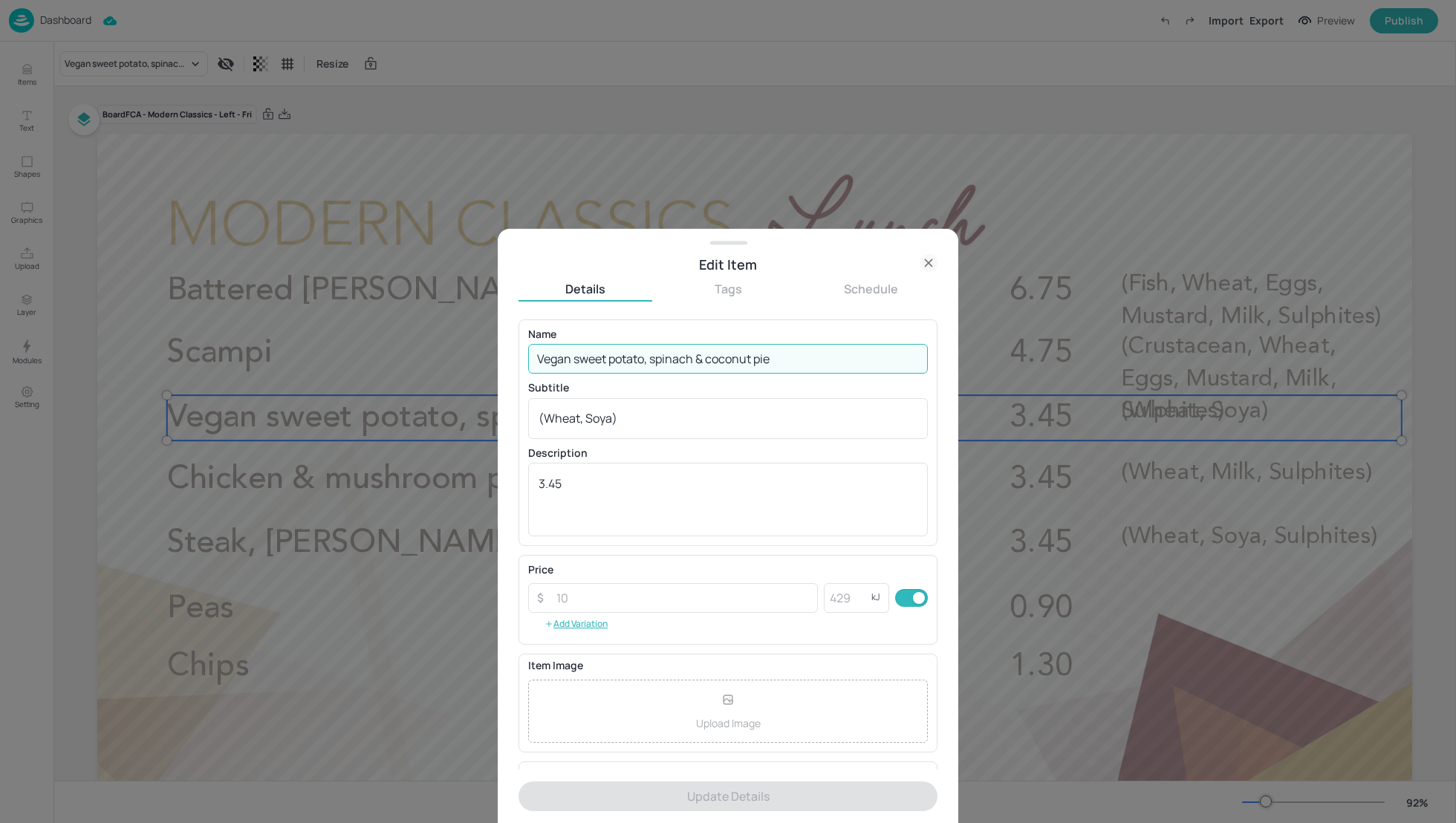
click at [648, 359] on input "Vegan sweet potato, spinach & coconut pie" at bounding box center [728, 359] width 400 height 30
paste input "Broccoli, cauliflower & cheese"
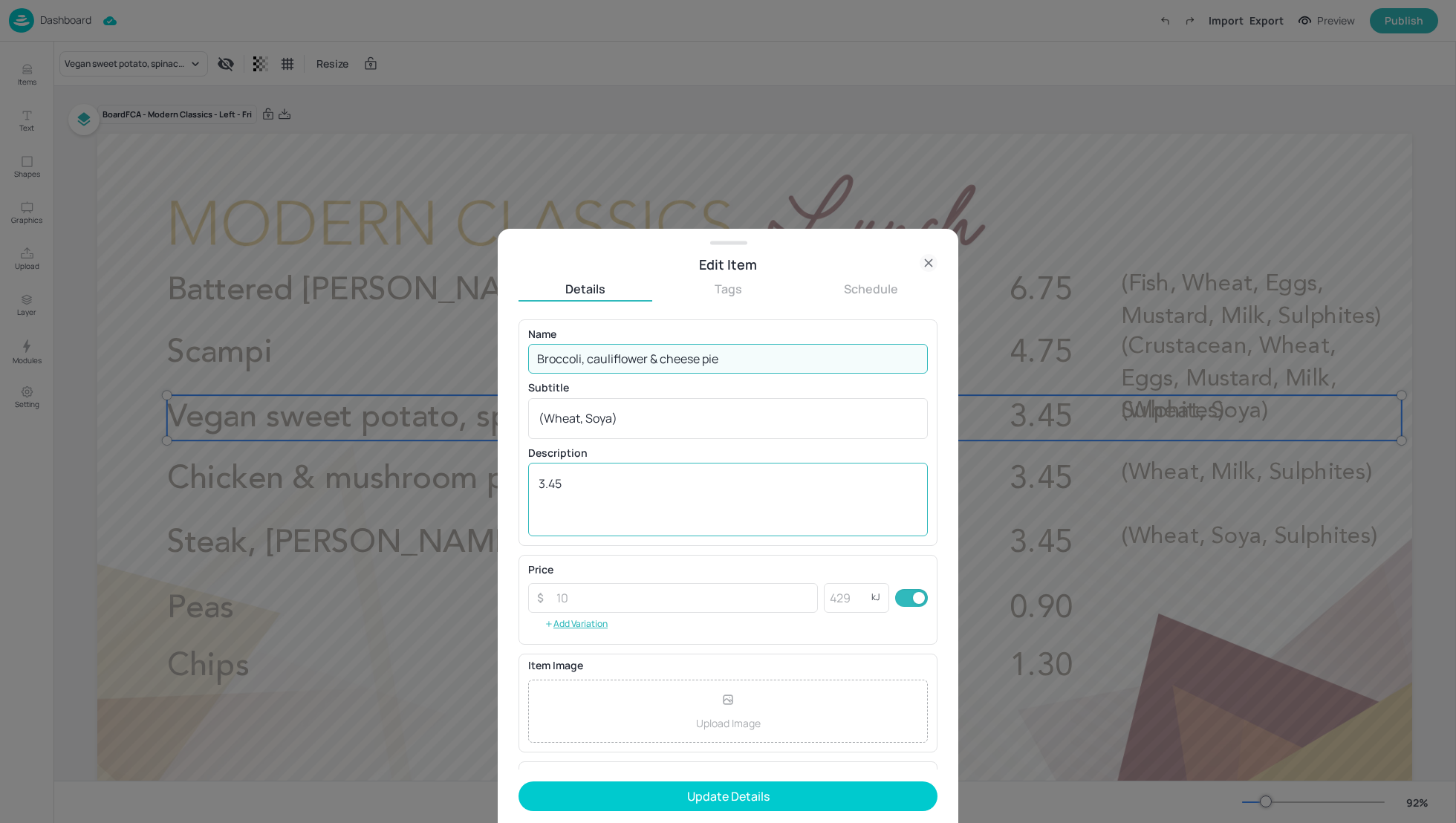
type input "Broccoli, cauliflower & cheese pie"
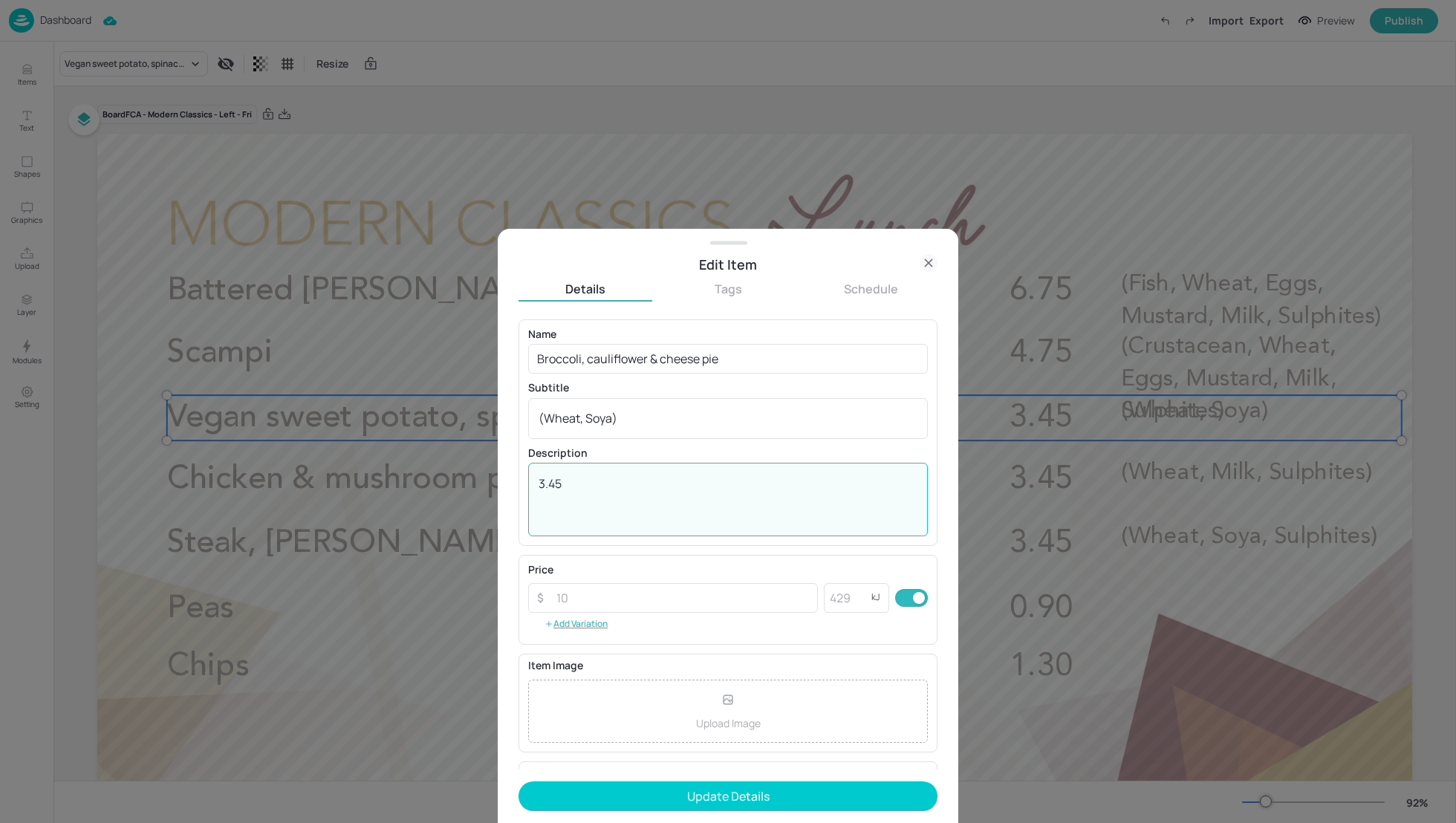
drag, startPoint x: 568, startPoint y: 484, endPoint x: 531, endPoint y: 484, distance: 37.0
click at [531, 484] on div "3.45 x ​" at bounding box center [728, 499] width 400 height 74
type textarea "5.65"
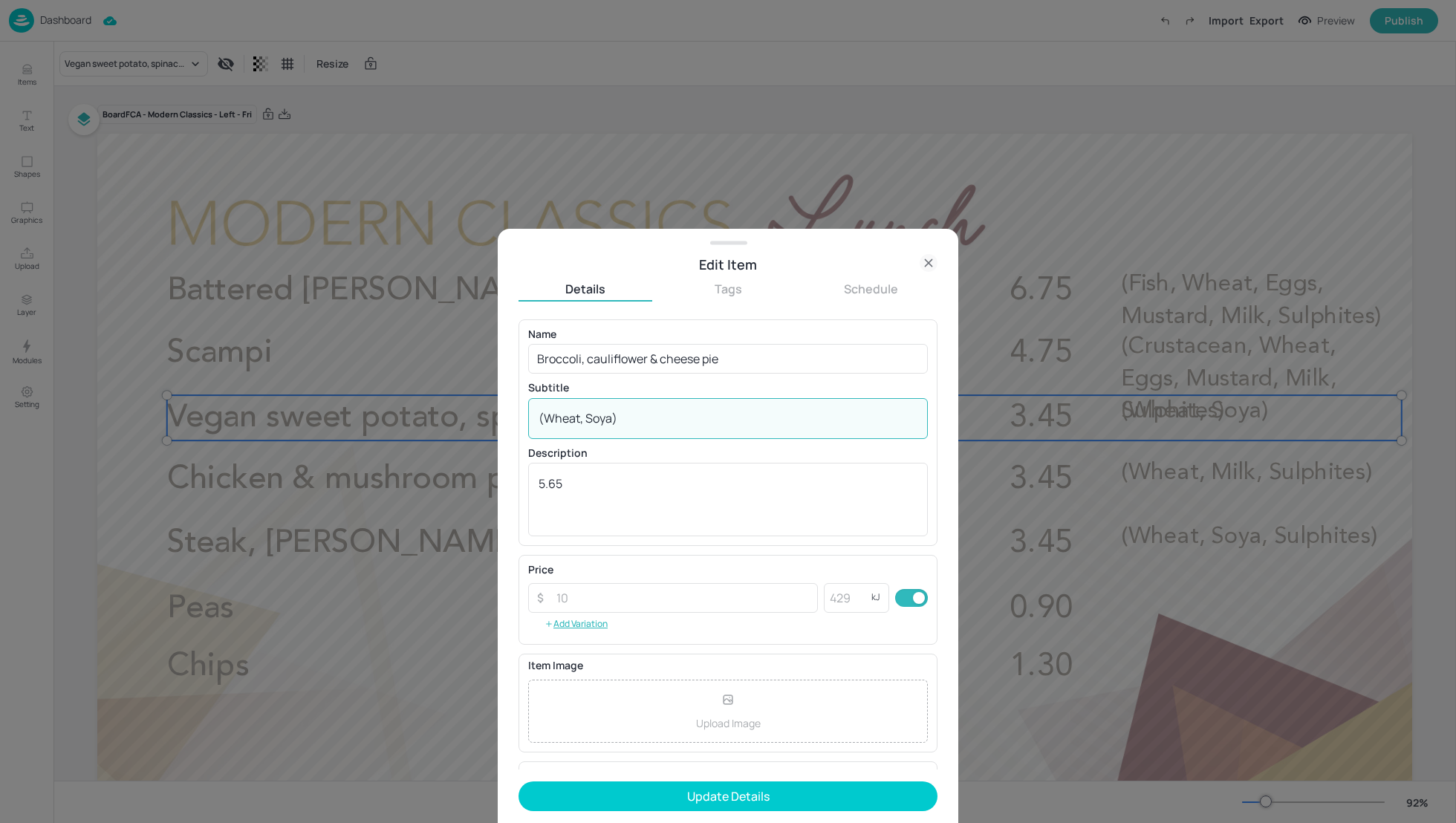
drag, startPoint x: 616, startPoint y: 420, endPoint x: 511, endPoint y: 418, distance: 105.0
click at [510, 419] on div "Edit Item Details Tags Schedule Name Broccoli, cauliflower & cheese pie ​ Subti…" at bounding box center [728, 526] width 460 height 594
paste textarea "vegan) (Gluten, Sulphites"
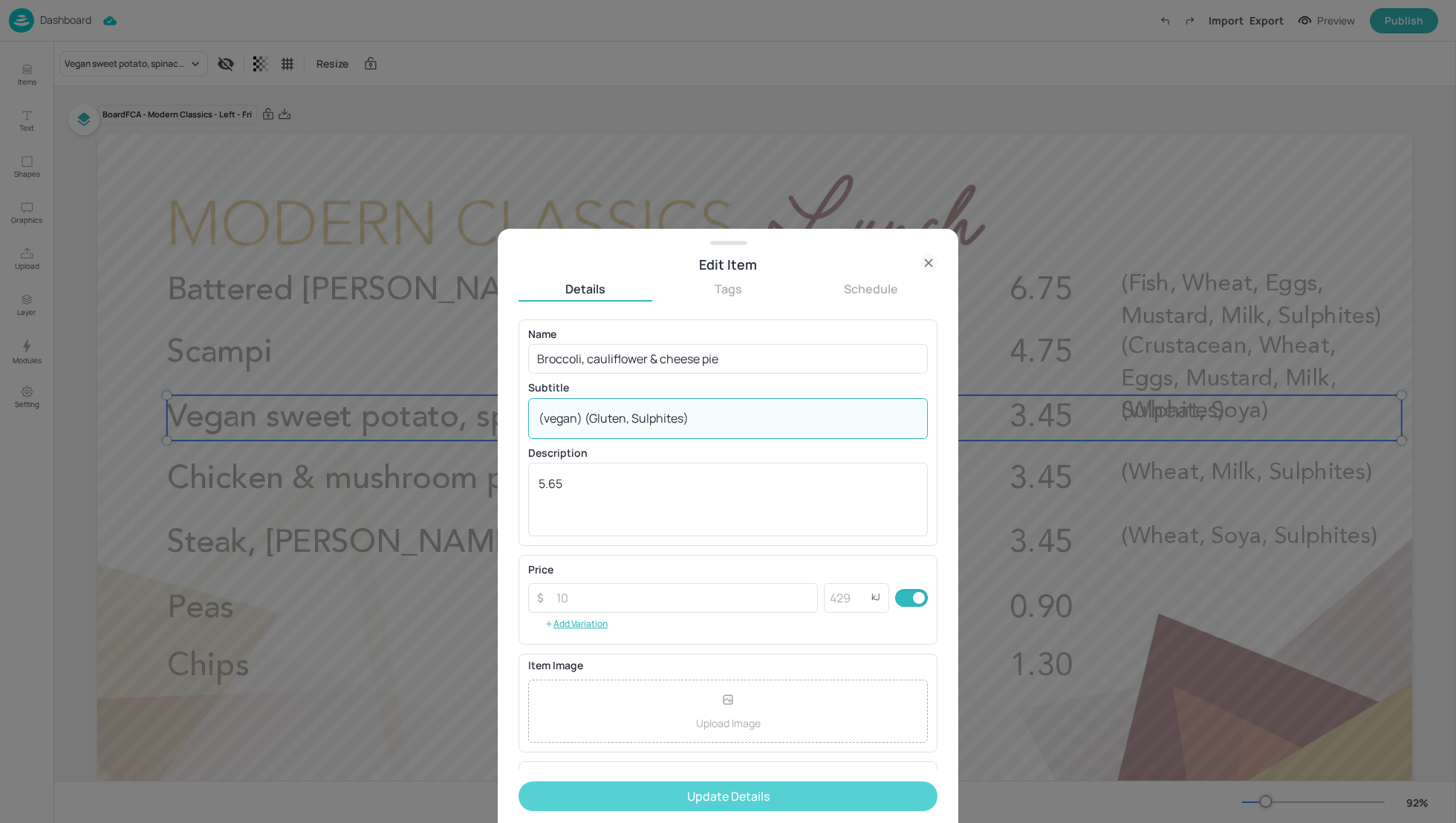
type textarea "(vegan) (Gluten, Sulphites)"
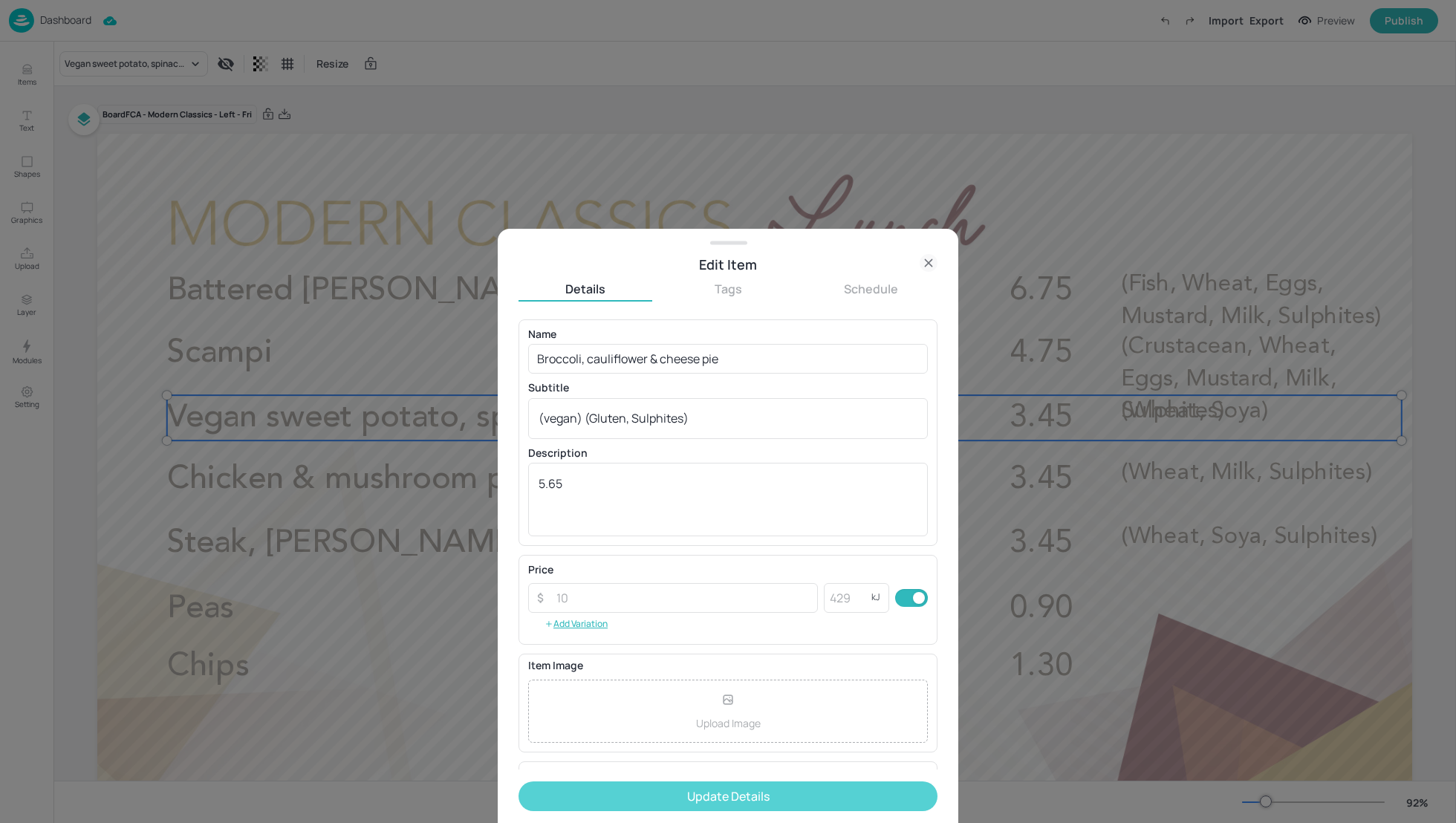
click at [752, 787] on button "Update Details" at bounding box center [728, 796] width 419 height 30
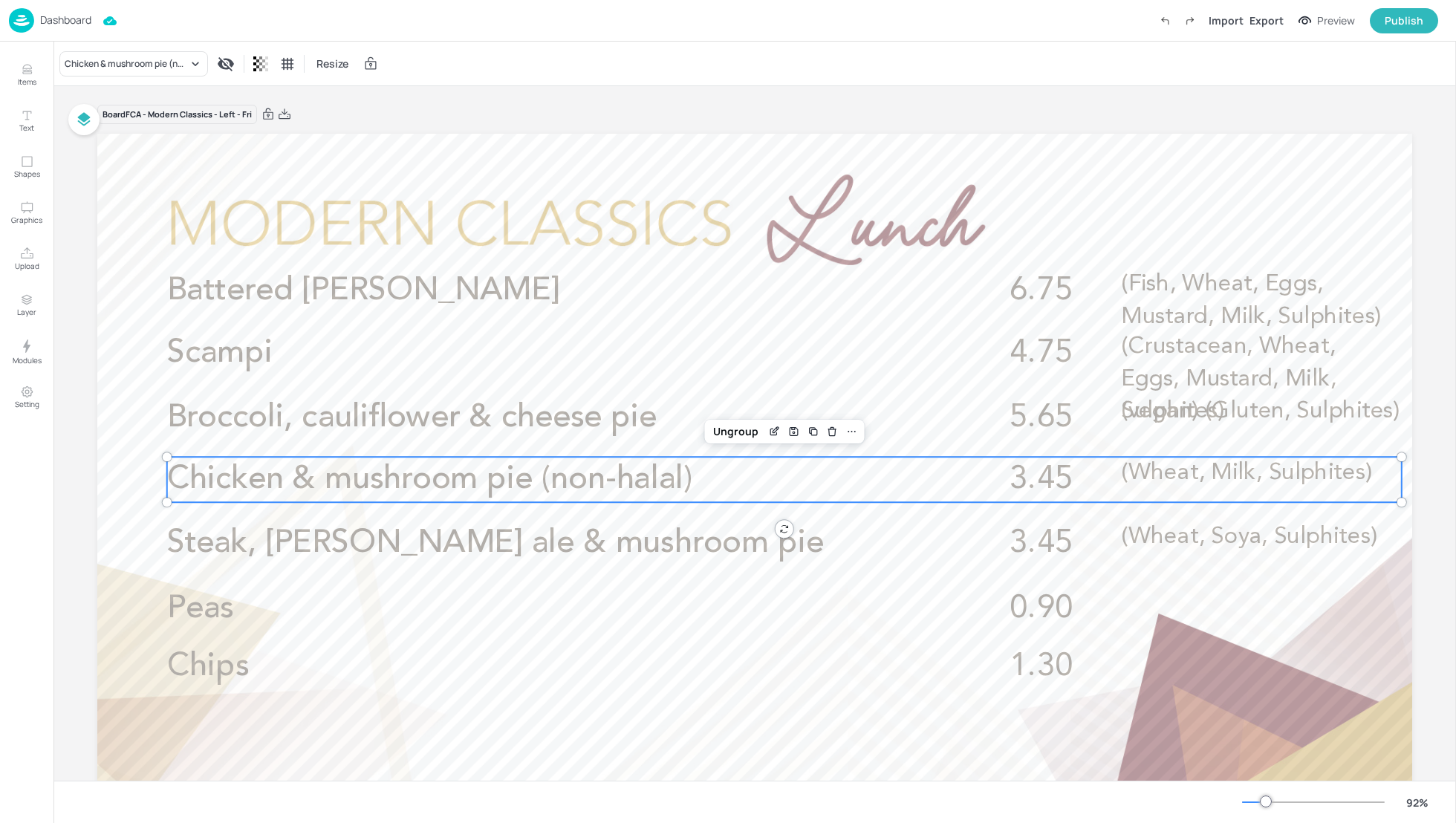
click at [547, 475] on span "Chicken & mushroom pie (non-halal)" at bounding box center [429, 479] width 525 height 32
click at [771, 427] on icon "Edit Item" at bounding box center [774, 431] width 12 height 12
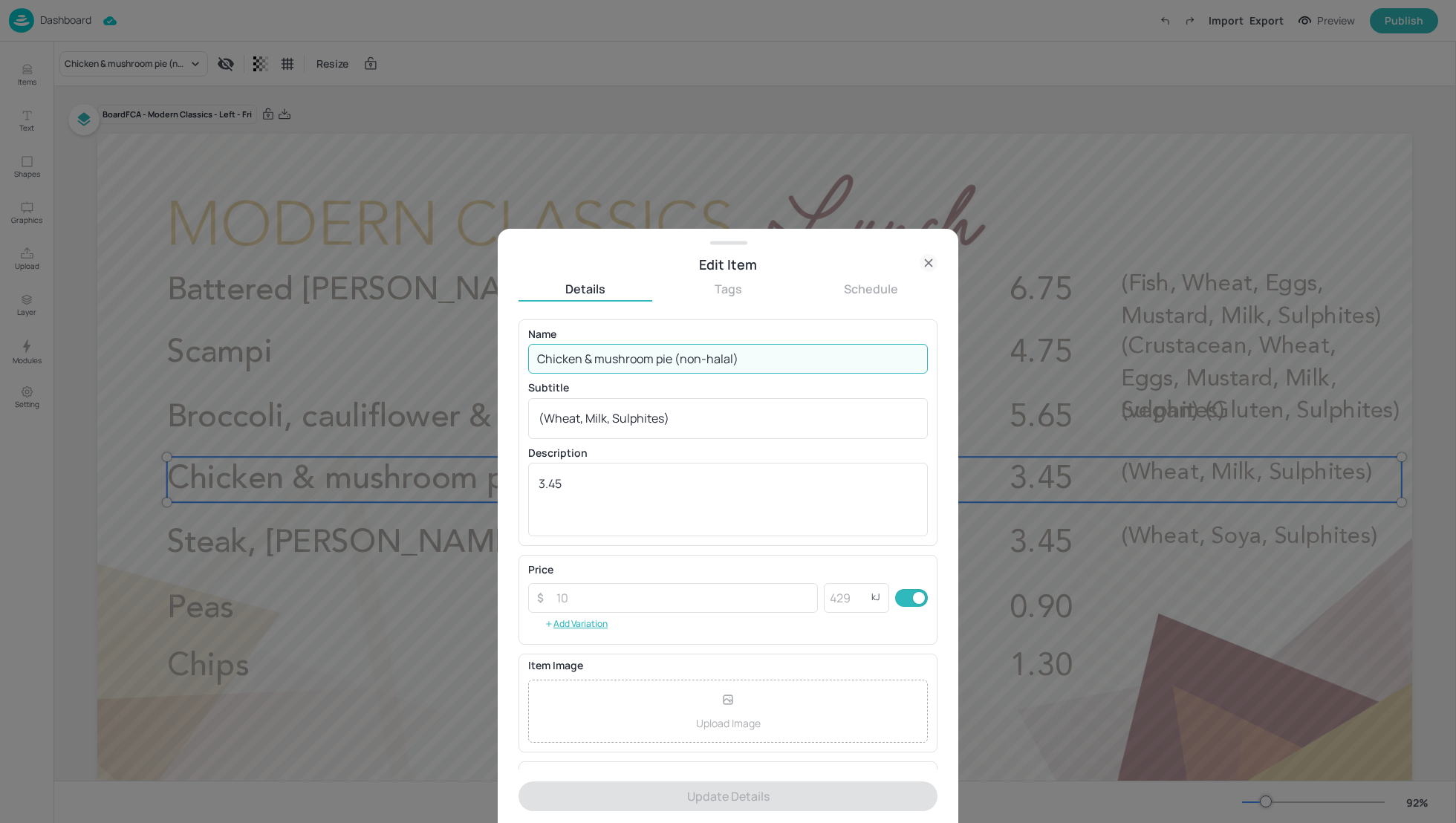
drag, startPoint x: 742, startPoint y: 355, endPoint x: 480, endPoint y: 342, distance: 262.3
click at [480, 343] on div "Edit Item Details Tags Schedule Name Chicken & mushroom pie (non-halal) ​ Subti…" at bounding box center [728, 412] width 1456 height 823
paste input "Steak, [PERSON_NAME] ale & mushroom pie"
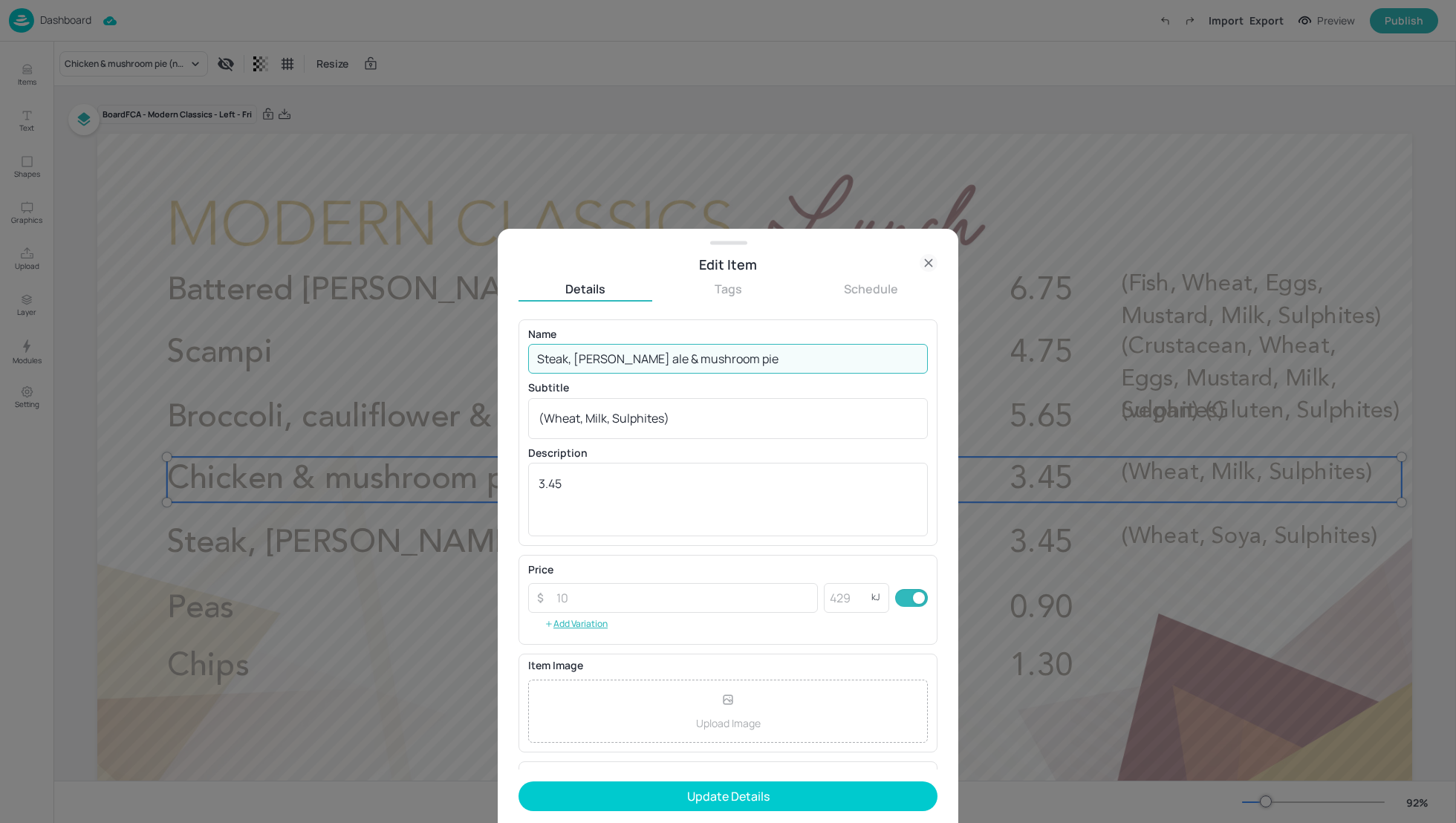
type input "Steak, [PERSON_NAME] ale & mushroom pie"
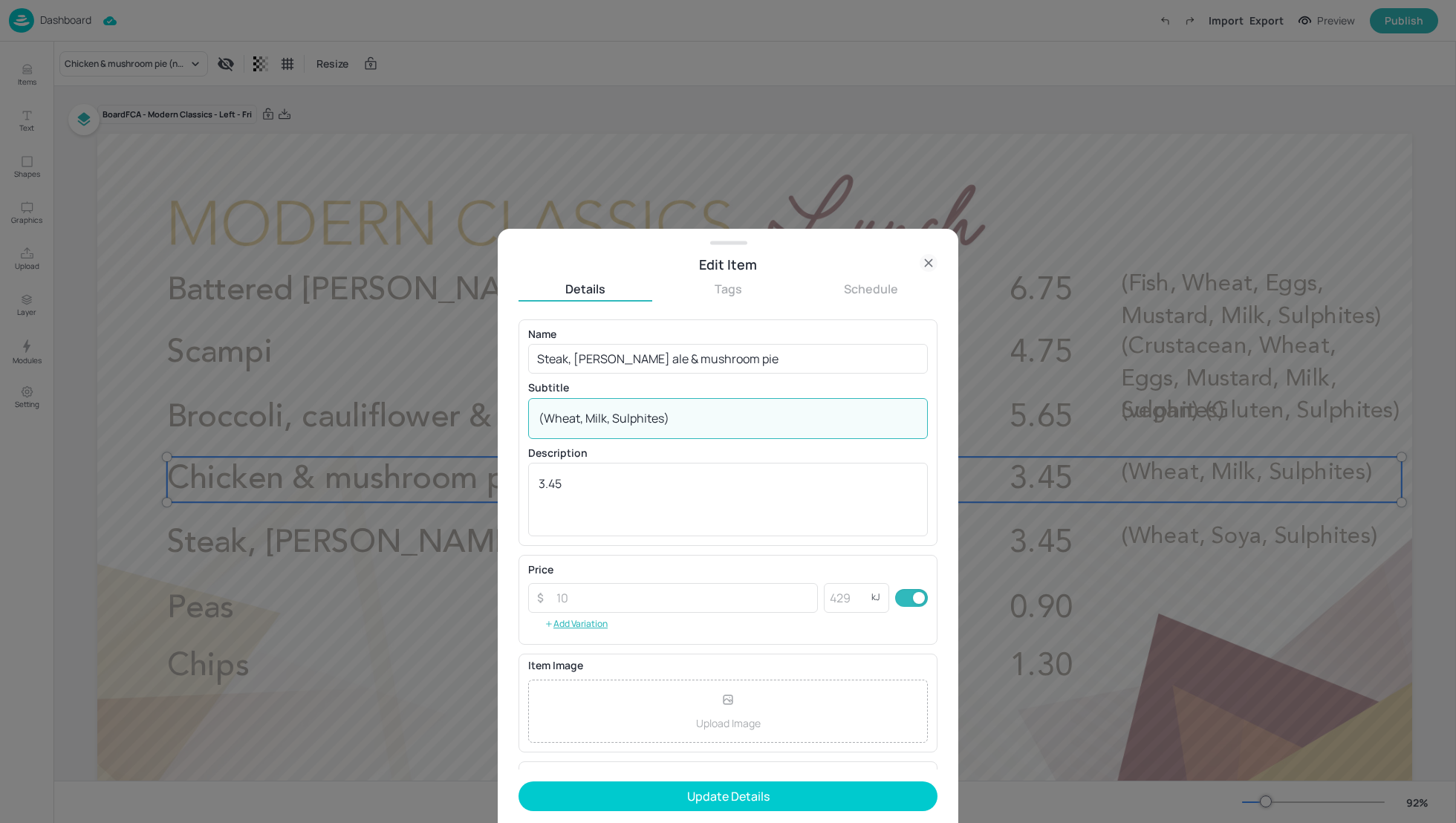
drag, startPoint x: 683, startPoint y: 415, endPoint x: 481, endPoint y: 413, distance: 202.0
click at [481, 413] on div "Edit Item Details Tags Schedule Name Steak, [PERSON_NAME] ale & mushroom pie ​ …" at bounding box center [728, 412] width 1456 height 823
paste textarea "Gluten, Soya"
type textarea "(Gluten, Soya, Sulphites)"
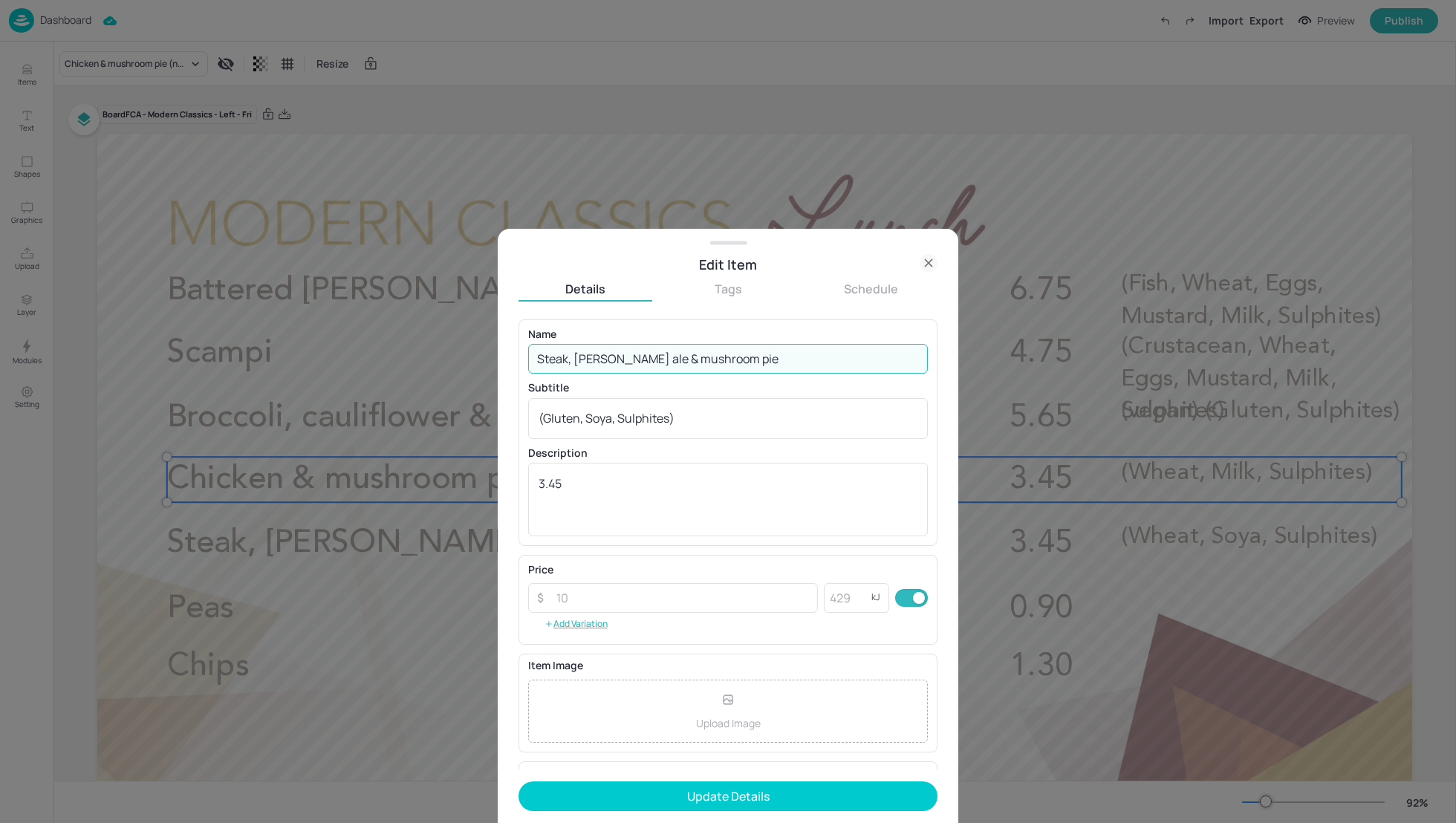
click at [799, 360] on input "Steak, [PERSON_NAME] ale & mushroom pie" at bounding box center [728, 359] width 400 height 30
paste input "(non-halal)"
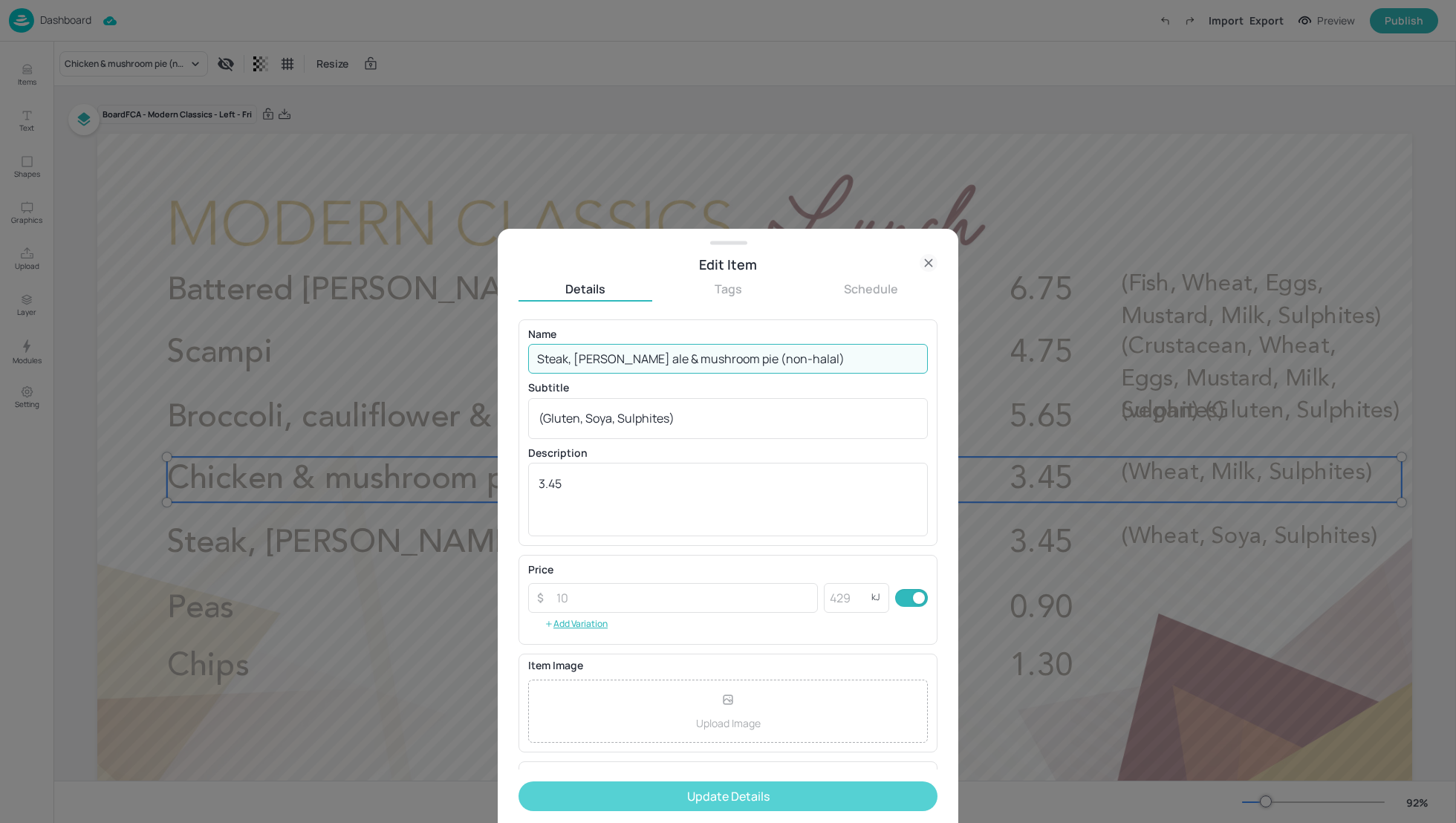
type input "Steak, [PERSON_NAME] ale & mushroom pie (non-halal)"
click at [753, 790] on button "Update Details" at bounding box center [728, 796] width 419 height 30
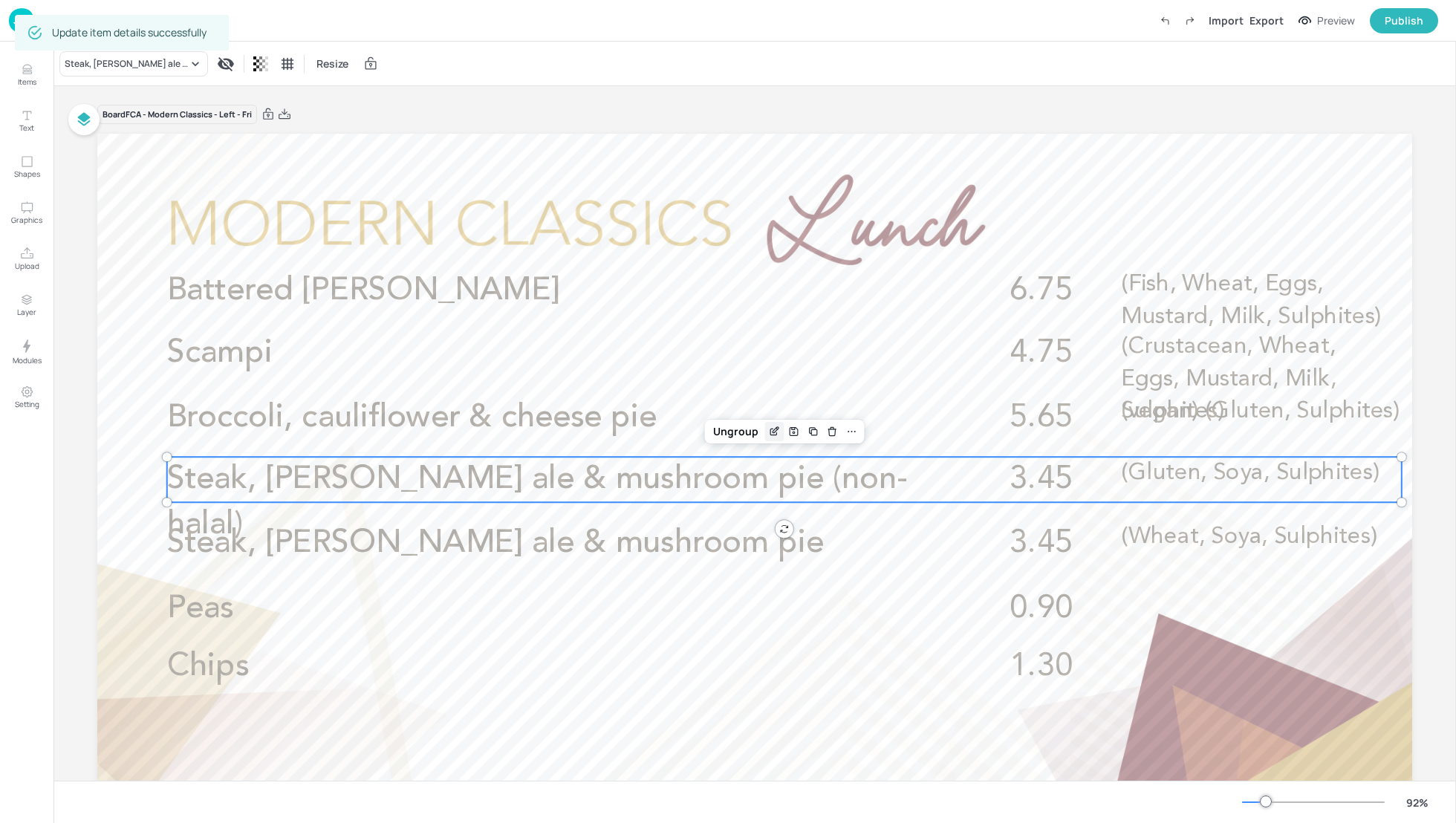
click at [770, 430] on icon "Edit Item" at bounding box center [774, 431] width 12 height 12
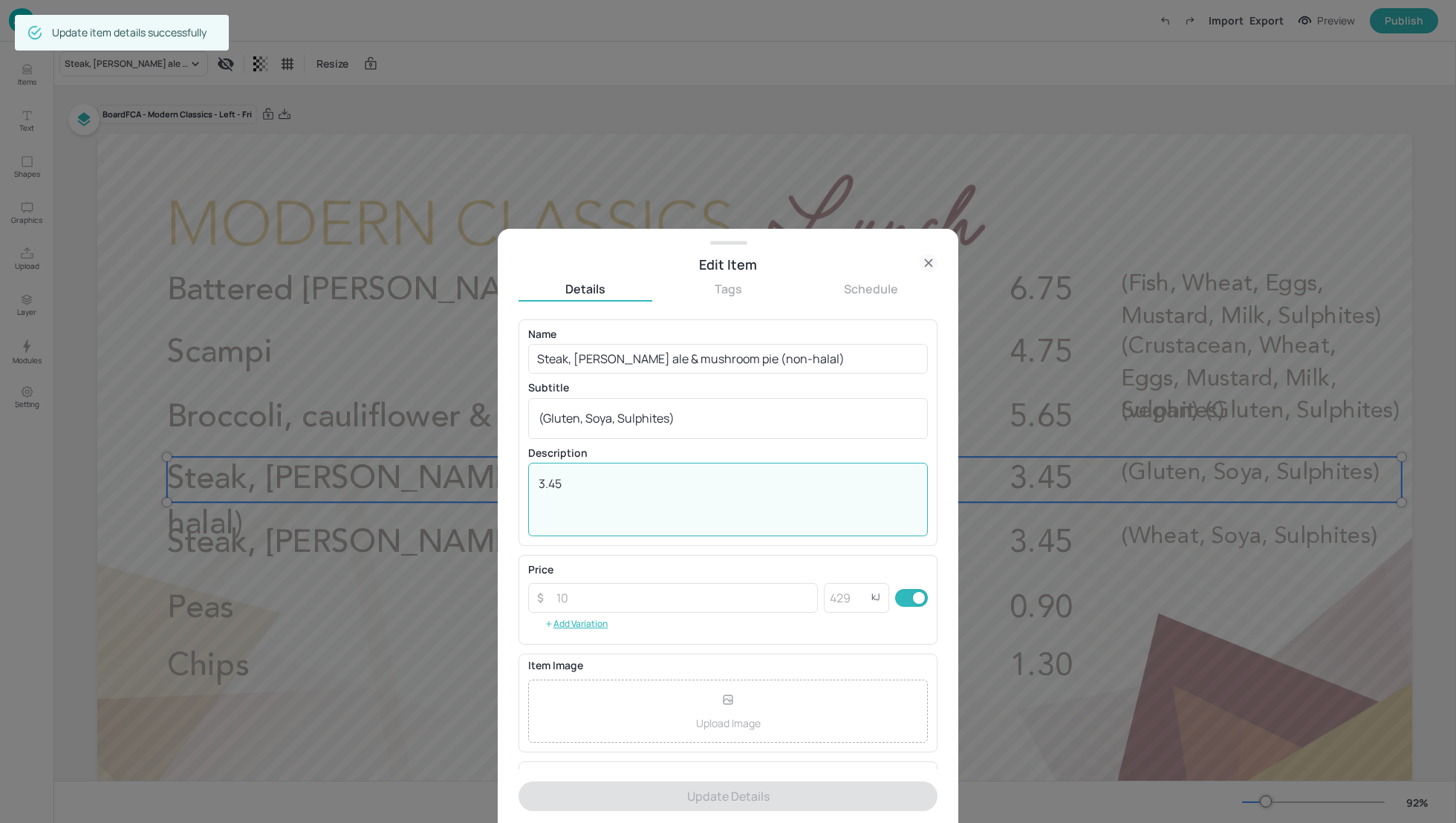
drag, startPoint x: 566, startPoint y: 490, endPoint x: 532, endPoint y: 487, distance: 34.1
click at [532, 487] on div "3.45 x ​" at bounding box center [728, 499] width 400 height 74
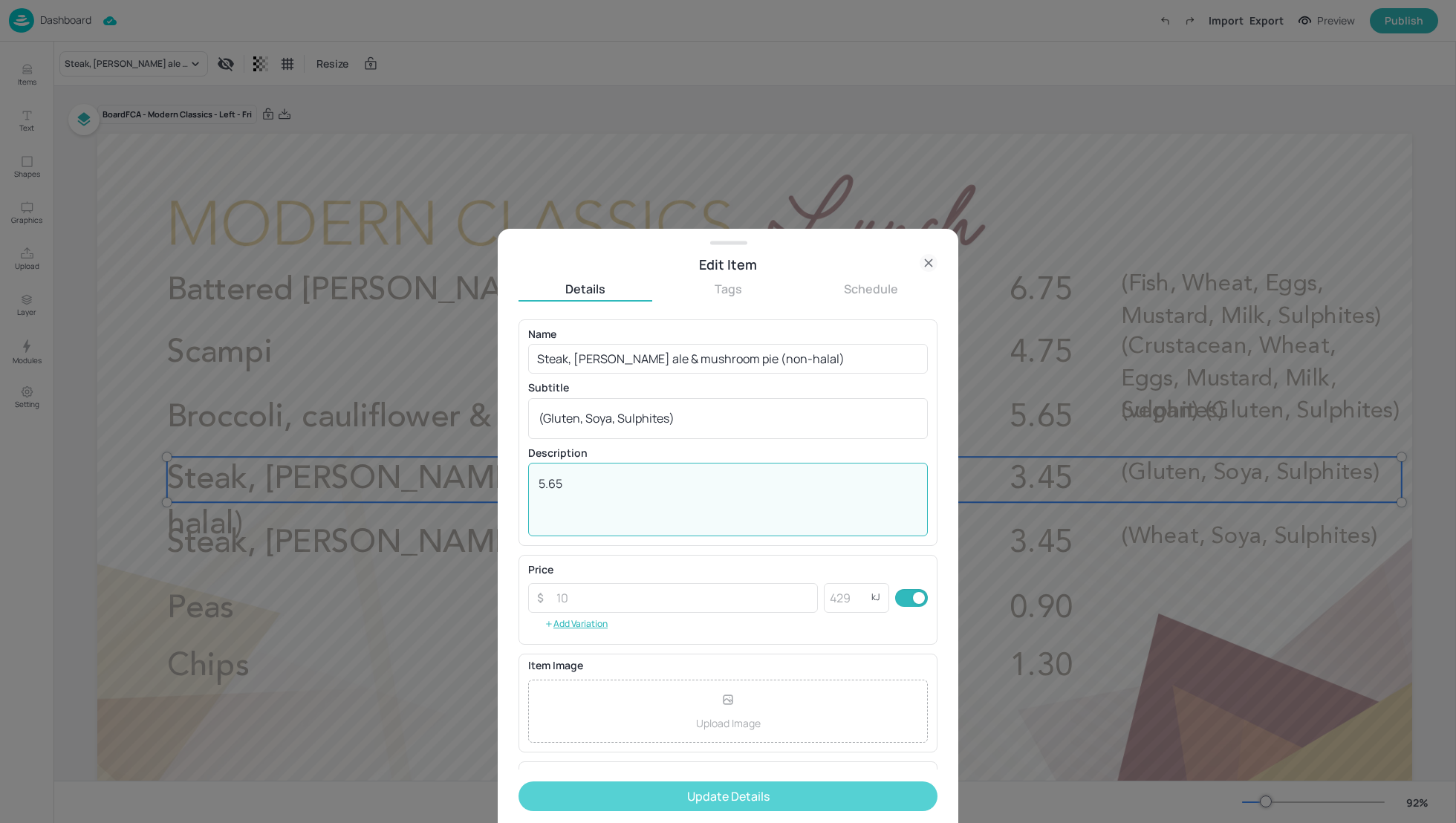
type textarea "5.65"
click at [659, 800] on button "Update Details" at bounding box center [728, 796] width 419 height 30
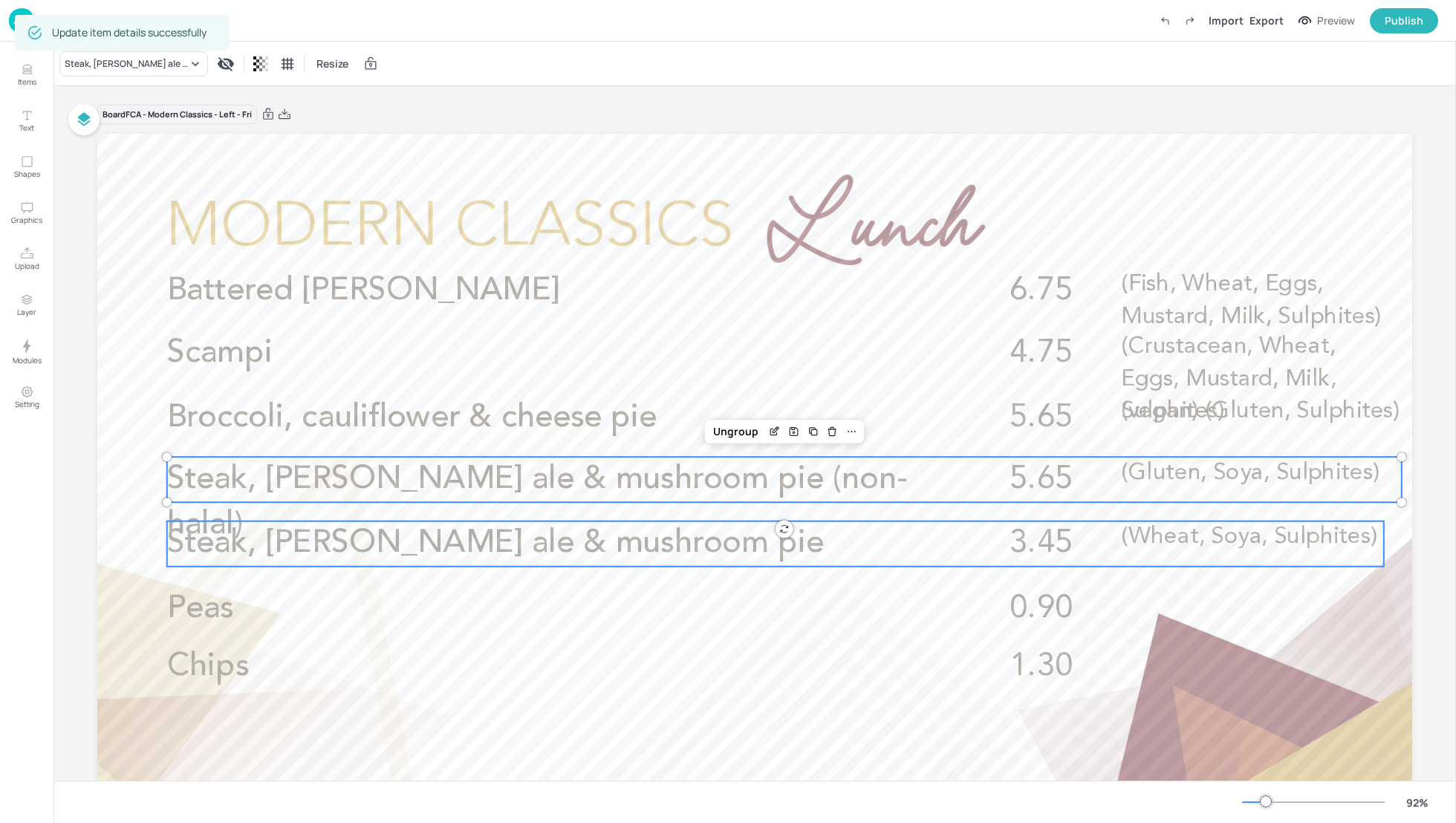
click at [904, 533] on p "Steak, [PERSON_NAME] ale & mushroom pie" at bounding box center [539, 543] width 744 height 45
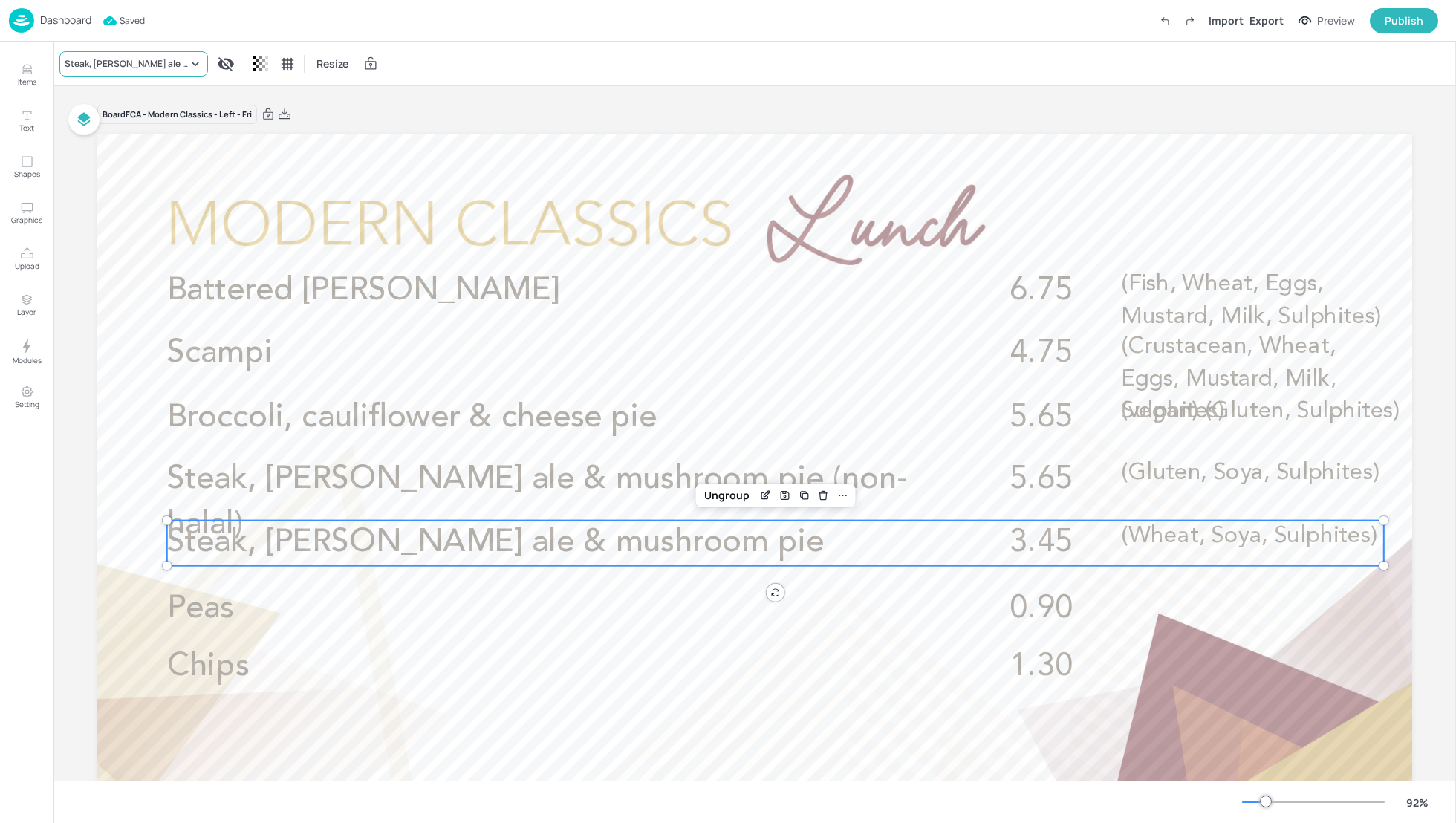
click at [141, 61] on div "Steak, [PERSON_NAME] ale & mushroom pie" at bounding box center [126, 64] width 123 height 13
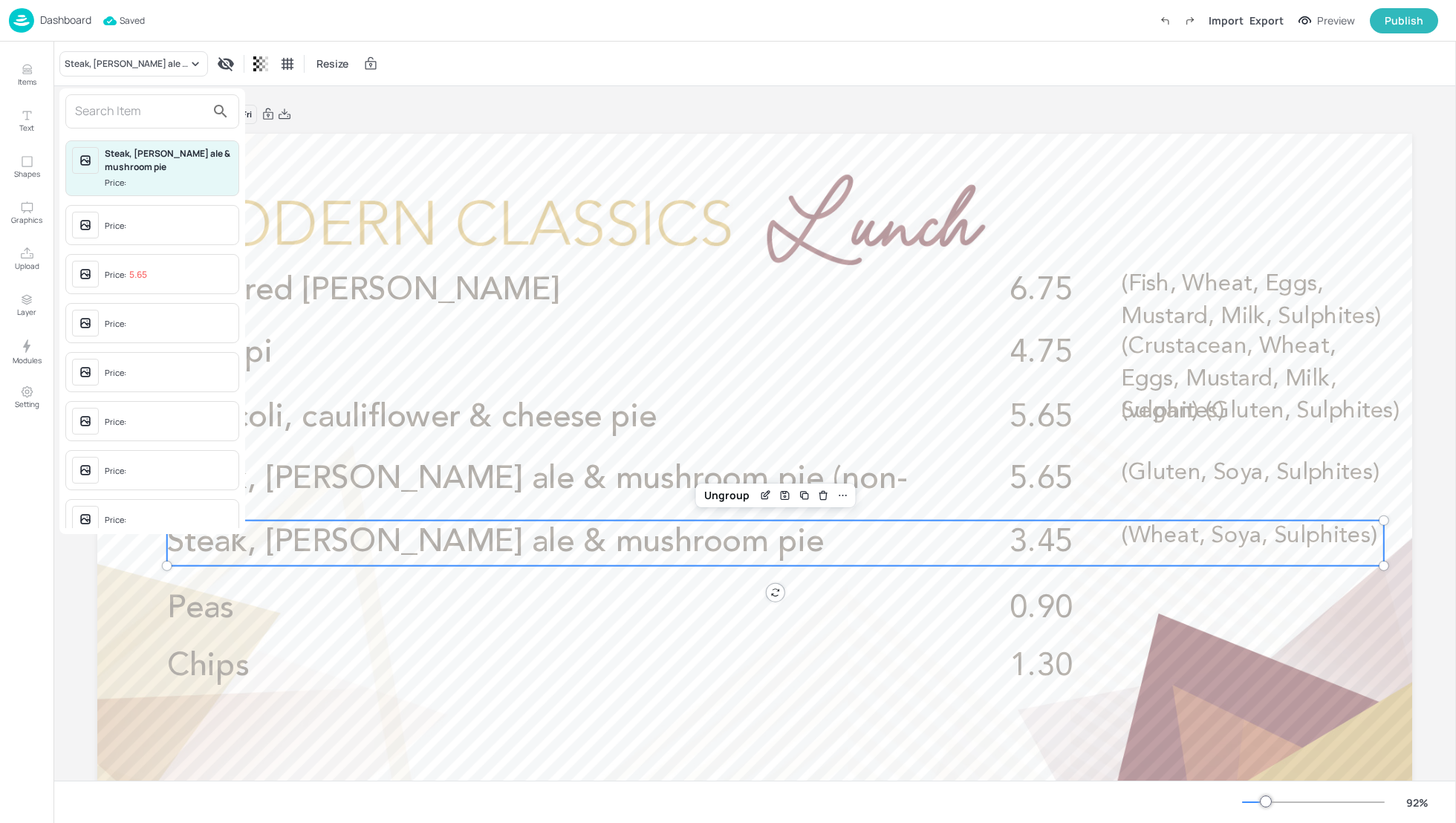
click at [131, 120] on input "text" at bounding box center [141, 111] width 130 height 24
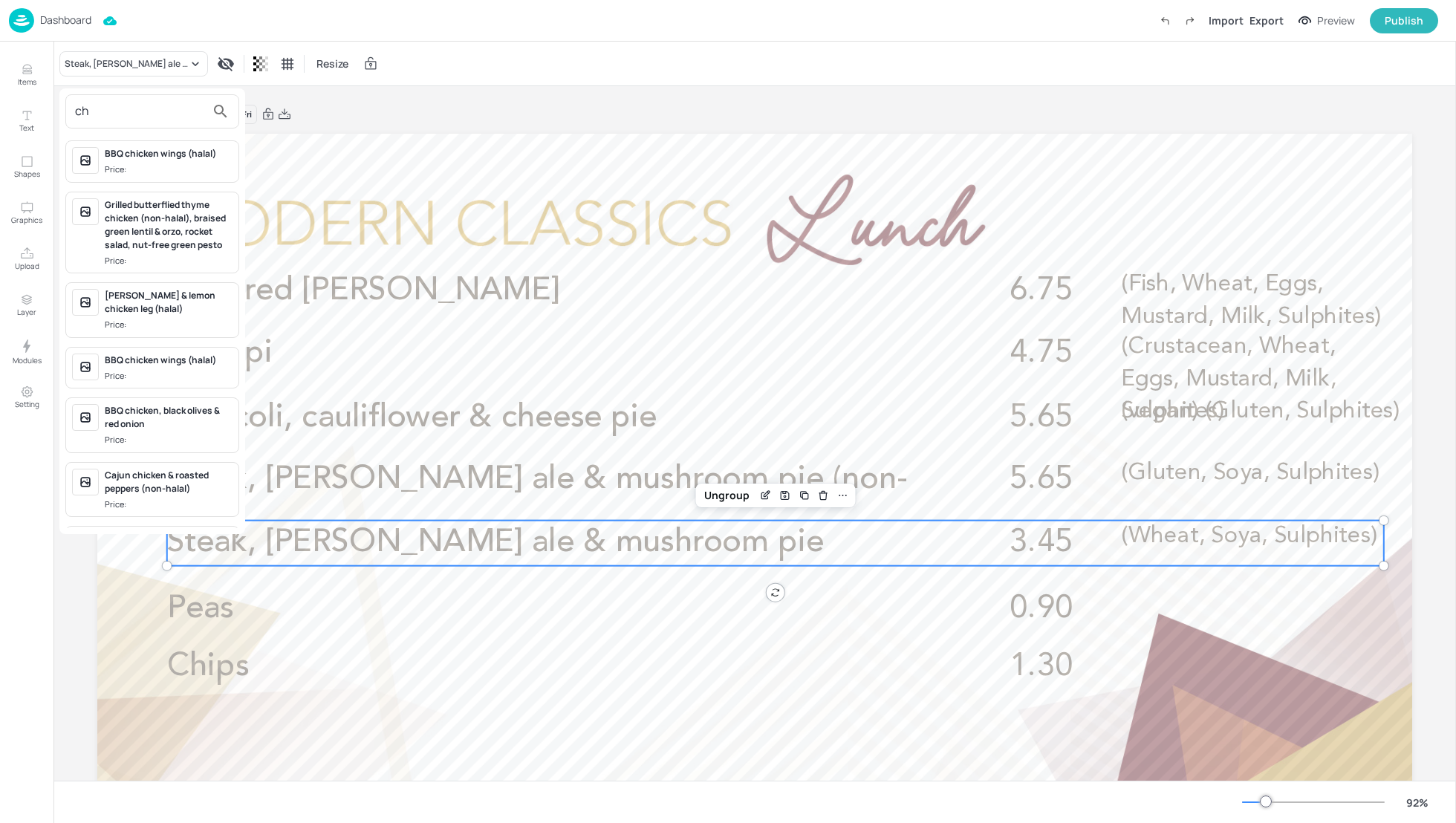
type input "c"
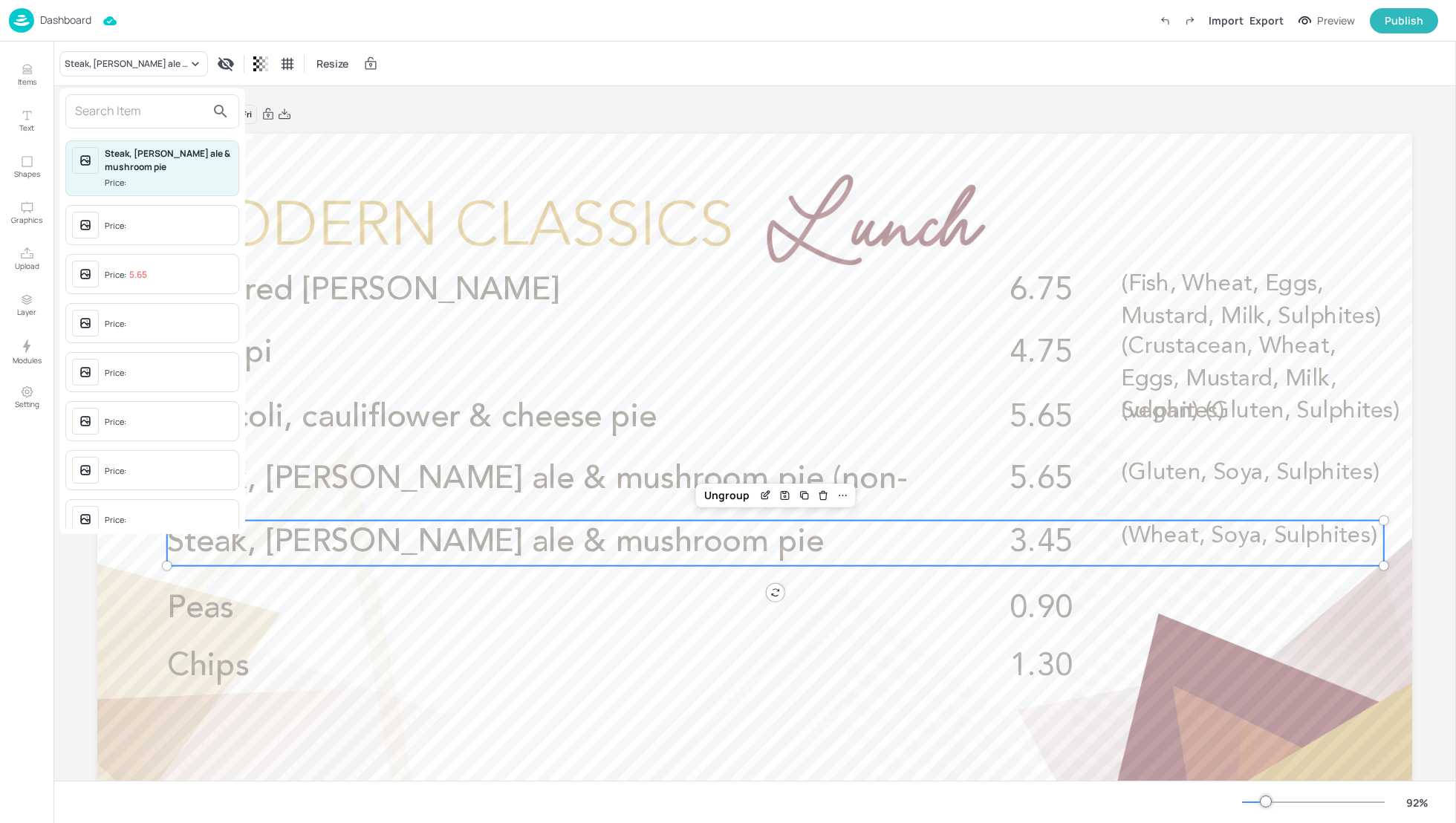
click at [761, 495] on div at bounding box center [728, 412] width 1456 height 823
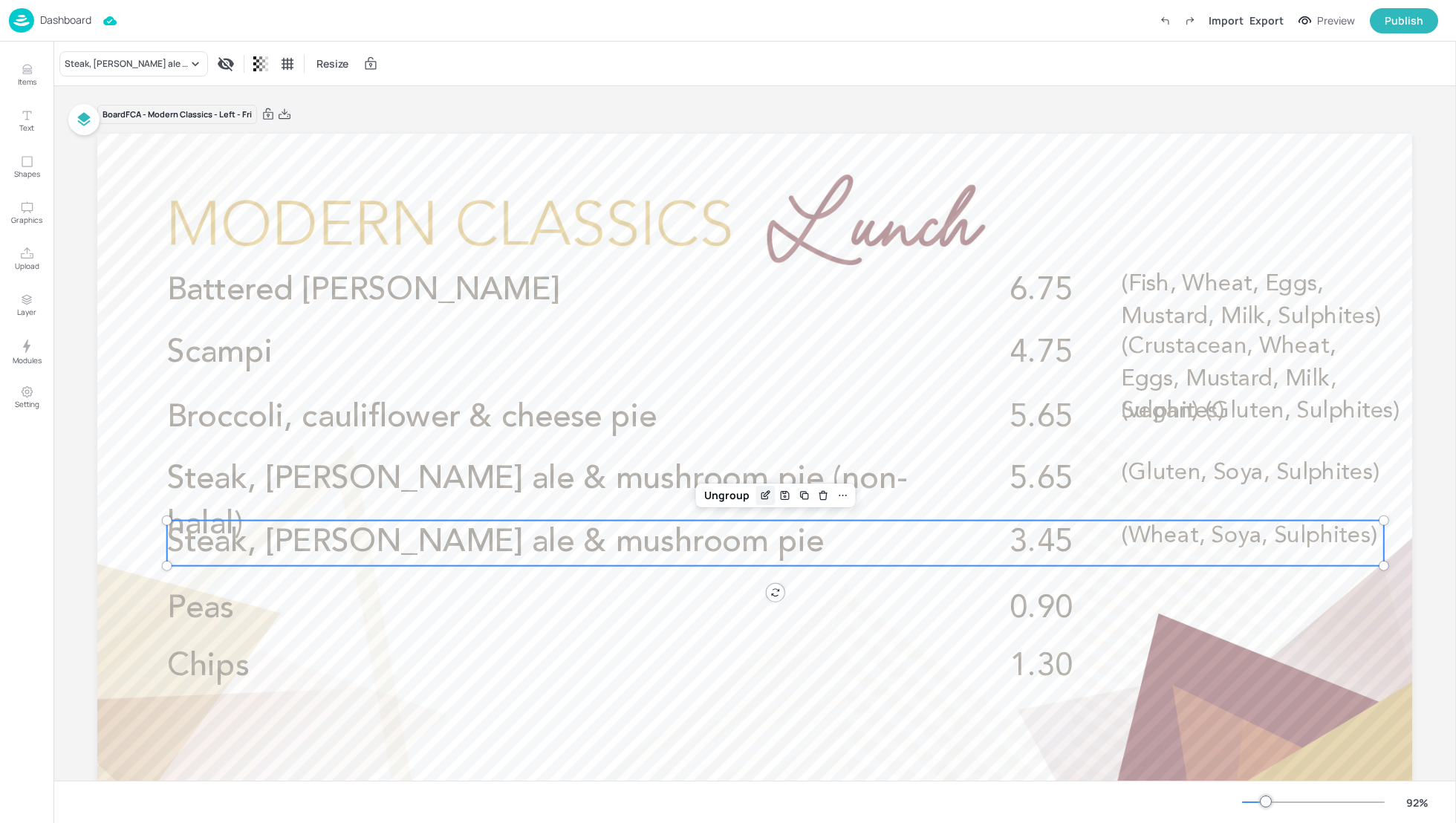
click at [763, 494] on icon "Edit Item" at bounding box center [766, 494] width 6 height 6
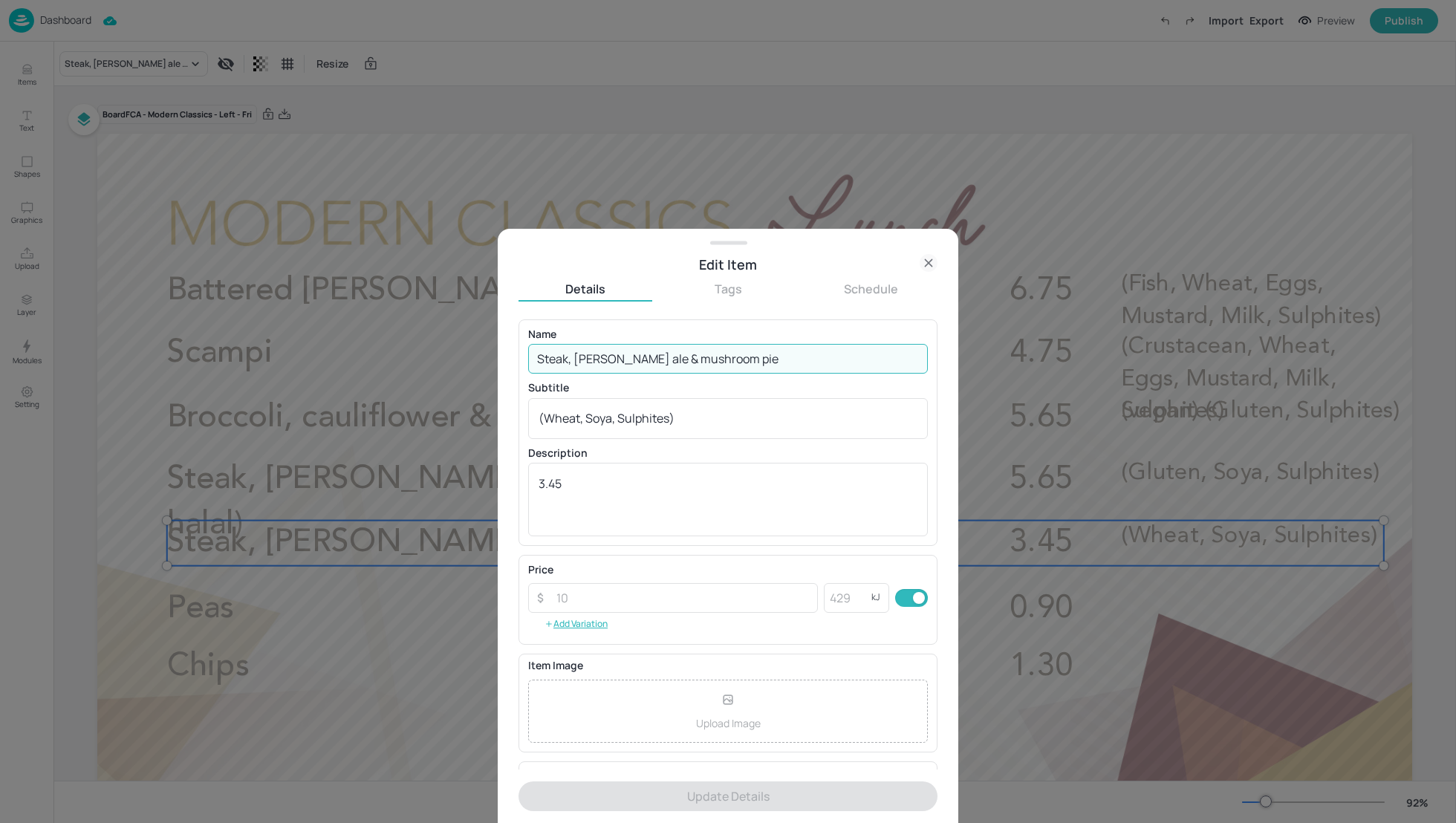
drag, startPoint x: 758, startPoint y: 356, endPoint x: 468, endPoint y: 356, distance: 290.0
click at [467, 356] on div "Edit Item Details Tags Schedule Name Steak, [PERSON_NAME] ale & mushroom pie ​ …" at bounding box center [728, 412] width 1456 height 823
paste input "Chicken"
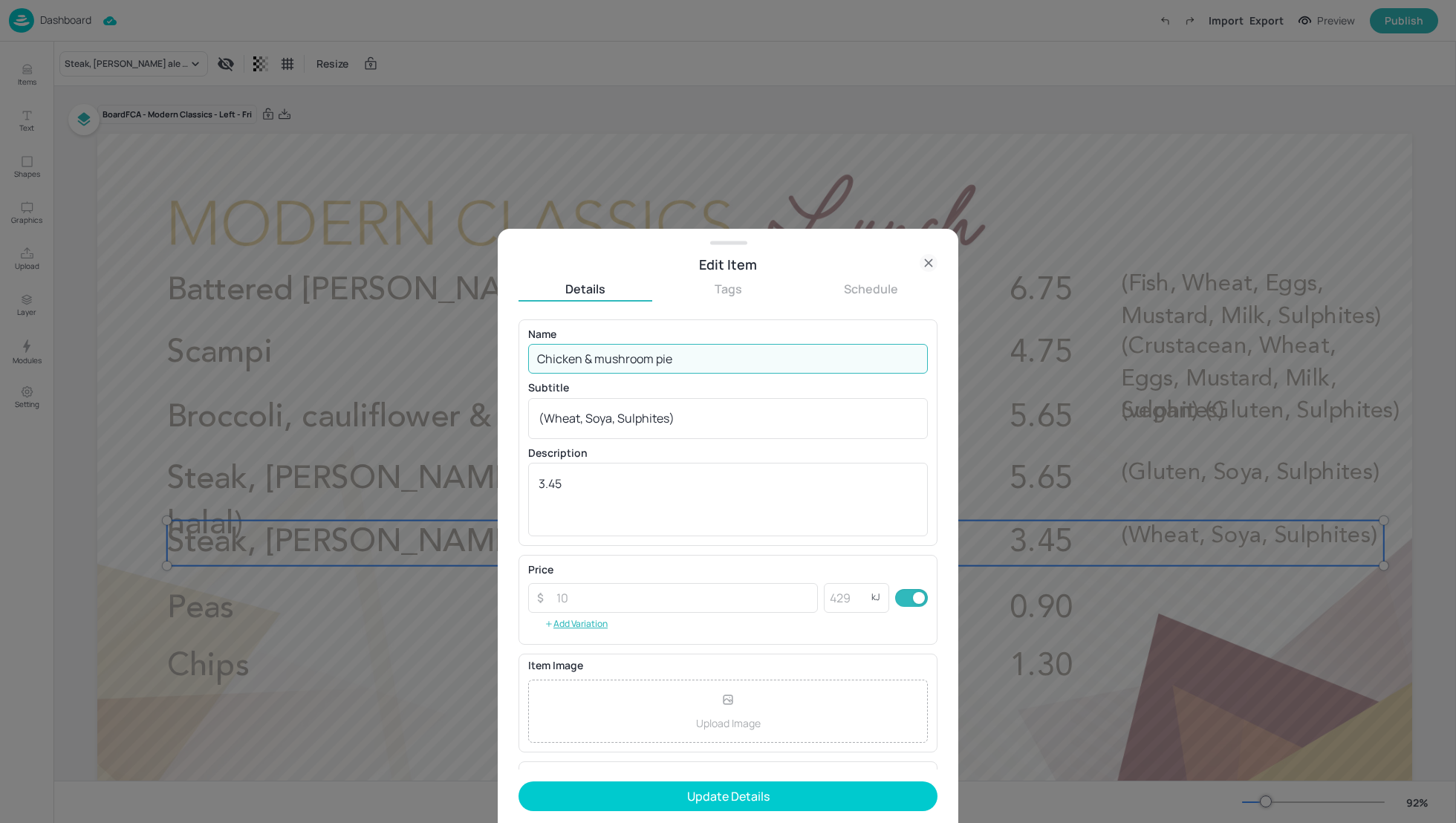
type input "Chicken & mushroom pie"
click at [576, 390] on p "Subtitle" at bounding box center [728, 387] width 400 height 10
